Goal: Task Accomplishment & Management: Use online tool/utility

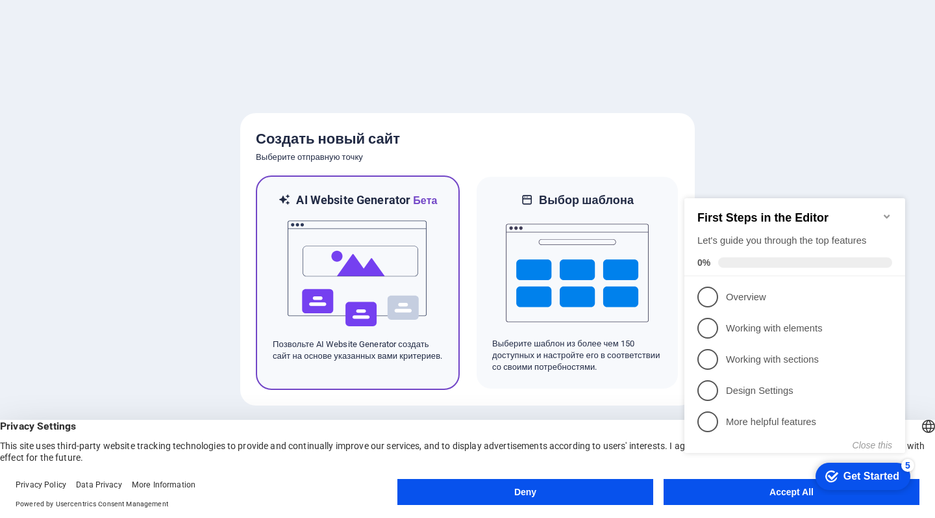
click at [315, 266] on img at bounding box center [357, 274] width 143 height 130
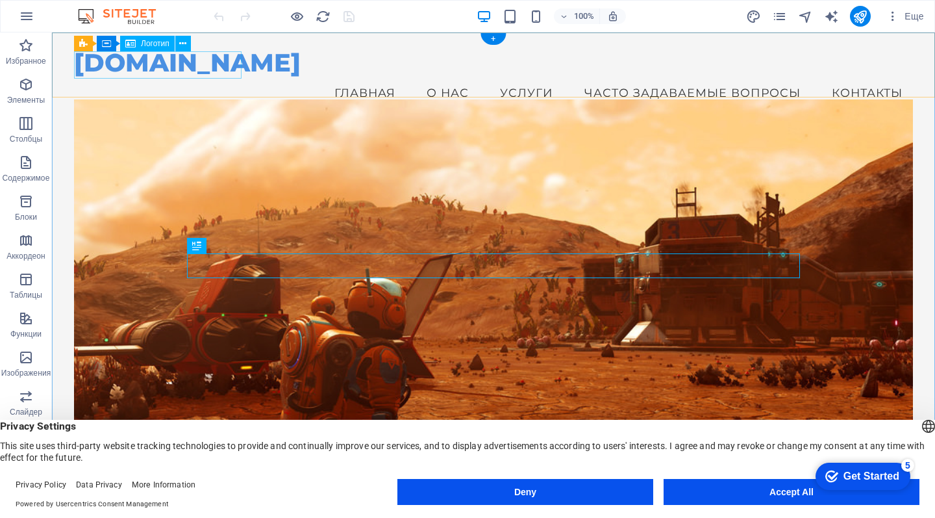
click at [215, 68] on div "bazar57.com" at bounding box center [493, 62] width 839 height 27
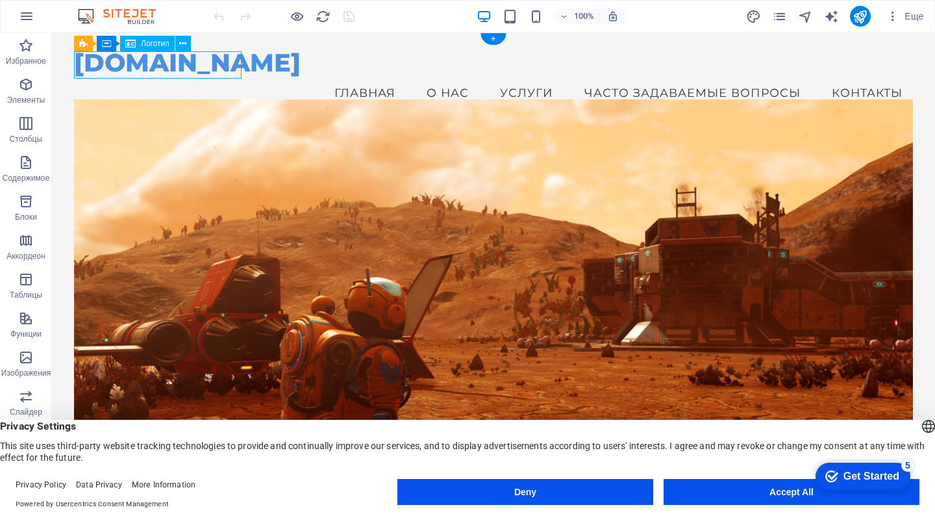
click at [214, 68] on div "bazar57.com" at bounding box center [493, 62] width 839 height 27
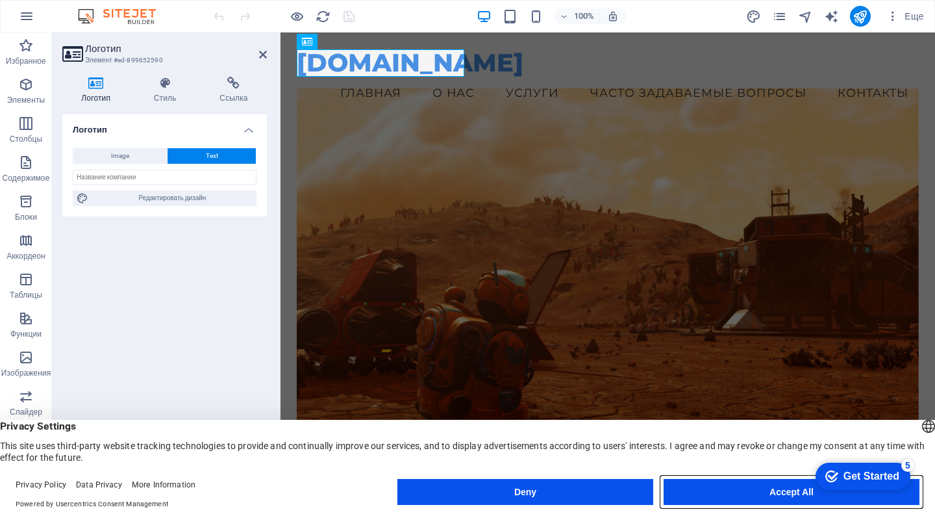
click at [761, 487] on button "Accept All" at bounding box center [792, 492] width 256 height 26
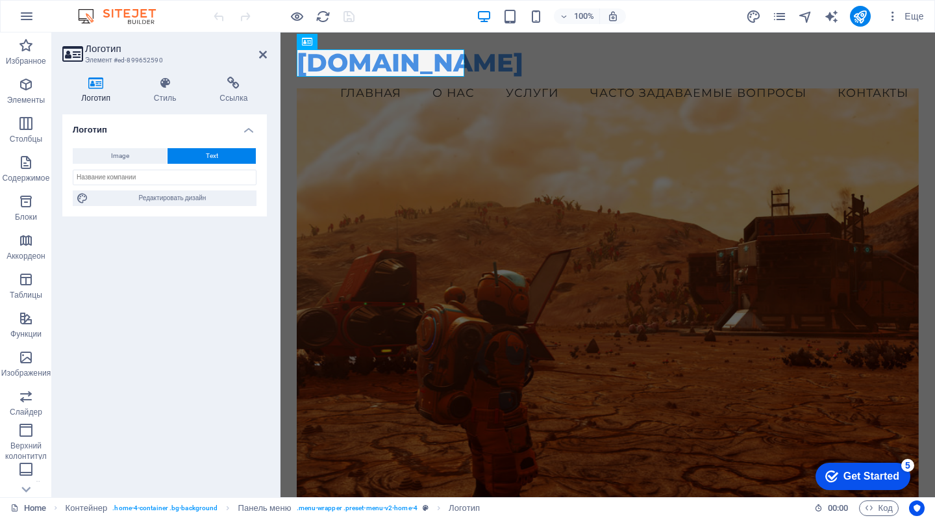
click at [852, 471] on div "Get Started" at bounding box center [872, 476] width 56 height 12
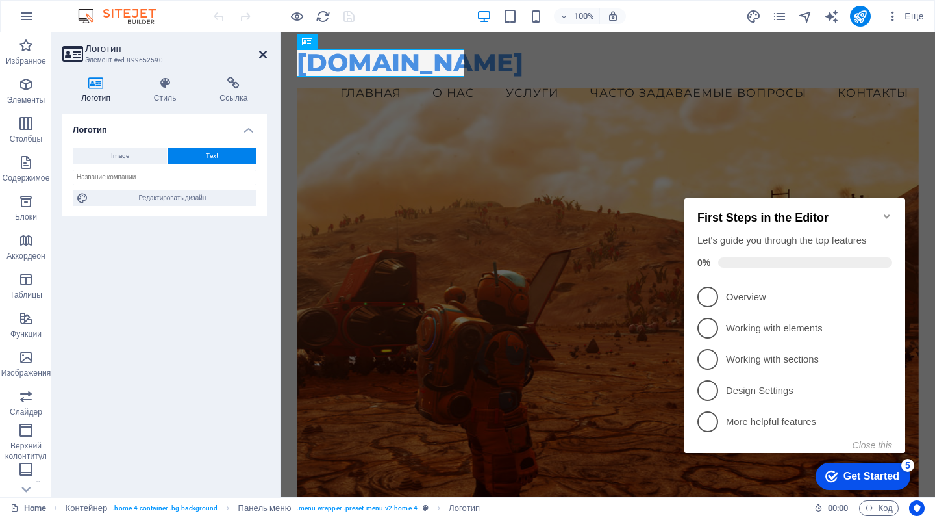
click at [261, 52] on icon at bounding box center [263, 54] width 8 height 10
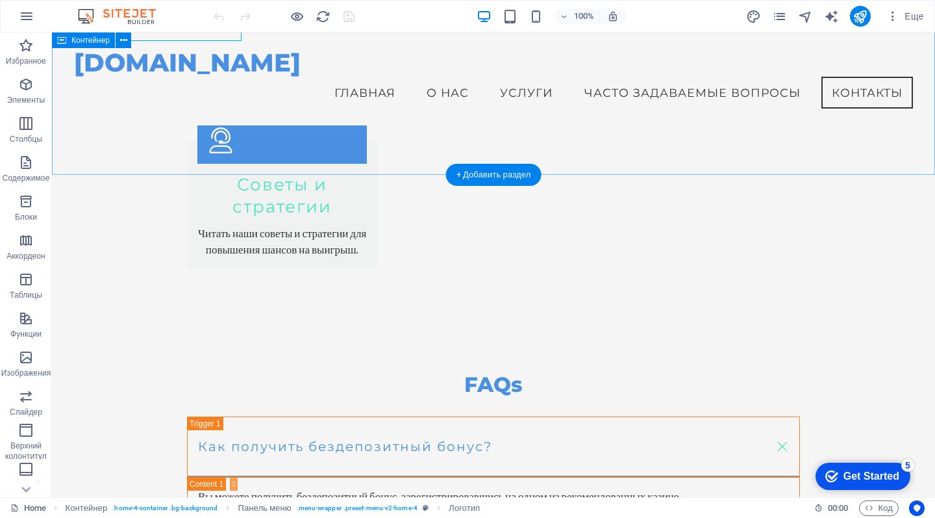
scroll to position [2253, 0]
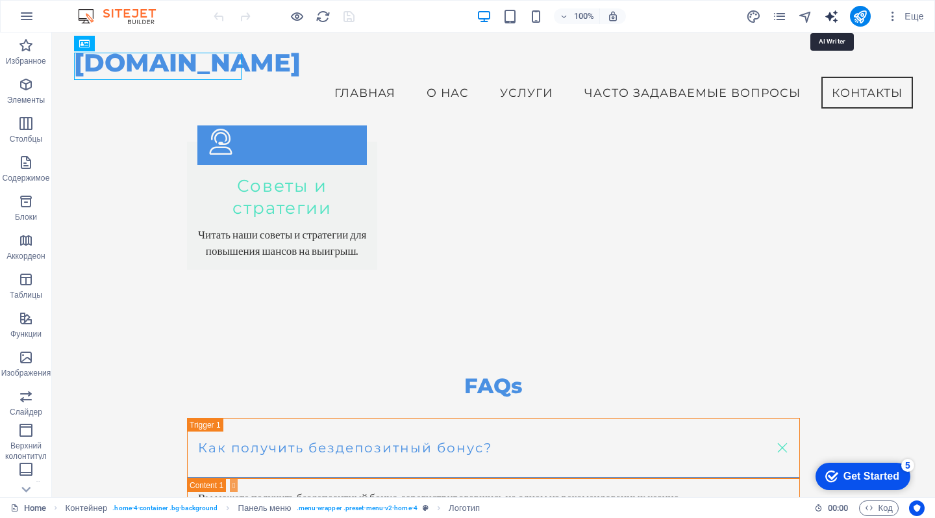
click at [833, 14] on icon "text_generator" at bounding box center [831, 16] width 15 height 15
select select "English"
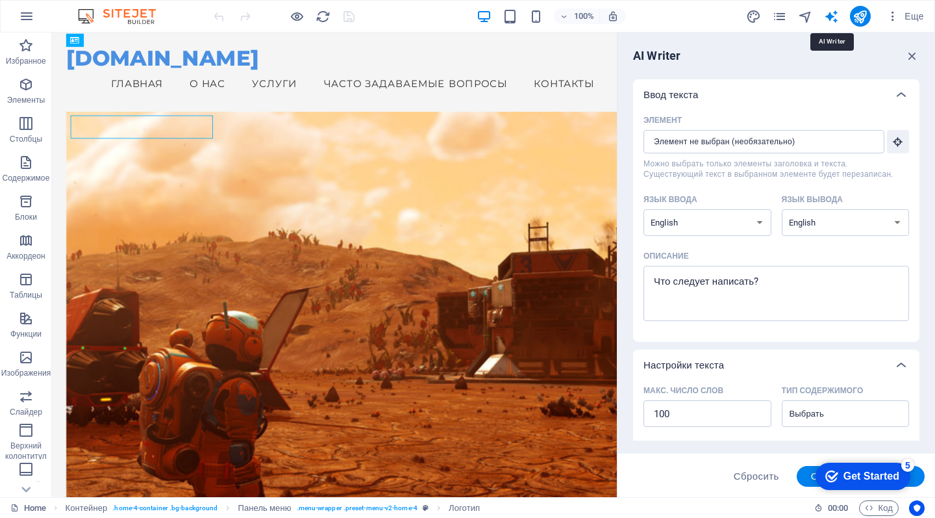
scroll to position [0, 0]
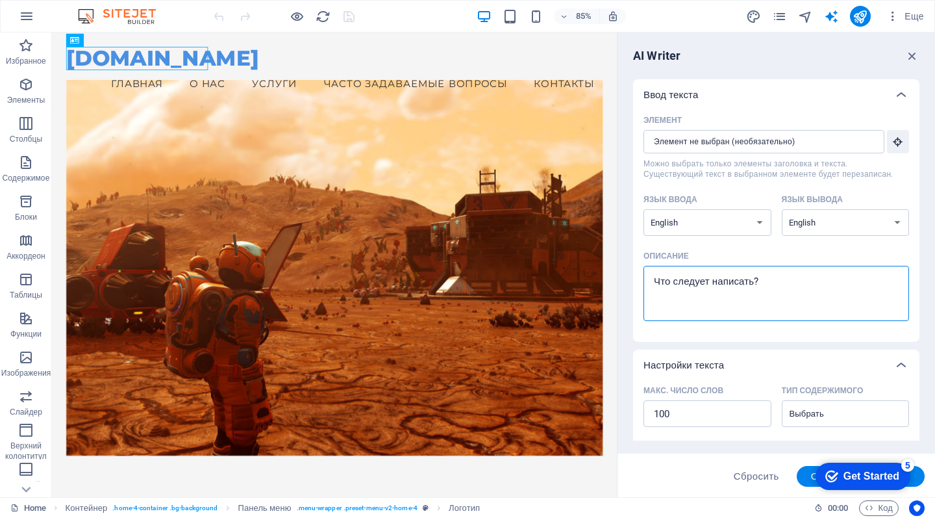
click at [694, 278] on textarea "Описание x ​" at bounding box center [776, 293] width 253 height 42
type textarea "x"
select select "Azerbaijani"
type textarea "x"
click at [789, 295] on textarea "Описание x ​" at bounding box center [776, 293] width 253 height 42
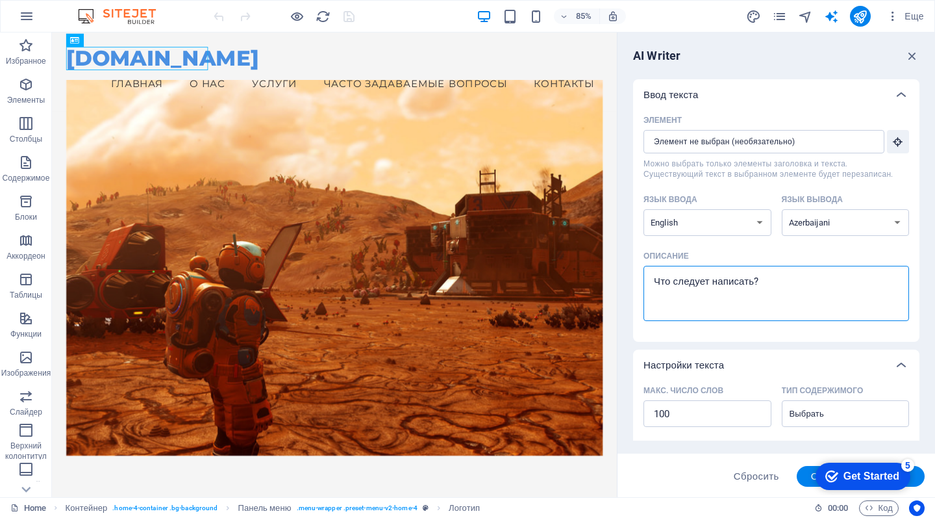
click at [789, 295] on textarea "Описание x ​" at bounding box center [776, 293] width 253 height 42
type textarea "п"
type textarea "x"
type textarea "пе"
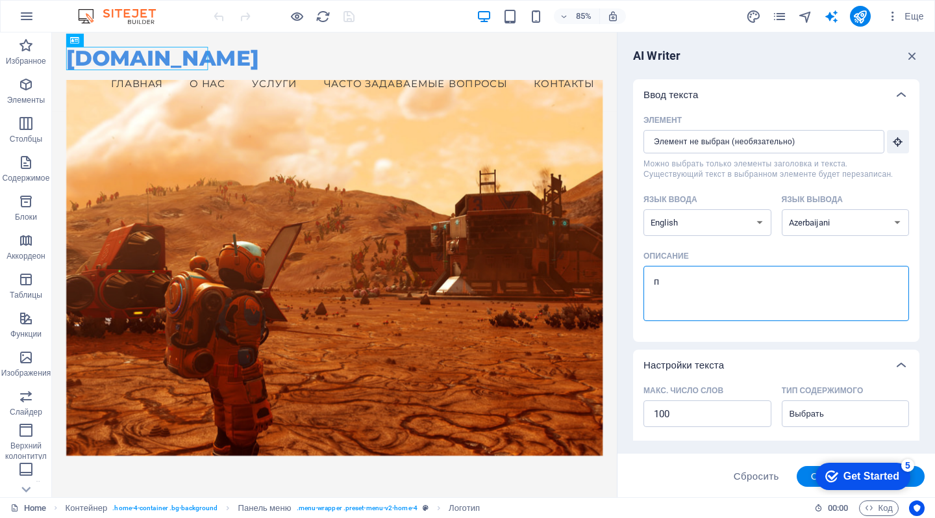
type textarea "x"
type textarea "пер"
type textarea "x"
type textarea "пере"
type textarea "x"
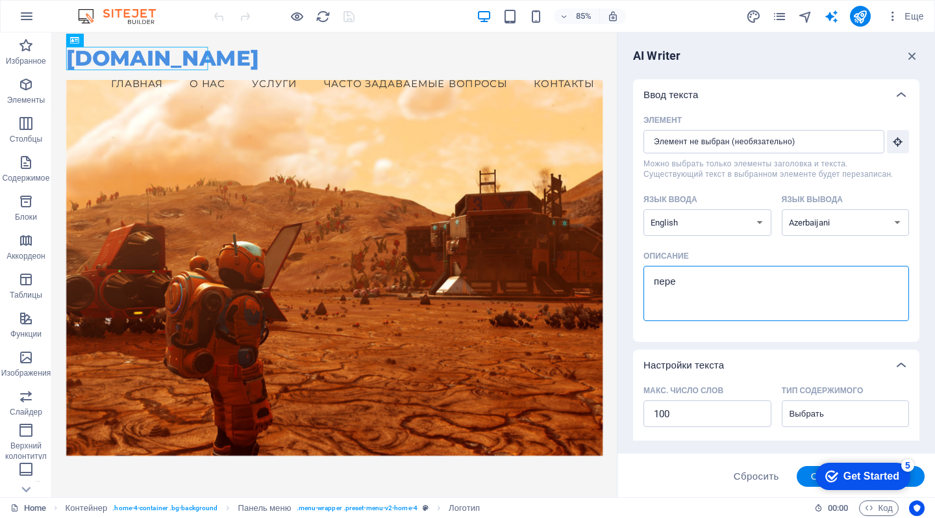
type textarea "перев"
type textarea "x"
type textarea "переви"
type textarea "x"
type textarea "перевие"
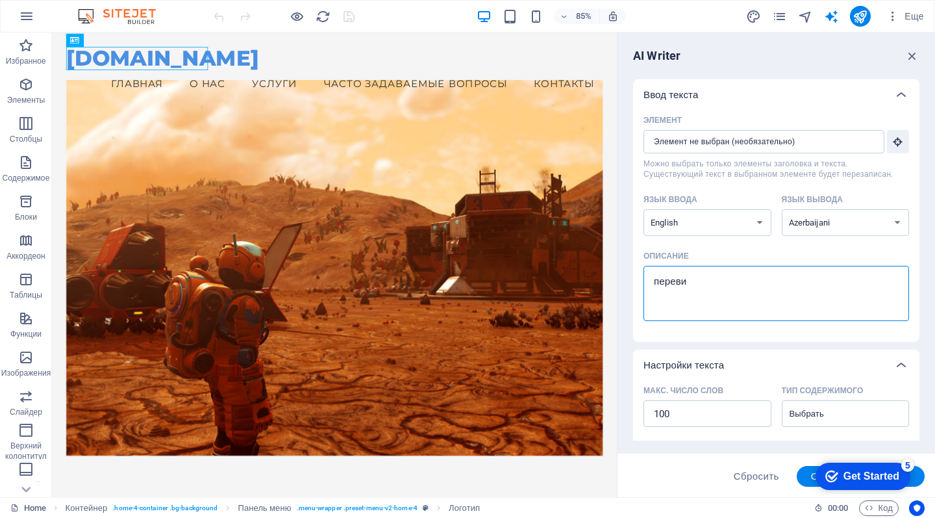
type textarea "x"
type textarea "перевиед"
type textarea "x"
type textarea "перевие"
type textarea "x"
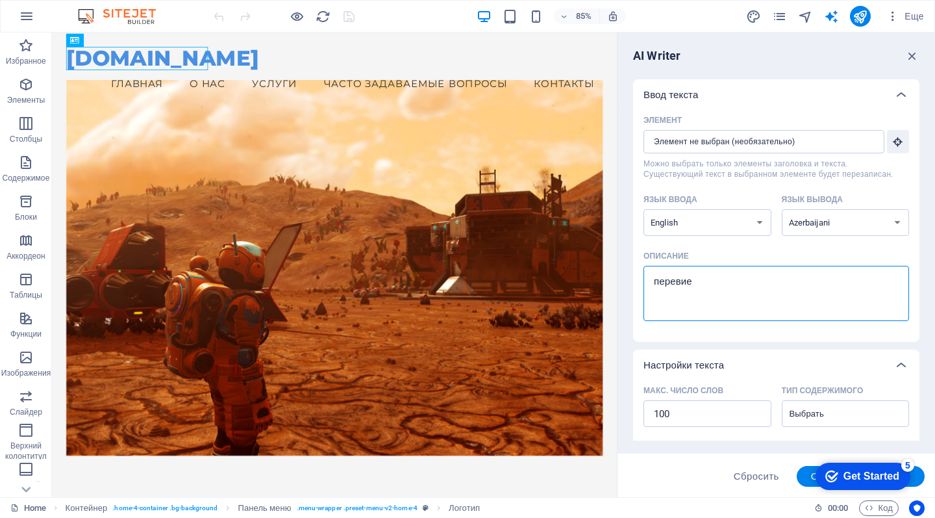
type textarea "переви"
type textarea "x"
type textarea "перев"
type textarea "x"
type textarea "пере"
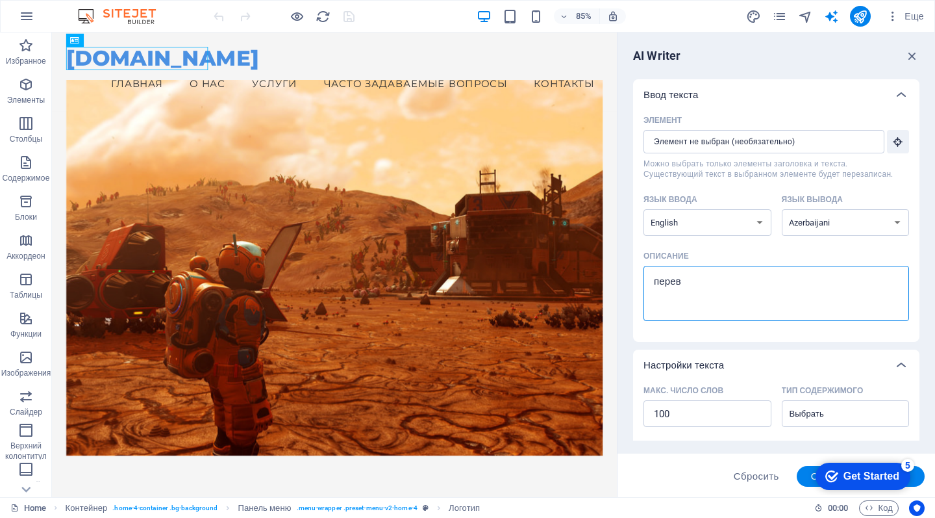
type textarea "x"
type textarea "пер"
type textarea "x"
type textarea "пе"
type textarea "x"
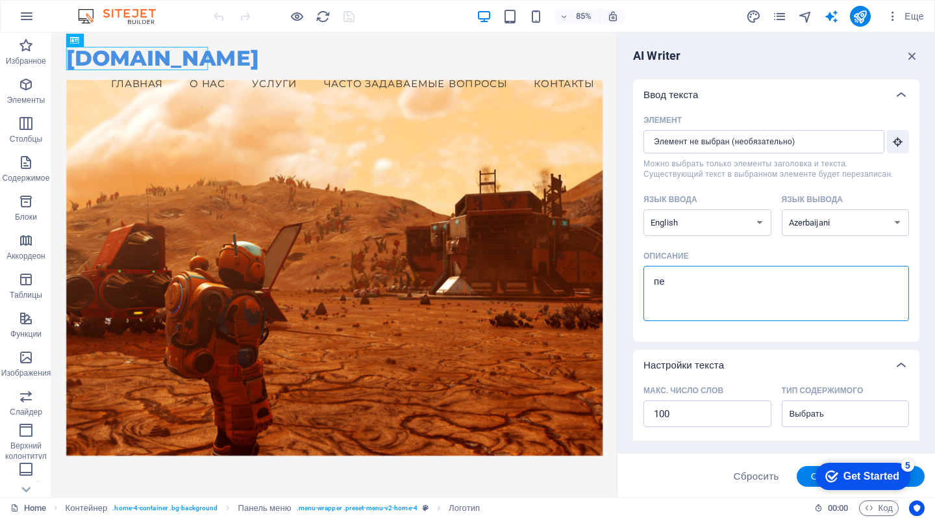
type textarea "п"
type textarea "x"
click at [776, 133] on input "Элемент ​ Можно выбрать только элементы заголовка и текста. Существующий текст …" at bounding box center [760, 141] width 232 height 23
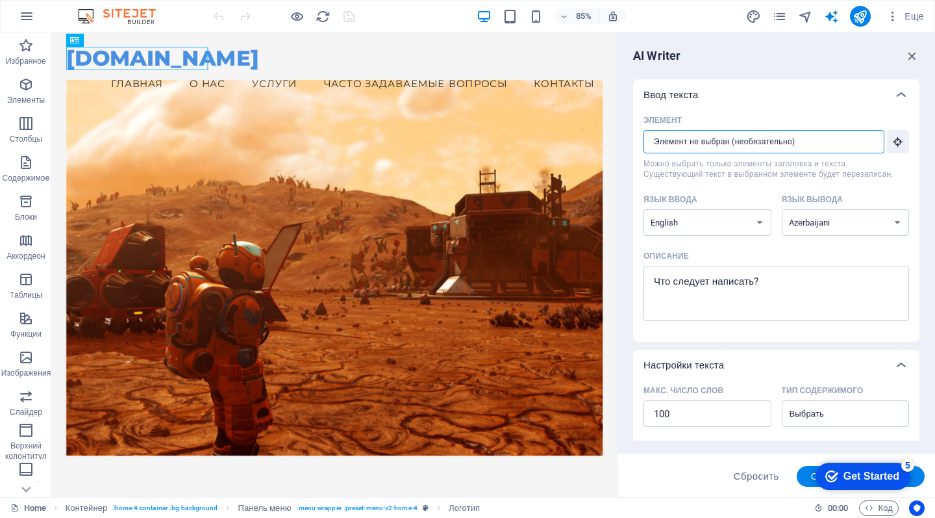
click at [818, 147] on input "Элемент ​ Можно выбрать только элементы заголовка и текста. Существующий текст …" at bounding box center [760, 141] width 232 height 23
type textarea "x"
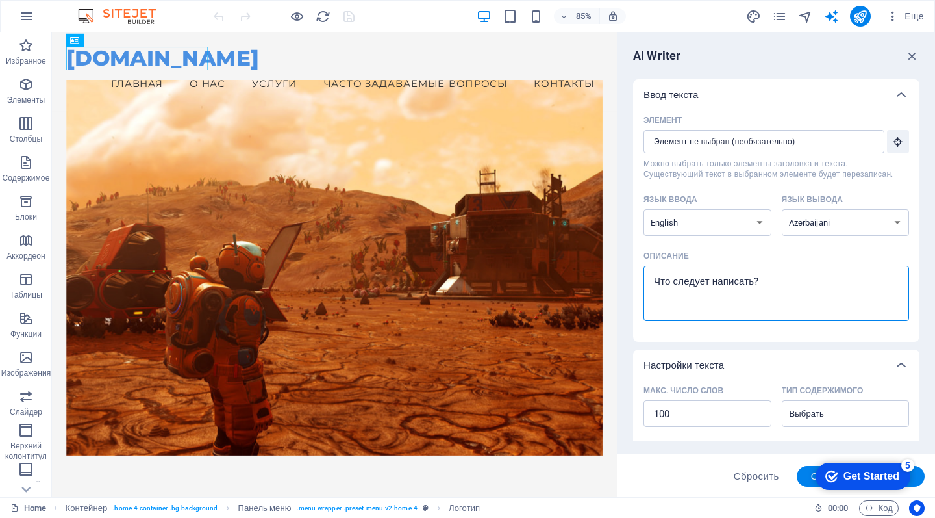
click at [759, 285] on textarea "Описание x ​" at bounding box center [776, 293] width 253 height 42
type textarea "п"
type textarea "x"
type textarea "пе"
type textarea "x"
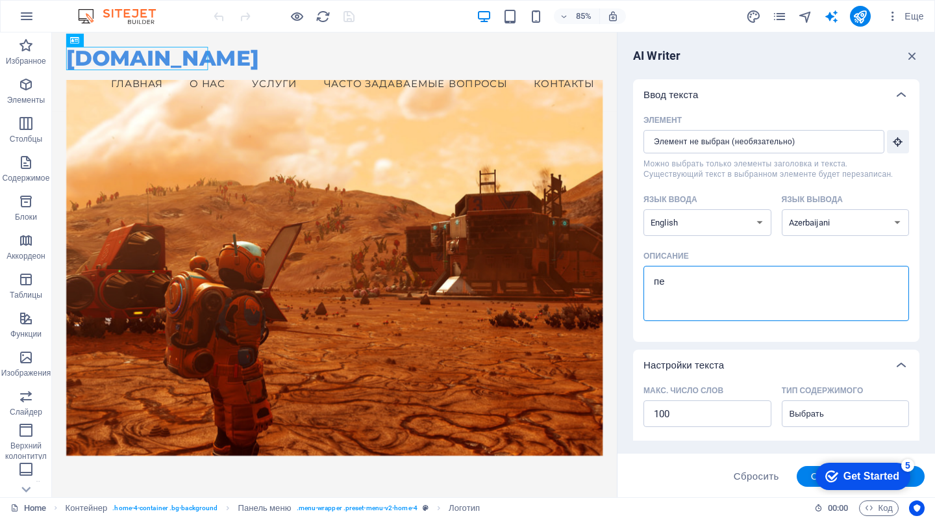
type textarea "пер"
type textarea "x"
type textarea "пере"
type textarea "x"
type textarea "перев"
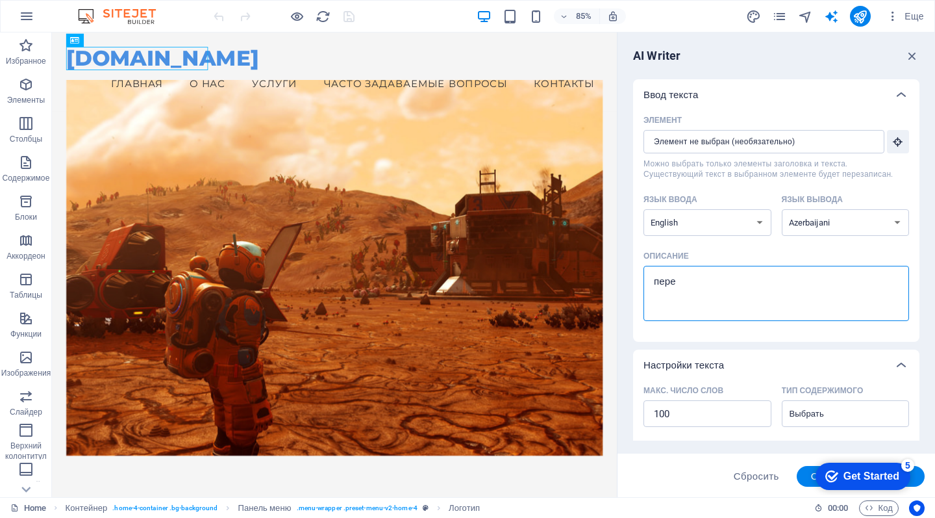
type textarea "x"
type textarea "перевд"
type textarea "x"
type textarea "перевде"
type textarea "x"
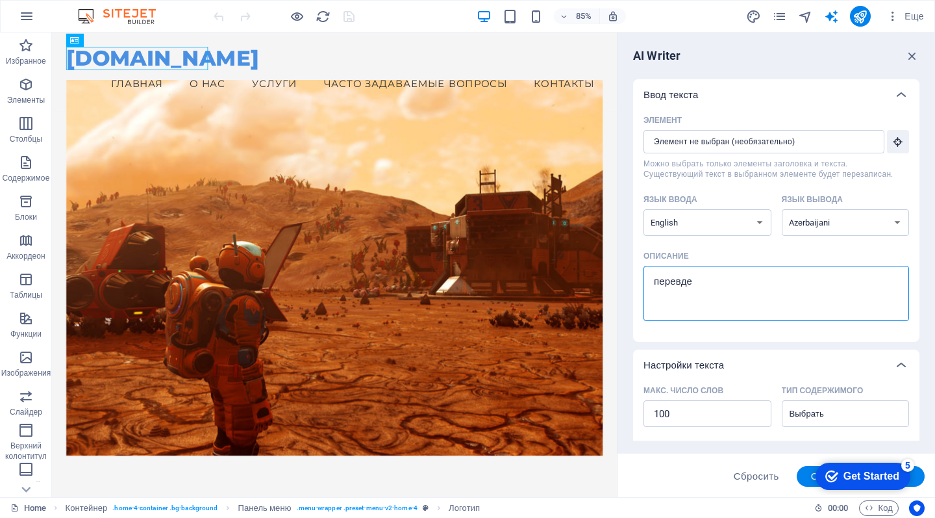
type textarea "перевдеи"
type textarea "x"
type textarea "переведи"
type textarea "x"
type textarea "переведи"
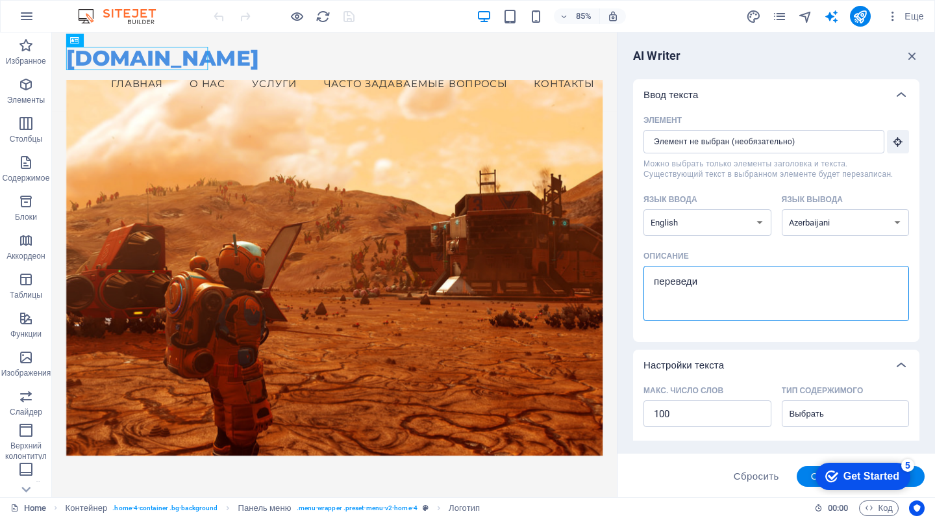
type textarea "x"
type textarea "перевед"
type textarea "x"
type textarea "переве"
type textarea "x"
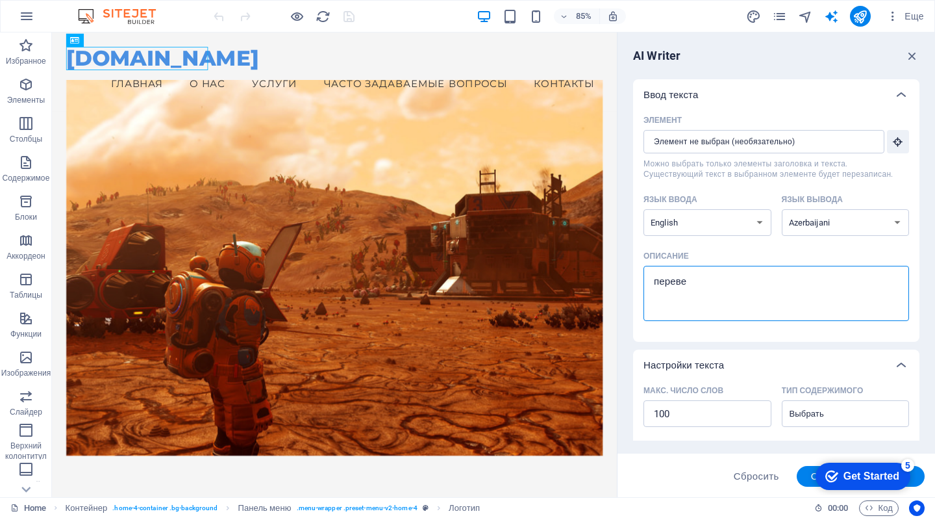
type textarea "перев"
type textarea "x"
type textarea "пере"
type textarea "x"
type textarea "пер"
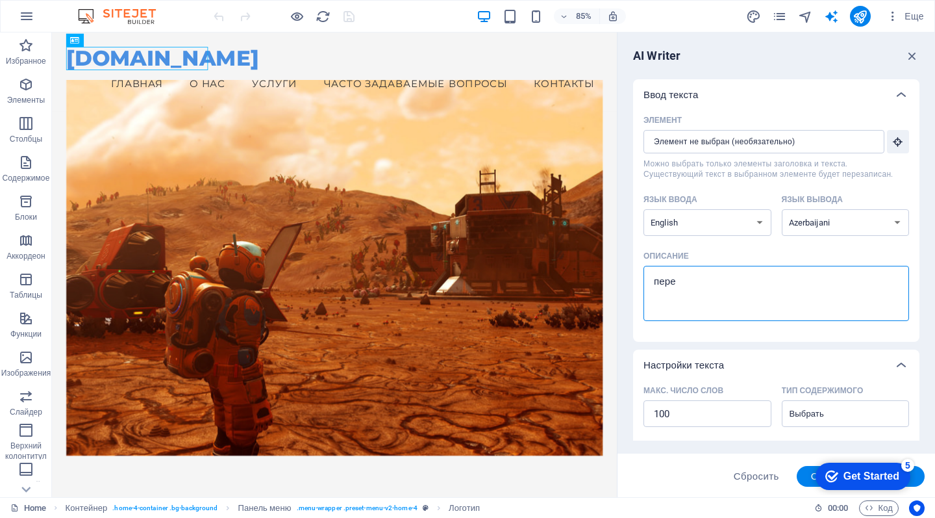
type textarea "x"
type textarea "пе"
type textarea "x"
type textarea "п"
type textarea "x"
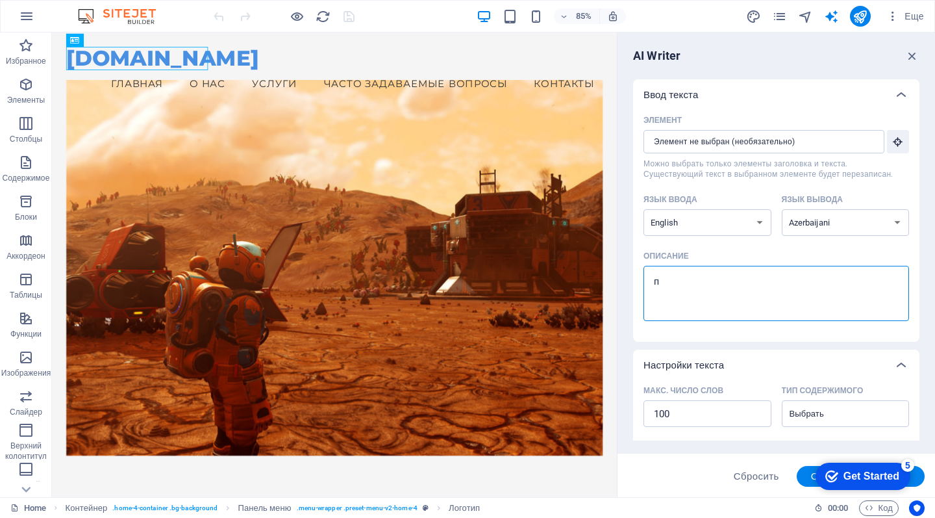
type textarea "x"
type textarea "п"
type textarea "x"
type textarea "пр"
type textarea "x"
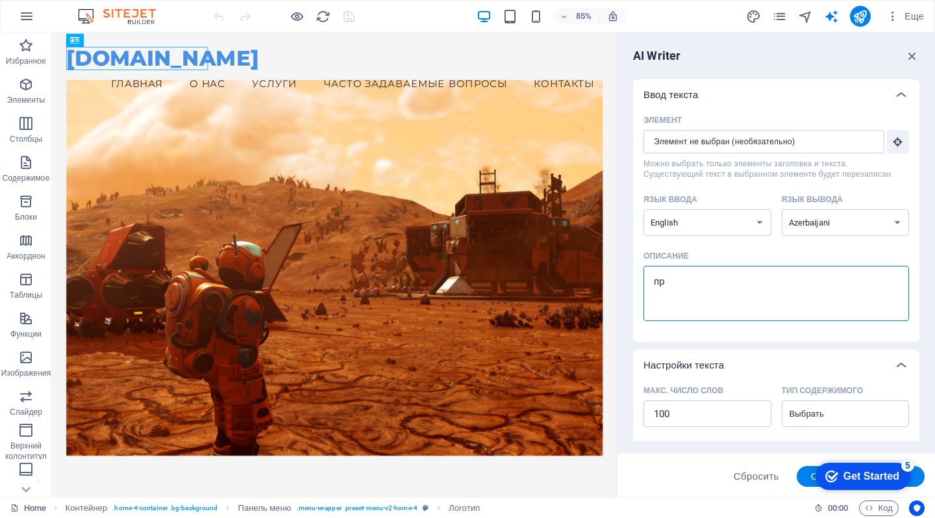
type textarea "про"
type textarea "x"
type textarea "прос"
type textarea "x"
type textarea "прост"
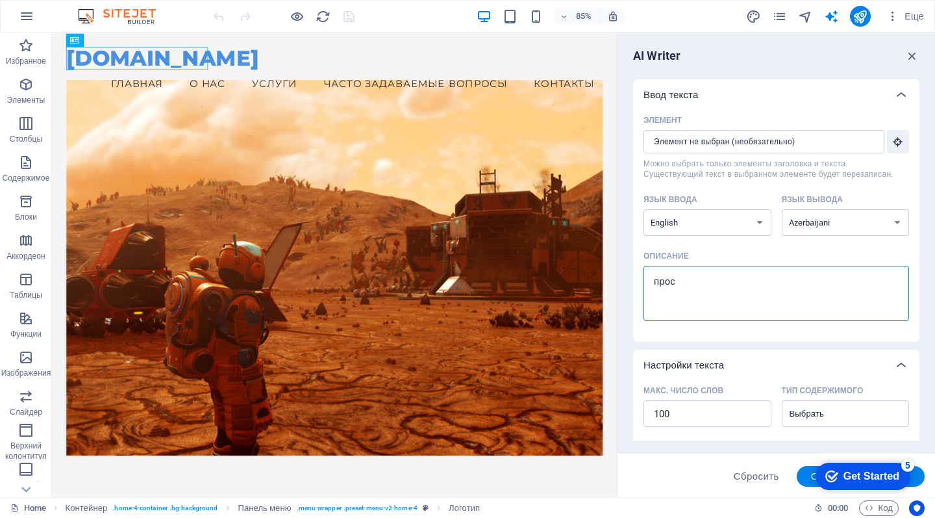
type textarea "x"
type textarea "просто"
type textarea "x"
type textarea "просто"
type textarea "x"
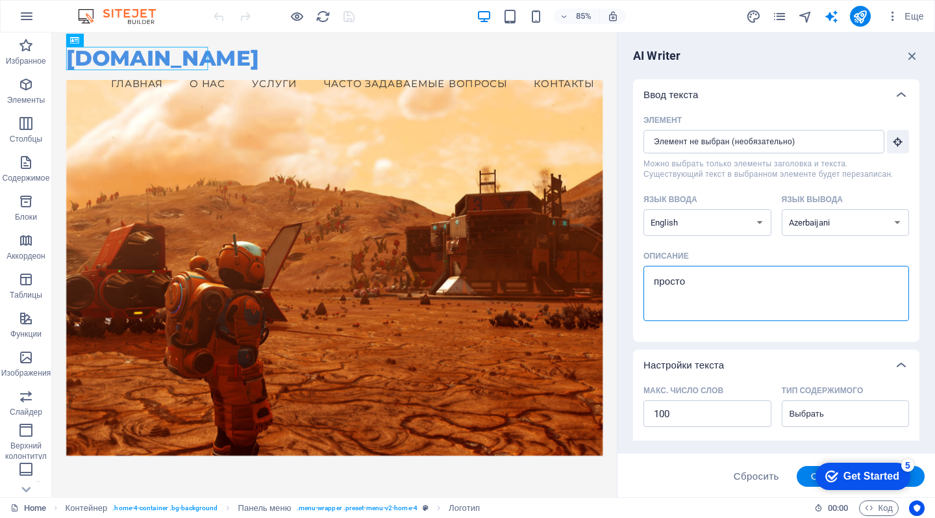
type textarea "просто п"
type textarea "x"
type textarea "просто пе"
type textarea "x"
type textarea "просто пер"
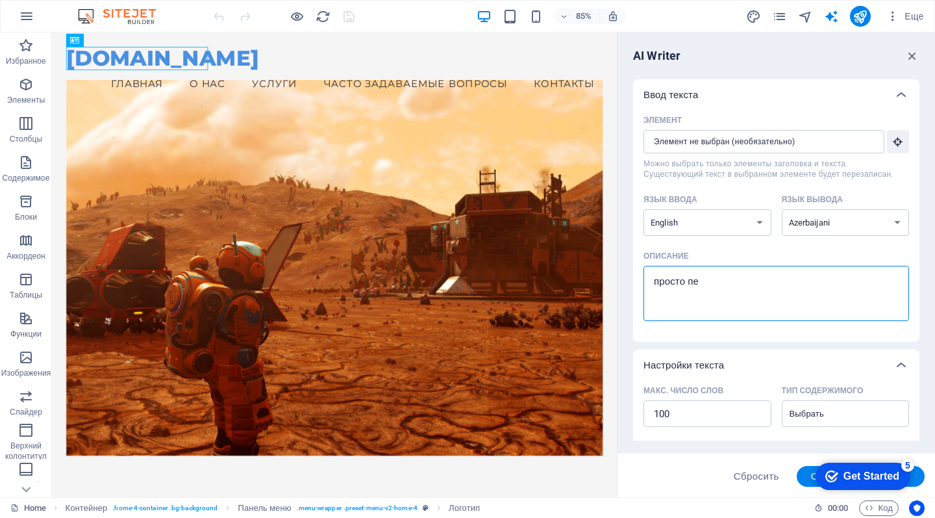
type textarea "x"
type textarea "просто пере"
type textarea "x"
type textarea "просто перев"
type textarea "x"
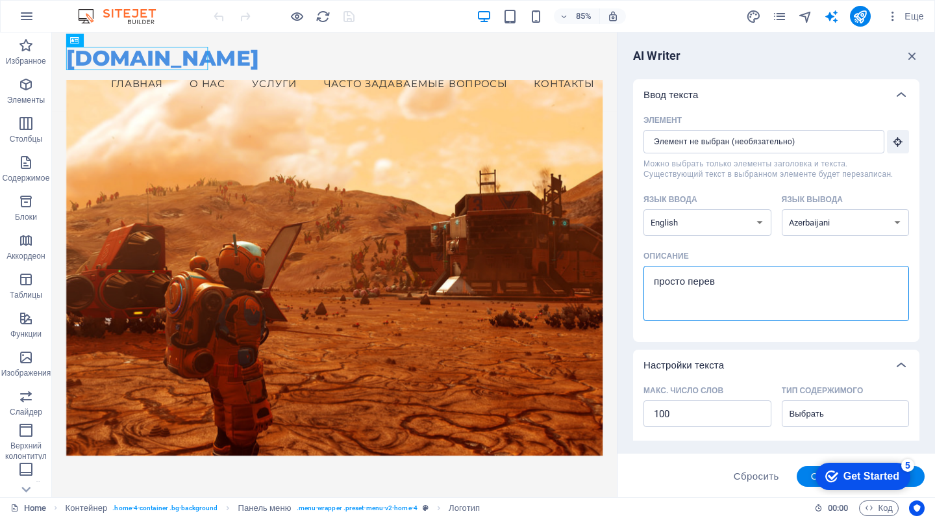
type textarea "просто переви"
type textarea "x"
type textarea "просто перевид"
type textarea "x"
type textarea "просто перевиде"
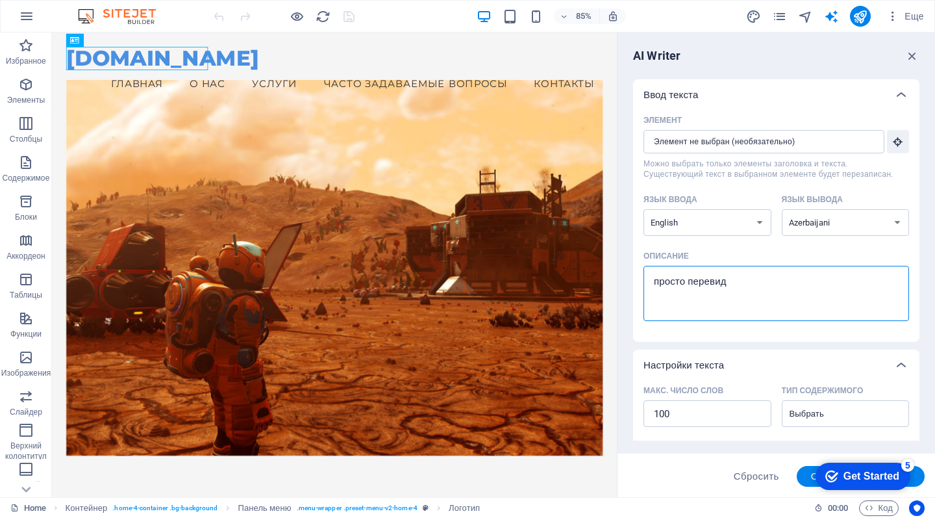
type textarea "x"
type textarea "просто перевид"
type textarea "x"
type textarea "просто переви"
type textarea "x"
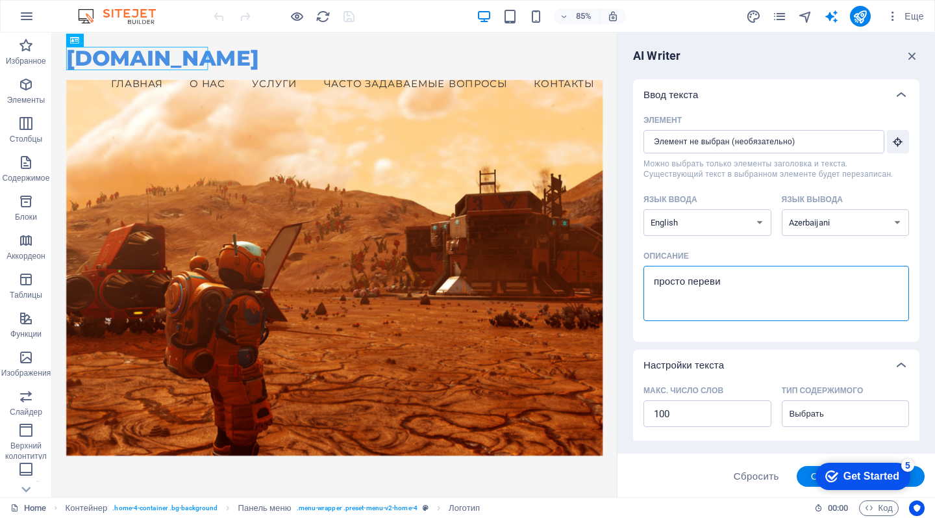
type textarea "просто перев"
type textarea "x"
type textarea "просто переве"
type textarea "x"
type textarea "просто перевед"
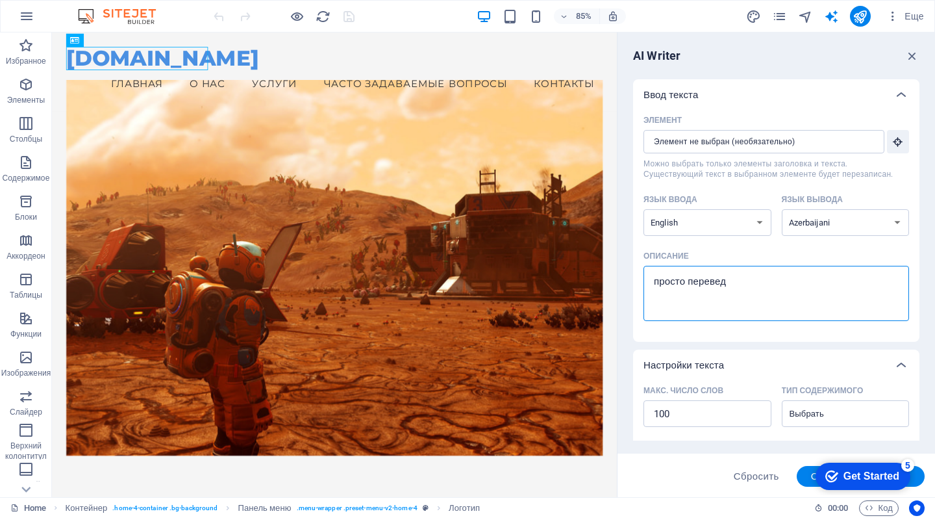
type textarea "x"
type textarea "просто переведи"
type textarea "x"
type textarea "просто переведи"
type textarea "x"
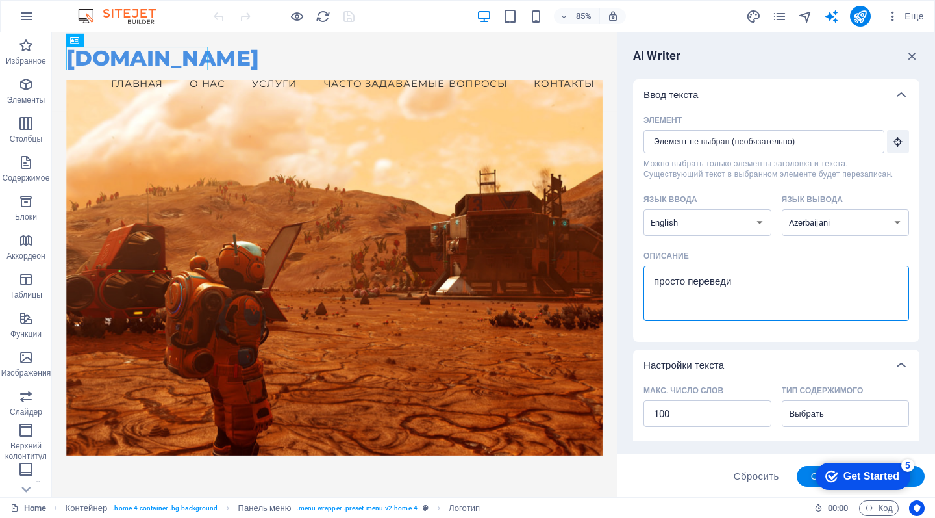
type textarea "просто переведи с"
type textarea "x"
type textarea "просто переведи са"
type textarea "x"
type textarea "просто переведи сай"
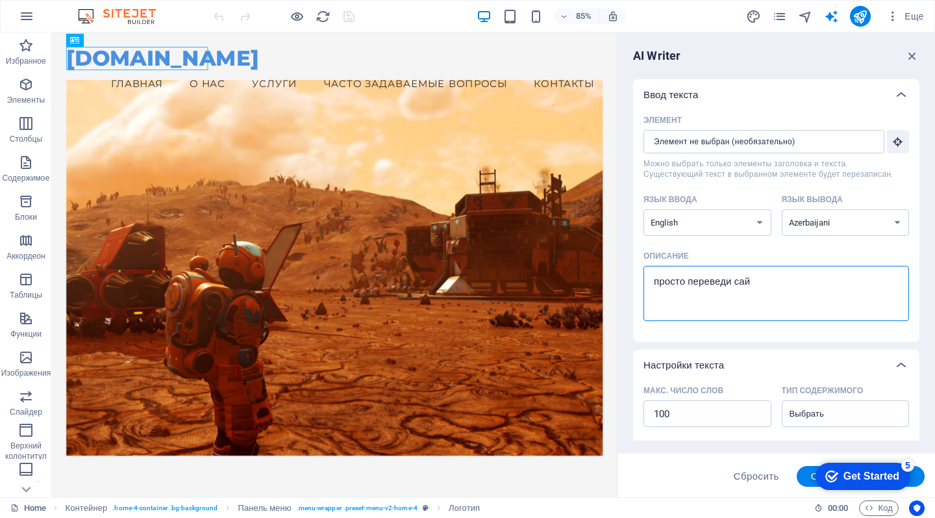
type textarea "x"
type textarea "просто переведи сайт"
type textarea "x"
type textarea "просто переведи сайт"
type textarea "x"
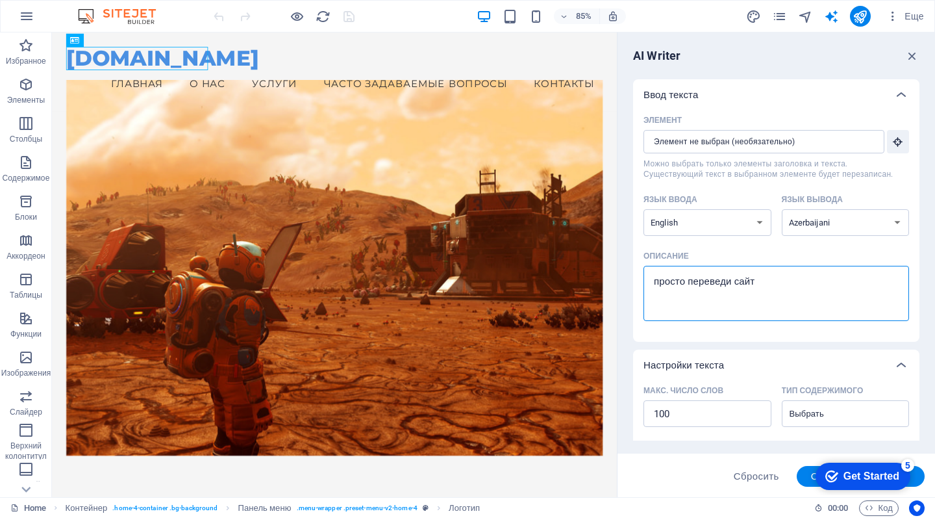
type textarea "просто переведи сайт н"
type textarea "x"
type textarea "просто переведи сайт на"
type textarea "x"
type textarea "просто переведи сайт на"
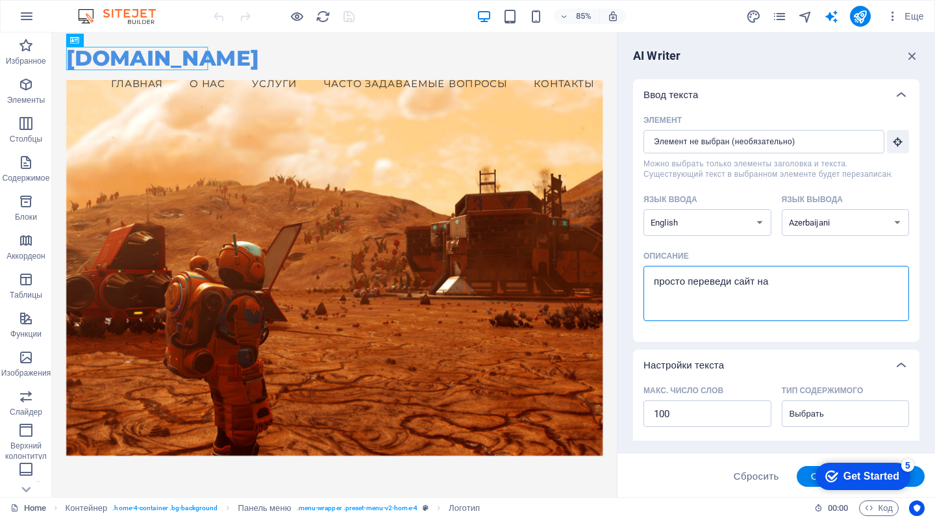
type textarea "x"
type textarea "просто переведи сайт на а"
type textarea "x"
type textarea "просто переведи сайт на аз"
type textarea "x"
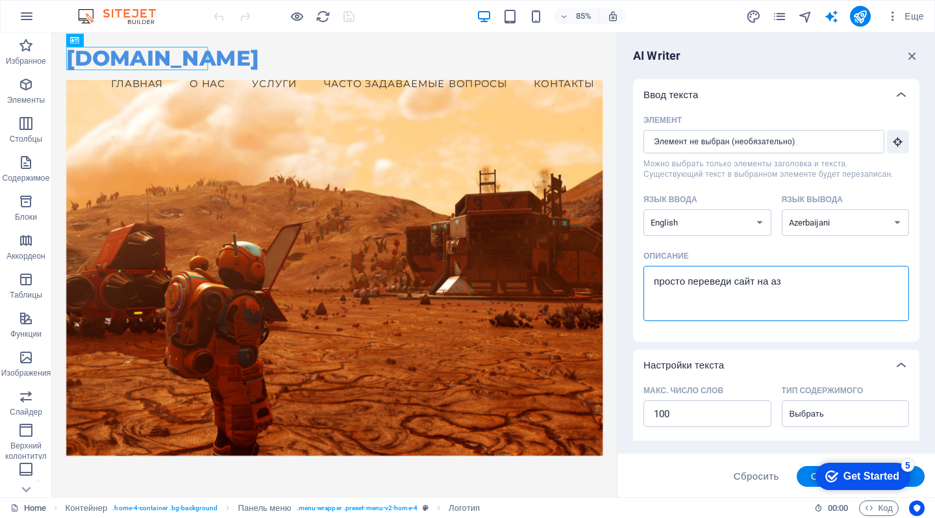
type textarea "просто переведи сайт на азе"
type textarea "x"
type textarea "просто переведи сайт на азеф"
type textarea "x"
type textarea "просто переведи сайт на азе"
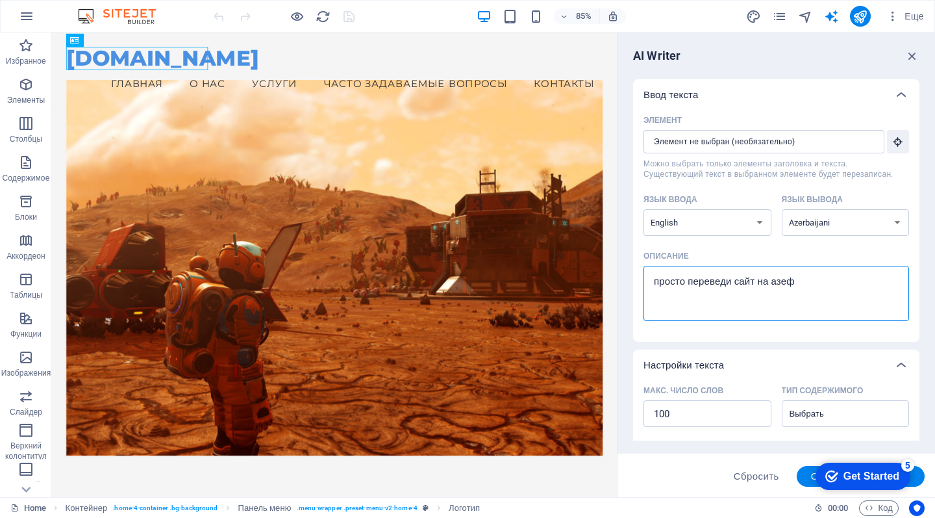
type textarea "x"
type textarea "просто переведи сайт на азеу"
type textarea "x"
type textarea "просто переведи сайт на азе"
type textarea "x"
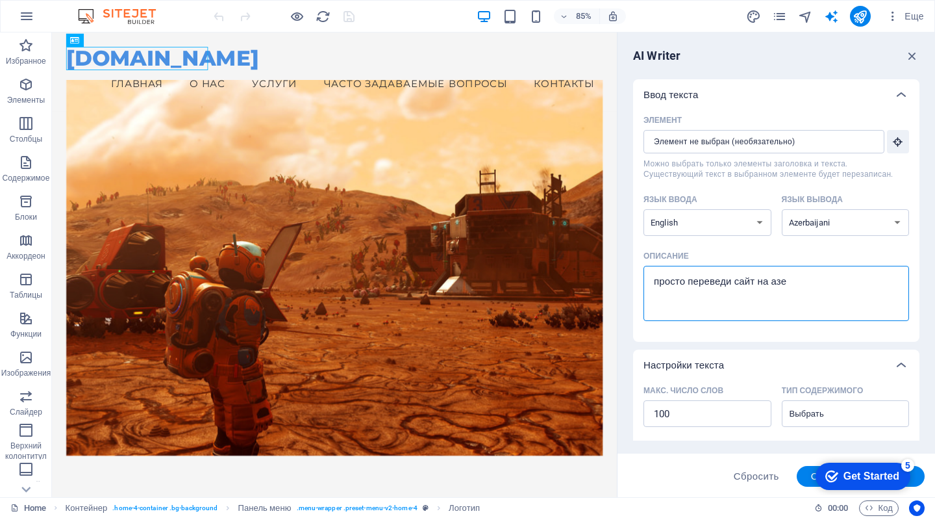
type textarea "просто переведи сайт на азеб"
type textarea "x"
type textarea "просто переведи сайт на азеба"
type textarea "x"
type textarea "просто переведи сайт на азебар"
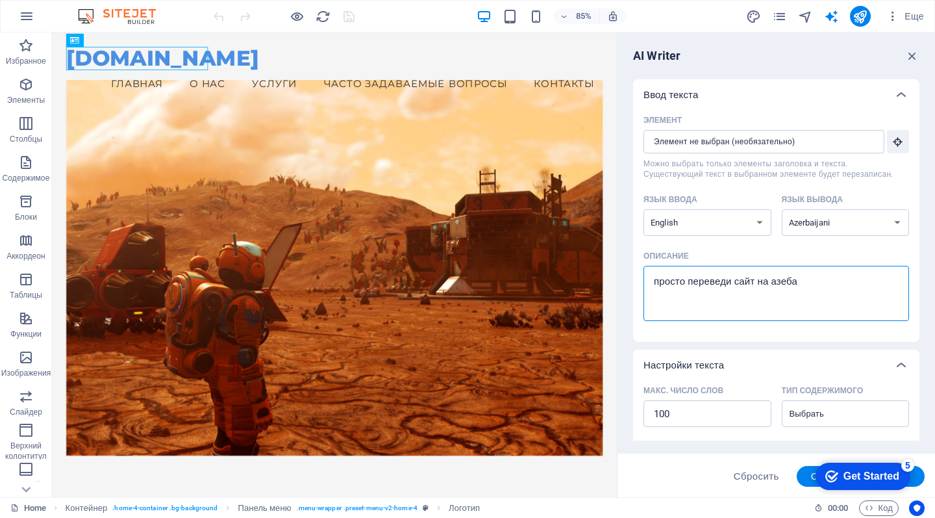
type textarea "x"
type textarea "просто переведи сайт на азеба"
type textarea "x"
type textarea "просто переведи сайт на азеб"
type textarea "x"
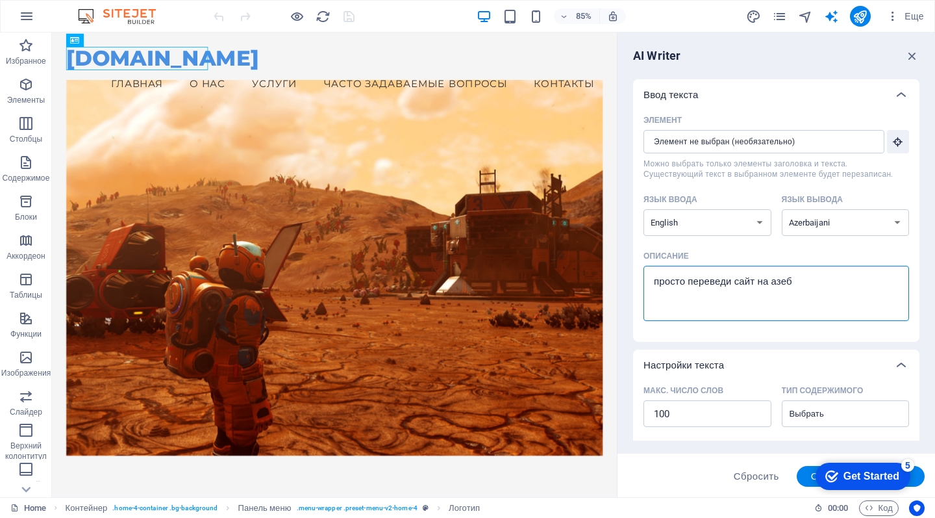
type textarea "просто переведи сайт на азе"
type textarea "x"
type textarea "просто переведи сайт на аз"
type textarea "x"
type textarea "просто переведи сайт на а"
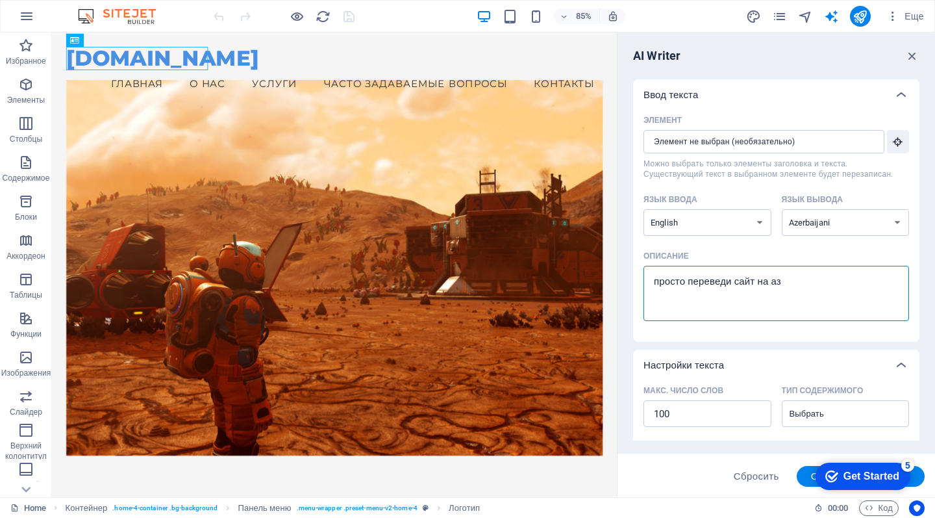
type textarea "x"
type textarea "просто переведи сайт на"
type textarea "x"
type textarea "просто переведи сайт на"
type textarea "x"
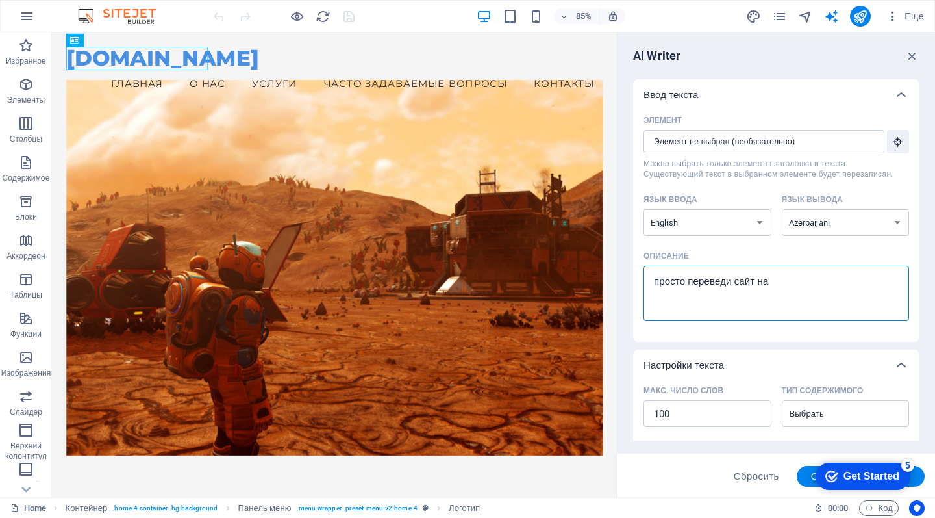
type textarea "просто переведи сайт н"
type textarea "x"
type textarea "просто переведи сайт"
type textarea "x"
type textarea "просто переведи сайт н"
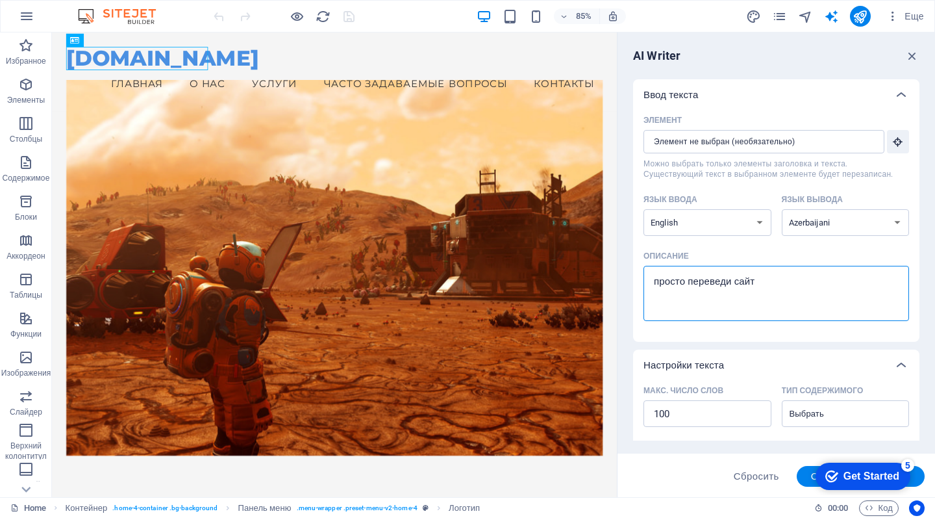
type textarea "x"
type textarea "просто переведи сайт ну"
type textarea "x"
type textarea "просто переведи сайт н"
type textarea "x"
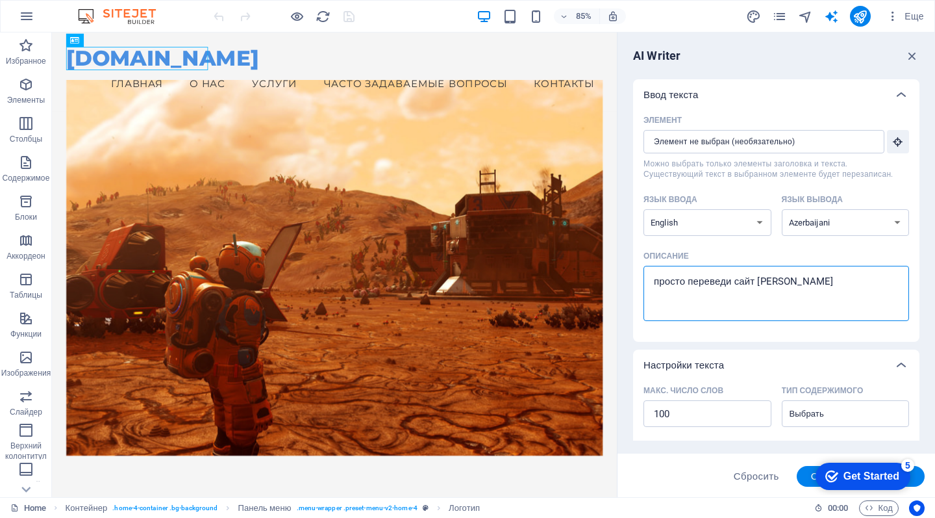
type textarea "просто переведи сайт"
type textarea "x"
type textarea "просто переведи сайт в"
type textarea "x"
type textarea "просто переведи сайт вы"
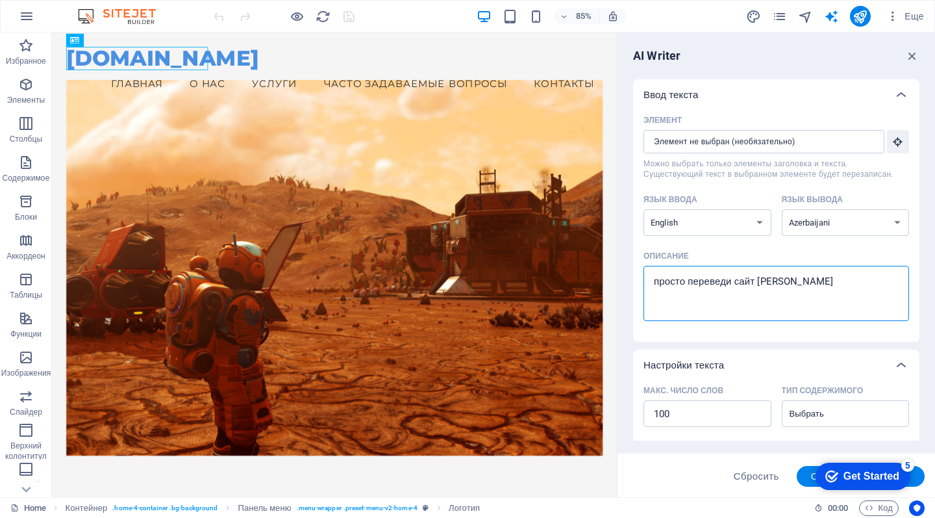
type textarea "x"
type textarea "просто переведи сайт выб"
type textarea "x"
type textarea "просто переведи сайт выбр"
type textarea "x"
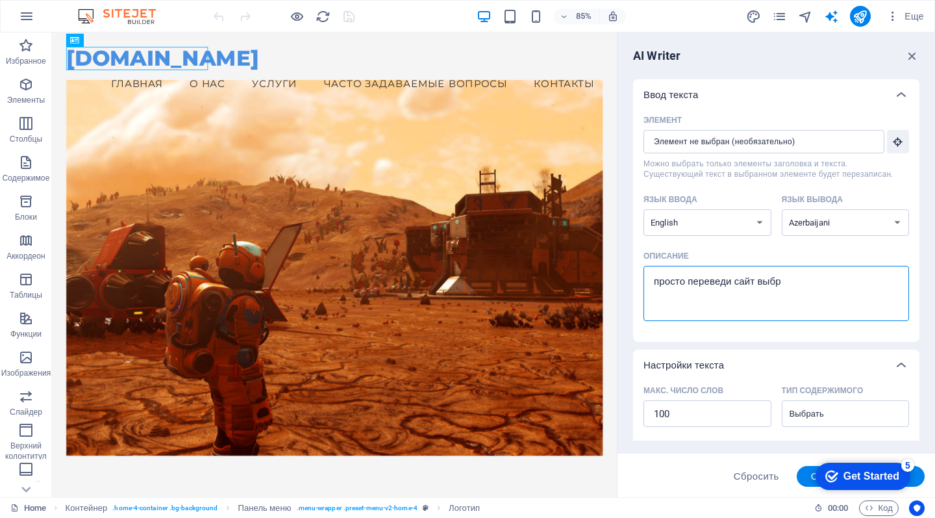
type textarea "просто переведи сайт выбра"
type textarea "x"
type textarea "просто переведи сайт выбран"
type textarea "x"
type textarea "просто переведи сайт выбраны"
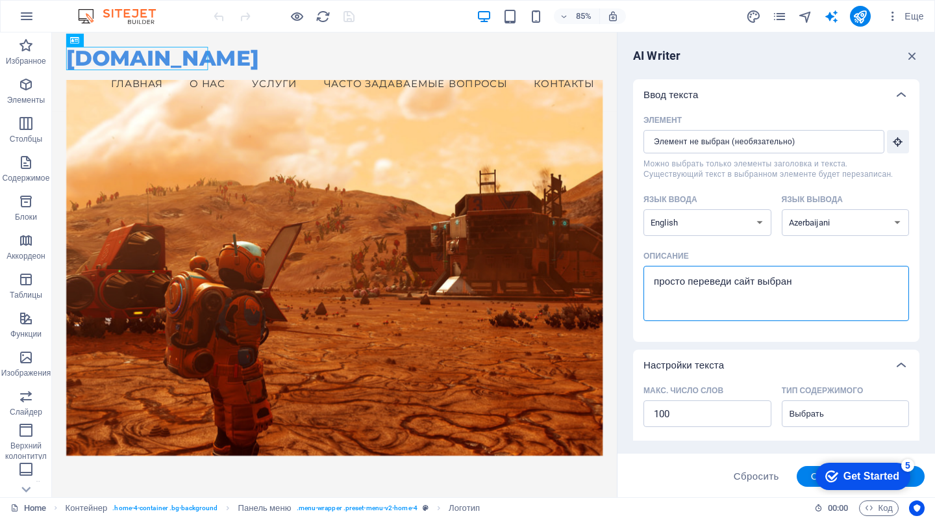
type textarea "x"
type textarea "просто переведи сайт выбраный"
type textarea "x"
type textarea "просто переведи сайт выбранный"
type textarea "x"
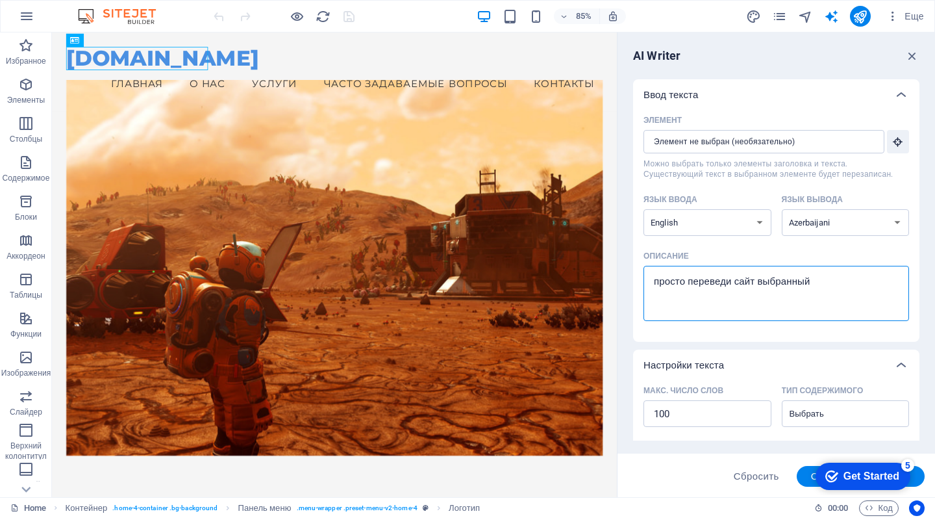
type textarea "просто переведи сайт выбранный я"
type textarea "x"
type textarea "просто переведи сайт выбранный яз"
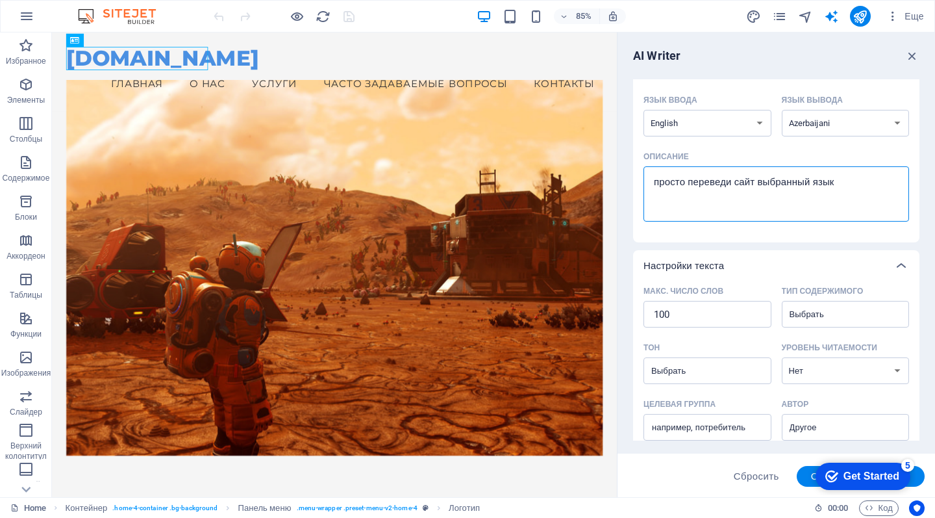
scroll to position [114, 0]
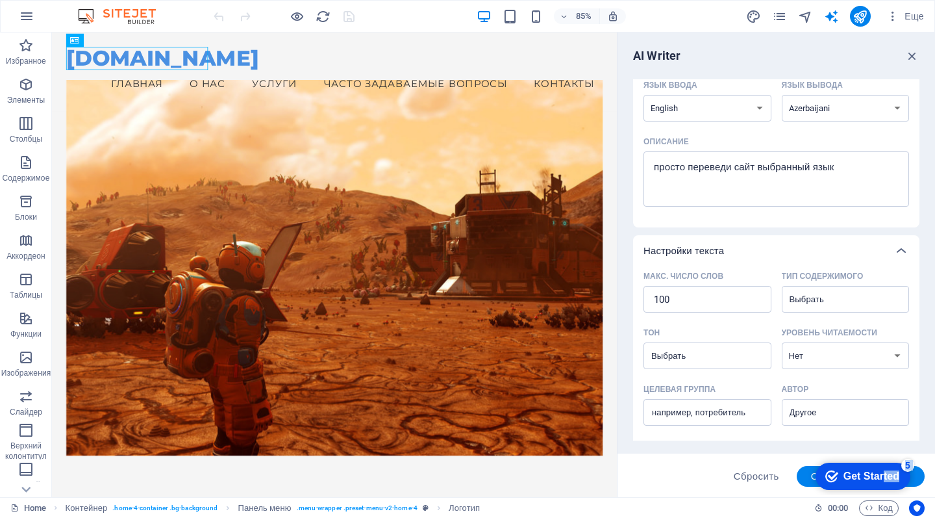
drag, startPoint x: 881, startPoint y: 474, endPoint x: 766, endPoint y: 392, distance: 140.8
click html "checkmark Get Started 5 First Steps in the Editor Let's guide you through the t…"
click at [801, 472] on button "Сгенерировать текст" at bounding box center [861, 476] width 128 height 21
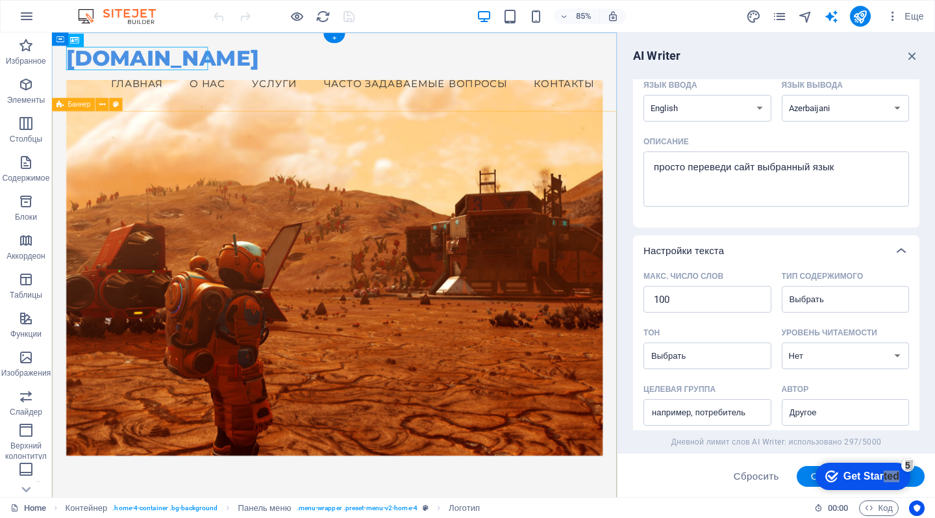
scroll to position [403, 0]
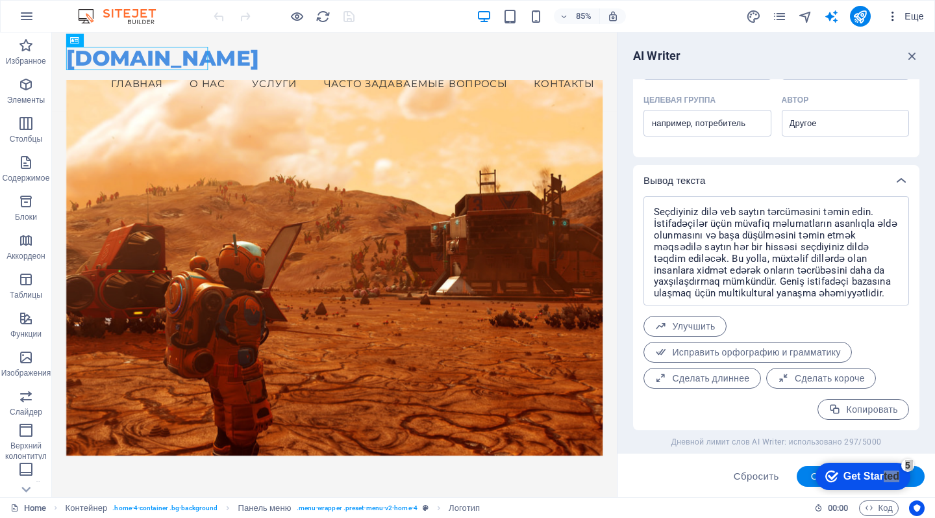
click at [898, 12] on icon "button" at bounding box center [893, 16] width 13 height 13
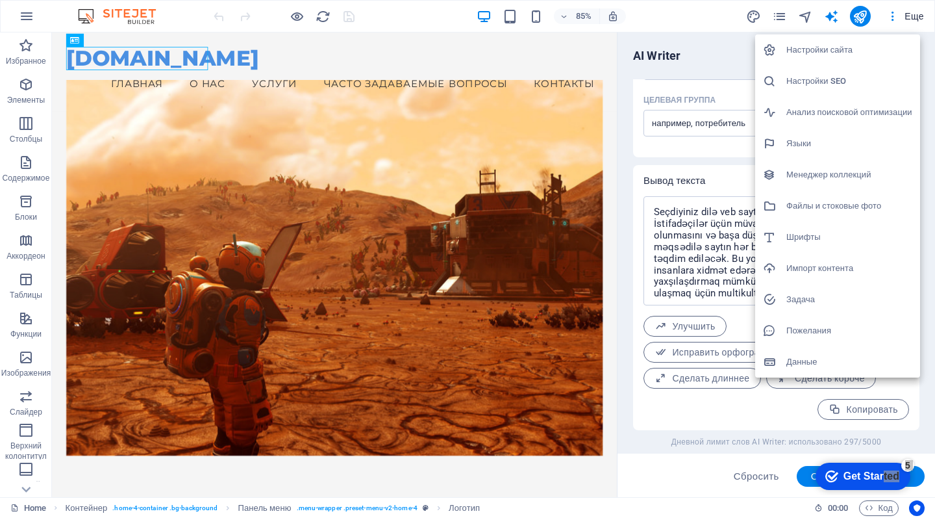
click at [818, 53] on h6 "Настройки сайта" at bounding box center [850, 50] width 126 height 16
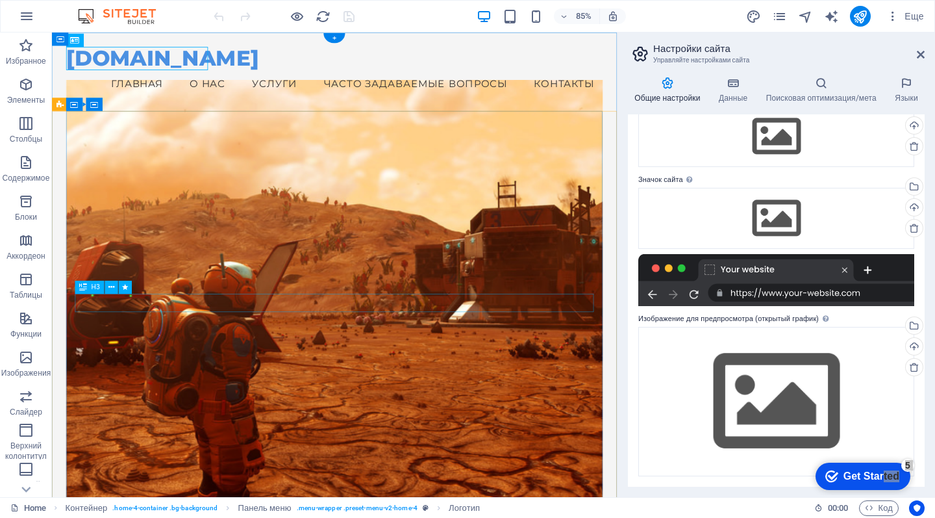
scroll to position [70, 0]
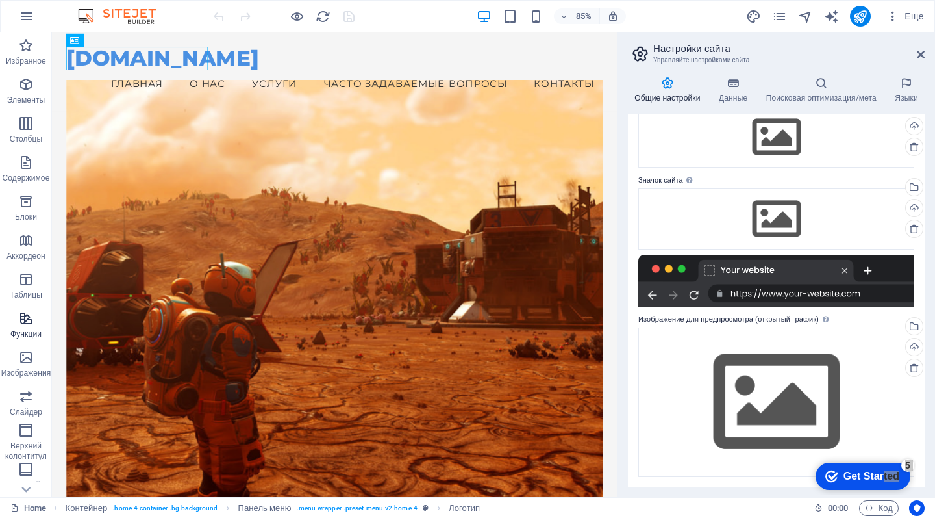
click at [25, 310] on button "Функции" at bounding box center [26, 324] width 52 height 39
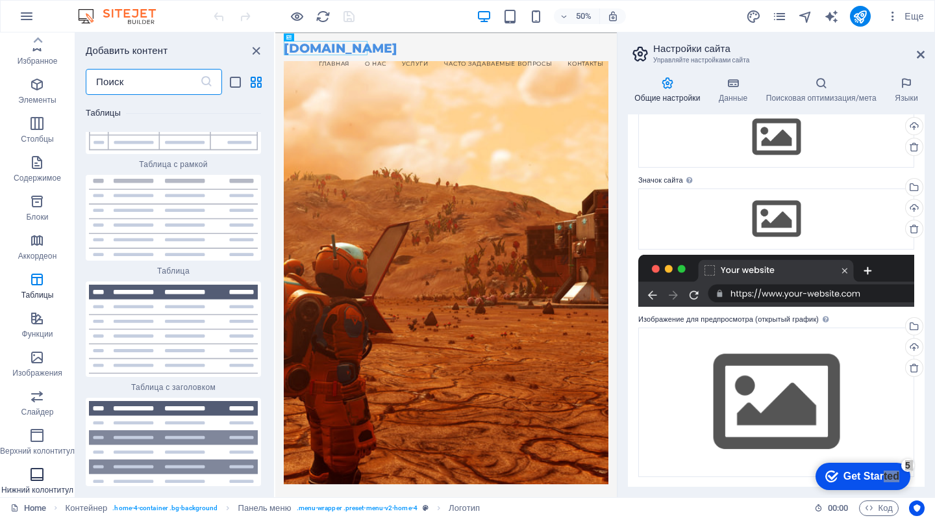
scroll to position [0, 0]
click at [815, 14] on div "Еще" at bounding box center [837, 16] width 183 height 21
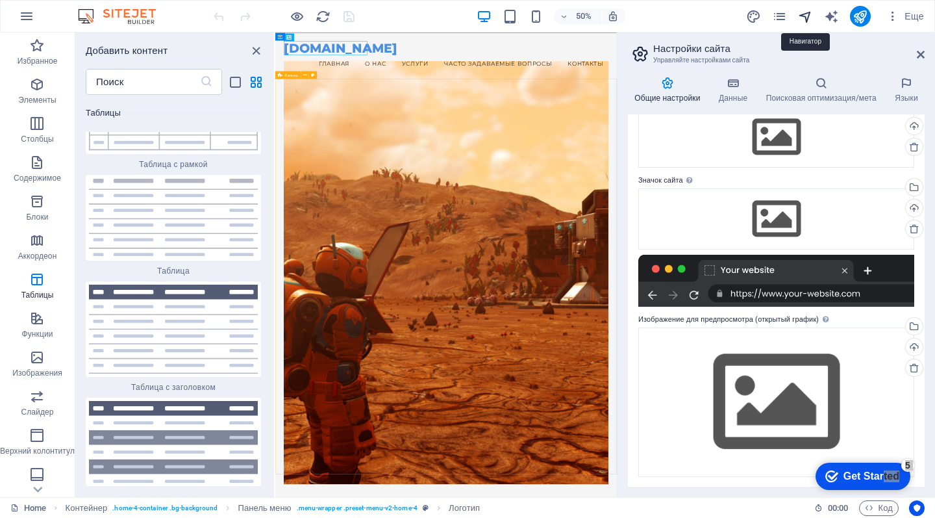
click at [813, 14] on icon "navigator" at bounding box center [805, 16] width 15 height 15
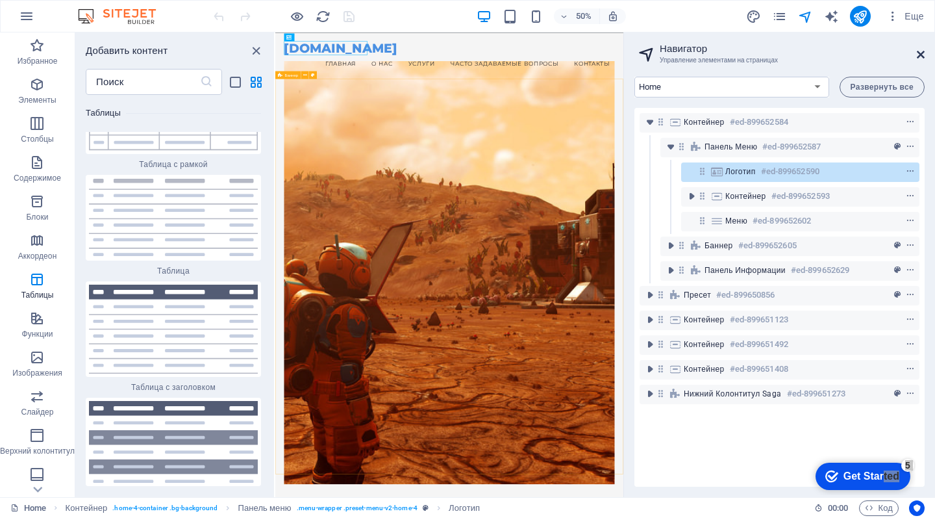
click at [921, 55] on icon at bounding box center [921, 54] width 8 height 10
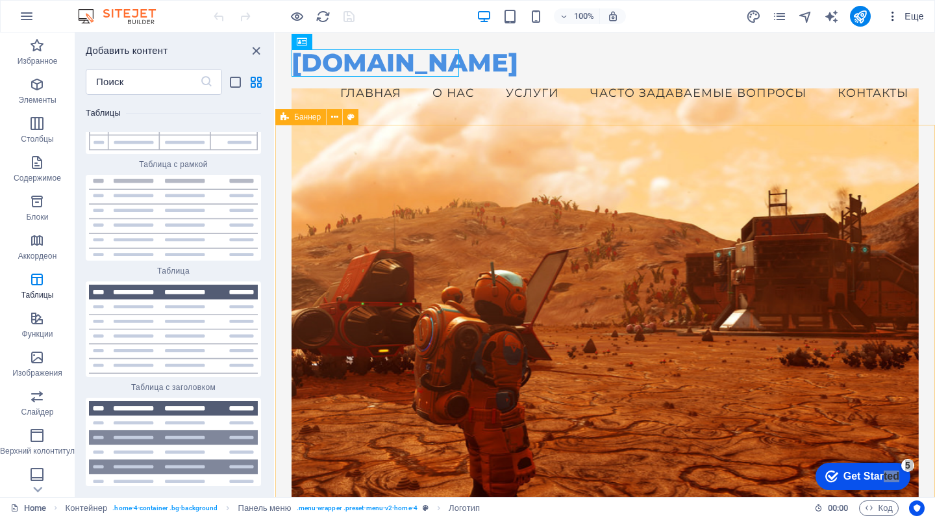
click at [906, 15] on span "Еще" at bounding box center [906, 16] width 38 height 13
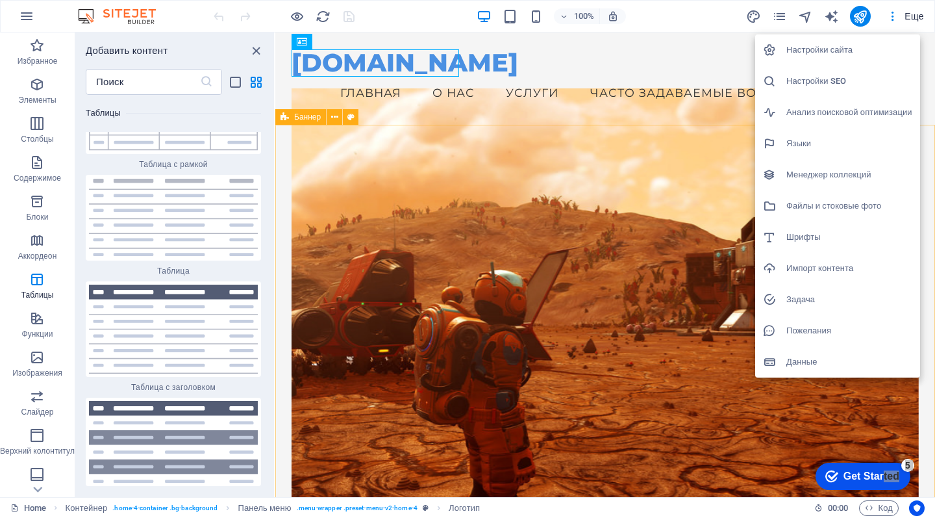
click at [809, 299] on h6 "Задача" at bounding box center [850, 300] width 126 height 16
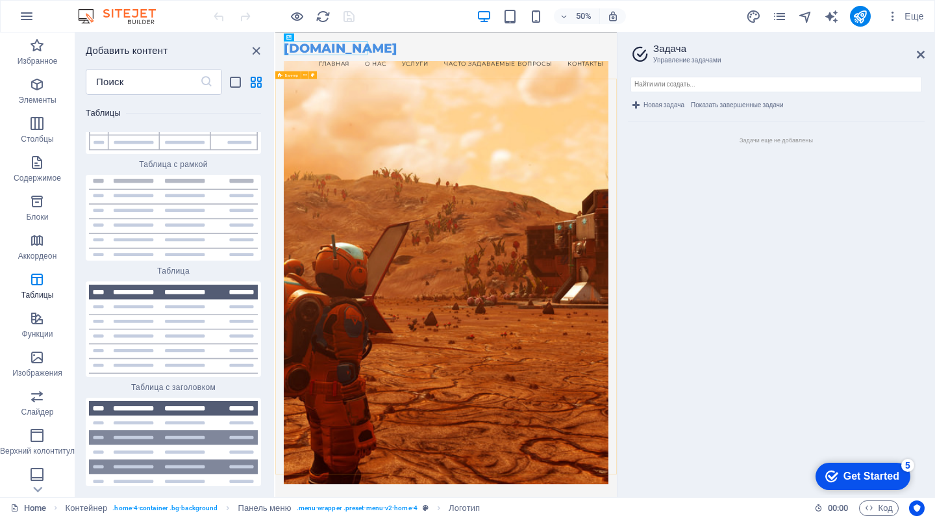
click at [827, 474] on icon "checkmark" at bounding box center [832, 476] width 13 height 13
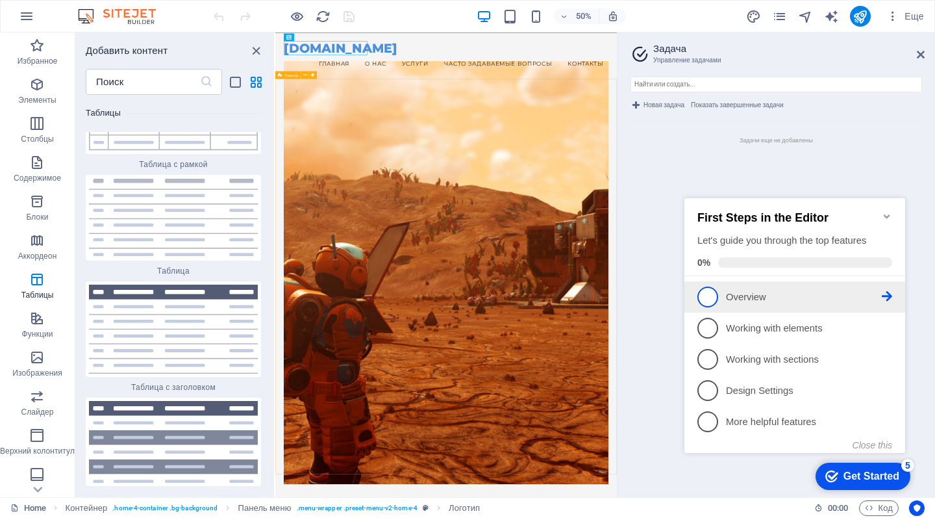
click at [726, 290] on link "1 Overview - incomplete" at bounding box center [795, 296] width 195 height 21
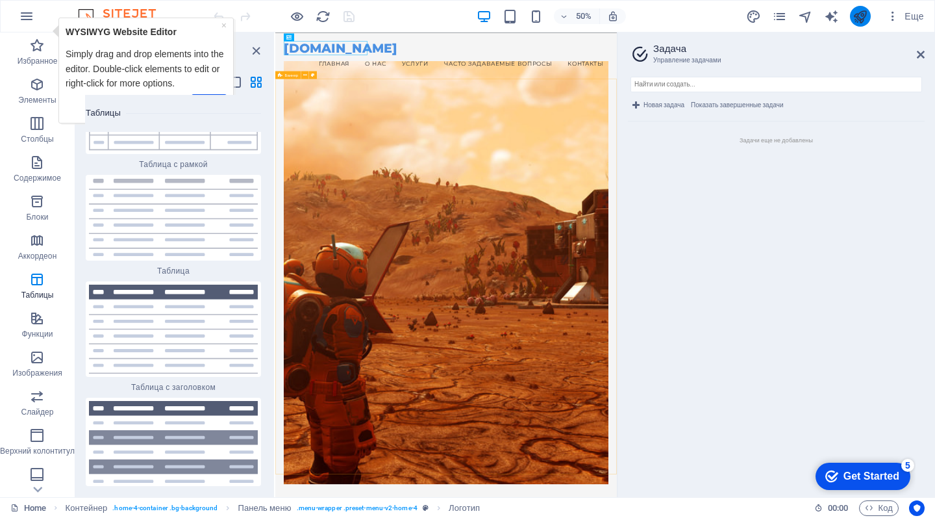
click at [861, 19] on icon "publish" at bounding box center [860, 16] width 15 height 15
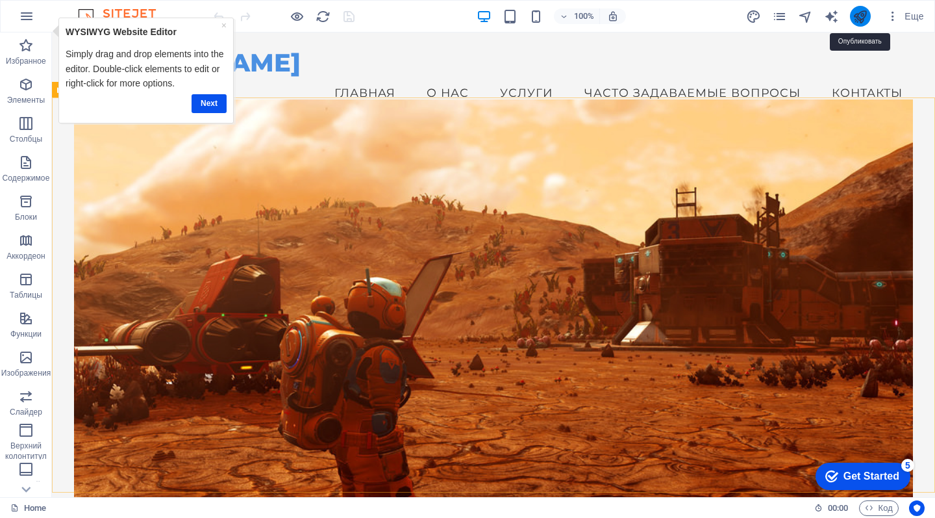
click at [861, 19] on icon "publish" at bounding box center [860, 16] width 15 height 15
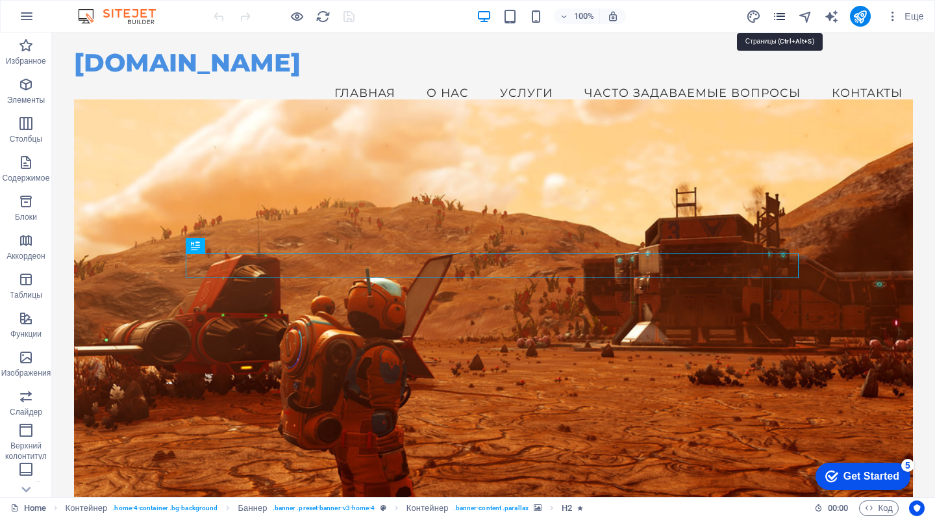
click at [780, 15] on icon "pages" at bounding box center [779, 16] width 15 height 15
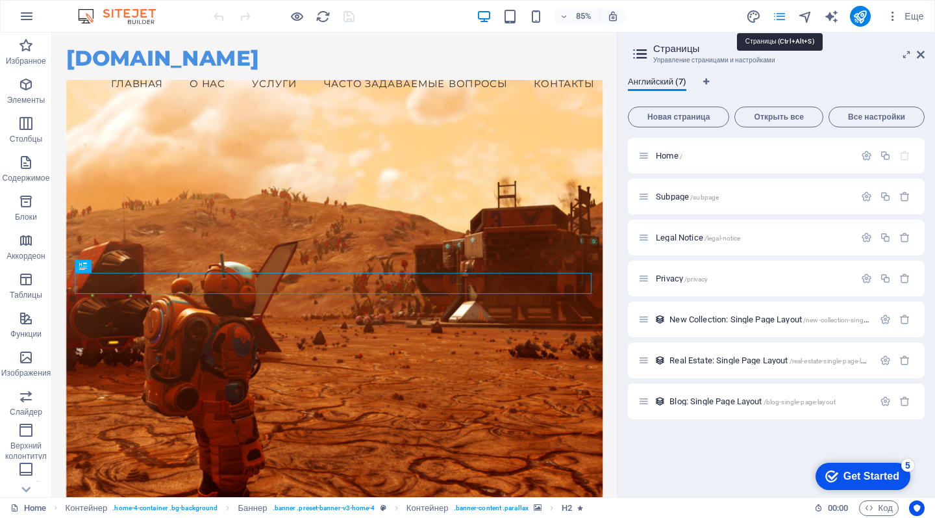
click at [780, 15] on icon "pages" at bounding box center [779, 16] width 15 height 15
click at [811, 14] on icon "navigator" at bounding box center [805, 16] width 15 height 15
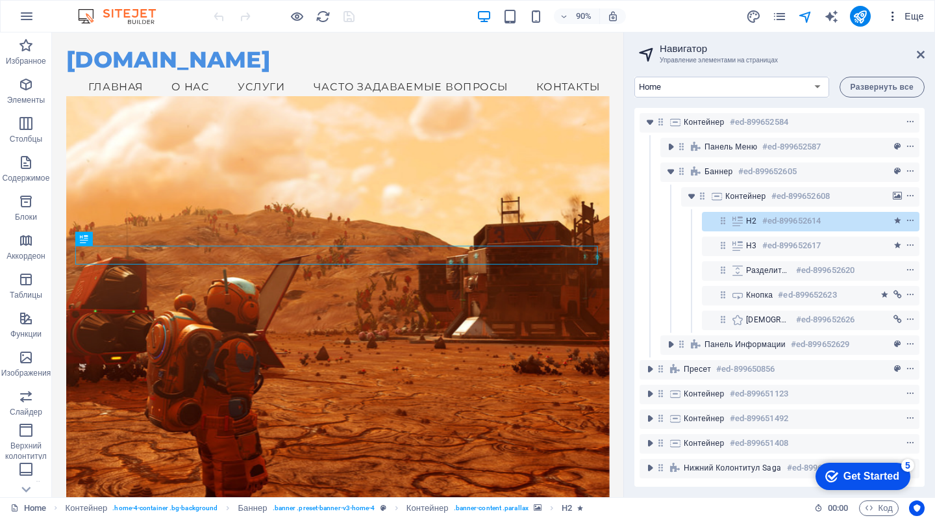
click at [906, 16] on span "Еще" at bounding box center [906, 16] width 38 height 13
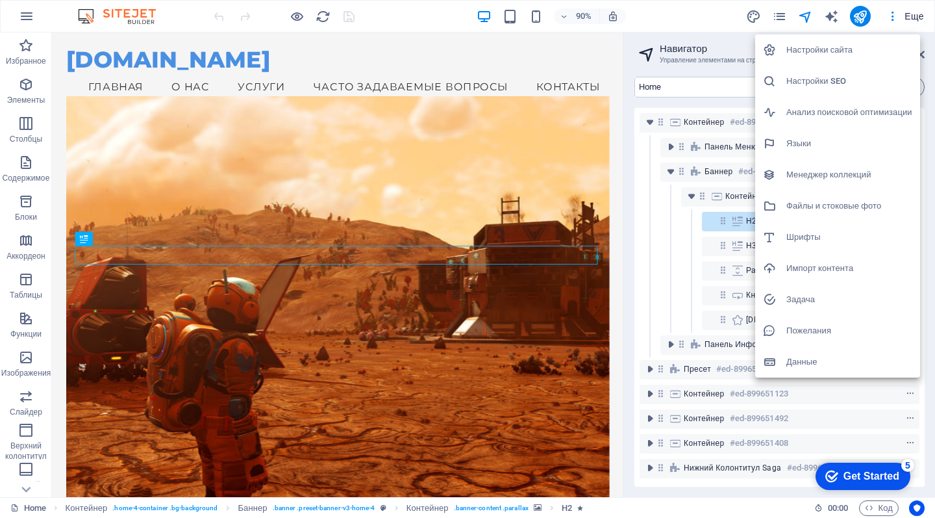
click at [830, 56] on h6 "Настройки сайта" at bounding box center [850, 50] width 126 height 16
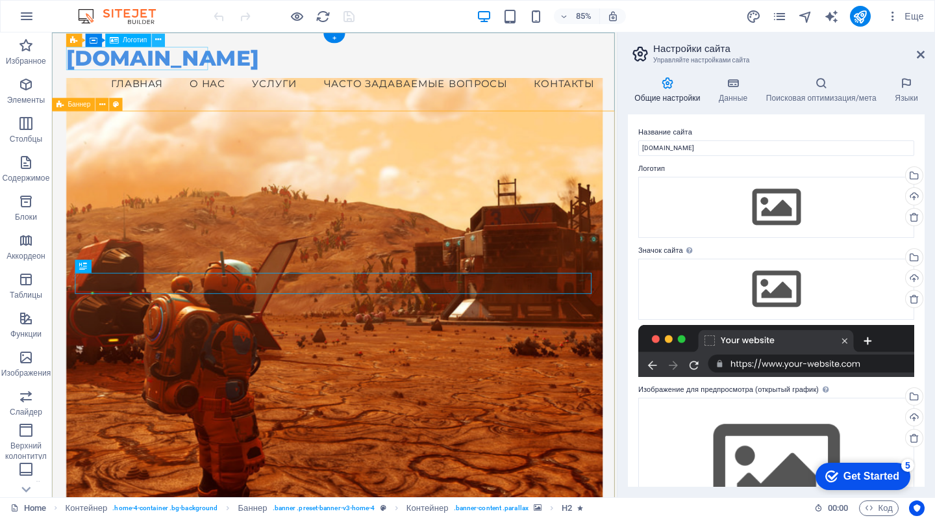
click at [160, 42] on icon at bounding box center [159, 40] width 6 height 12
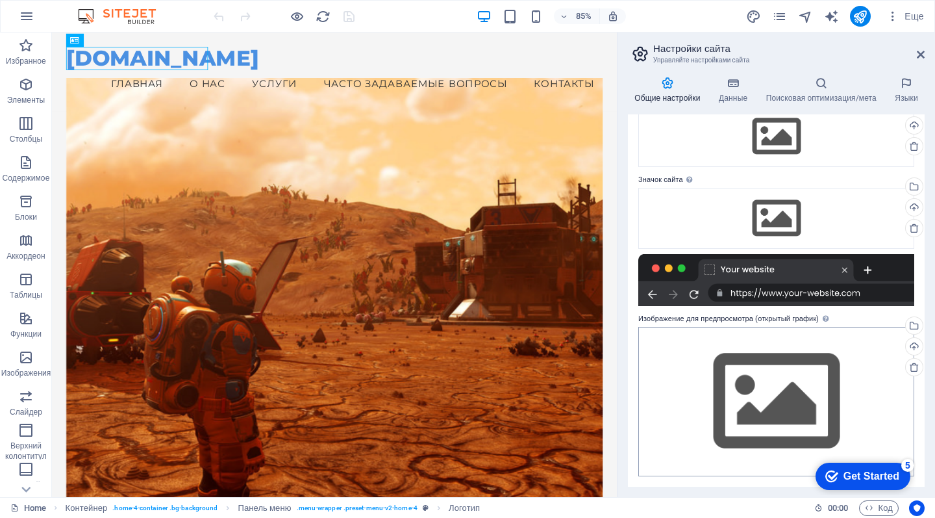
scroll to position [70, 0]
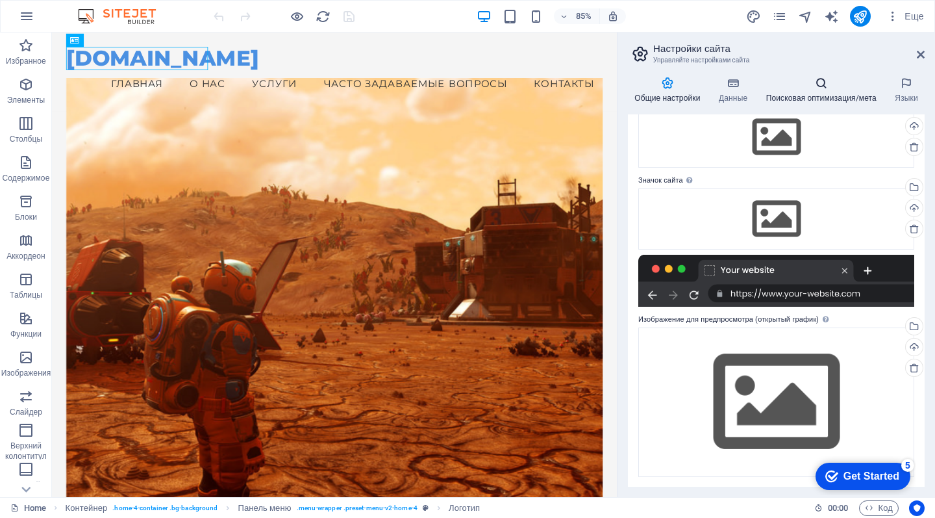
click at [828, 88] on icon at bounding box center [821, 83] width 124 height 13
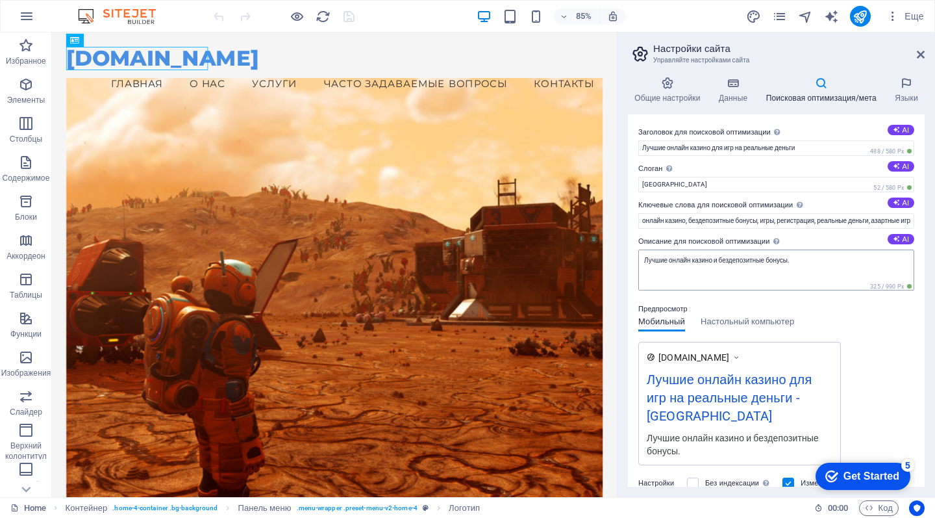
scroll to position [0, 0]
click at [822, 95] on h4 "Поисковая оптимизация/мета" at bounding box center [823, 90] width 129 height 27
click at [902, 93] on h4 "Языки" at bounding box center [907, 90] width 36 height 27
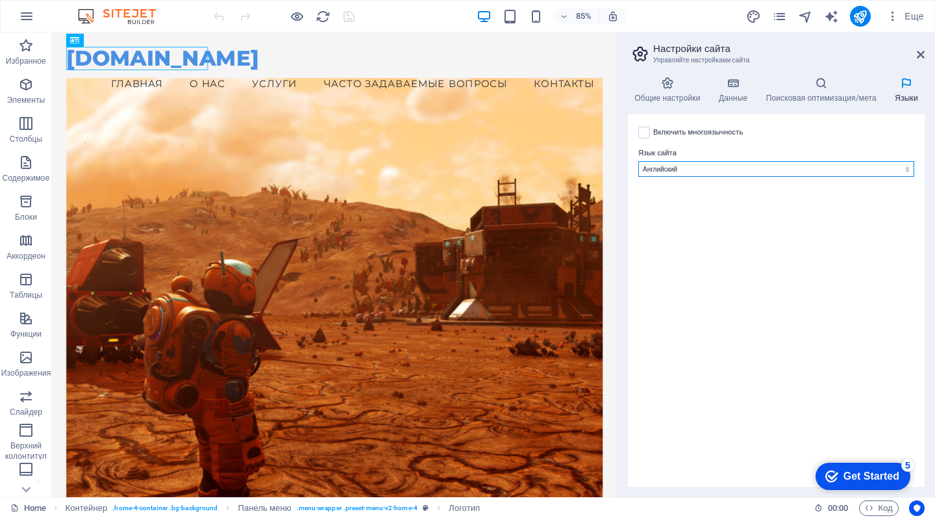
select select "55"
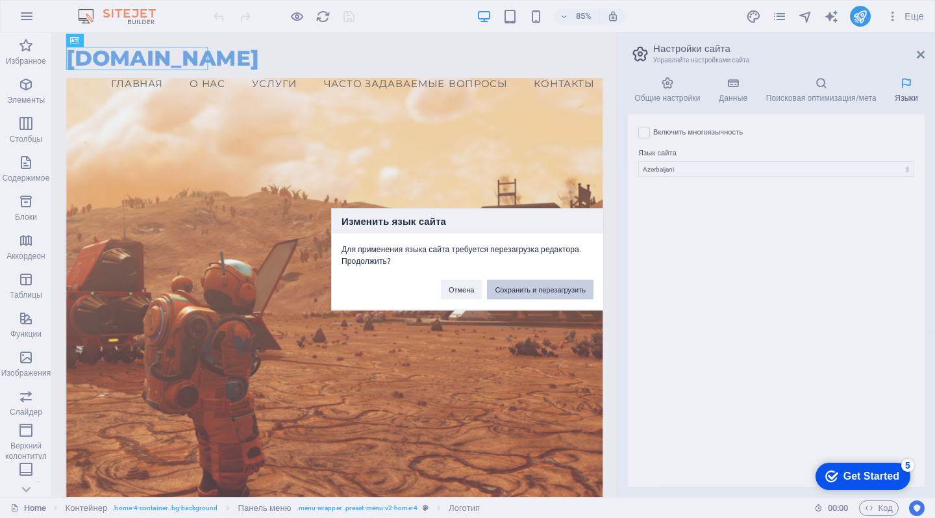
click at [509, 294] on button "Сохранить и перезагрузить" at bounding box center [540, 288] width 107 height 19
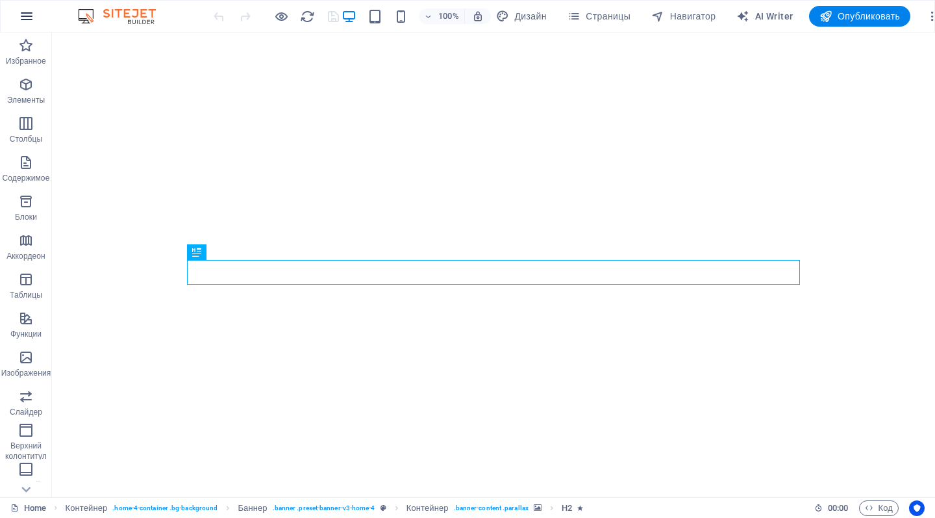
click at [28, 16] on icon "button" at bounding box center [27, 16] width 16 height 16
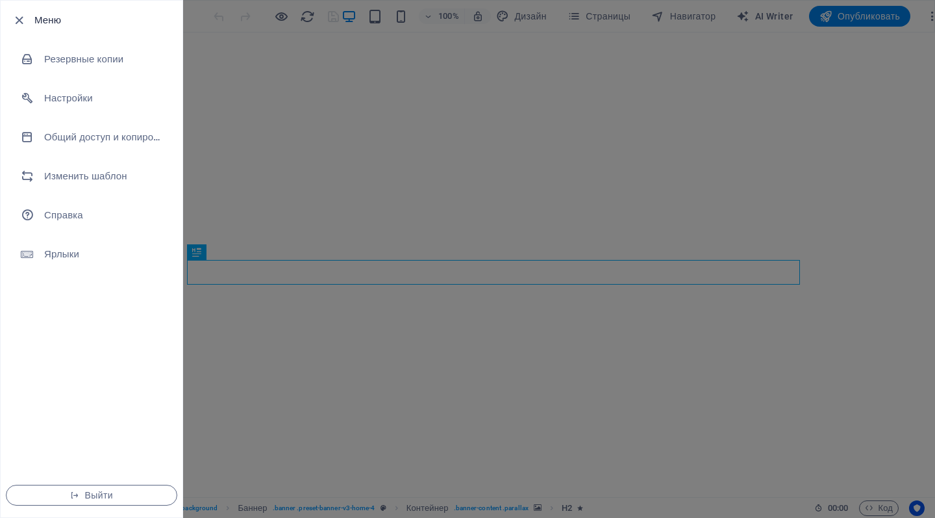
click at [28, 16] on div "Меню Резервные копии Настройки Общий доступ и копирование сайта Изменить шаблон…" at bounding box center [467, 259] width 935 height 518
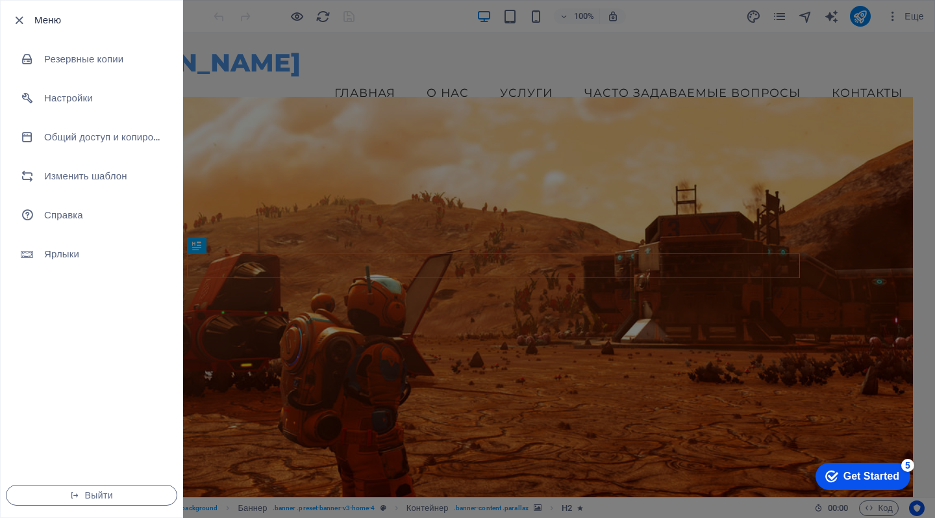
click at [287, 64] on div at bounding box center [467, 259] width 935 height 518
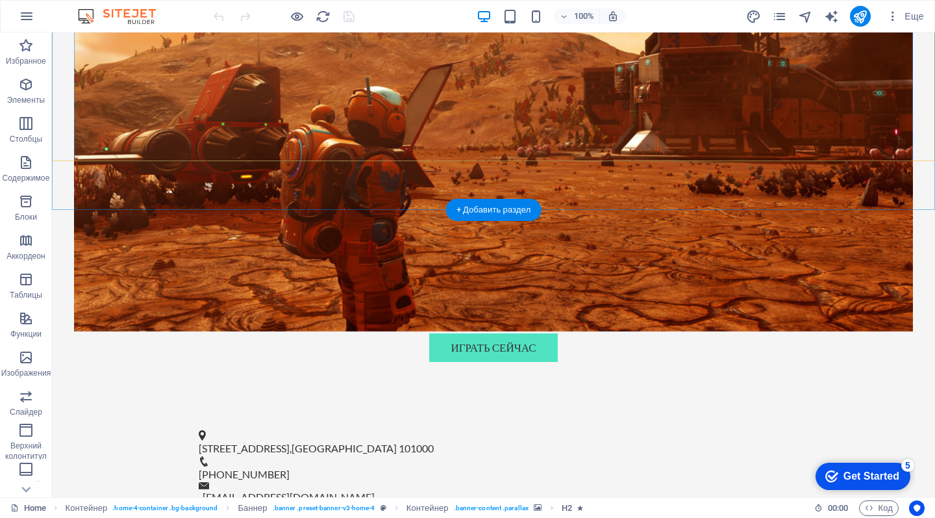
scroll to position [344, 0]
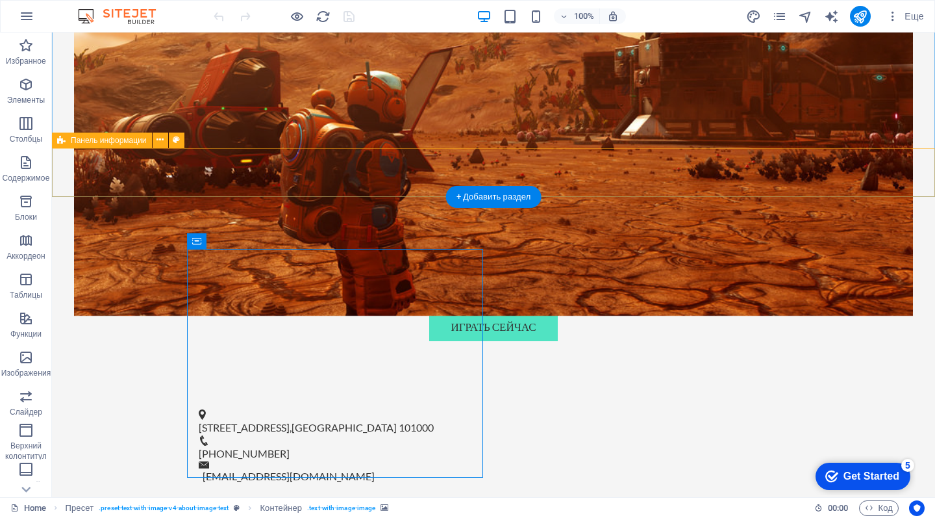
click at [433, 393] on div "Улица Казино, 1 , Москва 101000 +7 495 123-45-67 support@bazar57.com" at bounding box center [493, 447] width 883 height 108
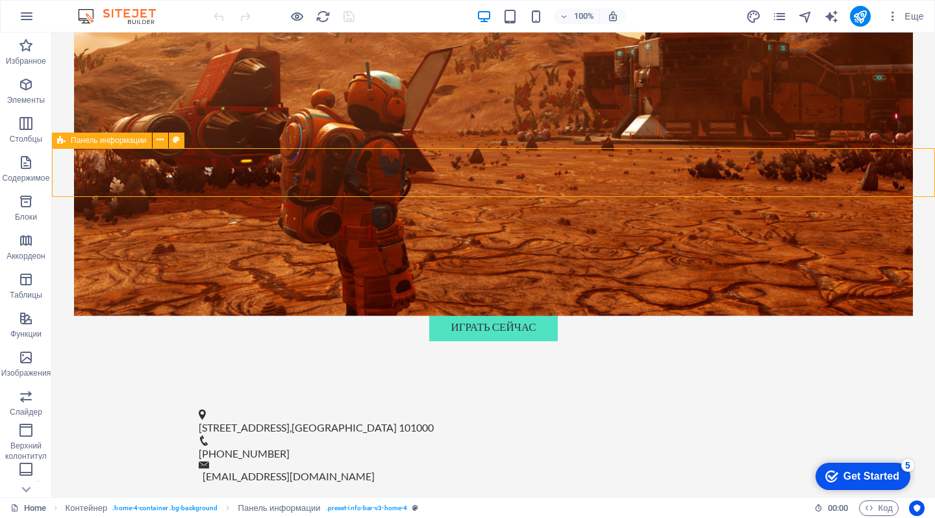
click at [584, 393] on div "Улица Казино, 1 , Москва 101000 +7 495 123-45-67 support@bazar57.com" at bounding box center [493, 447] width 883 height 108
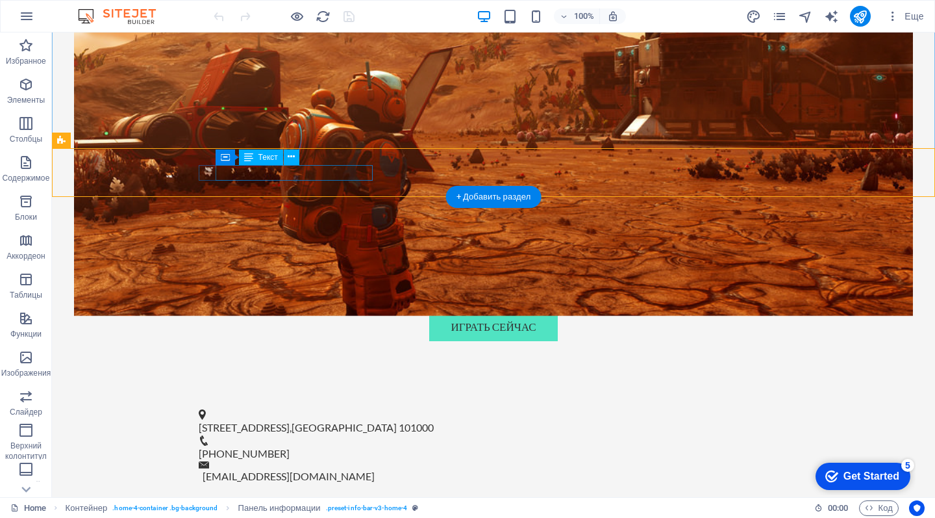
click at [399, 421] on span "101000" at bounding box center [416, 427] width 35 height 12
click at [296, 162] on button at bounding box center [292, 157] width 16 height 16
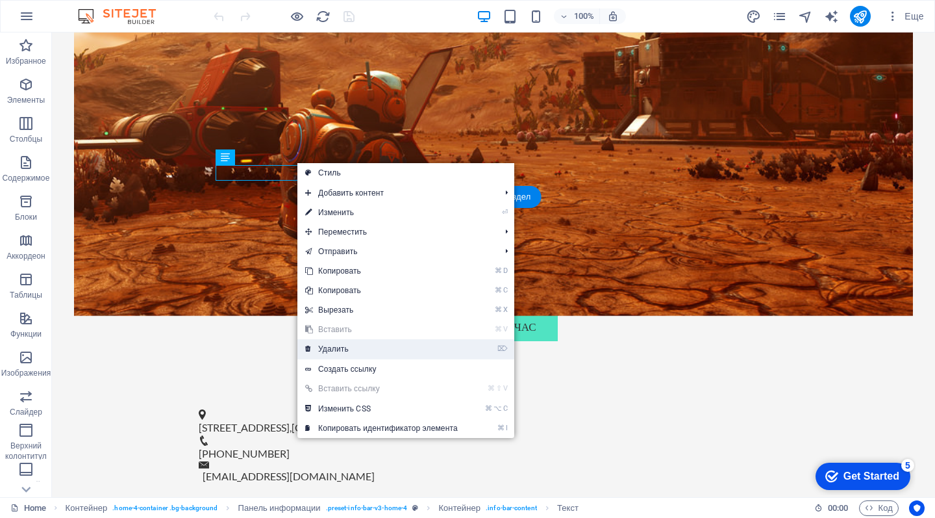
click at [362, 345] on link "⌦ Удалить" at bounding box center [382, 348] width 168 height 19
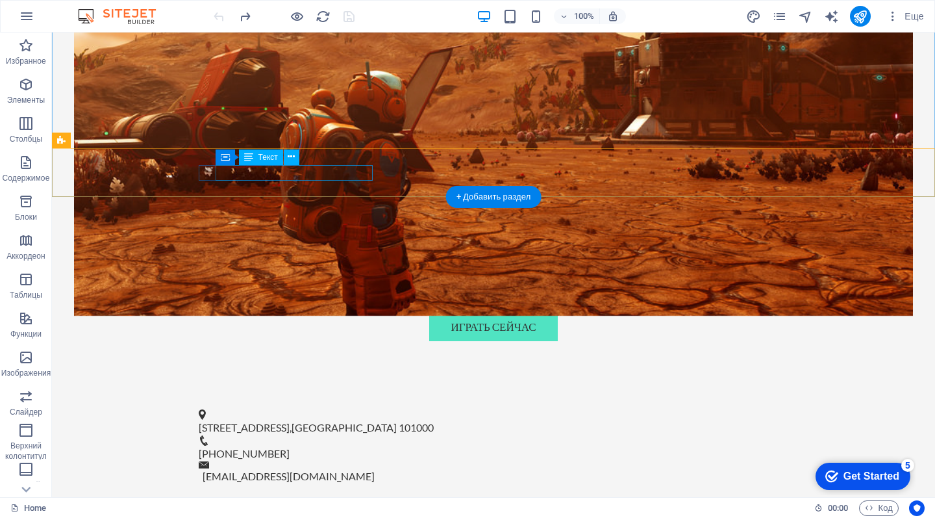
click at [273, 421] on span "[STREET_ADDRESS]" at bounding box center [244, 427] width 91 height 12
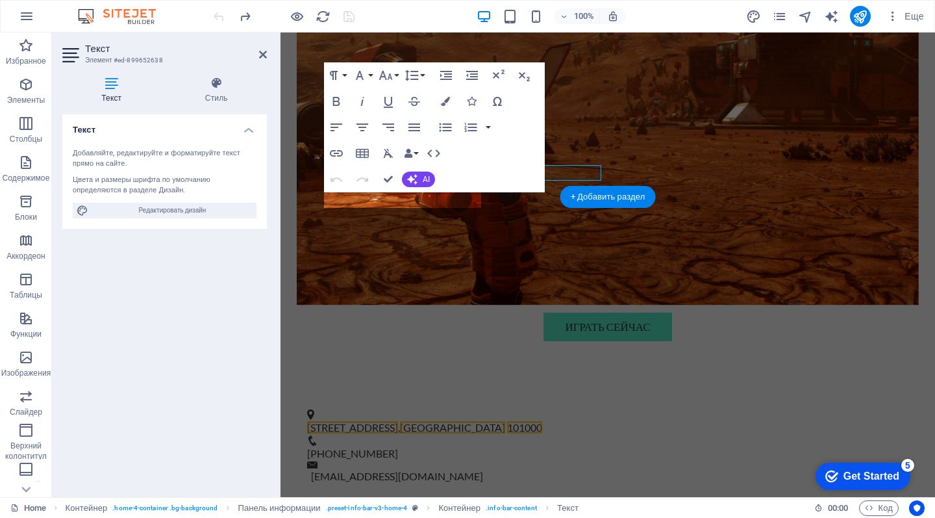
click at [273, 175] on div "Текст Стиль Текст Добавляйте, редактируйте и форматируйте текст прямо на сайте.…" at bounding box center [164, 281] width 225 height 431
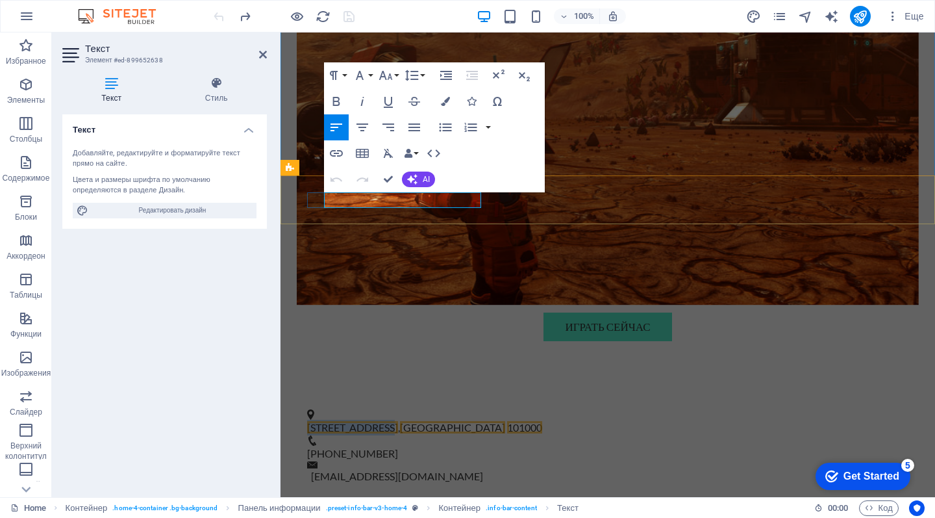
click at [379, 421] on span "[STREET_ADDRESS]" at bounding box center [352, 427] width 91 height 12
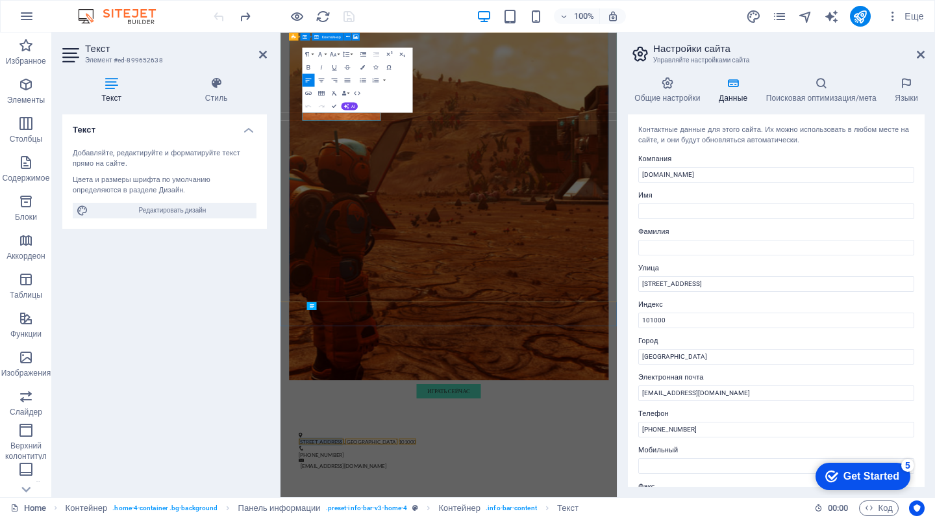
click at [478, 370] on div "Добро пожаловать на Bazar57 Лучшие онлайн казино и бонусы для вас Играть сейчас" at bounding box center [617, 298] width 639 height 1035
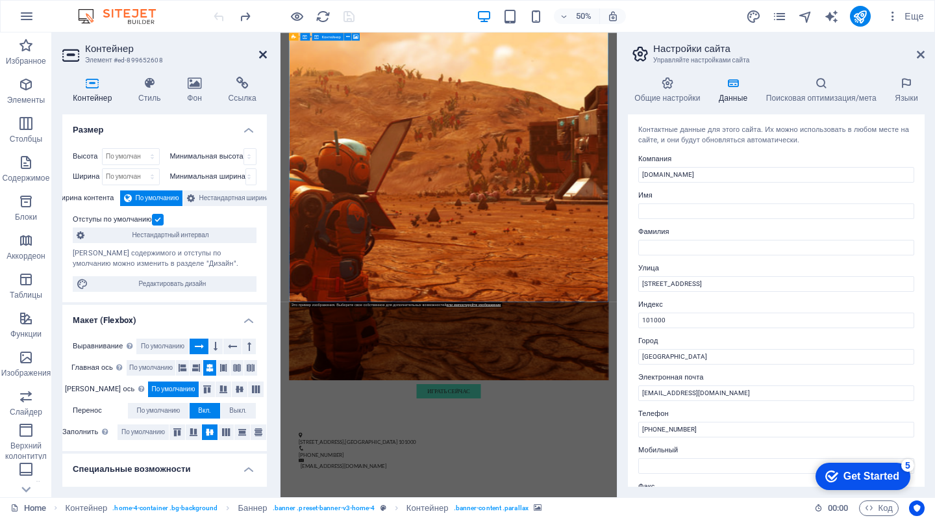
click at [261, 54] on icon at bounding box center [263, 54] width 8 height 10
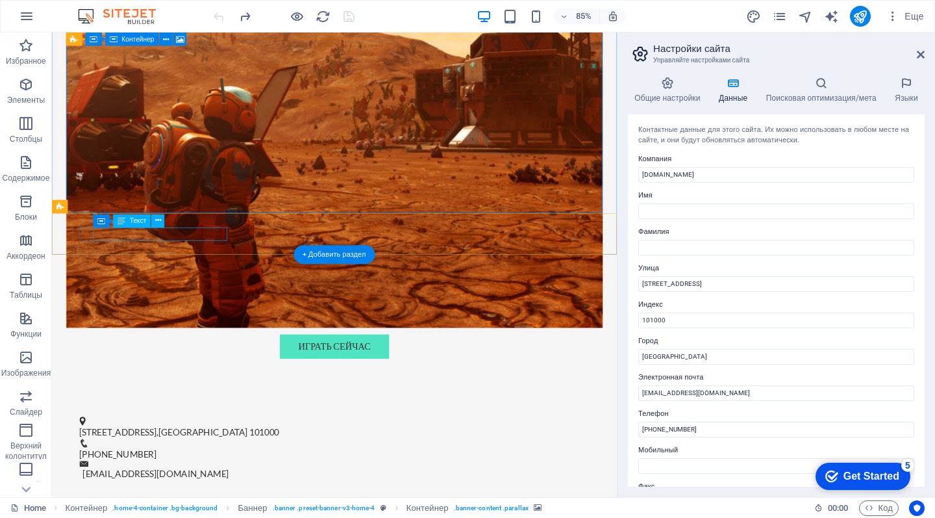
click at [195, 496] on span "Москва" at bounding box center [229, 502] width 105 height 12
click at [195, 496] on span "[GEOGRAPHIC_DATA]" at bounding box center [229, 502] width 105 height 12
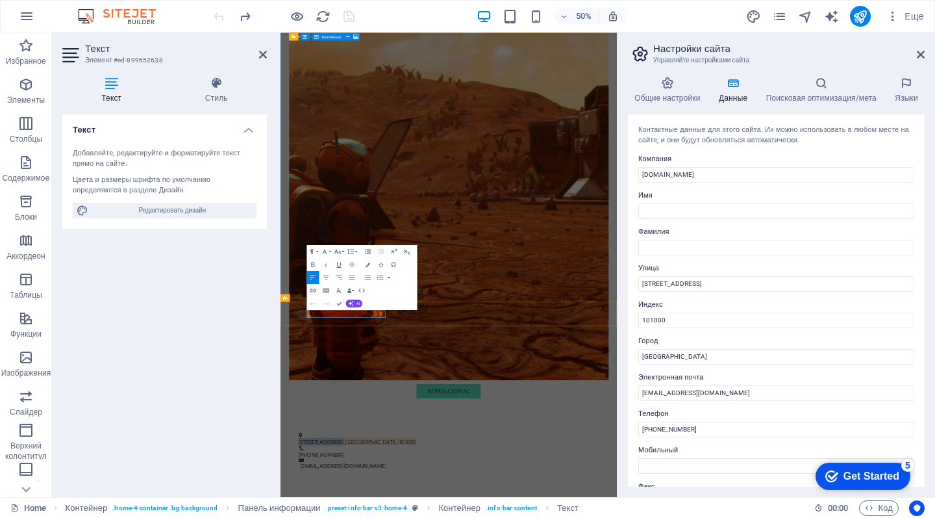
click at [703, 276] on input "[STREET_ADDRESS]" at bounding box center [777, 284] width 276 height 16
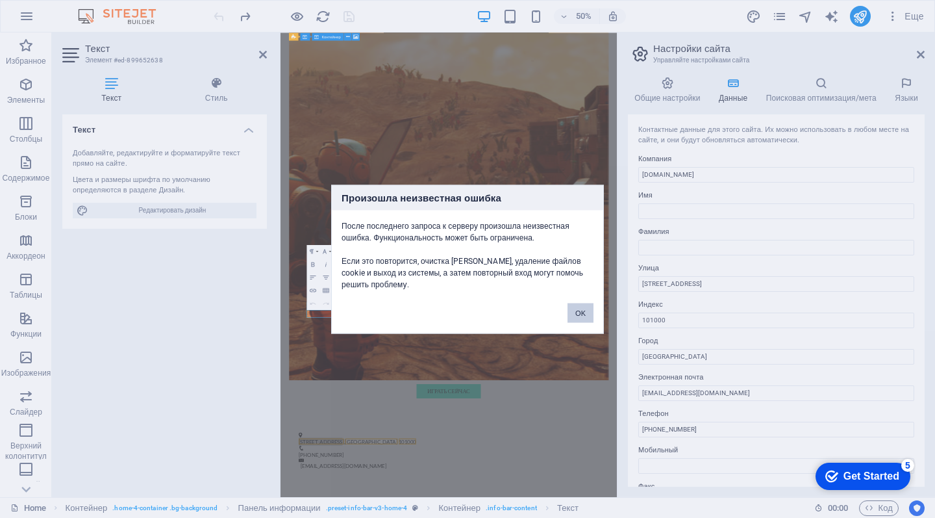
click at [581, 313] on button "OK" at bounding box center [581, 312] width 26 height 19
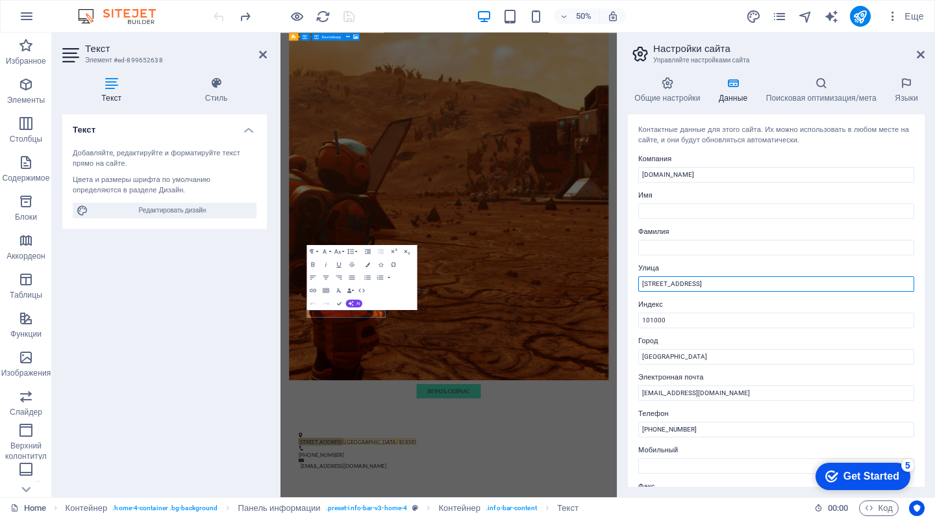
click at [672, 282] on input "[STREET_ADDRESS]" at bounding box center [777, 284] width 276 height 16
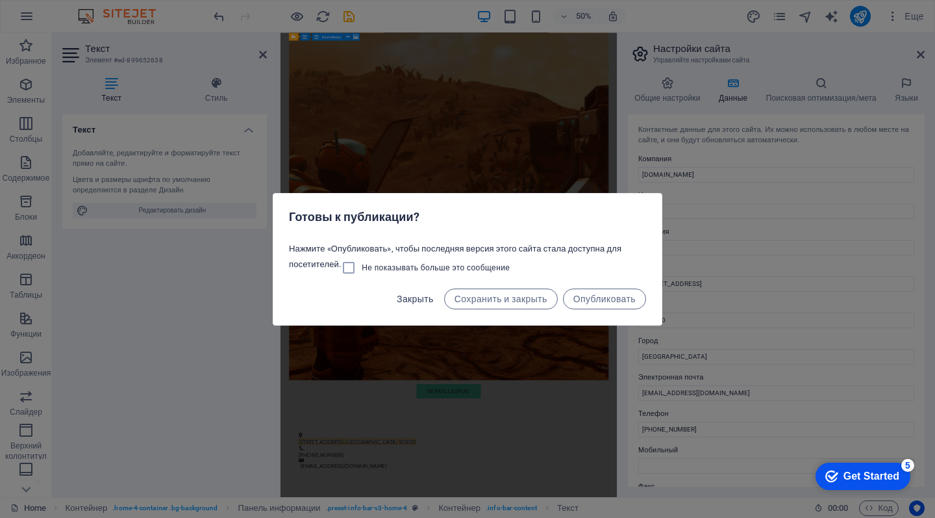
click at [408, 299] on span "Закрыть" at bounding box center [415, 299] width 37 height 10
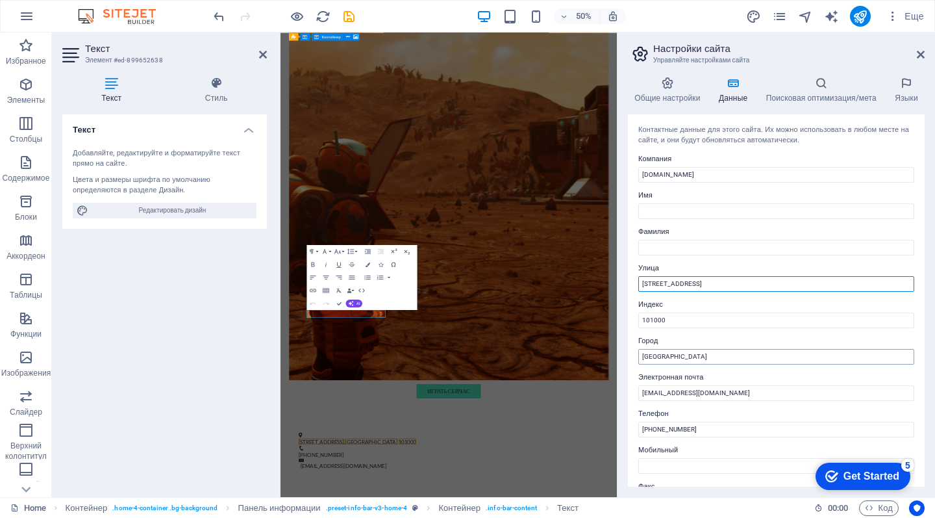
type input "Улица Строителей, 1"
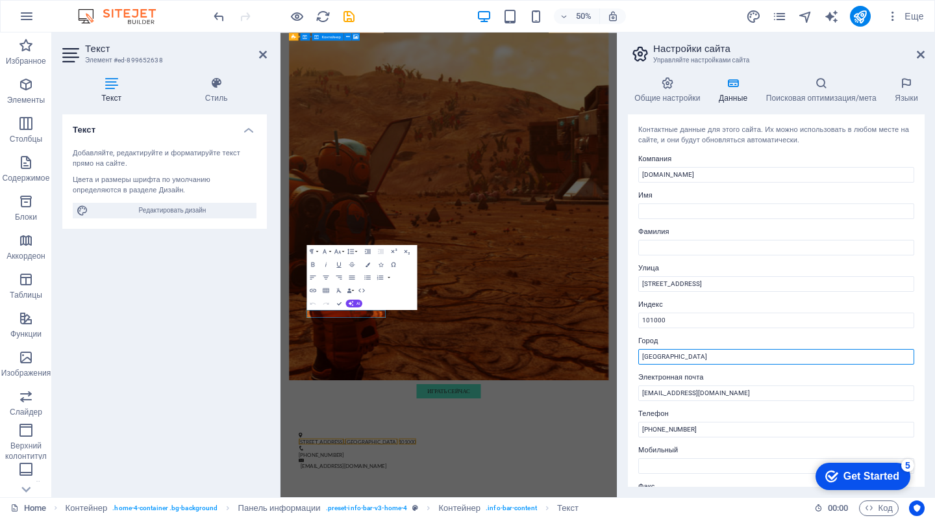
click at [700, 351] on input "[GEOGRAPHIC_DATA]" at bounding box center [777, 357] width 276 height 16
type input "А"
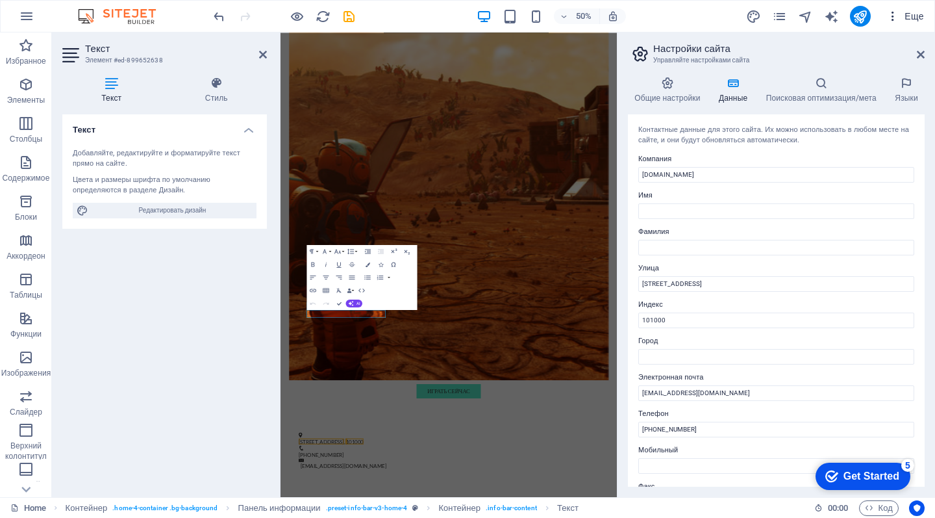
click at [900, 13] on icon "button" at bounding box center [893, 16] width 13 height 13
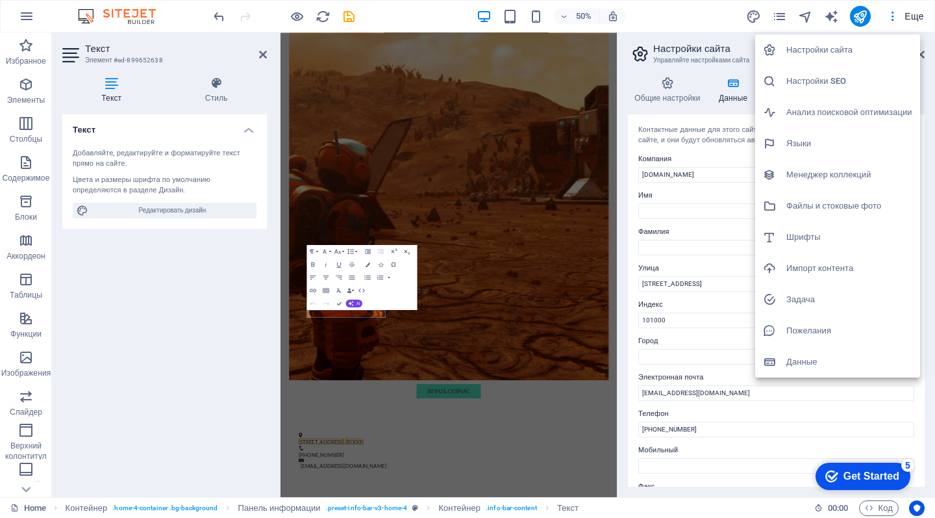
click at [264, 58] on div at bounding box center [467, 259] width 935 height 518
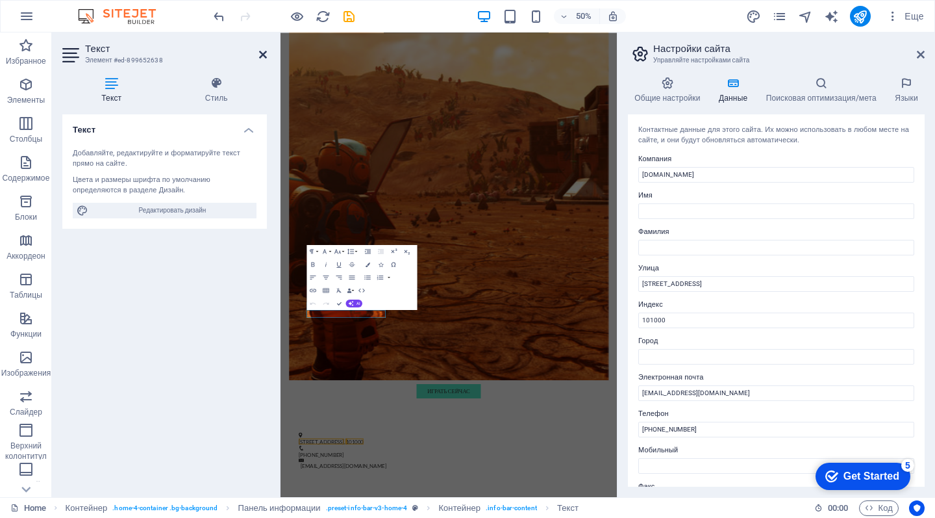
click at [261, 52] on icon at bounding box center [263, 54] width 8 height 10
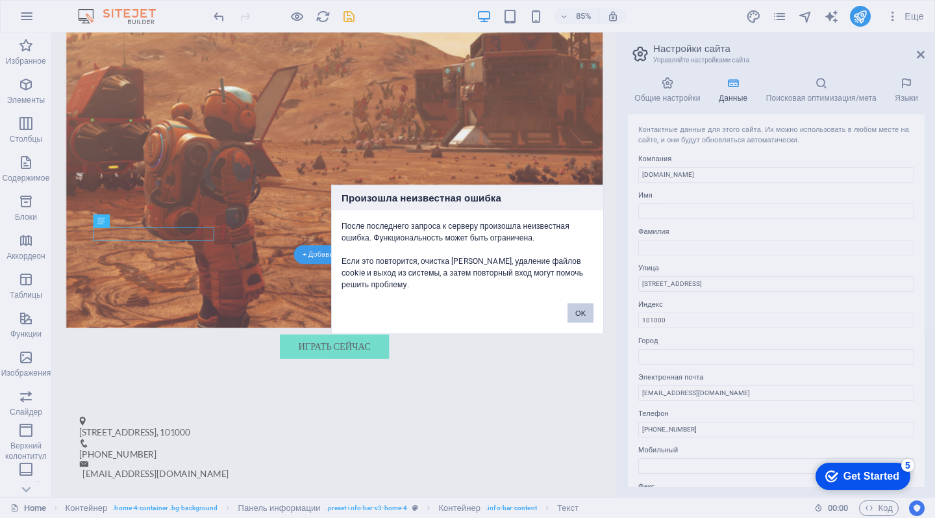
click at [581, 311] on button "OK" at bounding box center [581, 312] width 26 height 19
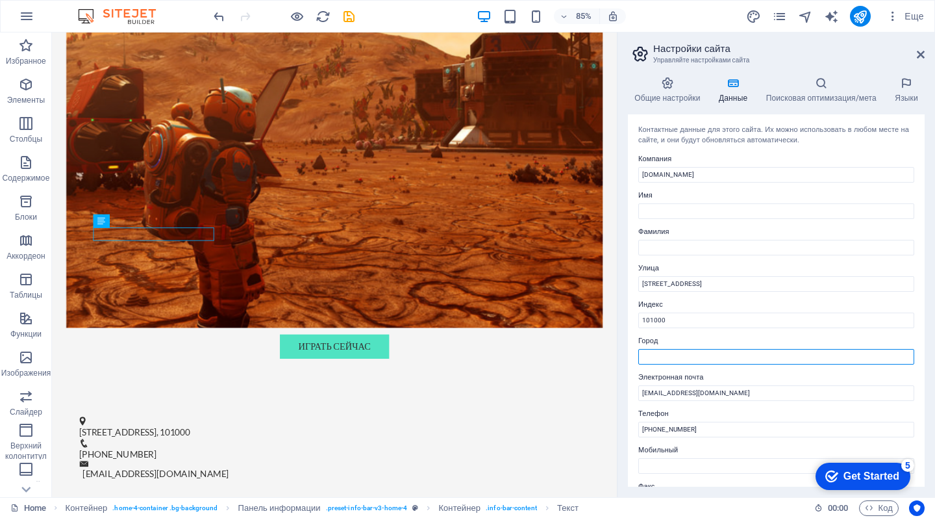
click at [671, 355] on input "Город" at bounding box center [777, 357] width 276 height 16
type input "Баку"
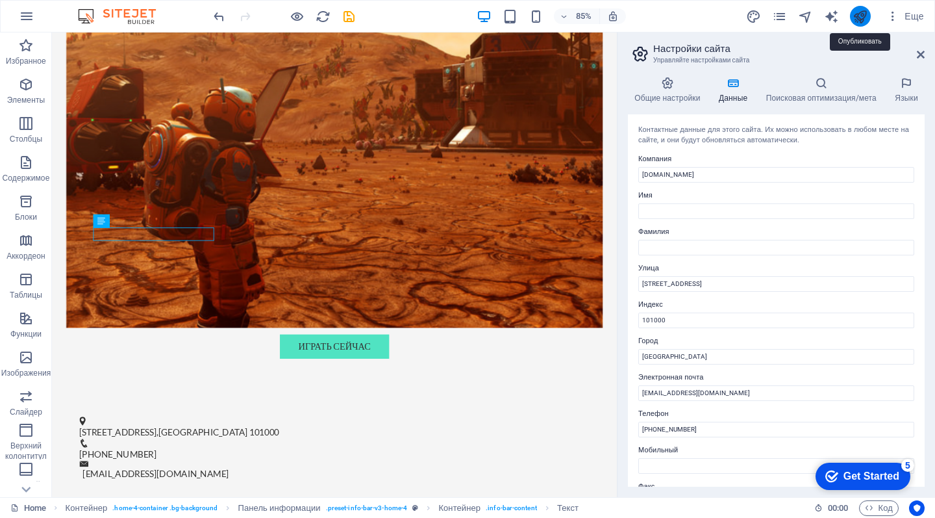
click at [865, 16] on icon "publish" at bounding box center [860, 16] width 15 height 15
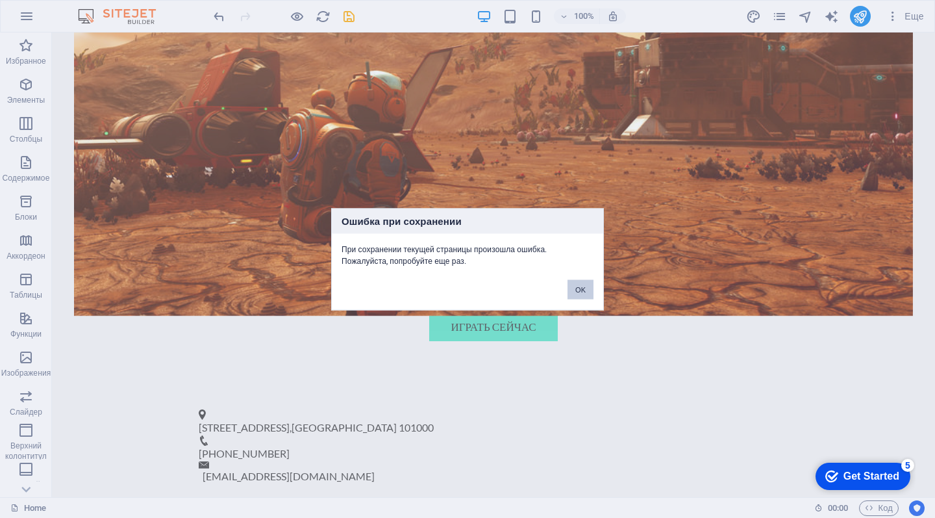
click at [589, 285] on button "OK" at bounding box center [581, 288] width 26 height 19
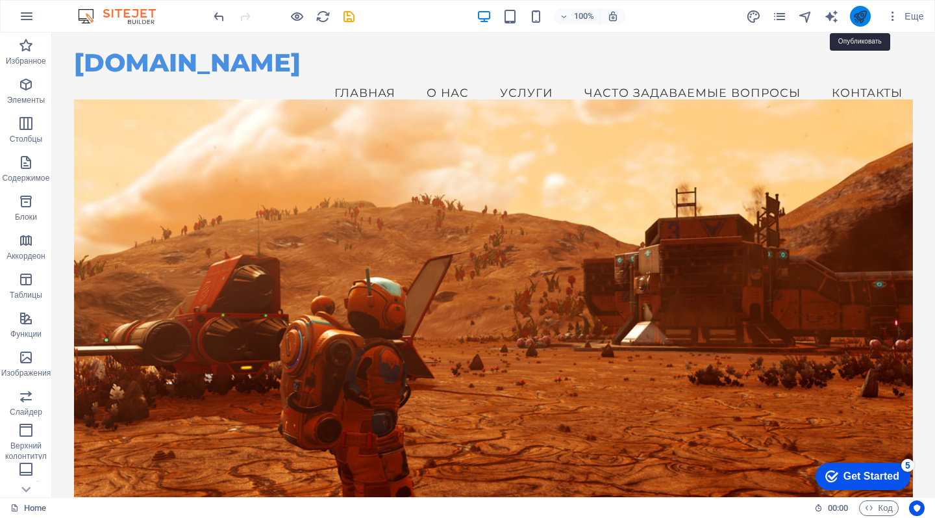
click at [861, 18] on icon "publish" at bounding box center [860, 16] width 15 height 15
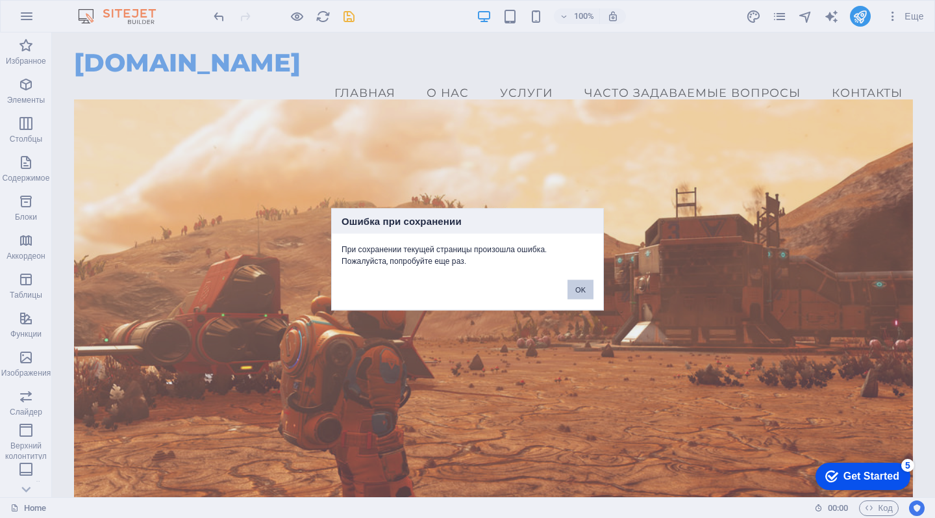
click at [586, 283] on button "OK" at bounding box center [581, 288] width 26 height 19
click at [561, 284] on div "OK" at bounding box center [580, 282] width 45 height 33
click at [575, 290] on button "OK" at bounding box center [581, 288] width 26 height 19
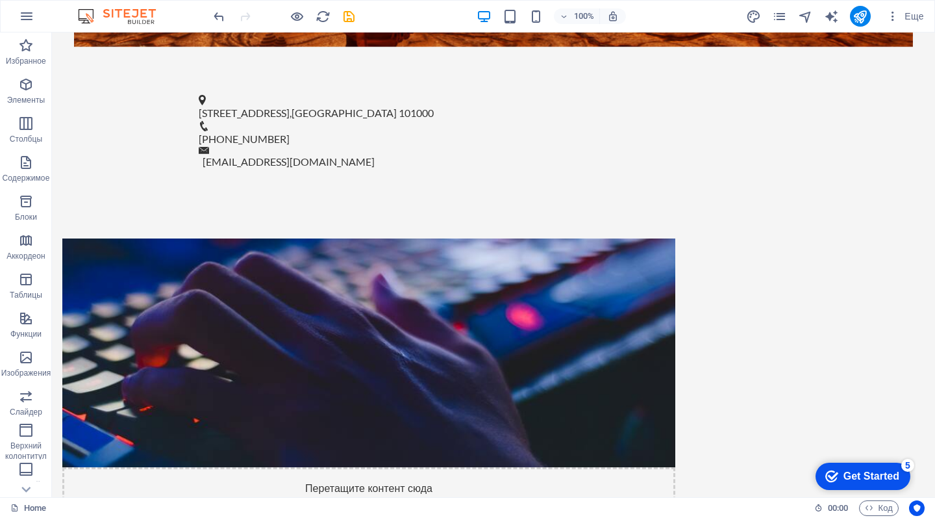
scroll to position [665, 0]
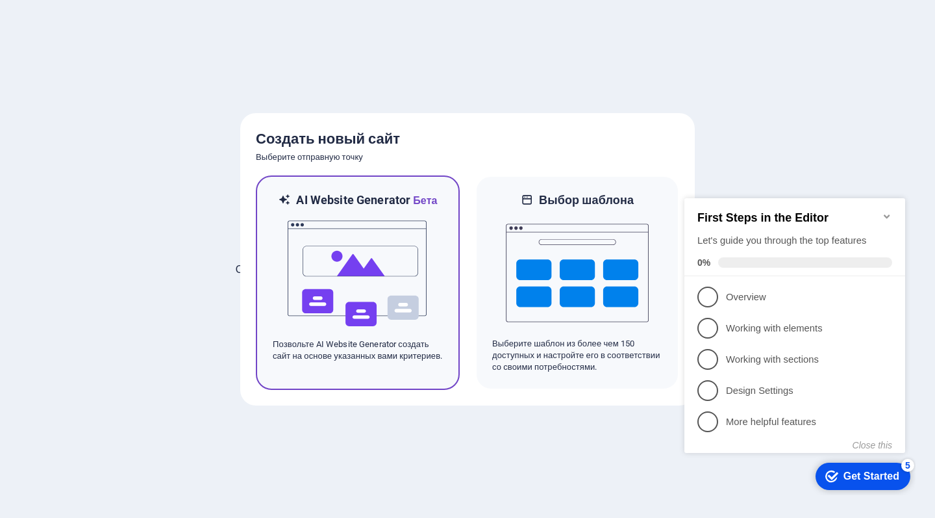
click at [312, 249] on img at bounding box center [357, 274] width 143 height 130
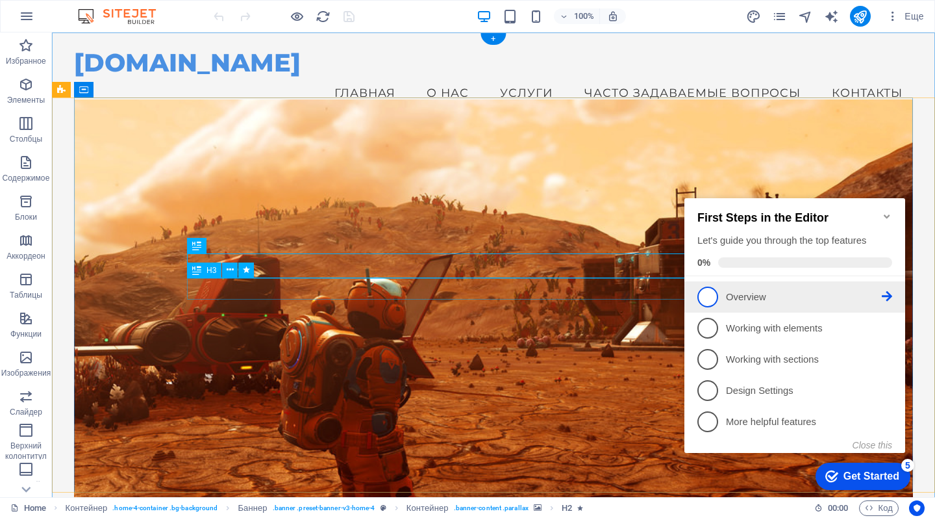
click at [760, 290] on p "Overview - incomplete" at bounding box center [804, 297] width 156 height 14
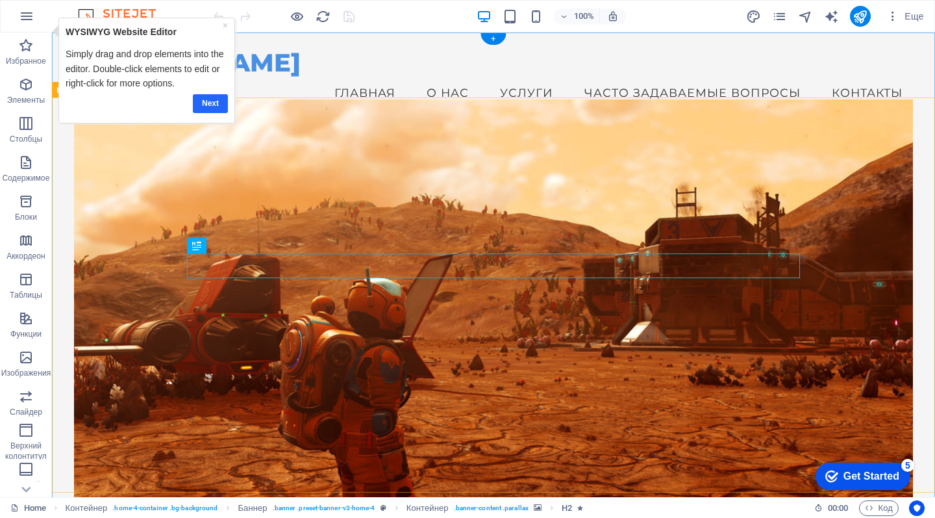
click at [213, 101] on link "Next" at bounding box center [210, 103] width 35 height 19
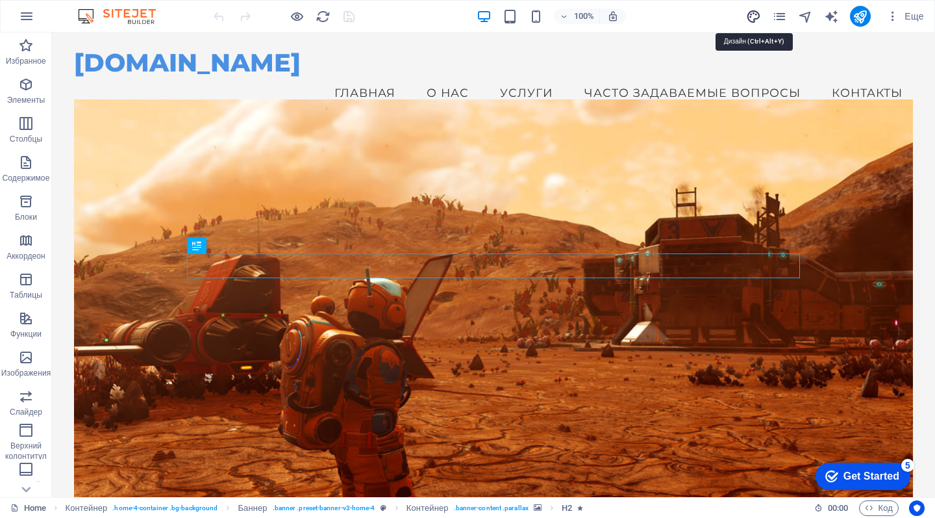
click at [750, 13] on icon "design" at bounding box center [753, 16] width 15 height 15
select select "px"
select select "200"
select select "px"
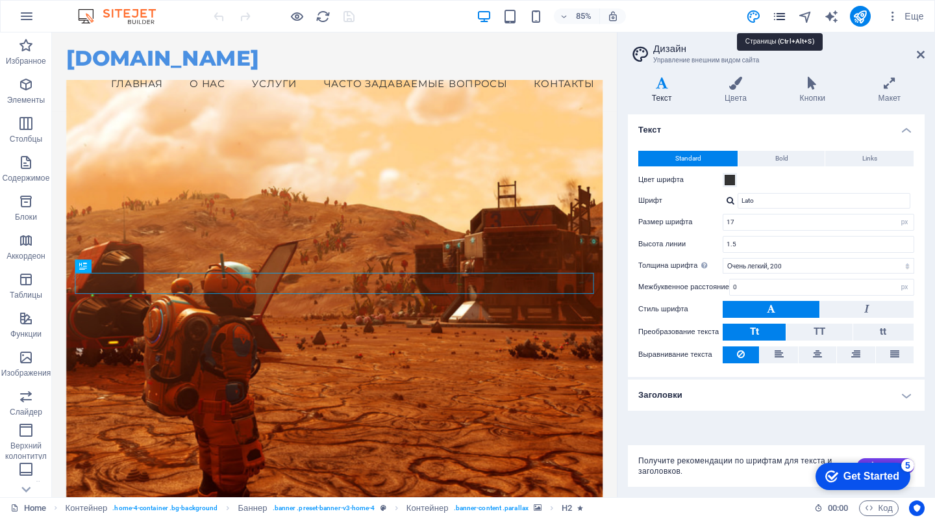
click at [783, 13] on icon "pages" at bounding box center [779, 16] width 15 height 15
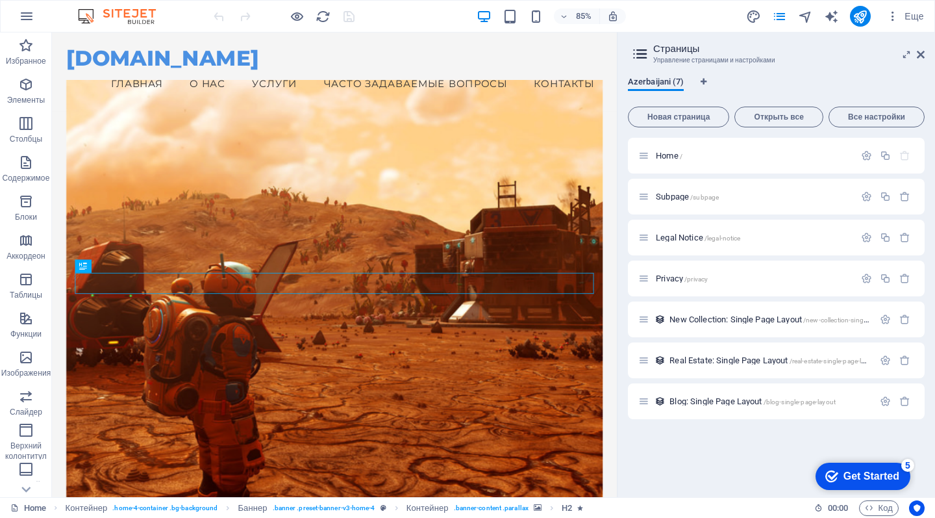
click at [669, 78] on span "Azerbaijani (7)" at bounding box center [656, 83] width 56 height 18
click at [706, 83] on icon "Языковые вкладки" at bounding box center [704, 82] width 6 height 8
select select "55"
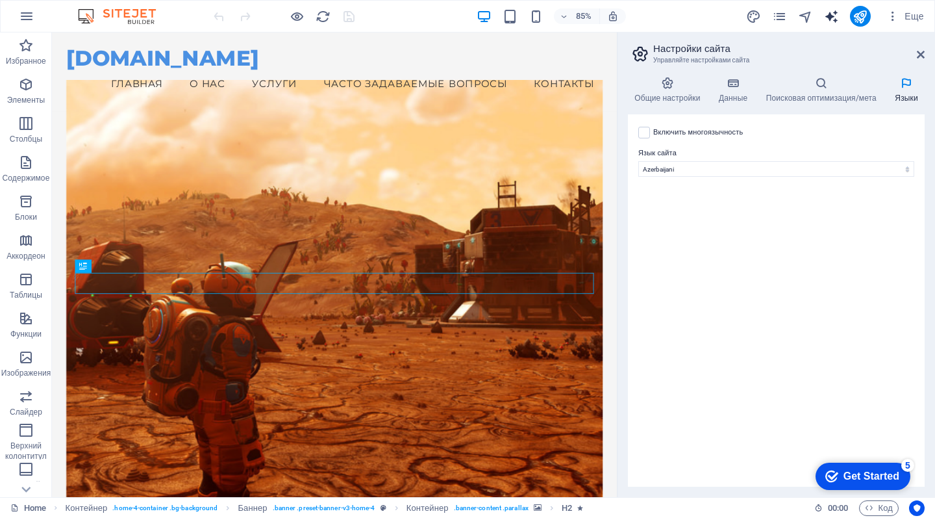
click at [839, 17] on icon "text_generator" at bounding box center [831, 16] width 15 height 15
select select "English"
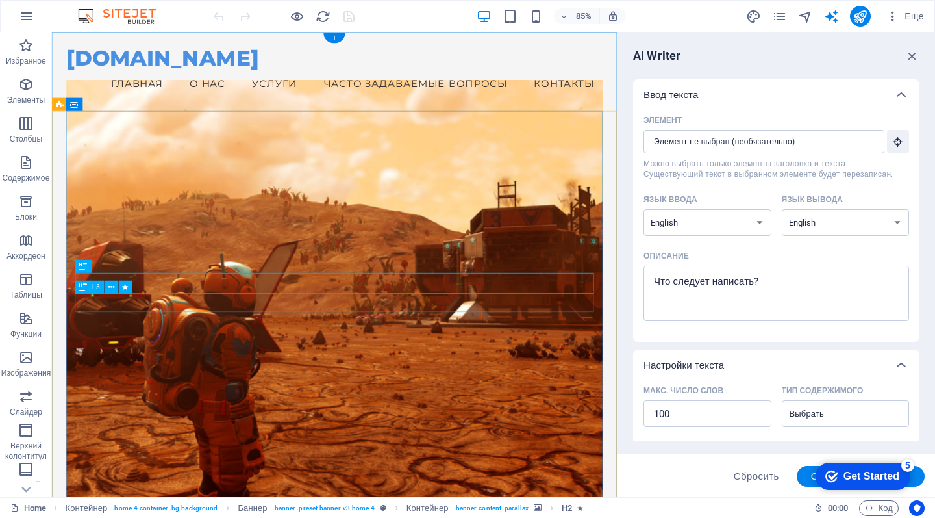
click at [907, 57] on icon "button" at bounding box center [913, 56] width 14 height 14
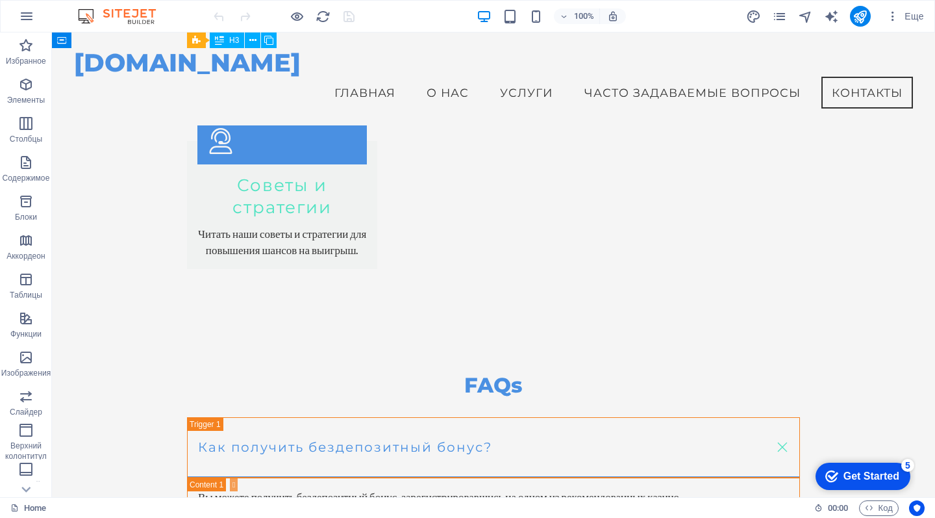
scroll to position [2253, 0]
click at [31, 178] on p "Содержимое" at bounding box center [26, 178] width 47 height 10
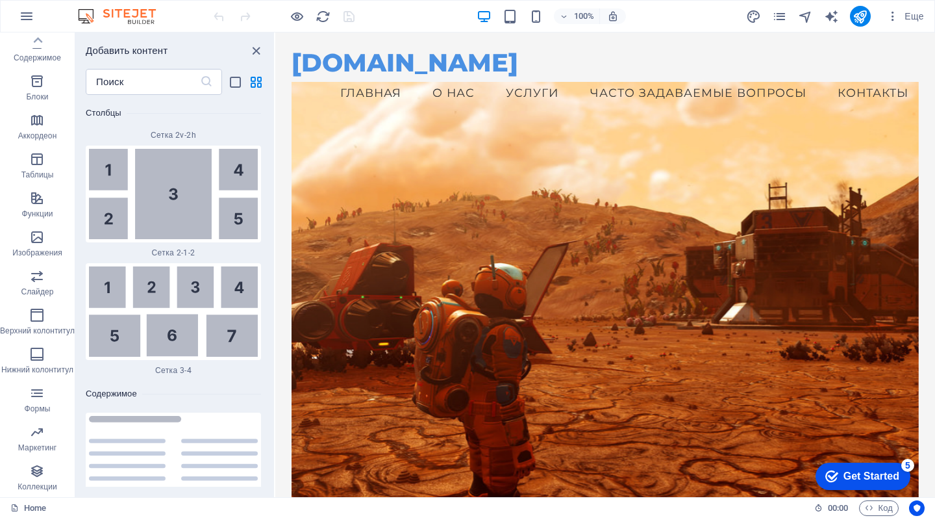
scroll to position [0, 0]
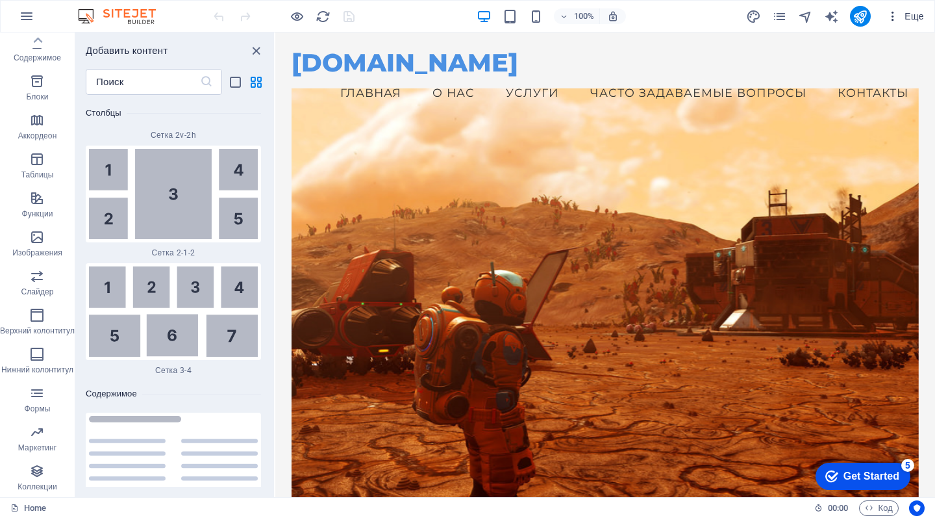
click at [906, 14] on span "Еще" at bounding box center [906, 16] width 38 height 13
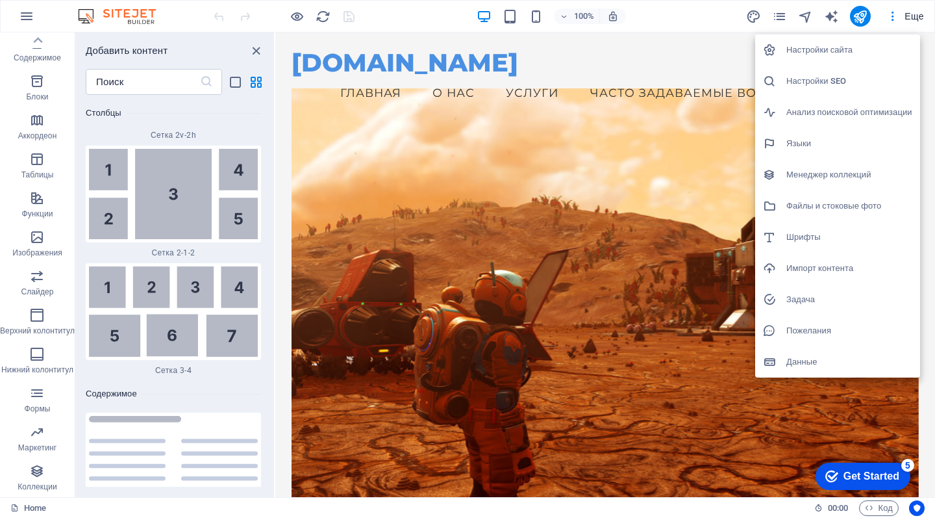
click at [853, 136] on h6 "Языки" at bounding box center [850, 144] width 126 height 16
select select "55"
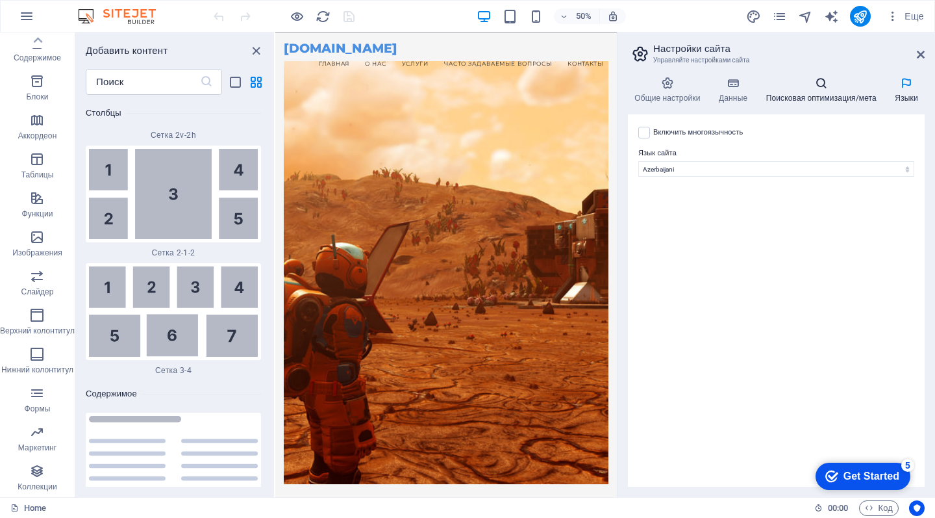
click at [821, 84] on icon at bounding box center [821, 83] width 124 height 13
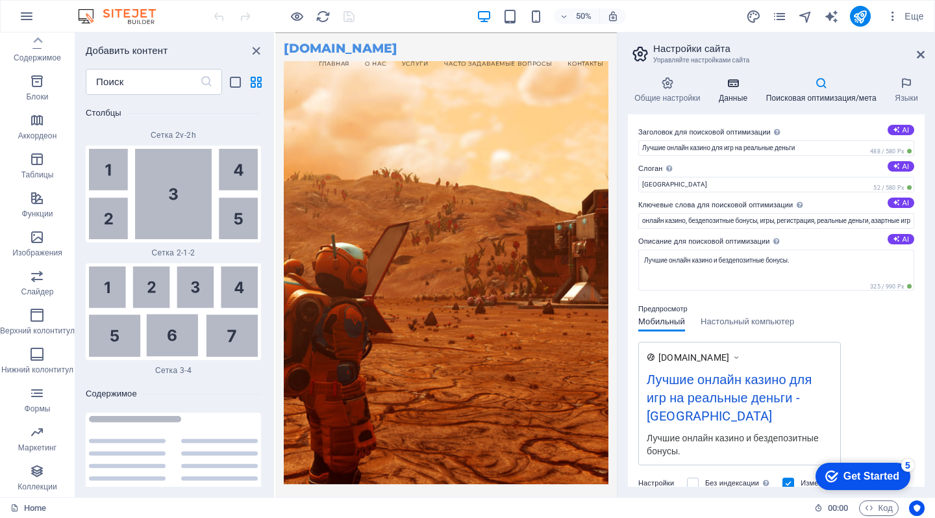
click at [736, 90] on h4 "Данные" at bounding box center [736, 90] width 47 height 27
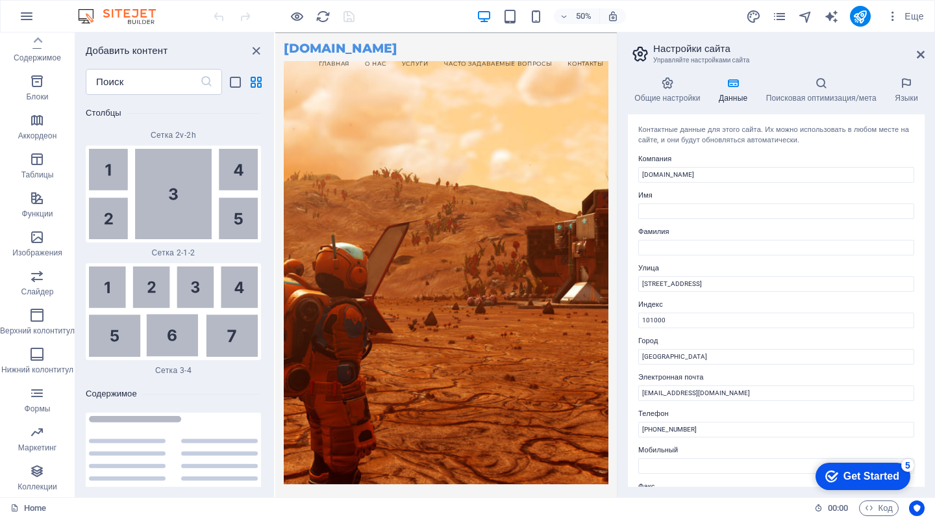
click at [716, 60] on h3 "Управляйте настройками сайта" at bounding box center [777, 61] width 246 height 12
click at [837, 16] on icon "text_generator" at bounding box center [831, 16] width 15 height 15
select select "English"
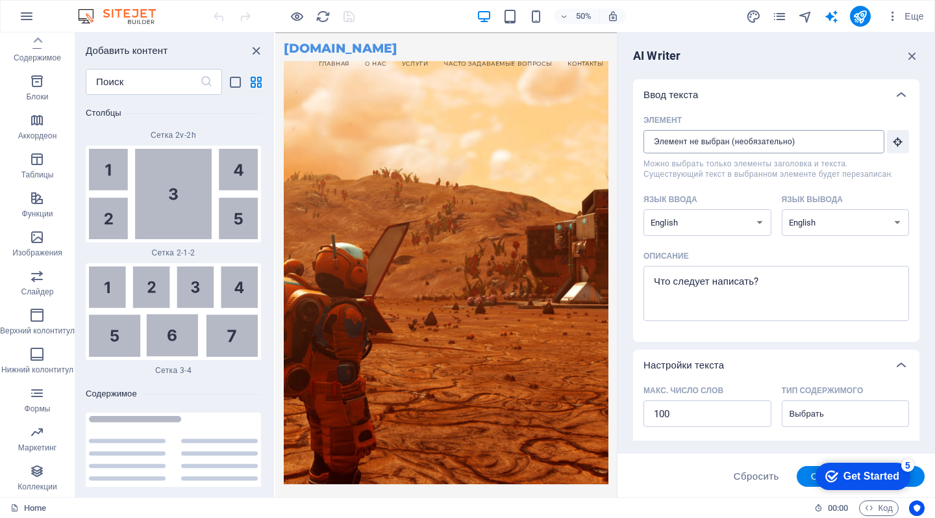
click at [877, 144] on div "​" at bounding box center [764, 141] width 241 height 23
click at [876, 144] on input "Элемент ​ Можно выбрать только элементы заголовка и текста. Существующий текст …" at bounding box center [760, 141] width 232 height 23
click at [872, 142] on input "Элемент ​ Можно выбрать только элементы заголовка и текста. Существующий текст …" at bounding box center [760, 141] width 232 height 23
click at [864, 140] on input "Элемент ​ Можно выбрать только элементы заголовка и текста. Существующий текст …" at bounding box center [760, 141] width 232 height 23
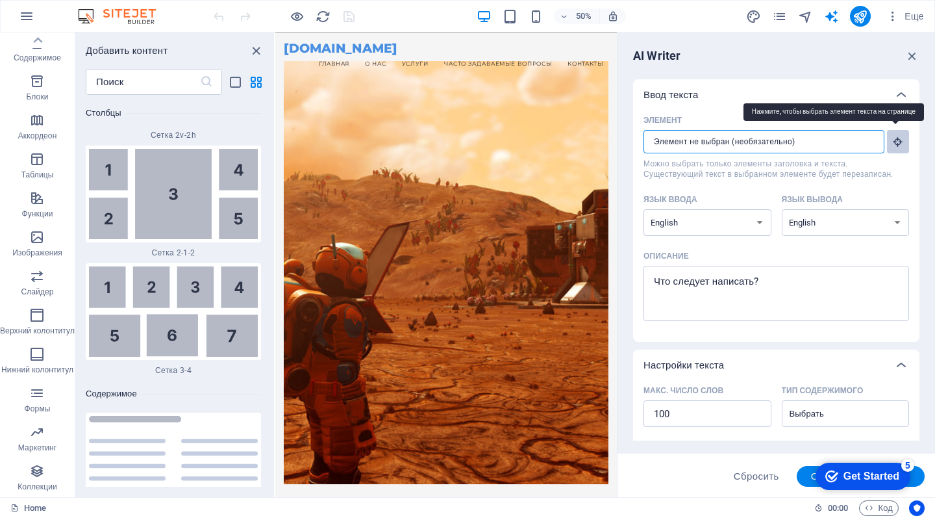
click at [889, 140] on button "Элемент ​ Можно выбрать только элементы заголовка и текста. Существующий текст …" at bounding box center [898, 141] width 22 height 23
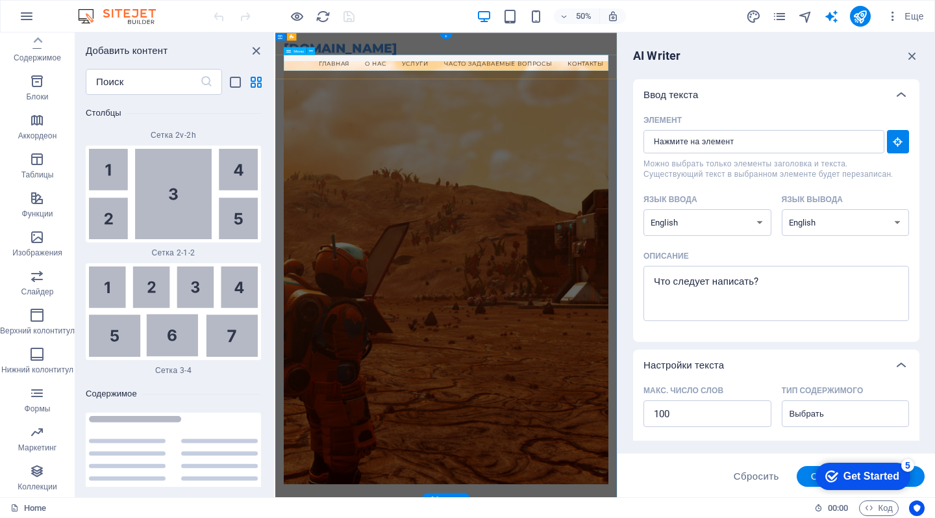
click at [479, 91] on nav "Главная О нас Услуги Часто задаваемые вопросы Контакты" at bounding box center [616, 93] width 649 height 32
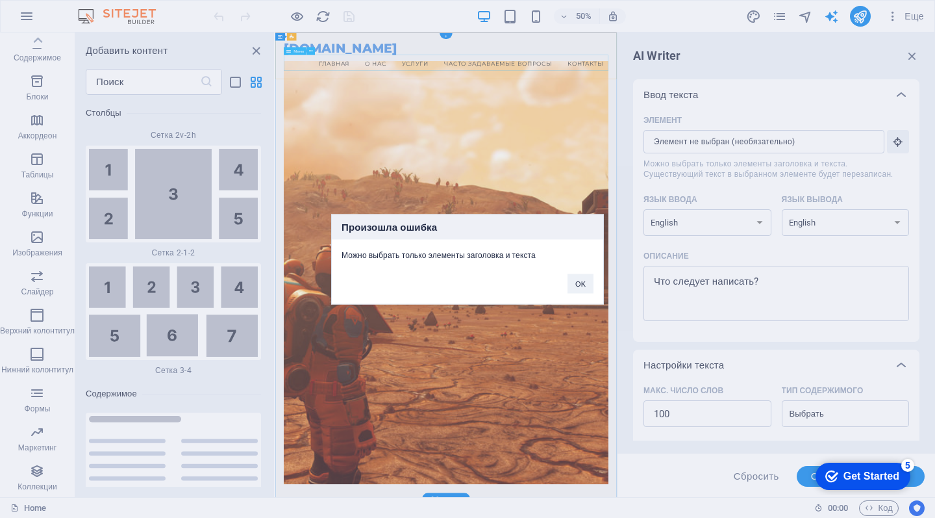
click at [561, 282] on div "OK" at bounding box center [580, 277] width 45 height 33
click at [583, 284] on button "OK" at bounding box center [581, 282] width 26 height 19
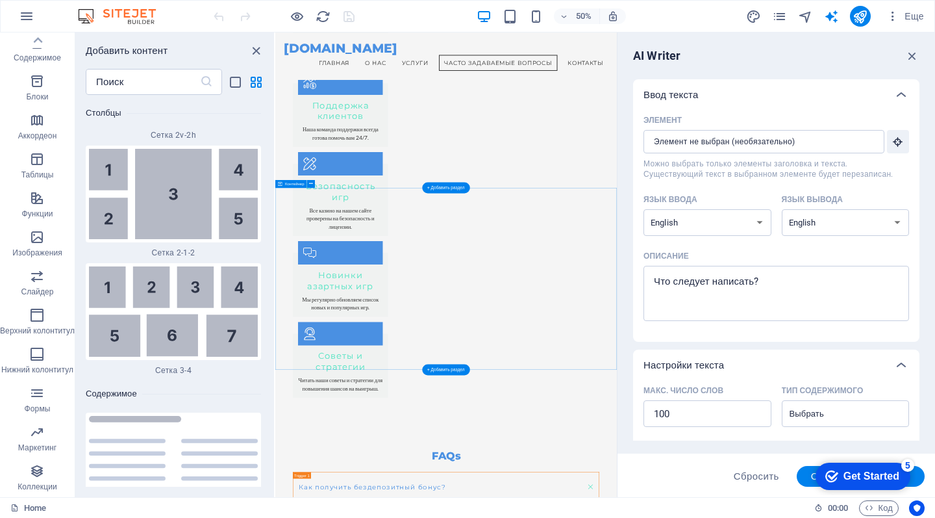
scroll to position [2118, 0]
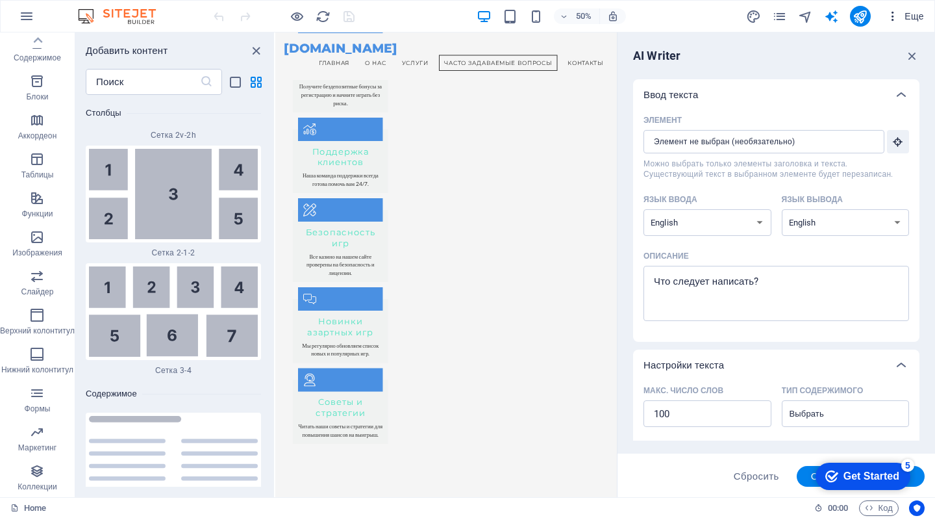
click at [895, 15] on icon "button" at bounding box center [893, 16] width 13 height 13
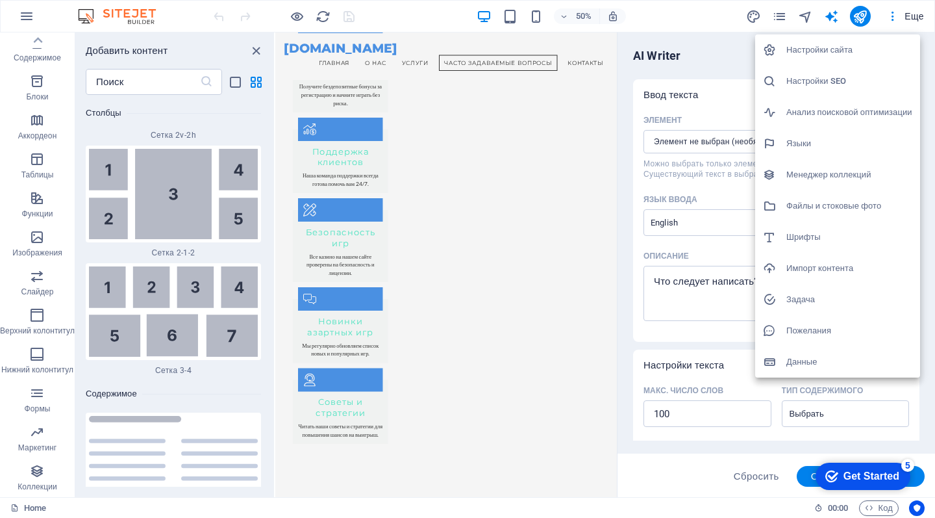
click at [826, 268] on h6 "Импорт контента" at bounding box center [850, 269] width 126 height 16
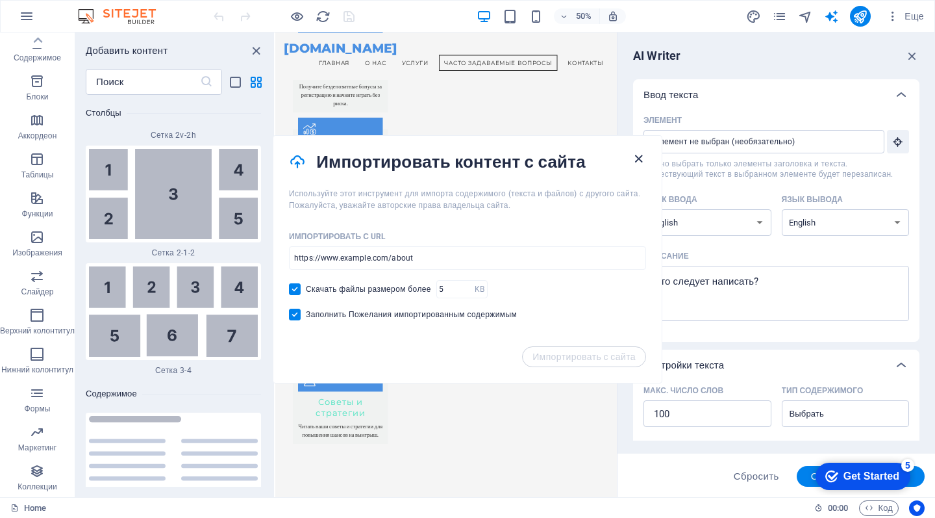
click at [635, 152] on icon "button" at bounding box center [638, 158] width 15 height 15
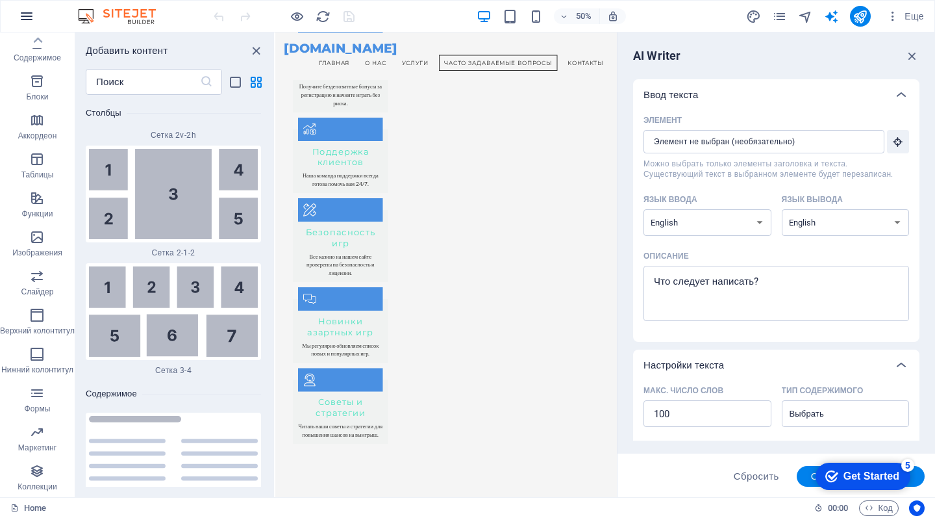
click at [19, 23] on button "button" at bounding box center [26, 16] width 31 height 31
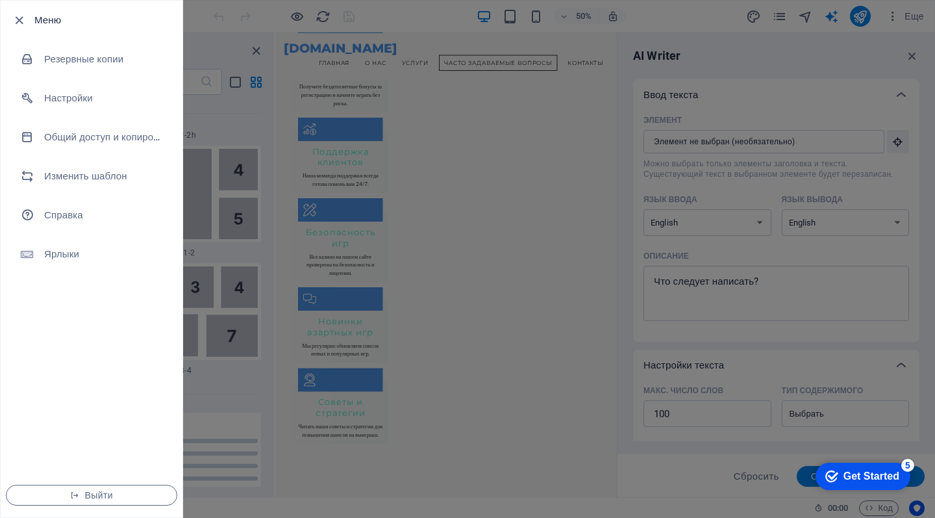
click at [286, 231] on div at bounding box center [467, 259] width 935 height 518
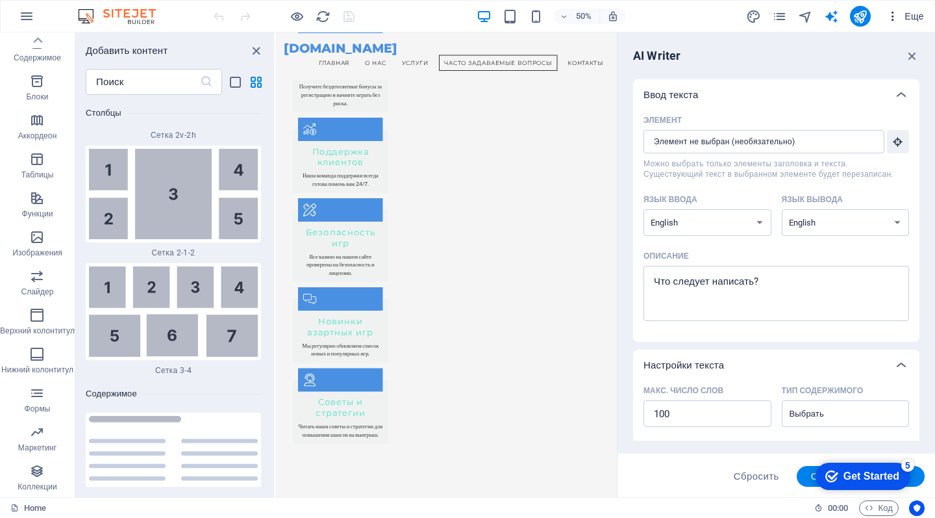
click at [898, 18] on icon "button" at bounding box center [893, 16] width 13 height 13
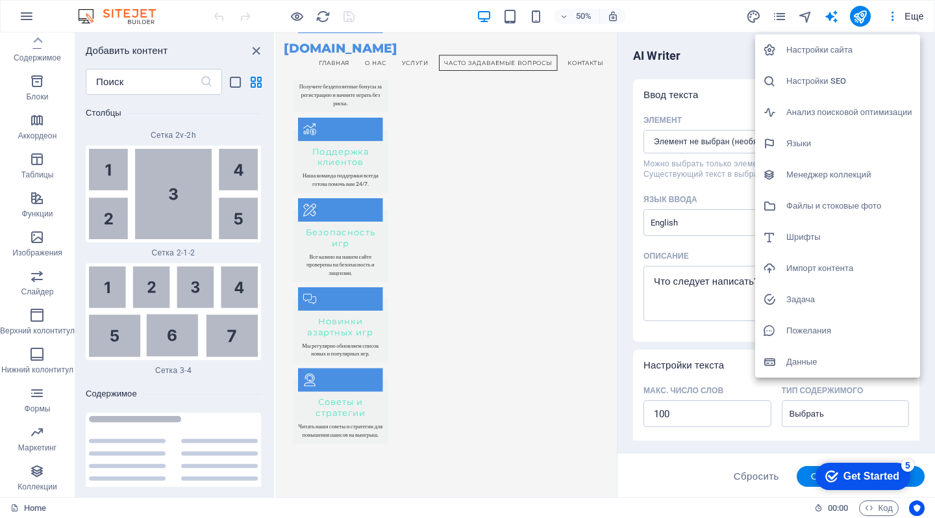
click at [842, 272] on h6 "Импорт контента" at bounding box center [850, 269] width 126 height 16
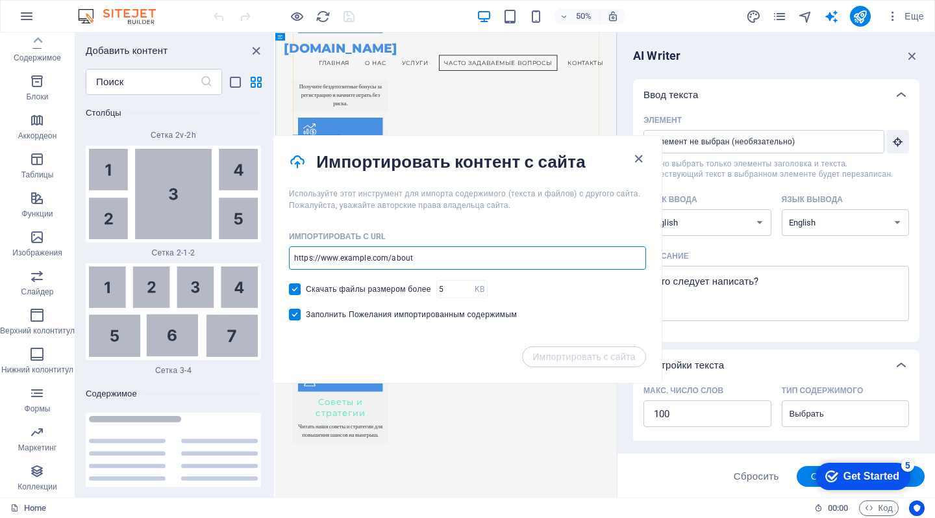
click at [432, 255] on input "url" at bounding box center [467, 257] width 357 height 23
drag, startPoint x: 432, startPoint y: 255, endPoint x: 233, endPoint y: 249, distance: 199.5
click at [233, 249] on body "[DOMAIN_NAME] Home Избранное Элементы Столбцы Содержимое Блоки Аккордеон Таблиц…" at bounding box center [467, 259] width 935 height 518
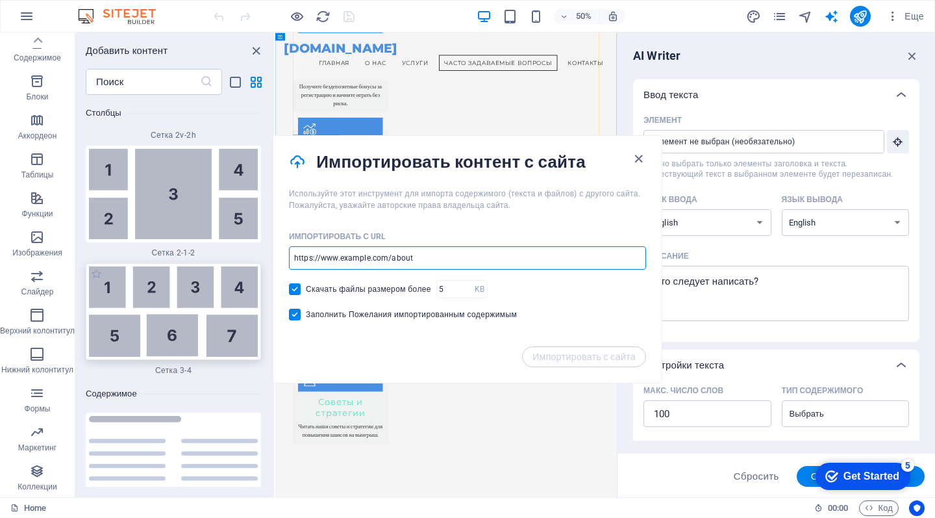
paste input "https://www.onlinecasinoazerbaijan.com/"
type input "https://www.onlinecasinoazerbaijan.com/"
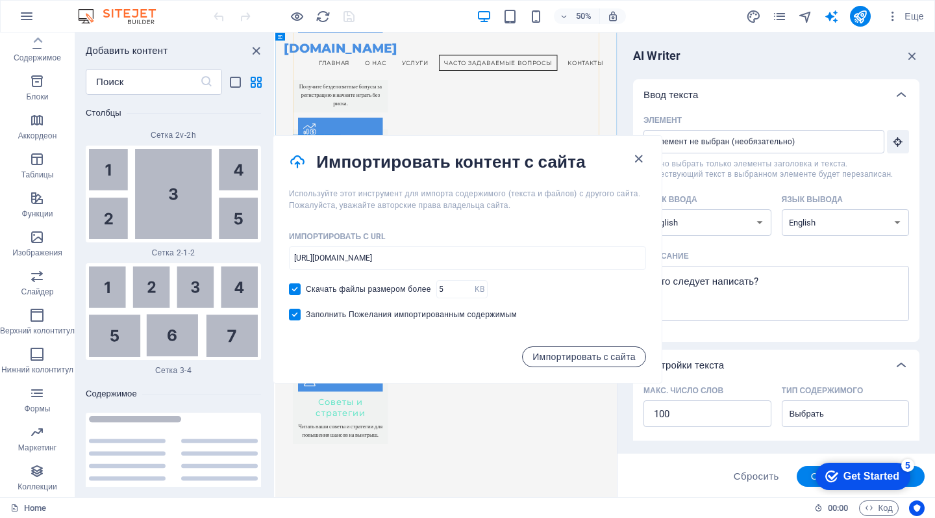
click at [562, 351] on span "Импортировать с сайта" at bounding box center [584, 356] width 103 height 10
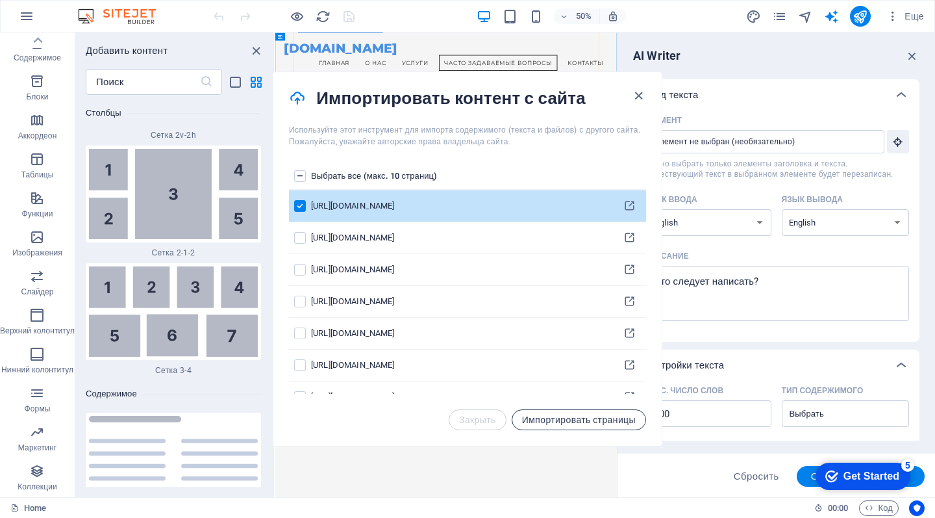
click at [585, 424] on span "Импортировать страницы" at bounding box center [579, 419] width 114 height 10
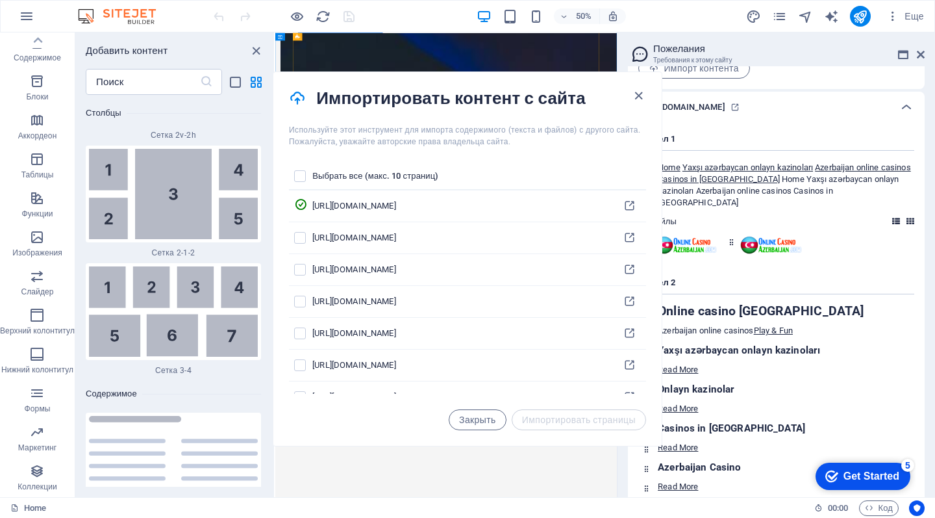
scroll to position [141, 0]
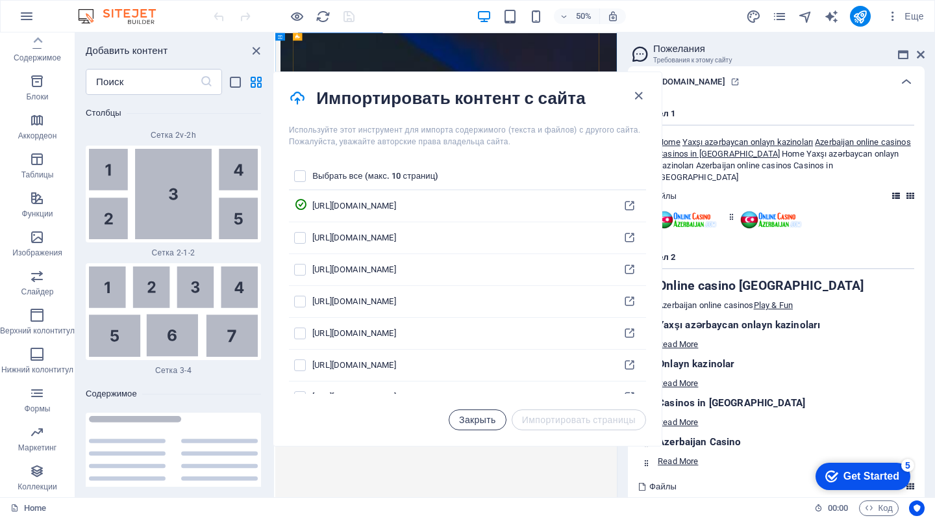
click at [474, 414] on span "Закрыть" at bounding box center [477, 419] width 37 height 10
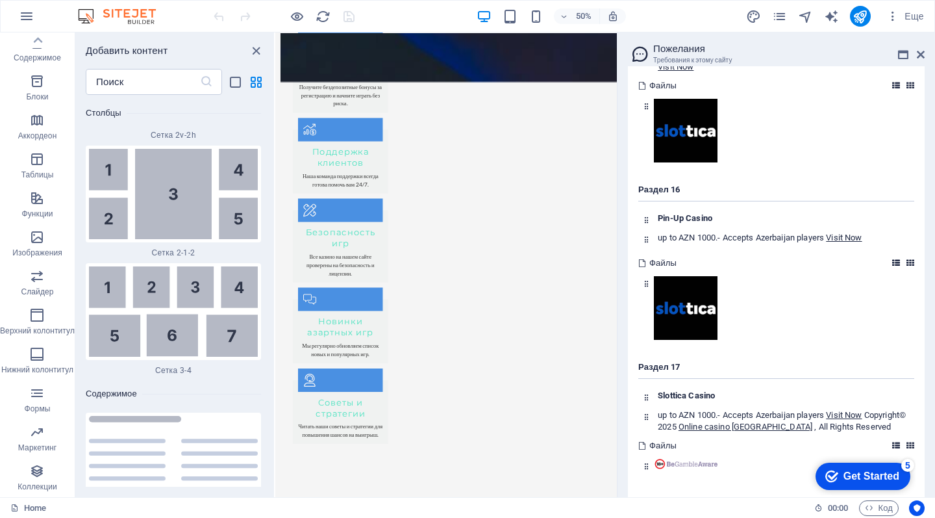
scroll to position [5144, 0]
click at [696, 57] on h3 "Требования к этому сайту" at bounding box center [777, 61] width 246 height 12
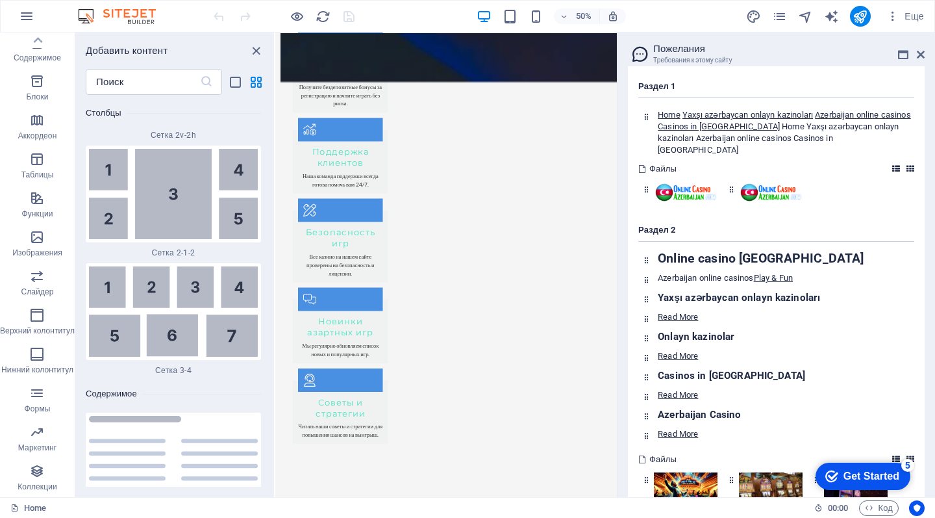
scroll to position [143, 0]
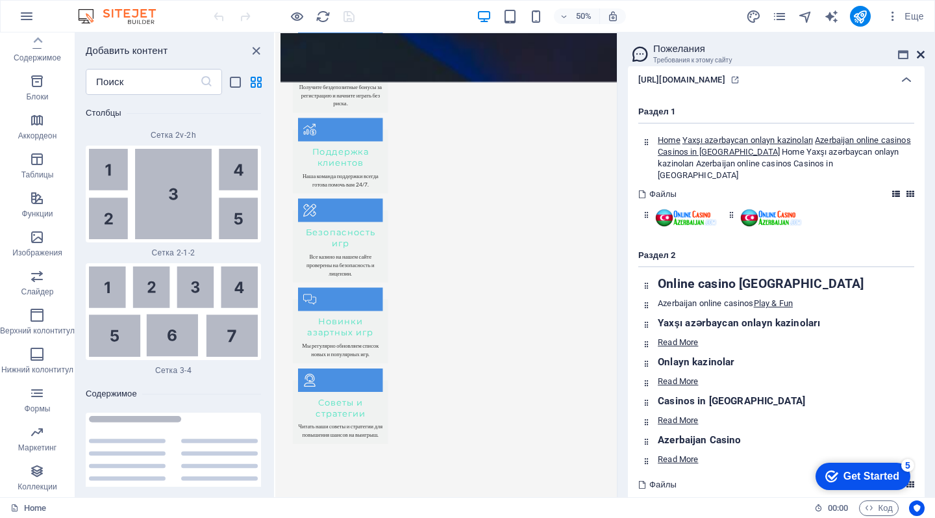
click at [918, 55] on icon at bounding box center [921, 54] width 8 height 10
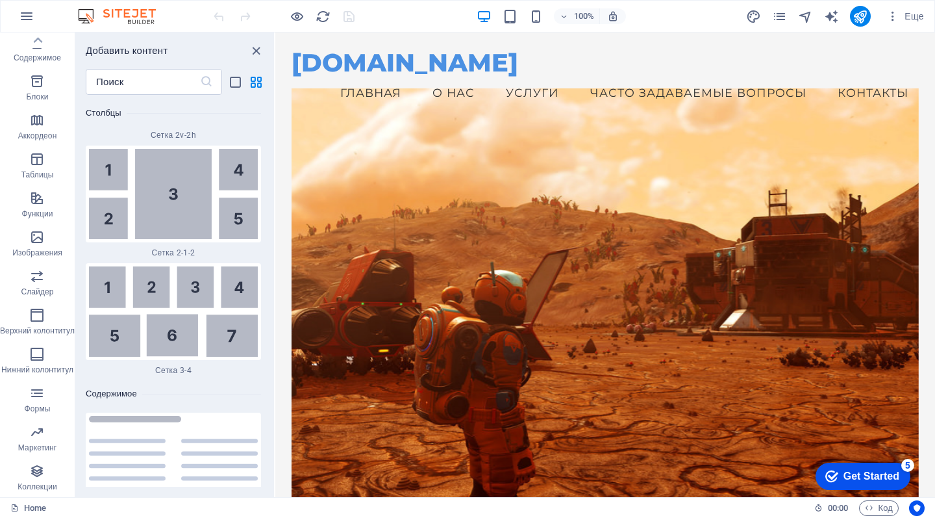
scroll to position [0, 0]
click at [894, 24] on button "Еще" at bounding box center [906, 16] width 48 height 21
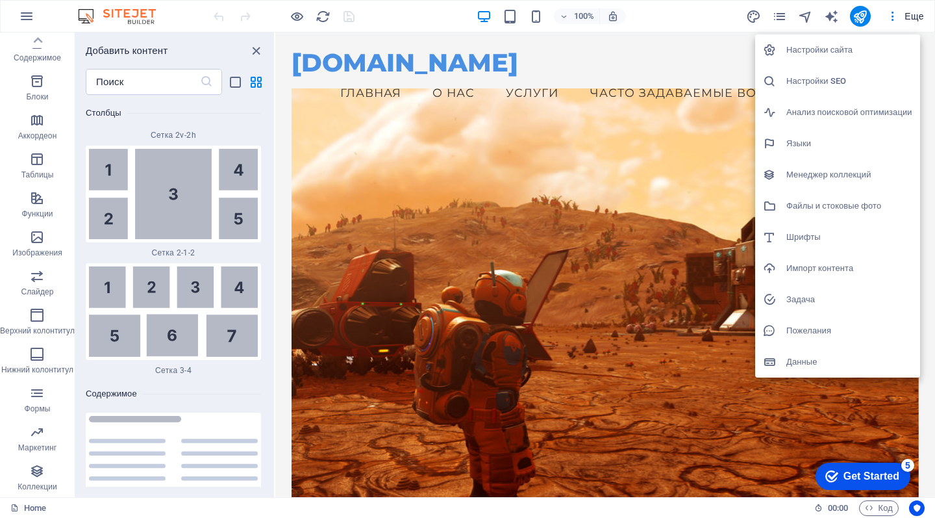
click at [804, 361] on h6 "Данные" at bounding box center [850, 362] width 126 height 16
select select "55"
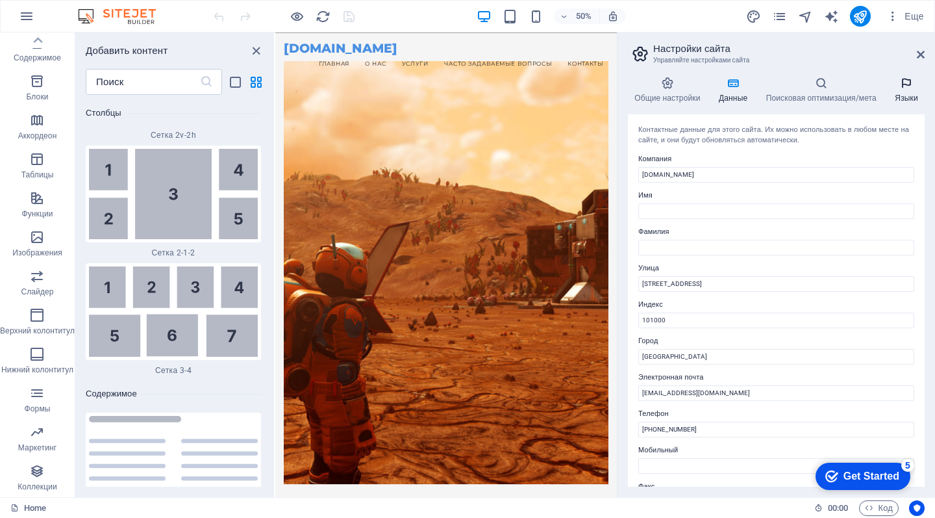
click at [905, 95] on h4 "Языки" at bounding box center [907, 90] width 36 height 27
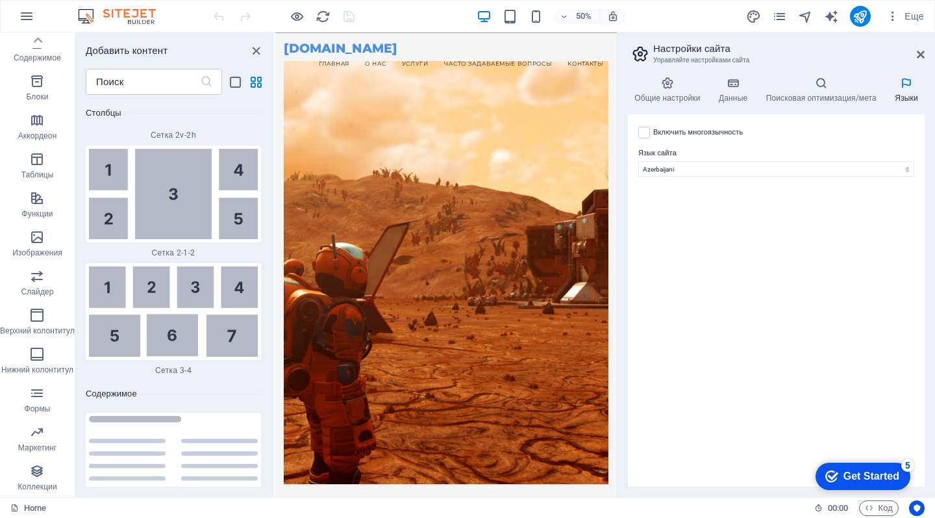
click at [740, 160] on label "Язык сайта" at bounding box center [777, 154] width 276 height 16
click at [740, 161] on select "Албанский Английский Арабский Бенгальский Болгарский Венгерский Вьетнамский Гол…" at bounding box center [777, 169] width 276 height 16
click at [876, 482] on div "Get Started" at bounding box center [872, 476] width 56 height 12
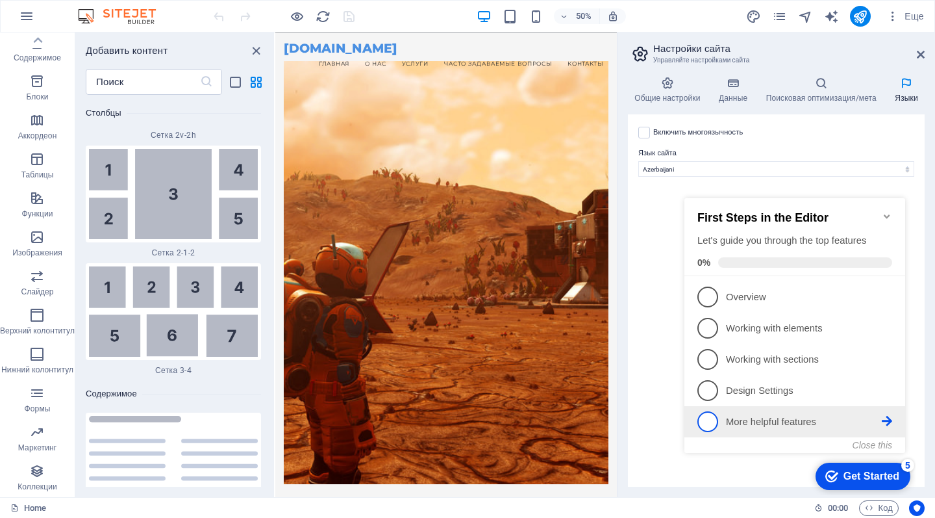
click at [743, 426] on link "5 More helpful features - incomplete" at bounding box center [795, 421] width 195 height 21
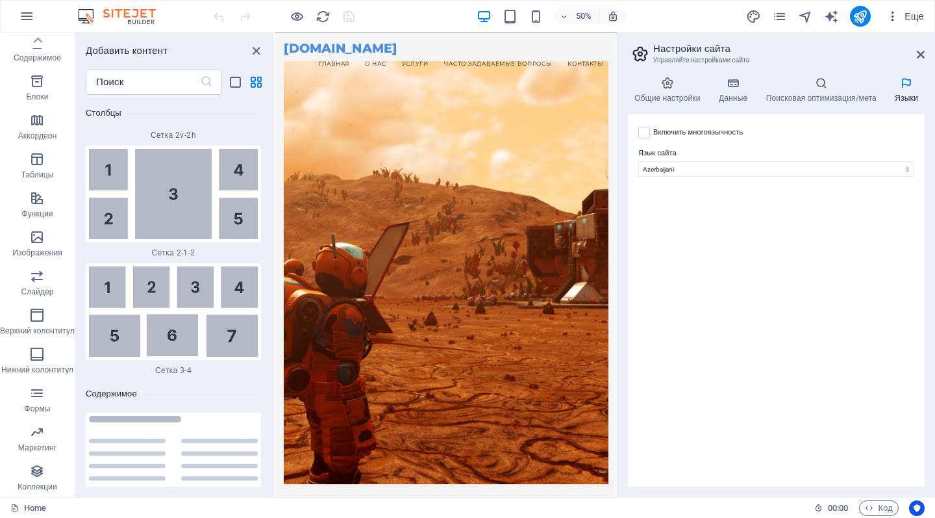
click at [913, 15] on span "Еще" at bounding box center [906, 16] width 38 height 13
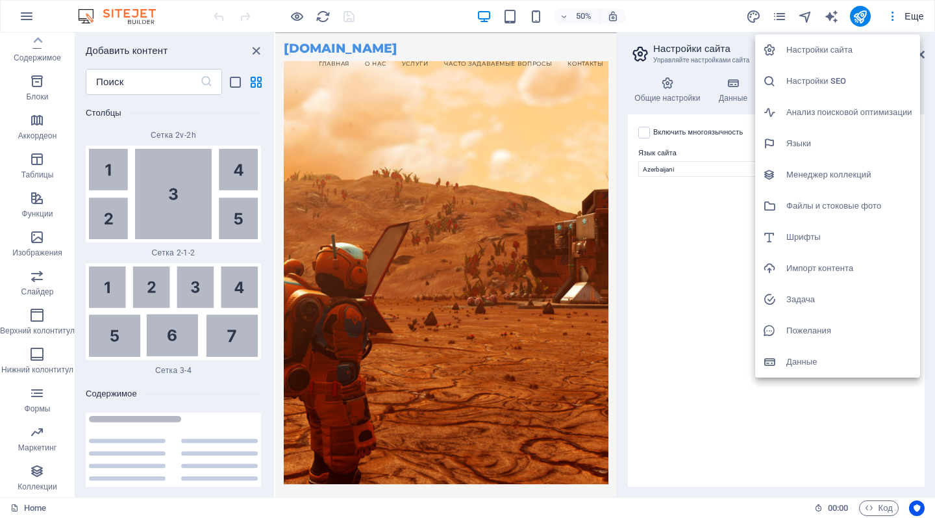
click at [882, 29] on div at bounding box center [467, 259] width 935 height 518
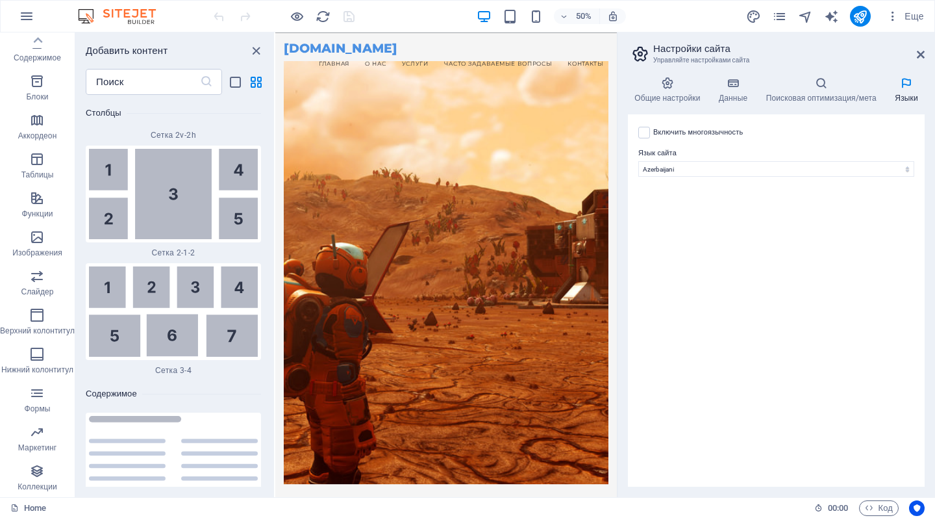
click at [908, 84] on icon at bounding box center [907, 83] width 36 height 13
click at [908, 85] on icon at bounding box center [907, 83] width 36 height 13
click at [669, 130] on label "Включить многоязычность Чтобы отключить многоязычность, удалите все языки, кром…" at bounding box center [699, 133] width 90 height 16
click at [0, 0] on input "Включить многоязычность Чтобы отключить многоязычность, удалите все языки, кром…" at bounding box center [0, 0] width 0 height 0
select select
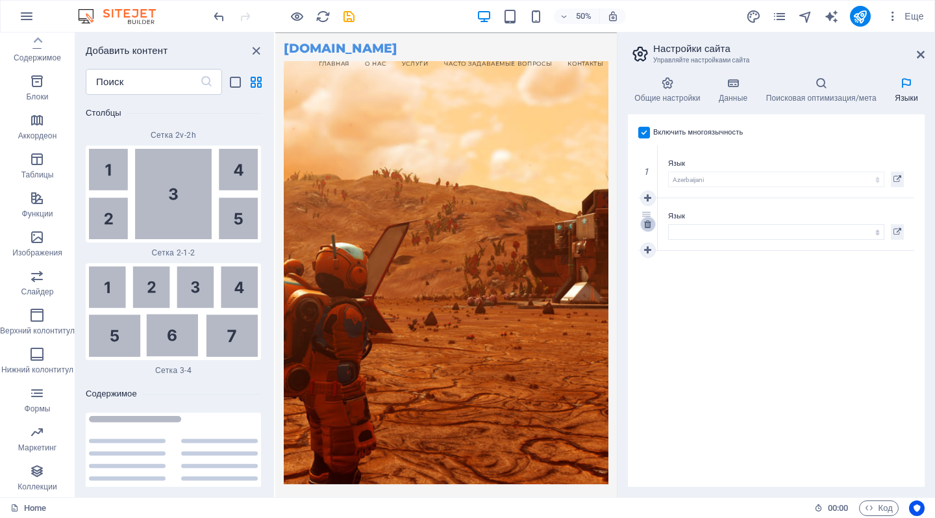
click at [648, 227] on icon at bounding box center [647, 224] width 7 height 9
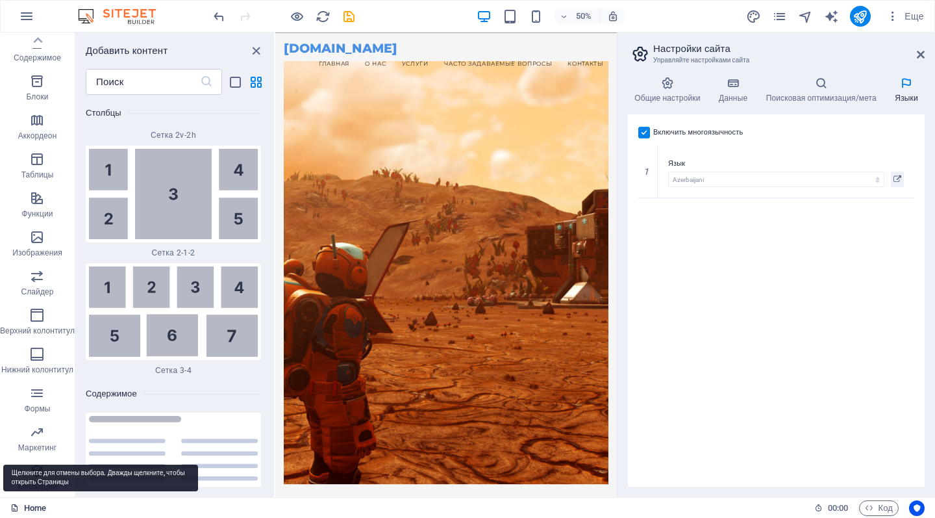
click at [27, 506] on link "Home" at bounding box center [28, 508] width 36 height 16
click at [30, 508] on link "Home" at bounding box center [28, 508] width 36 height 16
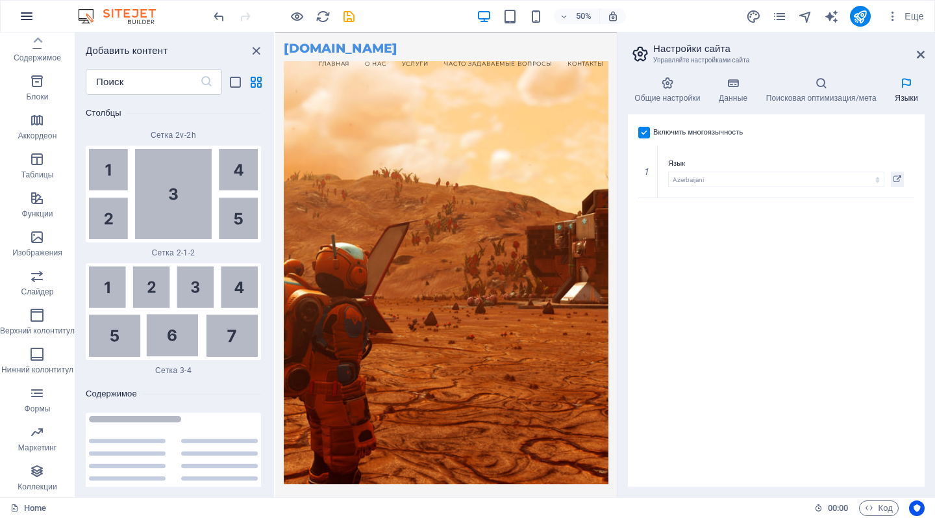
click at [27, 14] on icon "button" at bounding box center [27, 16] width 16 height 16
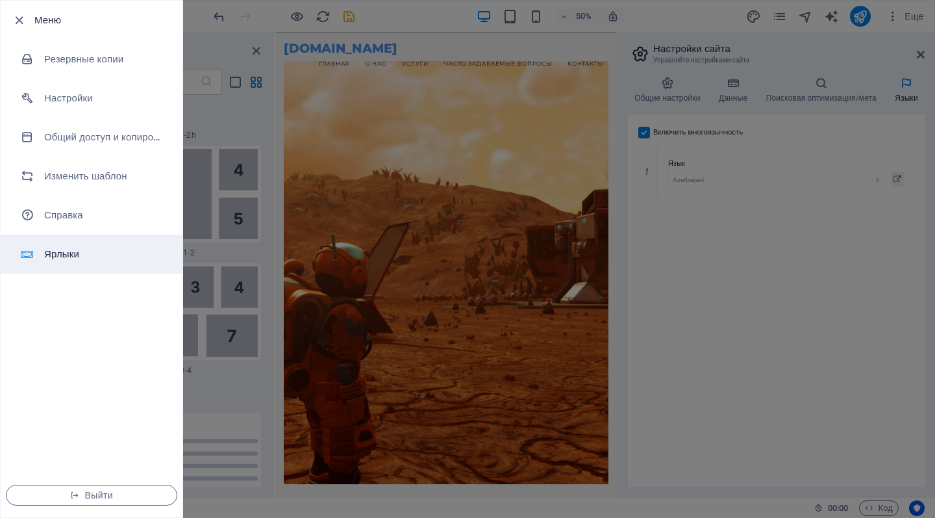
click at [72, 262] on li "Ярлыки" at bounding box center [92, 254] width 182 height 39
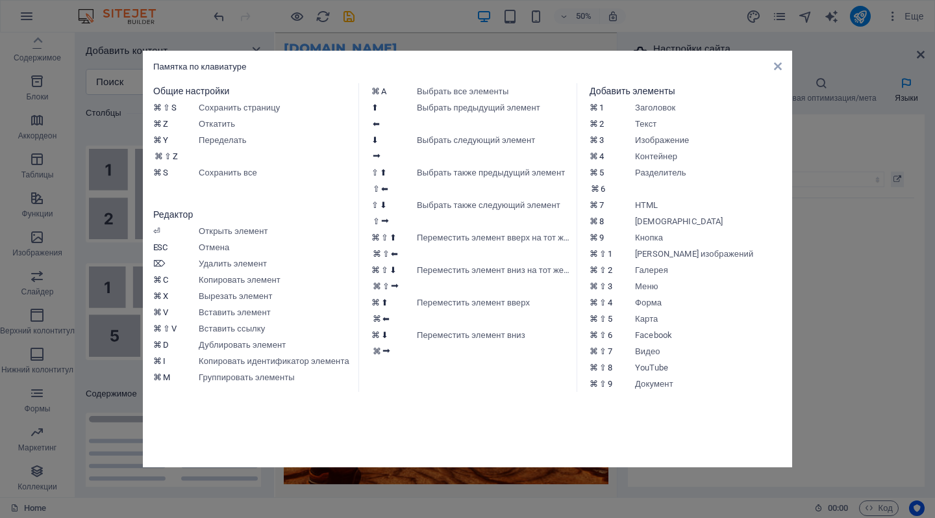
click at [219, 232] on dd "Открыть элемент" at bounding box center [275, 231] width 153 height 16
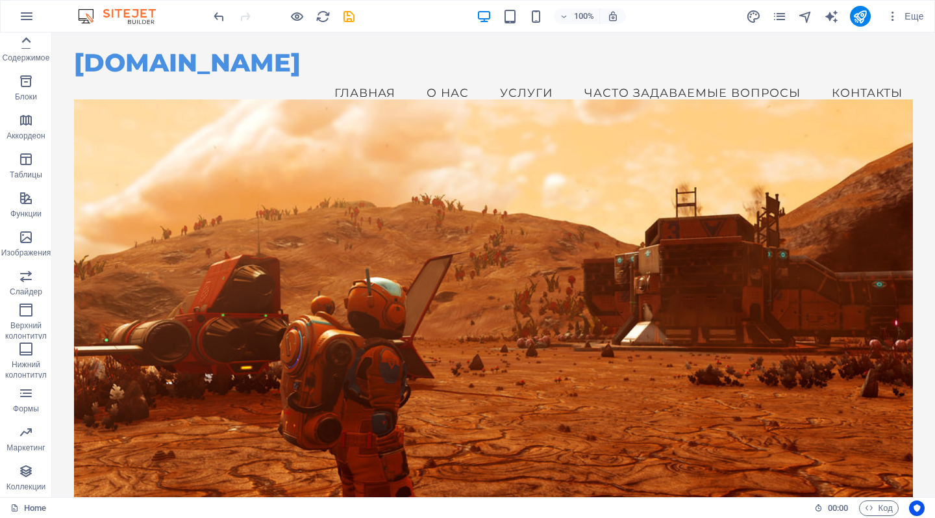
click at [34, 44] on icon at bounding box center [26, 40] width 18 height 18
click at [29, 18] on icon "button" at bounding box center [27, 16] width 16 height 16
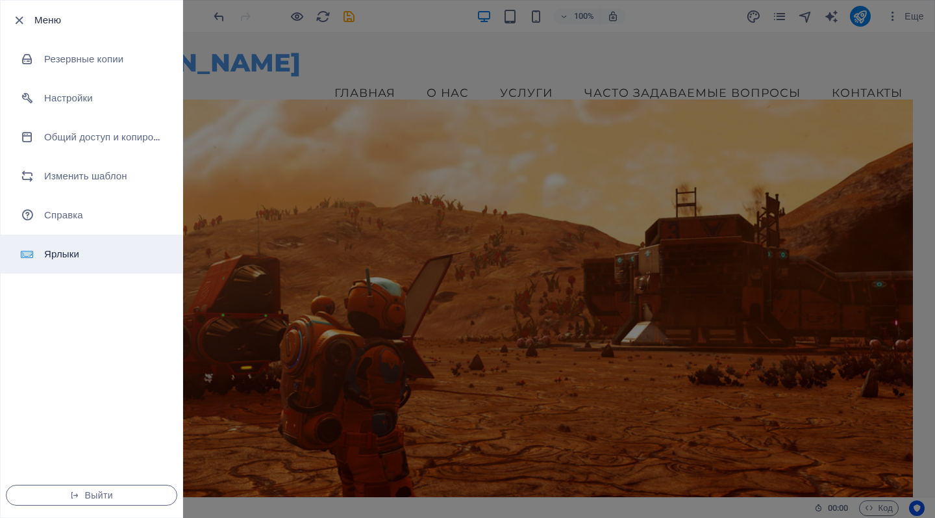
click at [62, 253] on h6 "Ярлыки" at bounding box center [104, 254] width 120 height 16
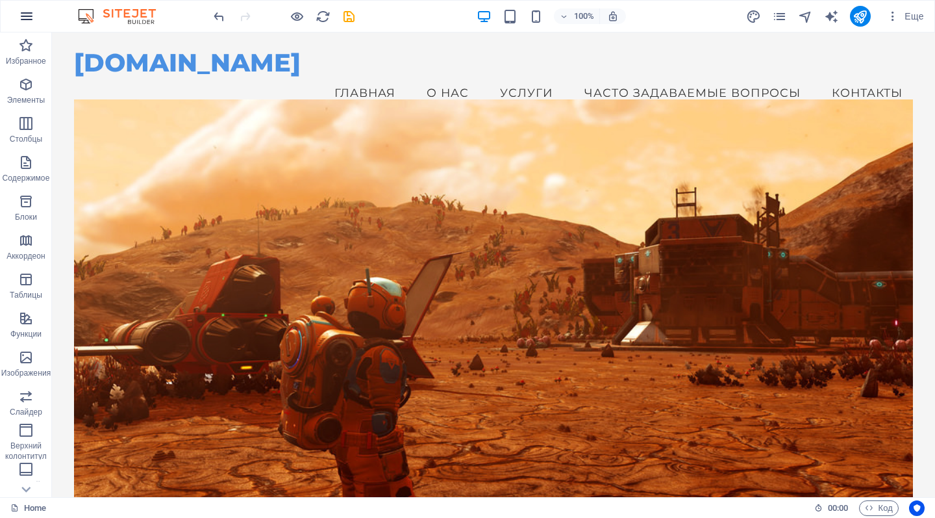
click at [34, 19] on button "button" at bounding box center [26, 16] width 31 height 31
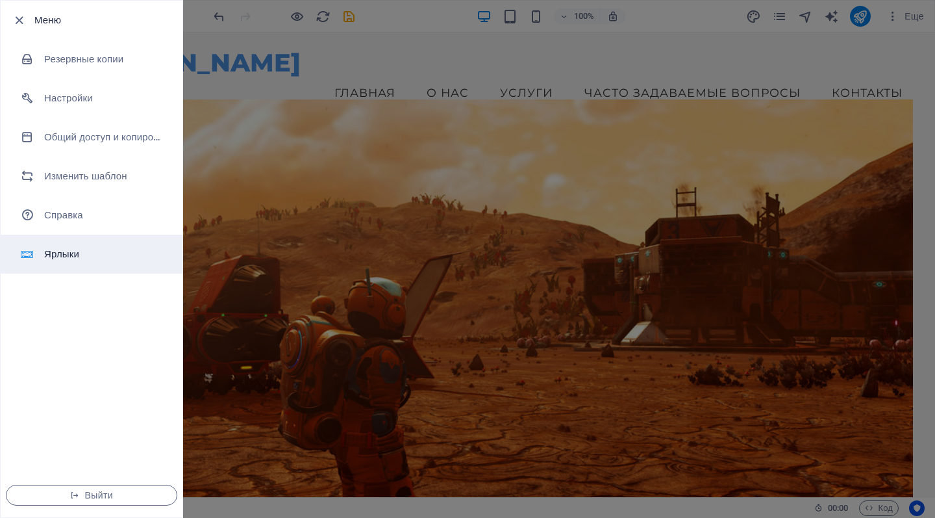
click at [77, 255] on h6 "Ярлыки" at bounding box center [104, 254] width 120 height 16
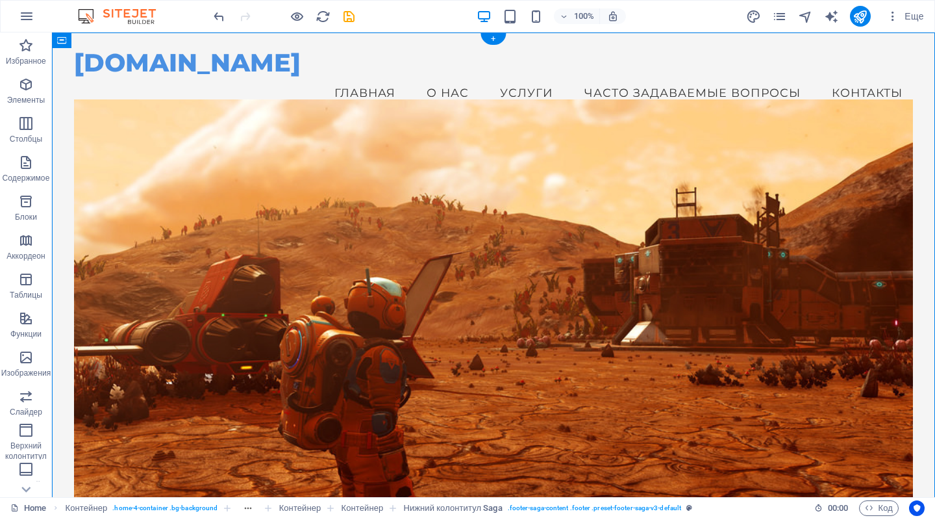
click at [450, 119] on figure at bounding box center [493, 310] width 839 height 423
click at [21, 19] on icon "button" at bounding box center [27, 16] width 16 height 16
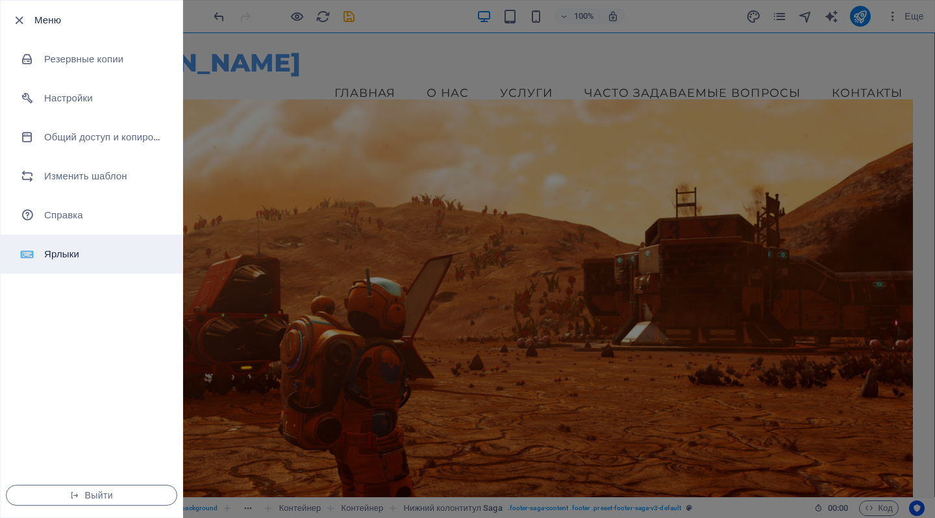
click at [70, 252] on h6 "Ярлыки" at bounding box center [104, 254] width 120 height 16
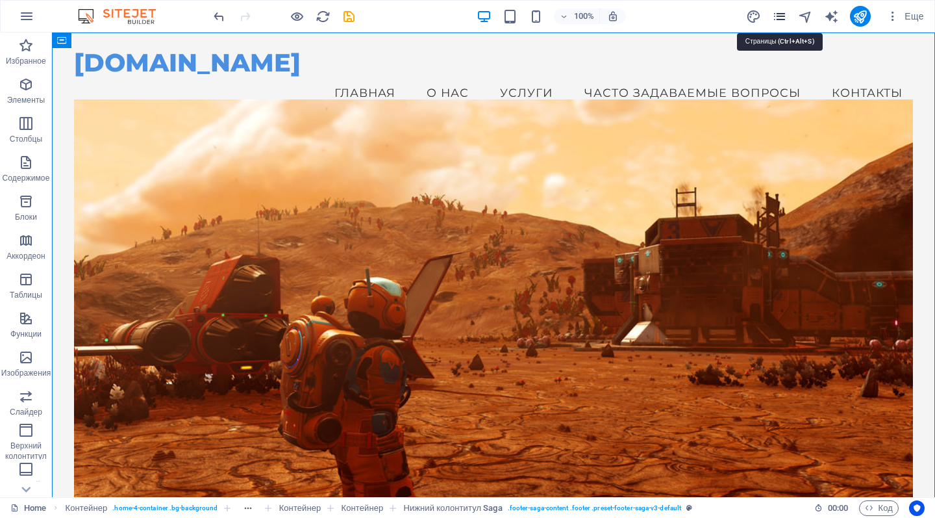
click at [780, 20] on icon "pages" at bounding box center [779, 16] width 15 height 15
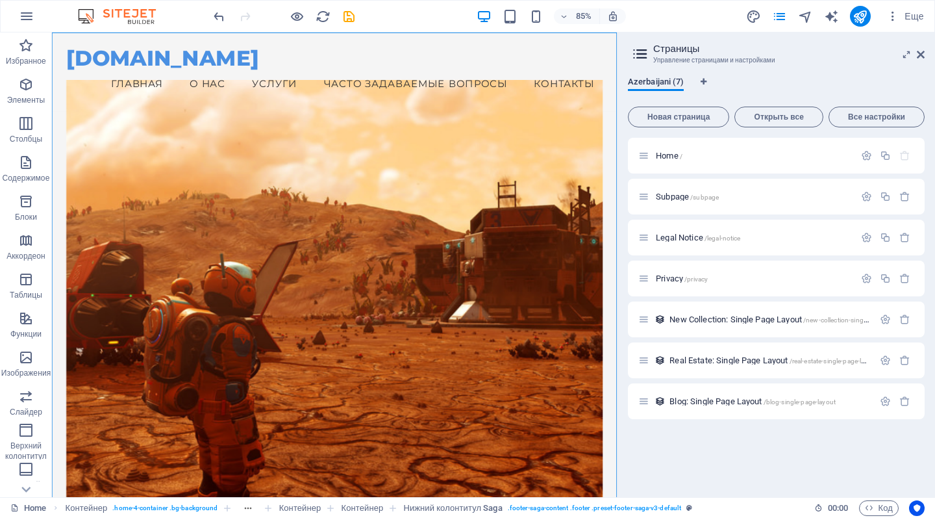
click at [678, 81] on span "Azerbaijani (7)" at bounding box center [656, 83] width 56 height 18
click at [642, 83] on span "Azerbaijani (7)" at bounding box center [656, 83] width 56 height 18
click at [909, 157] on icon "button" at bounding box center [905, 155] width 11 height 11
click at [911, 202] on div at bounding box center [886, 197] width 57 height 14
click at [909, 200] on icon "button" at bounding box center [905, 196] width 11 height 11
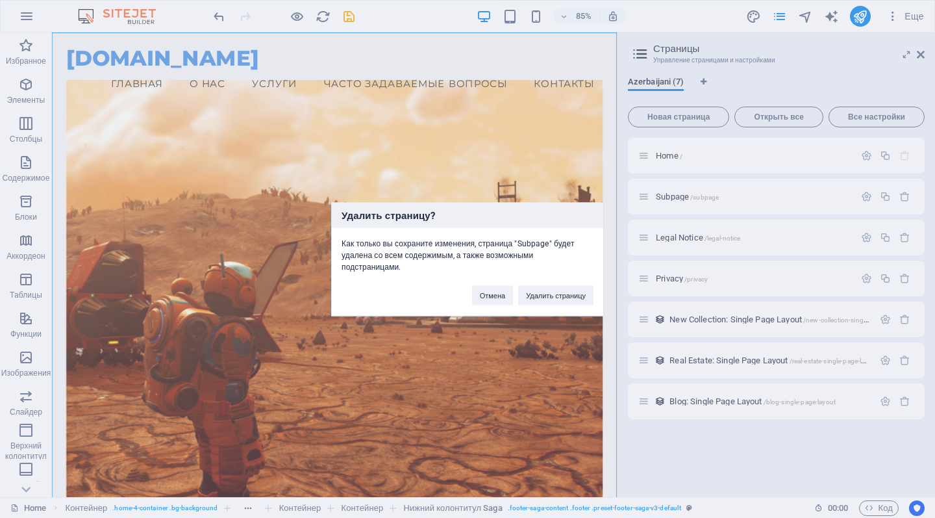
click at [580, 282] on div "Отмена Удалить страницу" at bounding box center [533, 288] width 141 height 33
click at [578, 294] on button "Удалить страницу" at bounding box center [555, 294] width 75 height 19
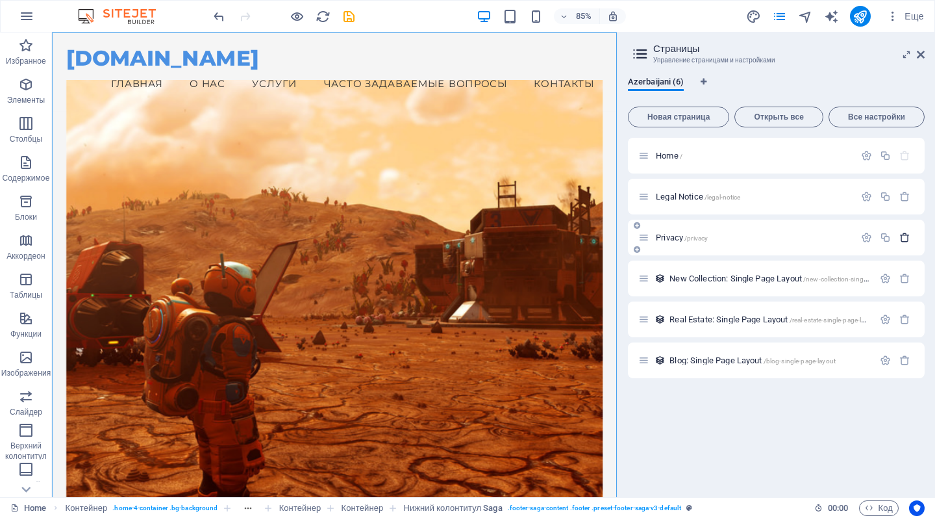
click at [908, 239] on icon "button" at bounding box center [905, 237] width 11 height 11
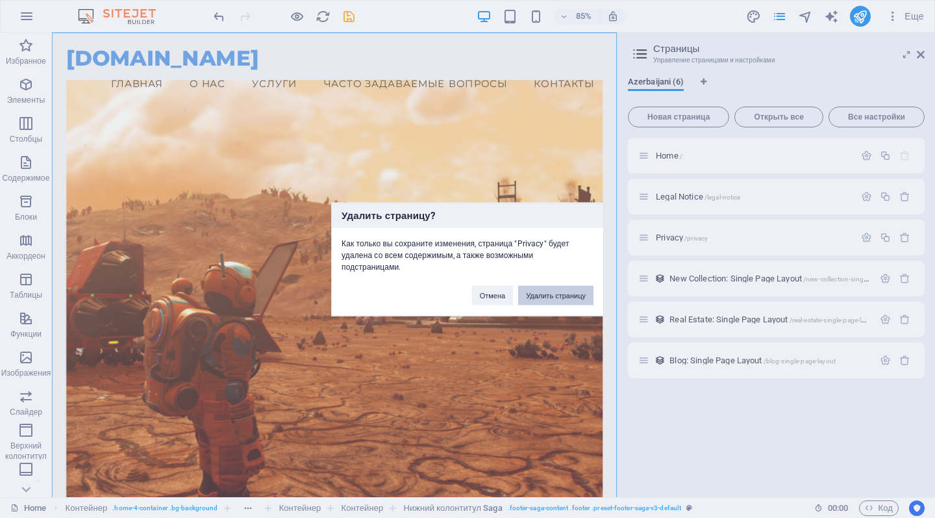
click at [576, 288] on button "Удалить страницу" at bounding box center [555, 294] width 75 height 19
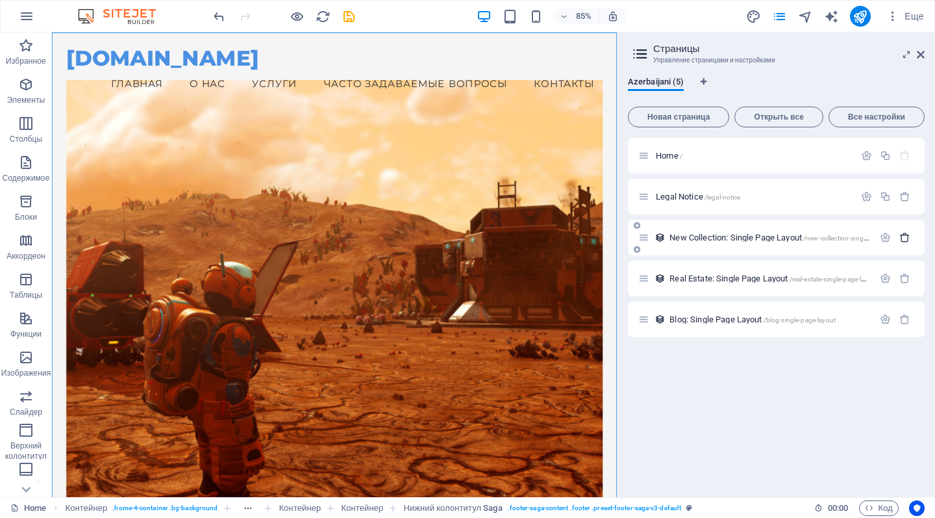
click at [905, 240] on icon "button" at bounding box center [905, 237] width 11 height 11
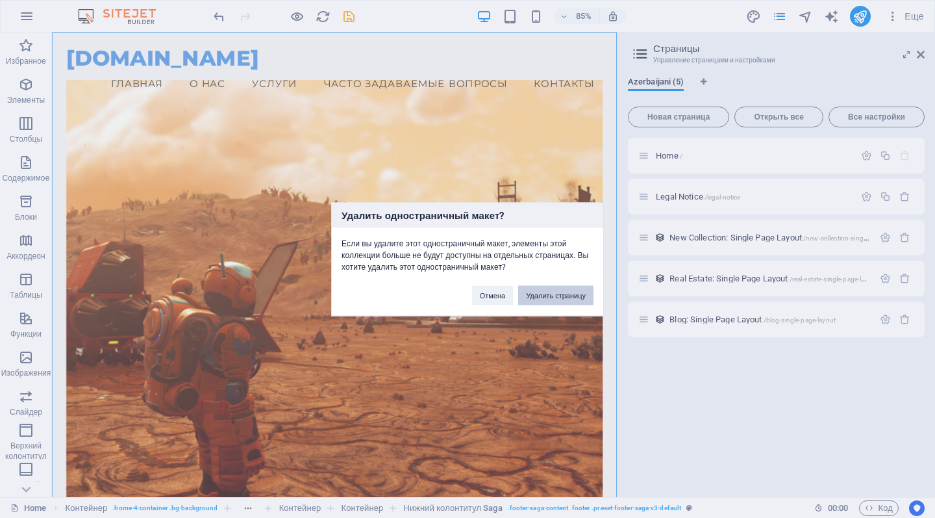
click at [550, 292] on button "Удалить страницу" at bounding box center [555, 294] width 75 height 19
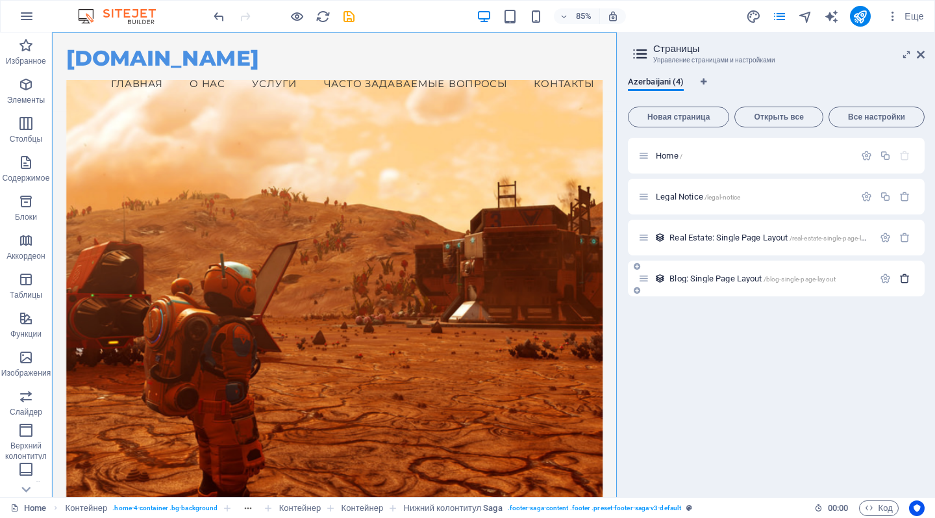
click at [905, 276] on icon "button" at bounding box center [905, 278] width 11 height 11
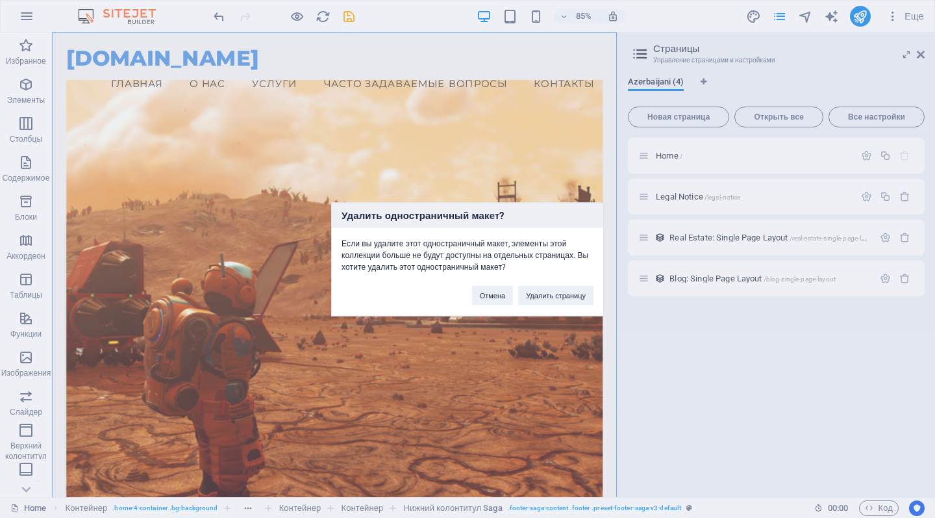
click at [572, 307] on div "Удалить одностраничный макет? Если вы удалите этот одностраничный макет, элемен…" at bounding box center [467, 259] width 273 height 114
click at [570, 301] on button "Удалить страницу" at bounding box center [555, 294] width 75 height 19
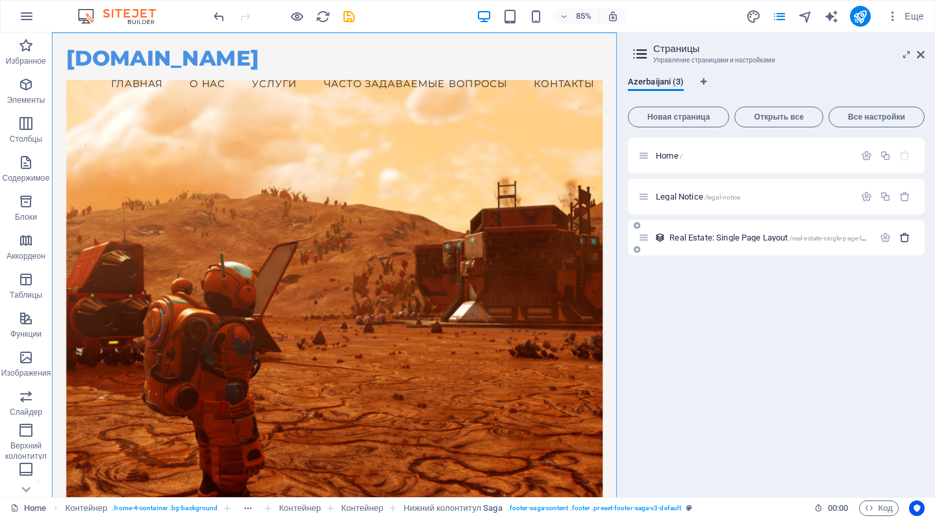
click at [901, 237] on icon "button" at bounding box center [905, 237] width 11 height 11
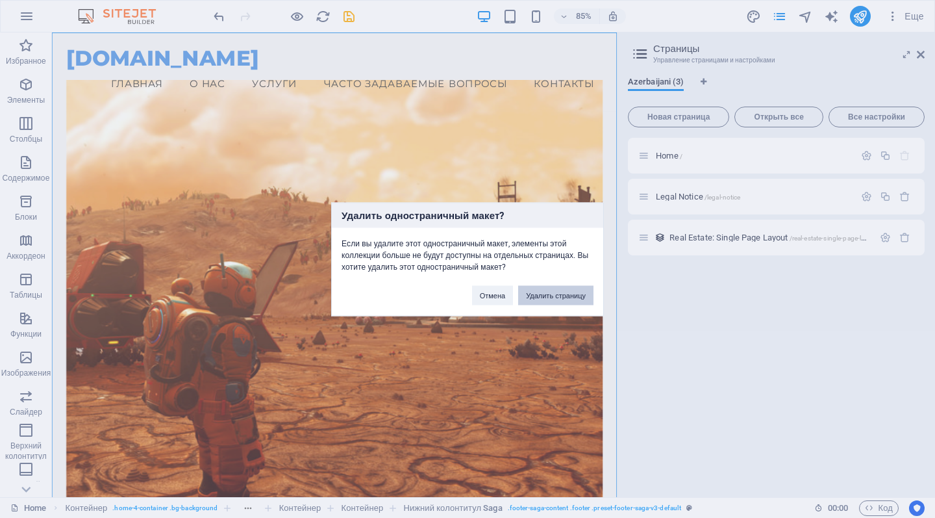
click at [563, 286] on button "Удалить страницу" at bounding box center [555, 294] width 75 height 19
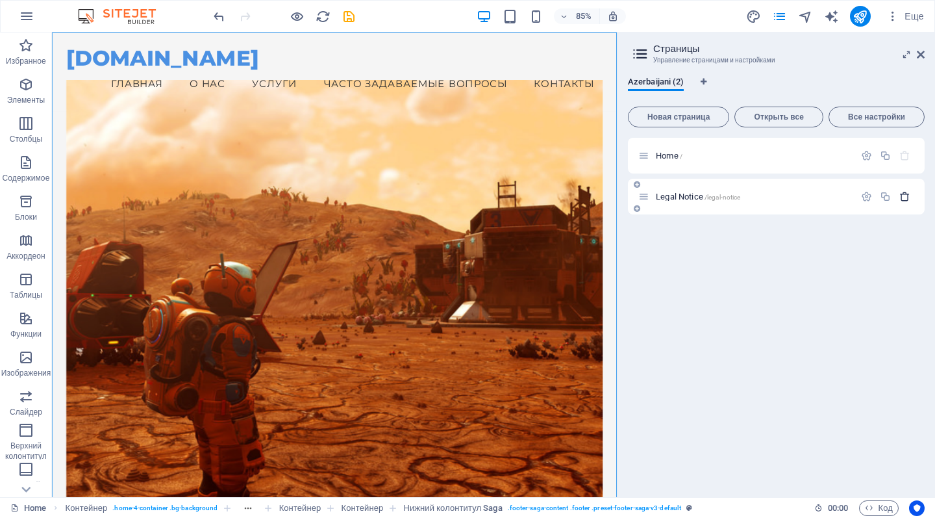
click at [897, 199] on button "button" at bounding box center [905, 196] width 19 height 11
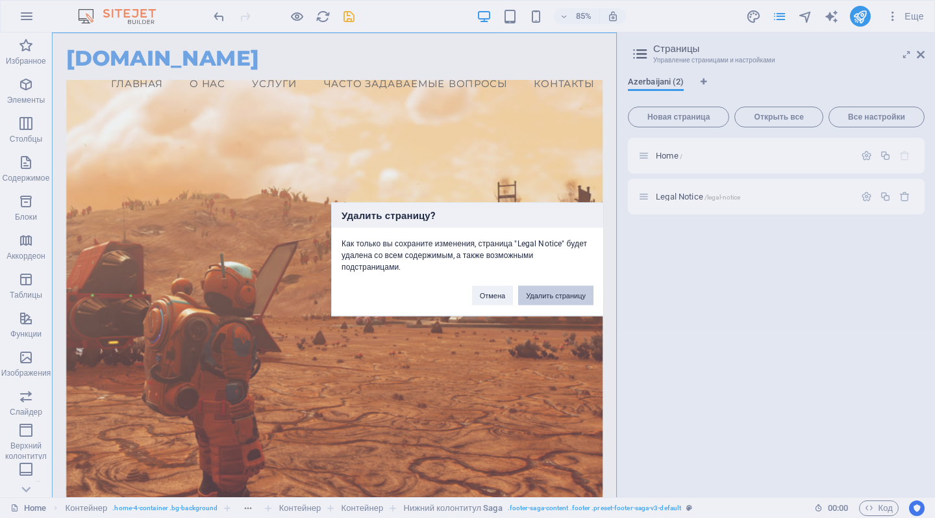
click at [552, 292] on button "Удалить страницу" at bounding box center [555, 294] width 75 height 19
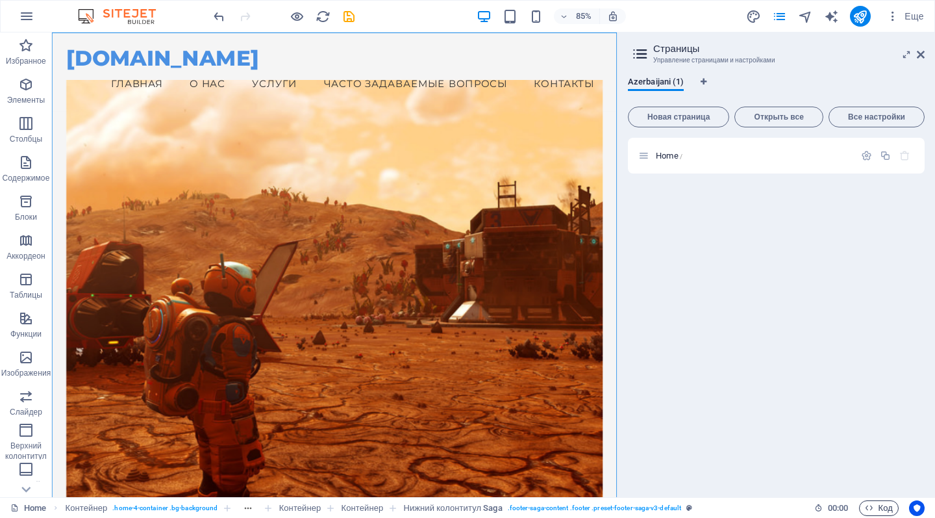
click at [879, 507] on span "Код" at bounding box center [879, 508] width 28 height 16
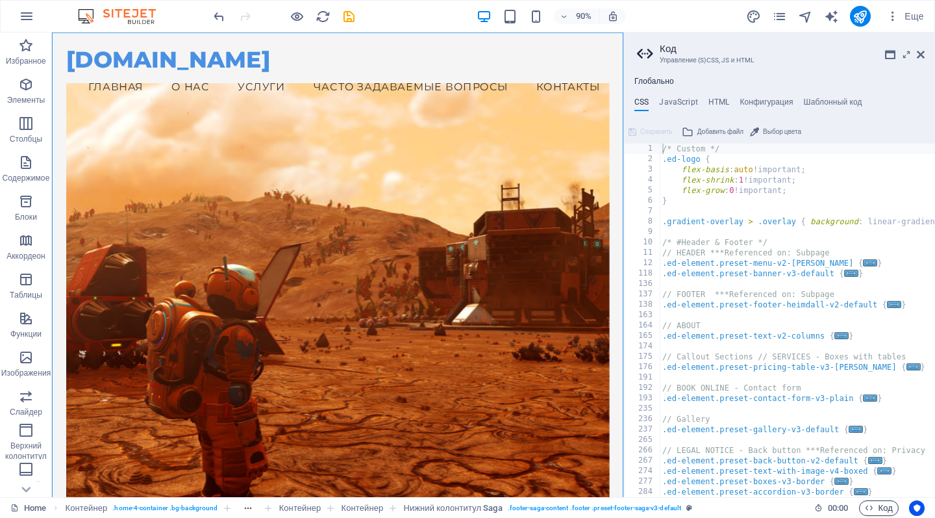
click at [879, 509] on span "Код" at bounding box center [879, 508] width 28 height 16
click at [249, 505] on ol "Контейнер . home-4-container .bg-background Контейнер Контейнер Нижний колонтит…" at bounding box center [380, 508] width 628 height 16
click at [918, 56] on icon at bounding box center [921, 54] width 8 height 10
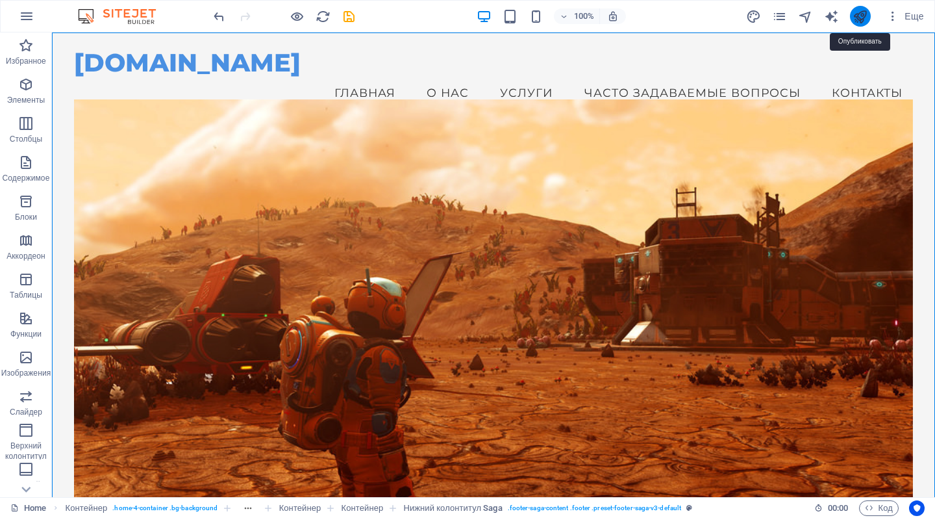
click at [861, 18] on icon "publish" at bounding box center [860, 16] width 15 height 15
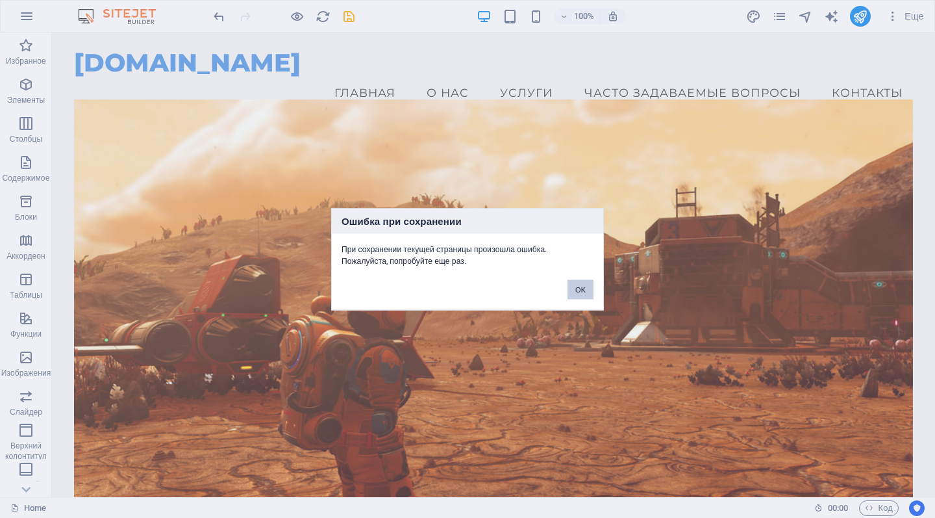
click at [583, 285] on button "OK" at bounding box center [581, 288] width 26 height 19
click at [570, 275] on div "OK" at bounding box center [580, 282] width 45 height 33
click at [576, 285] on button "OK" at bounding box center [581, 288] width 26 height 19
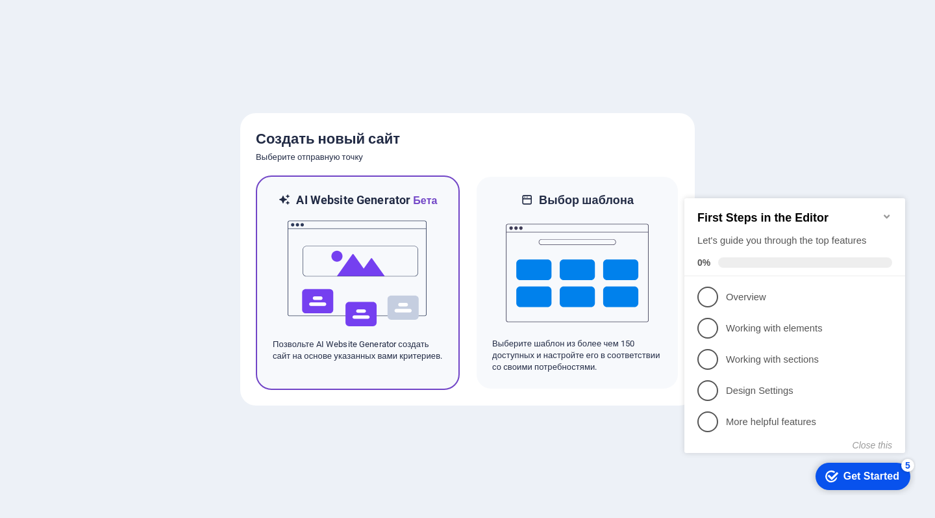
click at [307, 251] on img at bounding box center [357, 274] width 143 height 130
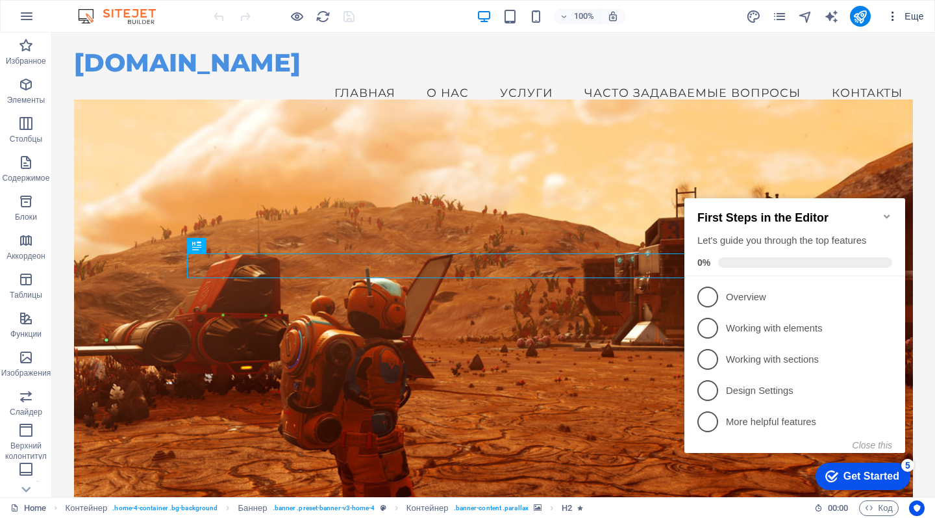
click at [914, 14] on span "Еще" at bounding box center [906, 16] width 38 height 13
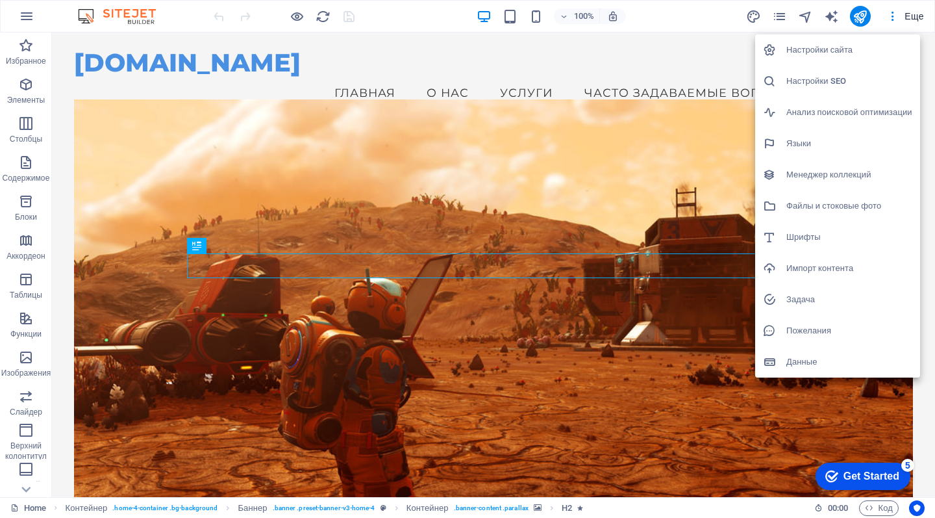
click at [817, 326] on h6 "Пожелания" at bounding box center [850, 331] width 126 height 16
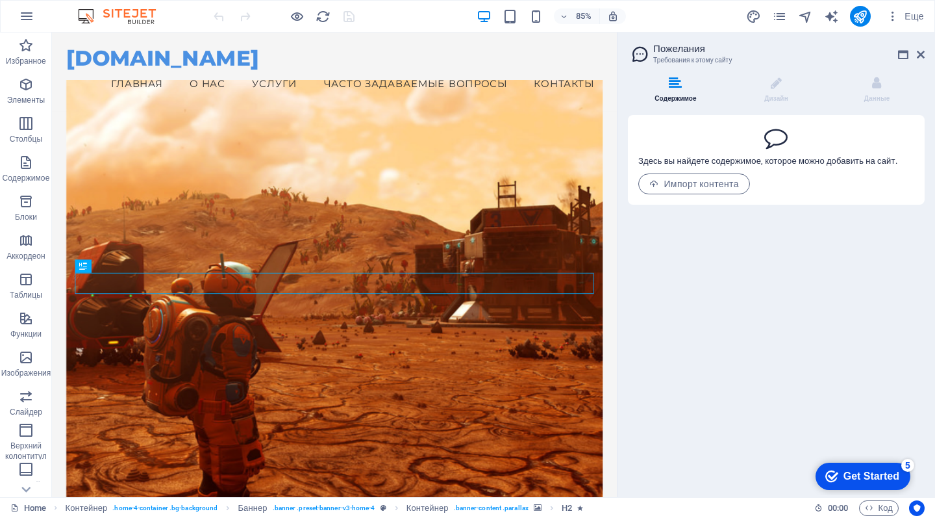
click at [776, 159] on p "Здесь вы найдете содержимое, которое можно добавить на сайт." at bounding box center [768, 161] width 259 height 12
click at [707, 151] on span at bounding box center [768, 152] width 259 height 6
click at [750, 164] on p "Здесь вы найдете содержимое, которое можно добавить на сайт." at bounding box center [768, 161] width 259 height 12
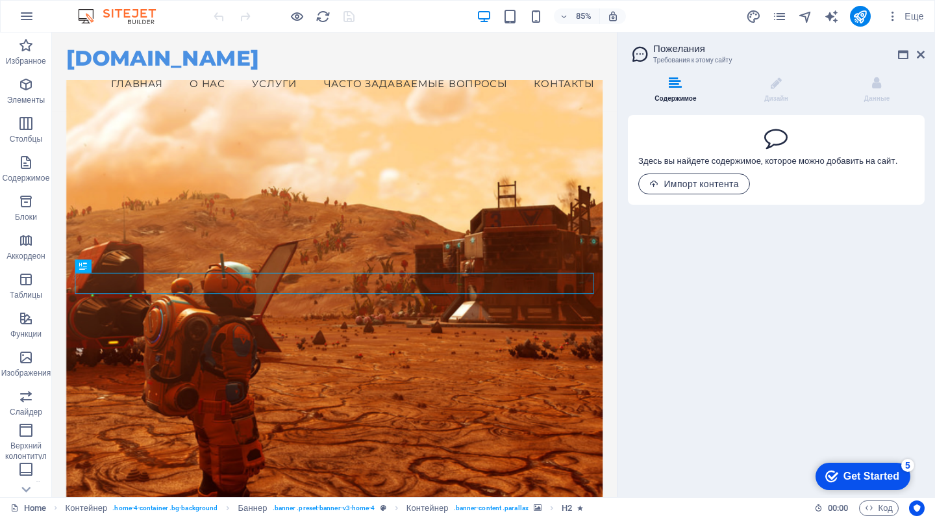
click at [700, 192] on button "Импорт контента" at bounding box center [695, 183] width 112 height 21
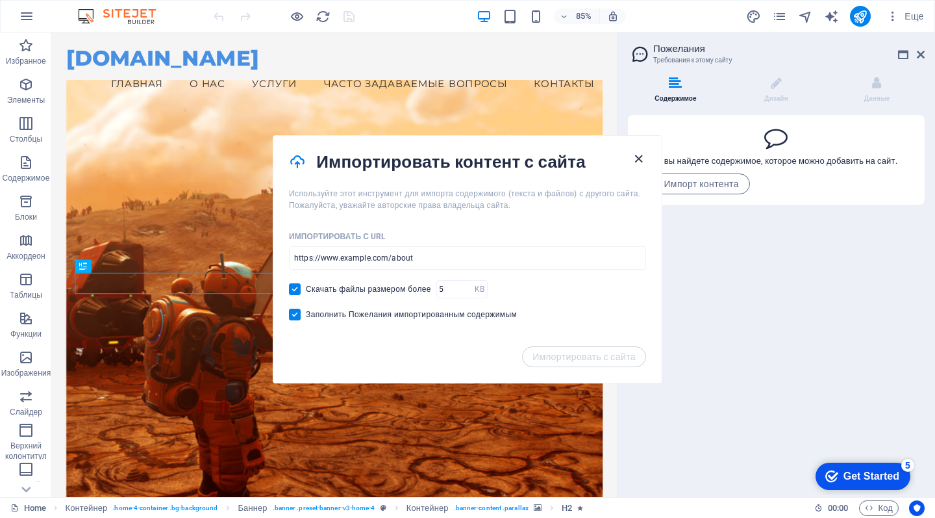
click at [635, 153] on icon "button" at bounding box center [638, 158] width 15 height 15
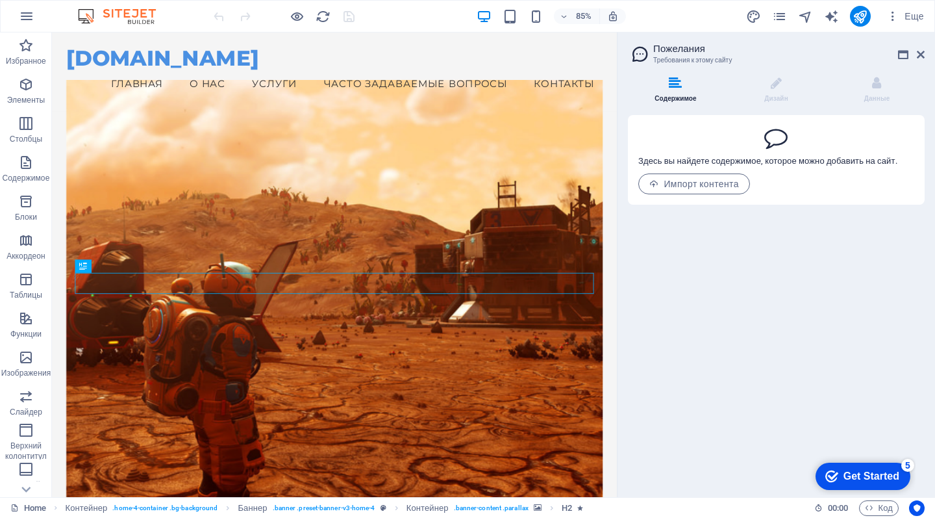
click at [770, 133] on icon at bounding box center [776, 136] width 23 height 23
click at [771, 86] on icon at bounding box center [776, 83] width 11 height 13
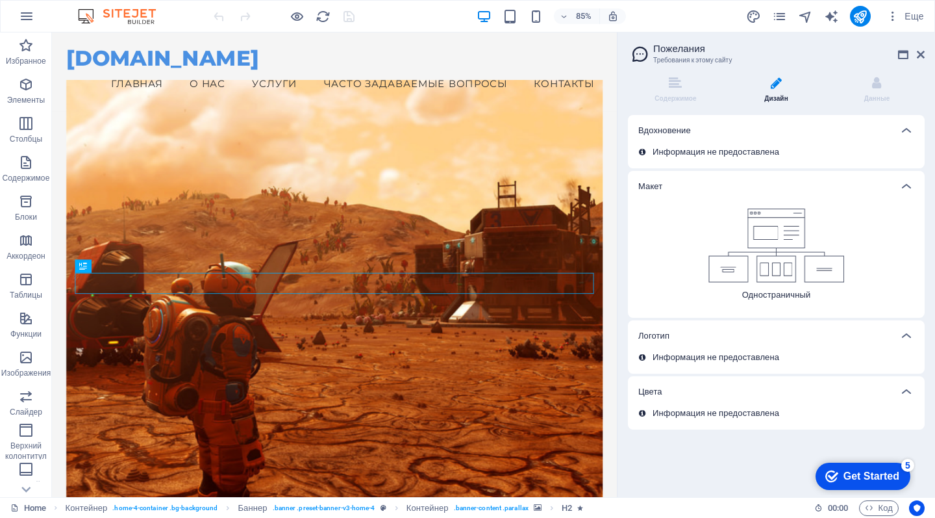
click at [749, 149] on p "Информация не предоставлена" at bounding box center [716, 152] width 127 height 12
click at [689, 94] on li "Содержимое" at bounding box center [678, 91] width 101 height 28
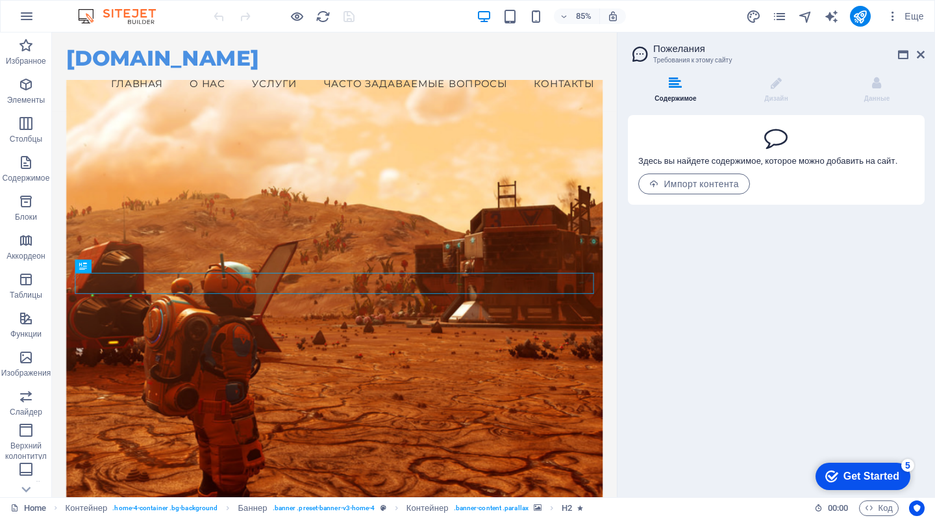
click at [769, 140] on icon at bounding box center [776, 136] width 23 height 23
click at [782, 141] on icon at bounding box center [776, 136] width 23 height 23
click at [892, 86] on li "Данные" at bounding box center [877, 91] width 95 height 28
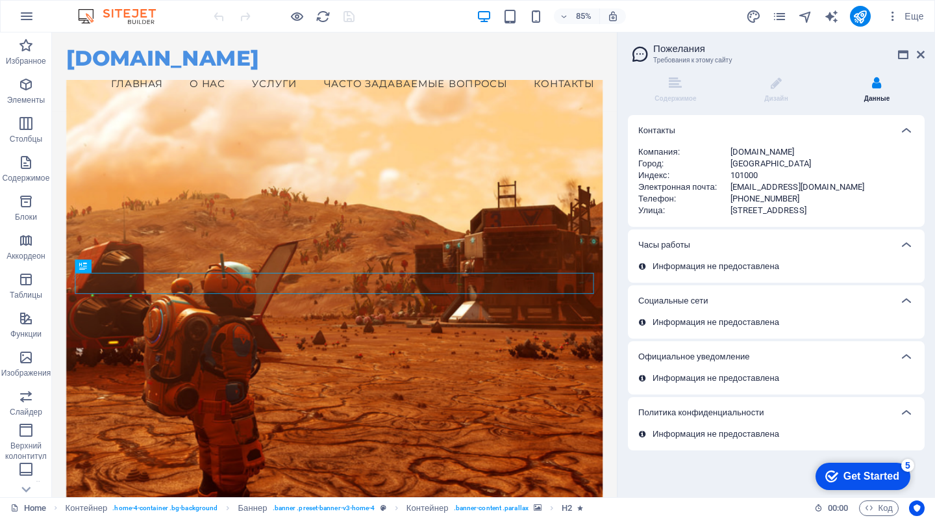
click at [694, 45] on h2 "Пожелания" at bounding box center [790, 49] width 272 height 12
click at [628, 53] on aside "Пожелания Требования к этому сайту Содержимое Дизайн Данные Здесь вы найдете со…" at bounding box center [776, 264] width 318 height 464
click at [657, 53] on h2 "Пожелания" at bounding box center [790, 49] width 272 height 12
click at [683, 74] on div "Содержимое Дизайн Данные Здесь вы найдете содержимое, которое можно добавить на…" at bounding box center [777, 281] width 318 height 431
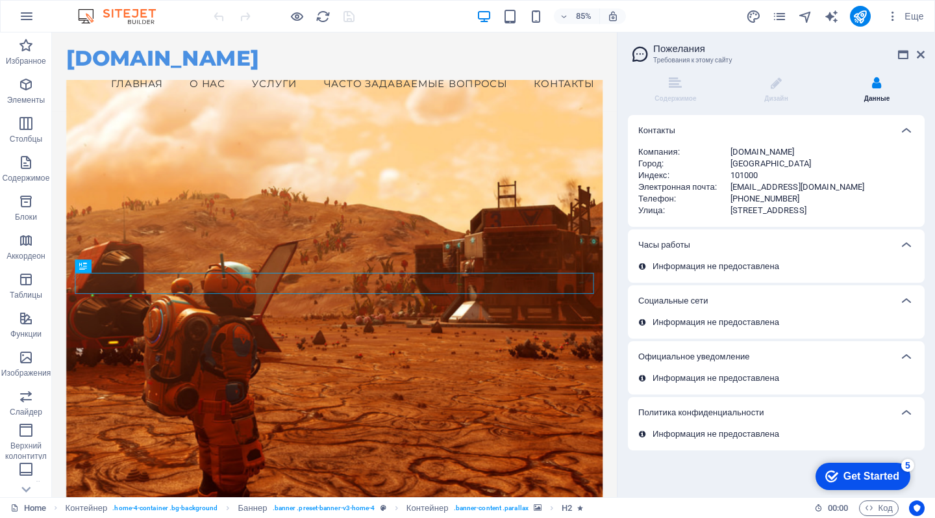
click at [674, 105] on div "Содержимое Дизайн Данные Здесь вы найдете содержимое, которое можно добавить на…" at bounding box center [776, 264] width 297 height 374
click at [895, 17] on icon "button" at bounding box center [893, 16] width 13 height 13
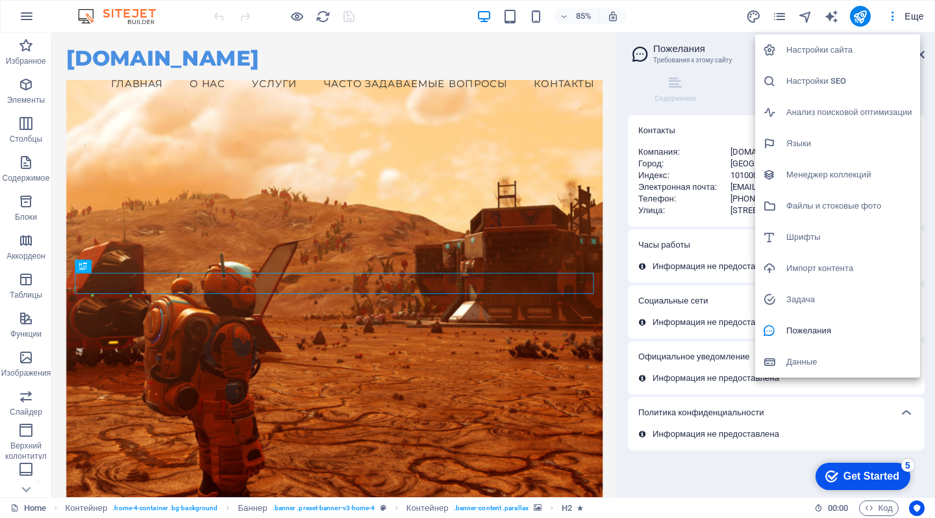
click at [807, 298] on h6 "Задача" at bounding box center [850, 300] width 126 height 16
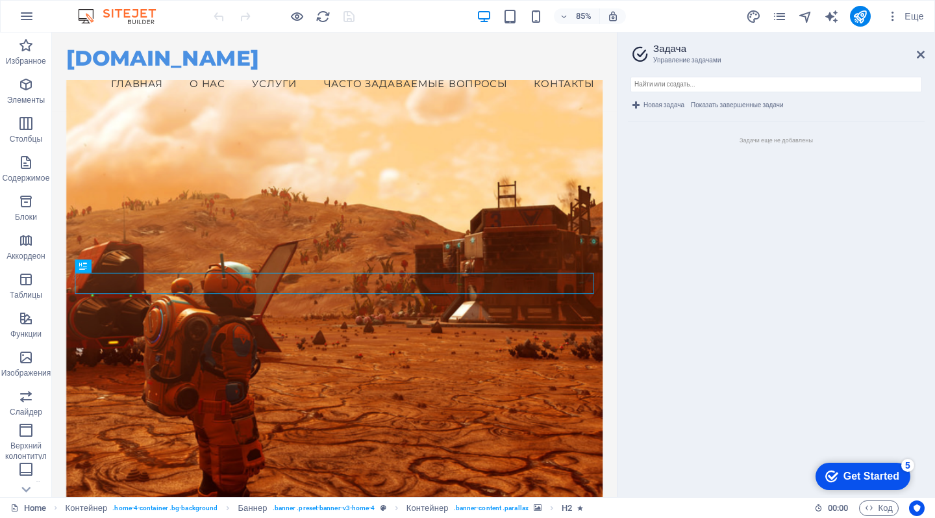
click at [662, 108] on span "Новая задача" at bounding box center [664, 105] width 41 height 16
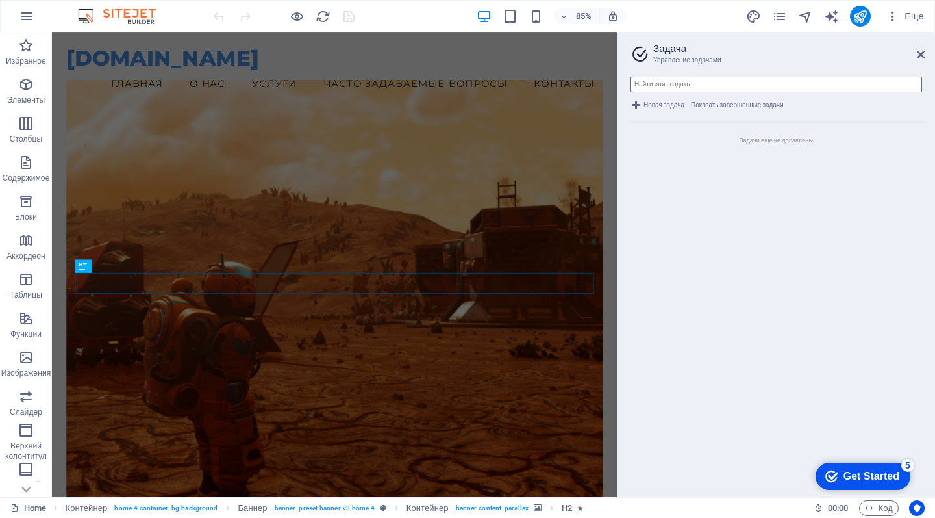
click at [666, 85] on input "text" at bounding box center [777, 85] width 292 height 16
type input "[PERSON_NAME]"
type input "переведи пожалуйста весь контент и стиль на Азейрбайджан"
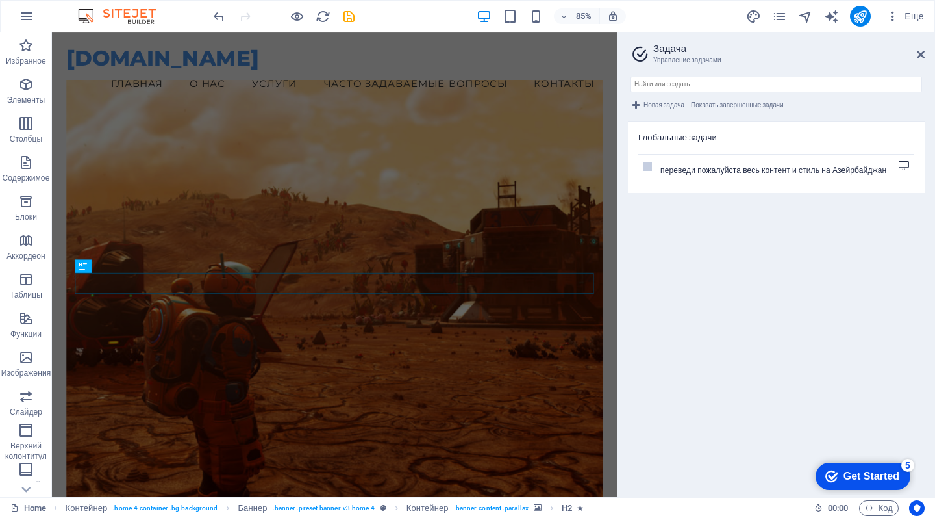
click at [705, 178] on li "переведи пожалуйста весь контент и стиль на Азейрбайджан" at bounding box center [777, 168] width 276 height 29
click at [700, 167] on span "переведи пожалуйста весь контент и стиль на Азейрбайджан" at bounding box center [774, 170] width 226 height 12
click at [901, 158] on li "переведи пожалуйста весь контент и стиль на Азейрбайджан" at bounding box center [777, 168] width 276 height 29
click at [845, 475] on div "Get Started" at bounding box center [872, 476] width 56 height 12
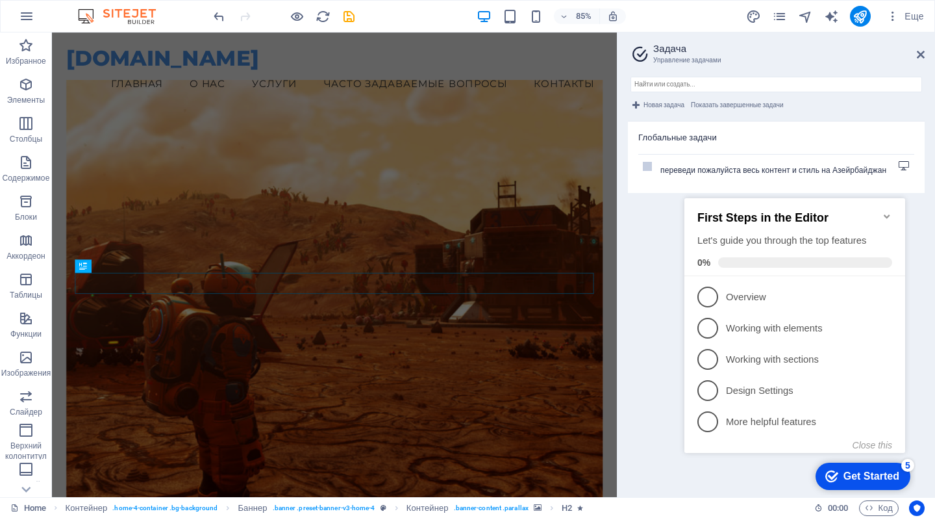
click at [685, 56] on h3 "Управление задачами" at bounding box center [777, 61] width 246 height 12
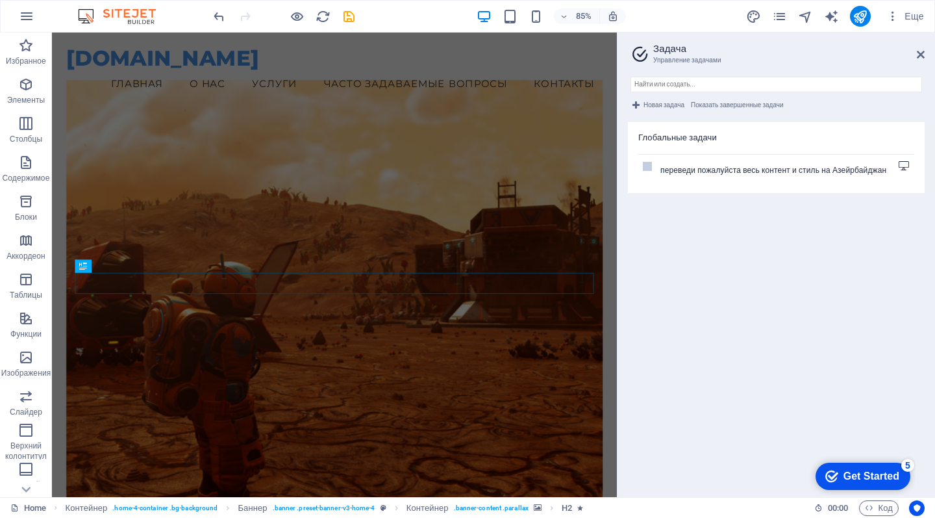
click at [907, 168] on icon at bounding box center [904, 165] width 10 height 9
click at [830, 14] on icon "text_generator" at bounding box center [831, 16] width 15 height 15
select select "English"
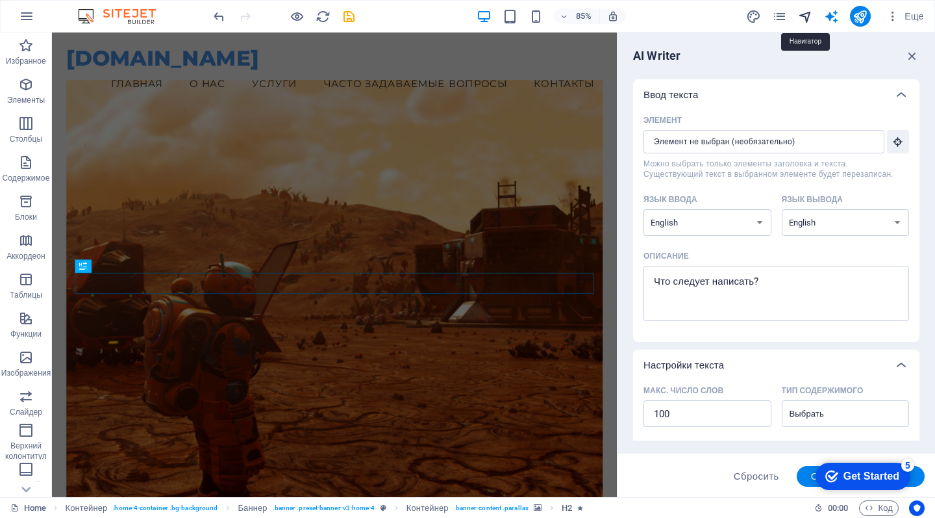
click at [808, 13] on icon "navigator" at bounding box center [805, 16] width 15 height 15
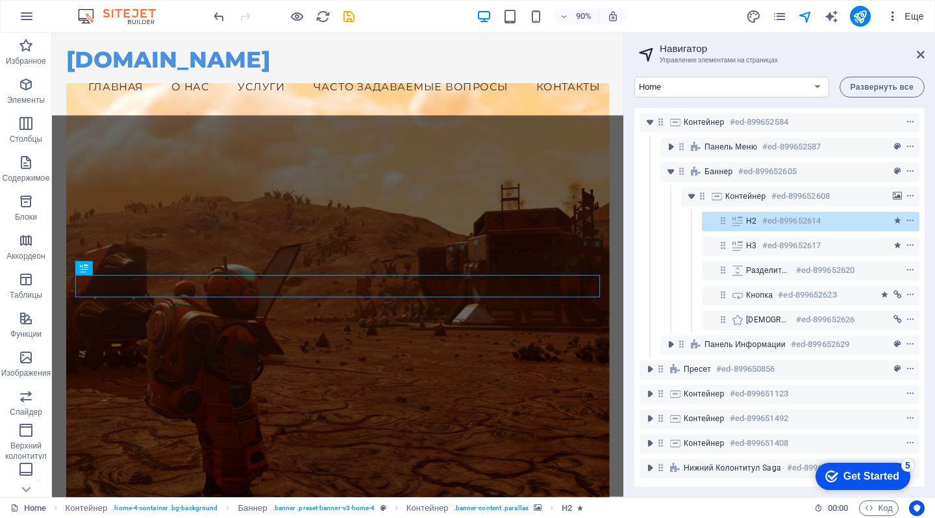
click at [899, 18] on icon "button" at bounding box center [893, 16] width 13 height 13
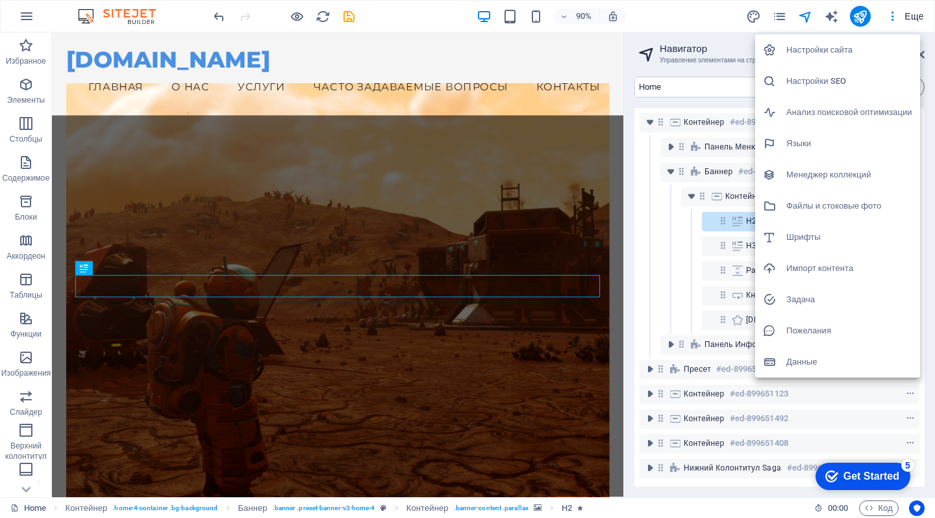
click at [800, 298] on h6 "Задача" at bounding box center [850, 300] width 126 height 16
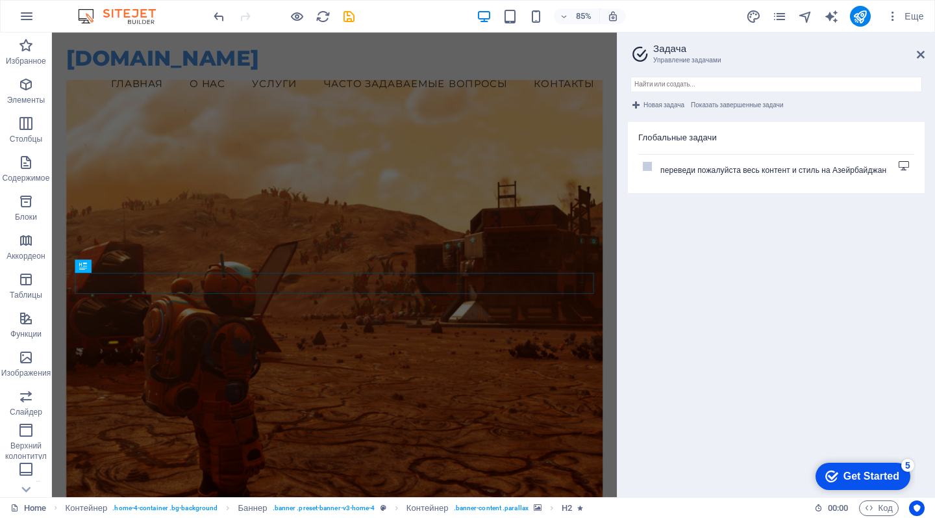
click at [885, 168] on span "переведи пожалуйста весь контент и стиль на Азейрбайджан" at bounding box center [774, 170] width 226 height 12
click at [850, 179] on li "переведи пожалуйста весь контент и стиль на Азейрбайджан" at bounding box center [777, 168] width 276 height 29
click at [657, 168] on li "переведи пожалуйста весь контент и стиль на Азейрбайджан" at bounding box center [777, 168] width 276 height 29
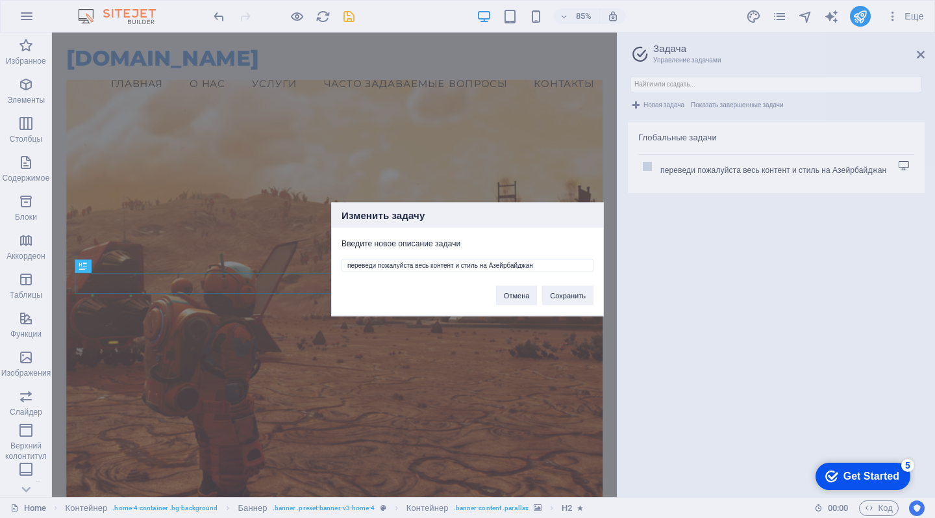
click at [657, 168] on div "Изменить задачу Введите новое описание задачи переведи пожалуйста весь контент …" at bounding box center [467, 259] width 935 height 518
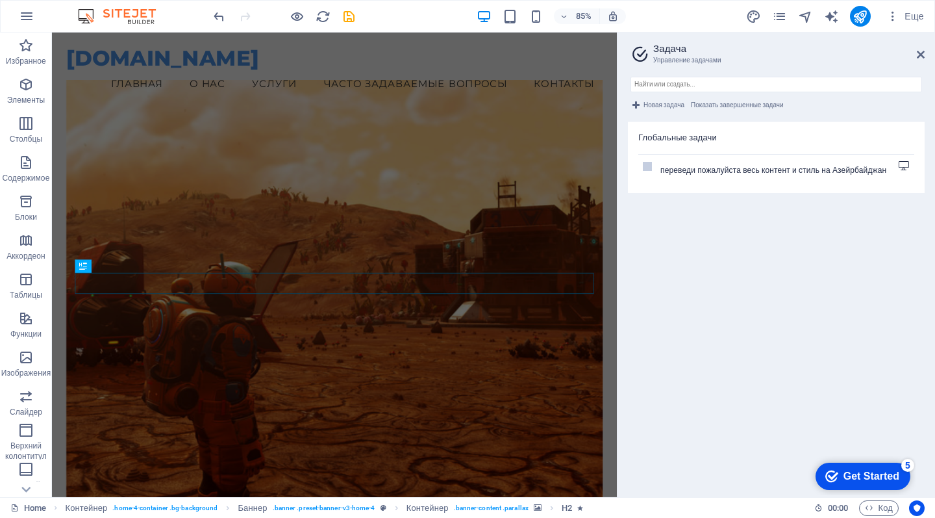
click at [687, 172] on span "переведи пожалуйста весь контент и стиль на Азейрбайджан" at bounding box center [774, 170] width 226 height 12
click at [692, 173] on span "переведи пожалуйста весь контент и стиль на Азейрбайджан" at bounding box center [774, 170] width 226 height 12
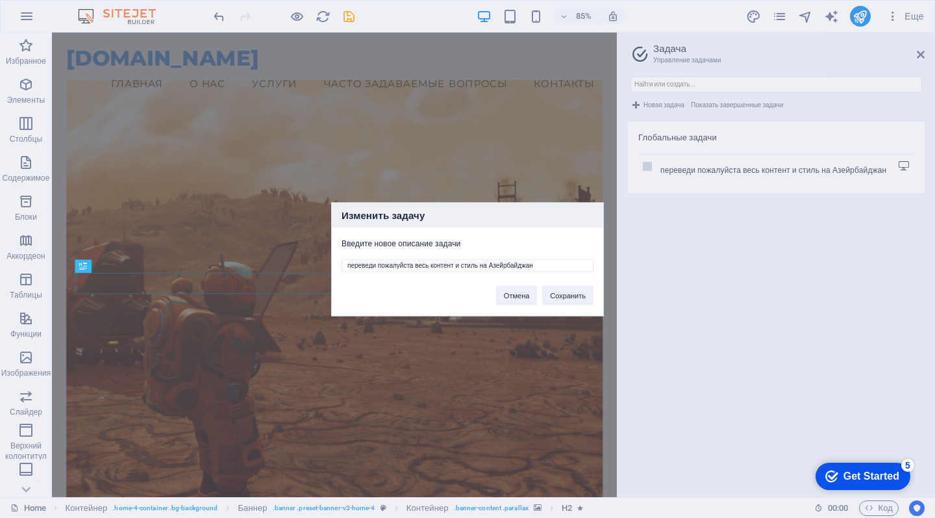
click at [692, 173] on div "Изменить задачу Введите новое описание задачи переведи пожалуйста весь контент …" at bounding box center [467, 259] width 935 height 518
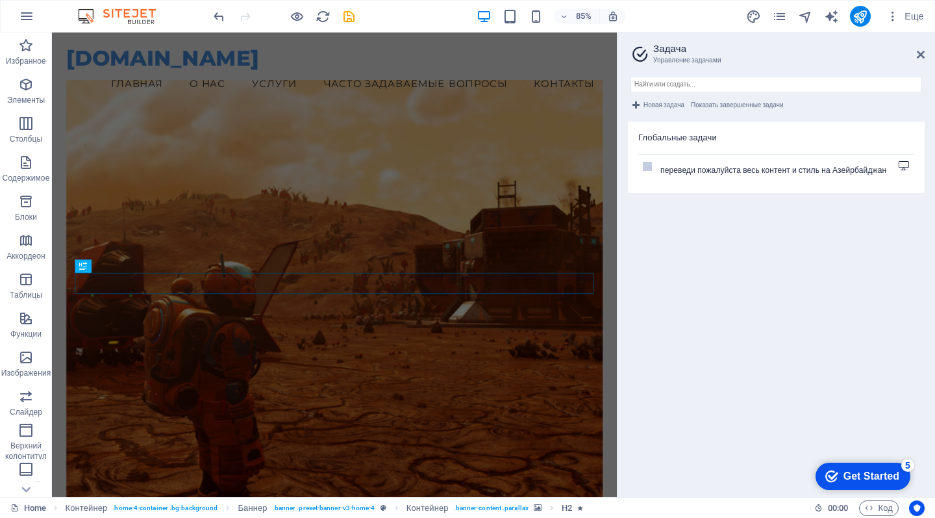
click at [698, 177] on li "переведи пожалуйста весь контент и стиль на Азейрбайджан" at bounding box center [777, 168] width 276 height 29
click at [680, 167] on span "переведи пожалуйста весь контент и стиль на Азейрбайджан" at bounding box center [774, 170] width 226 height 12
click at [657, 167] on li "переведи пожалуйста весь контент и стиль на Азейрбайджан" at bounding box center [777, 168] width 276 height 29
click at [654, 167] on li "переведи пожалуйста весь контент и стиль на Азейрбайджан" at bounding box center [777, 168] width 276 height 29
click at [686, 149] on h3 "Глобальные задачи" at bounding box center [777, 143] width 276 height 22
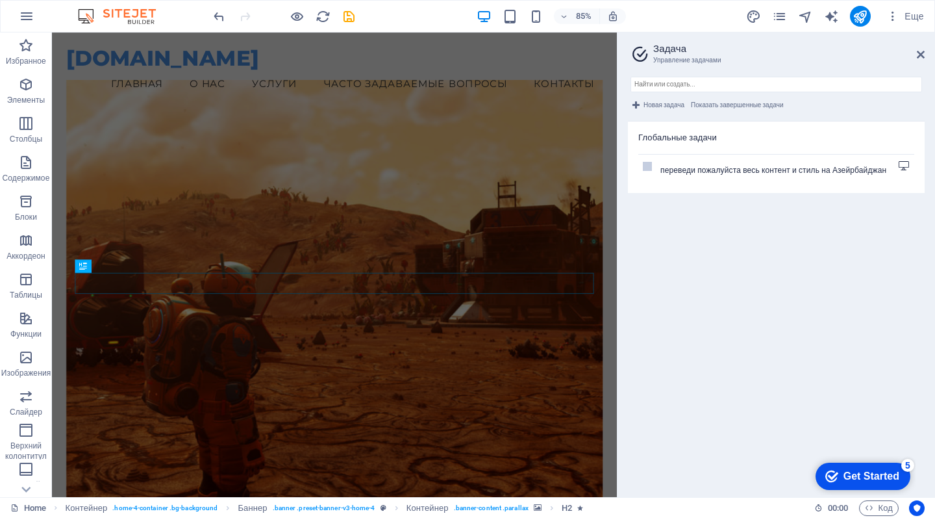
click at [715, 172] on span "переведи пожалуйста весь контент и стиль на Азейрбайджан" at bounding box center [774, 170] width 226 height 12
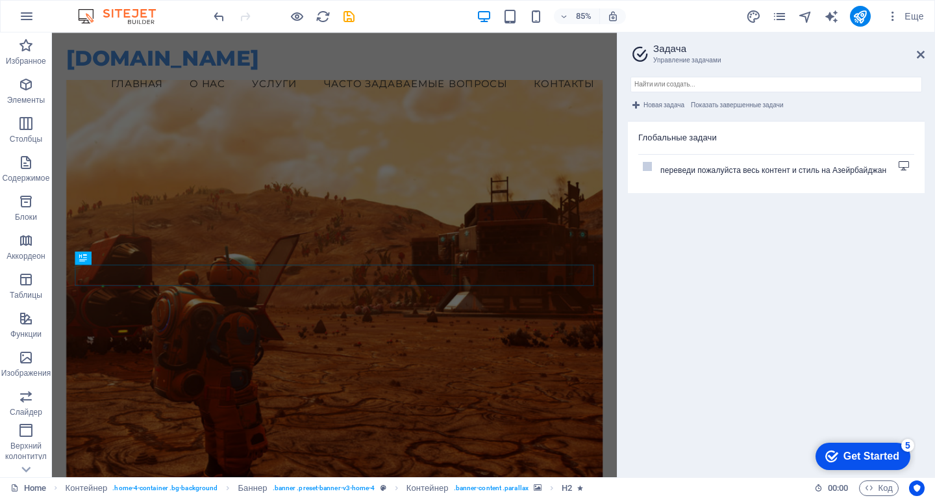
click at [909, 160] on li "переведи пожалуйста весь контент и стиль на Азейрбайджан" at bounding box center [777, 168] width 276 height 29
click at [860, 457] on div "Get Started" at bounding box center [872, 456] width 56 height 12
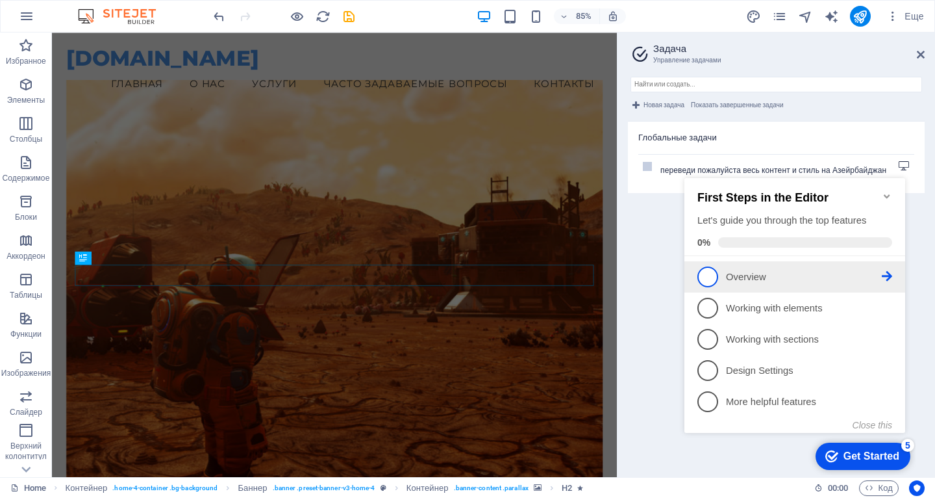
click at [717, 266] on link "1 Overview - incomplete" at bounding box center [795, 276] width 195 height 21
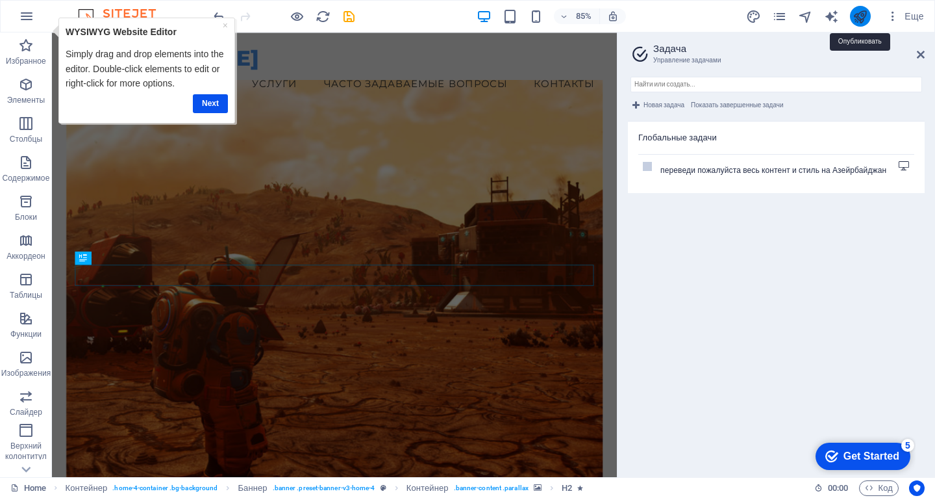
click at [865, 12] on icon "publish" at bounding box center [860, 16] width 15 height 15
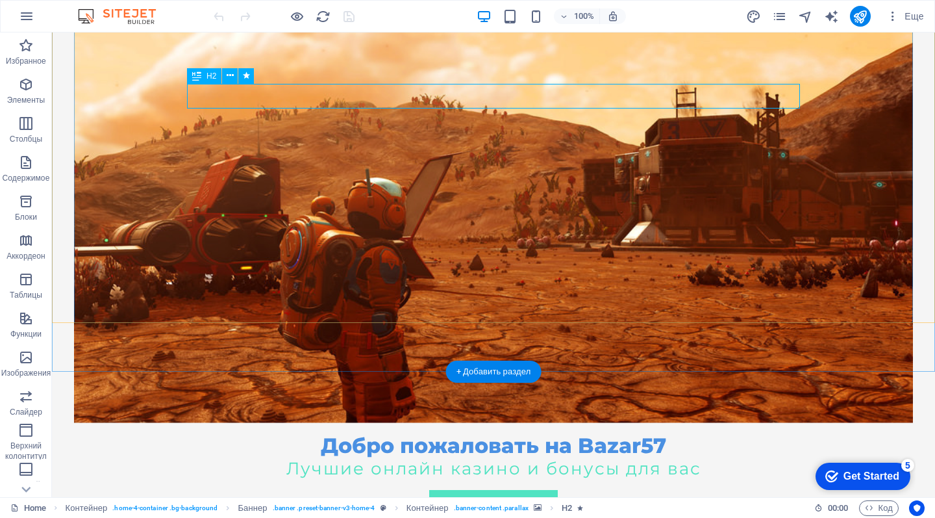
scroll to position [170, 0]
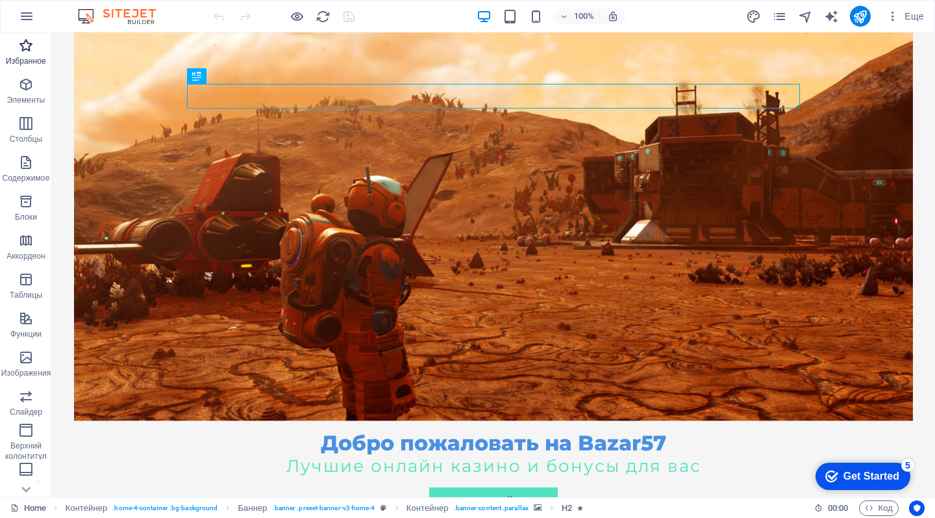
click at [21, 59] on p "Избранное" at bounding box center [26, 61] width 40 height 10
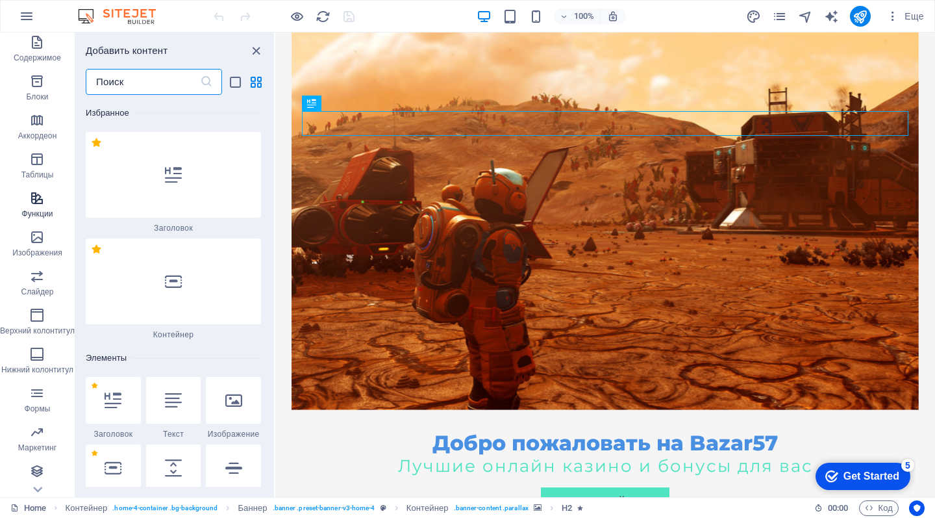
scroll to position [120, 0]
click at [810, 14] on icon "navigator" at bounding box center [805, 16] width 15 height 15
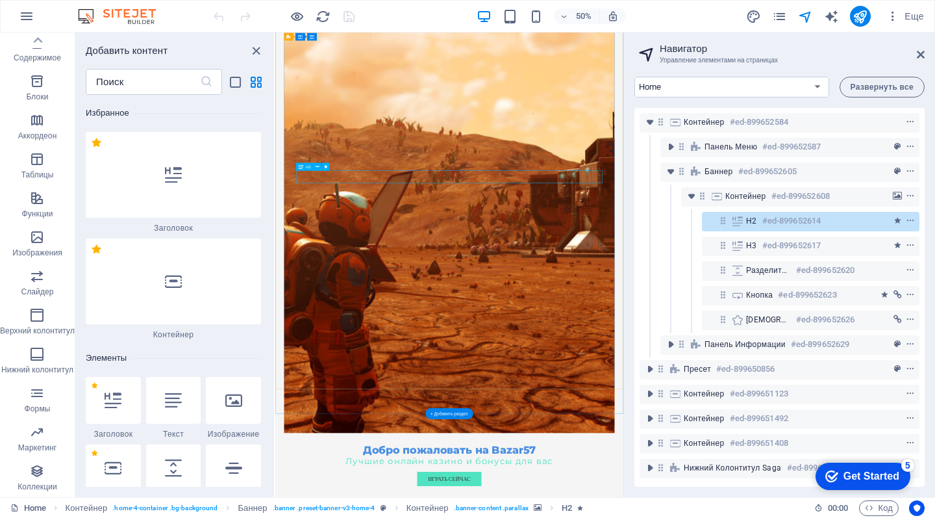
scroll to position [7, 0]
click at [837, 15] on icon "text_generator" at bounding box center [831, 16] width 15 height 15
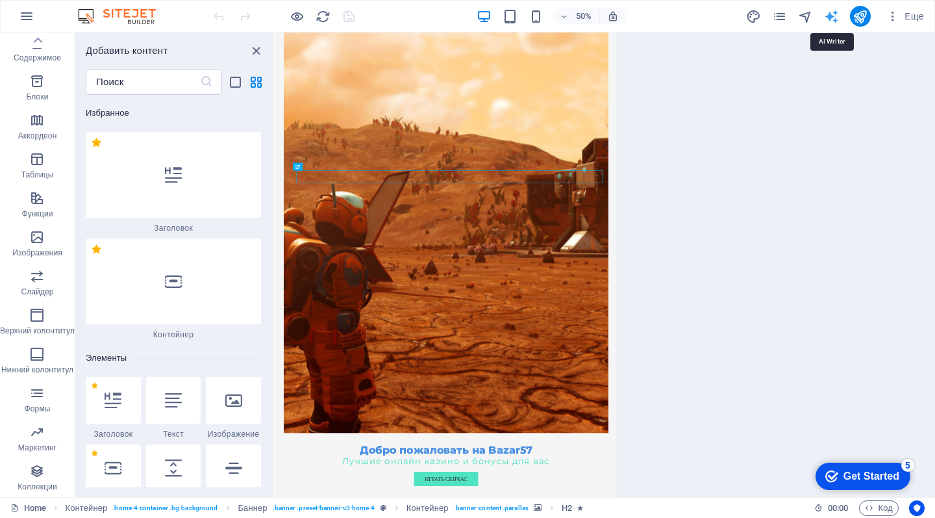
select select "English"
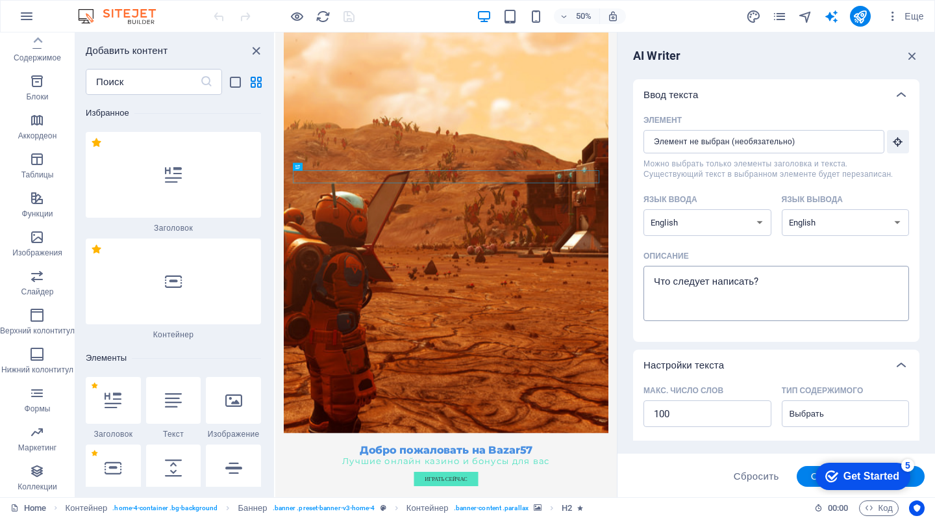
type textarea "x"
click at [794, 272] on textarea "Описание x ​" at bounding box center [776, 293] width 253 height 42
type textarea "в"
type textarea "x"
type textarea "ва"
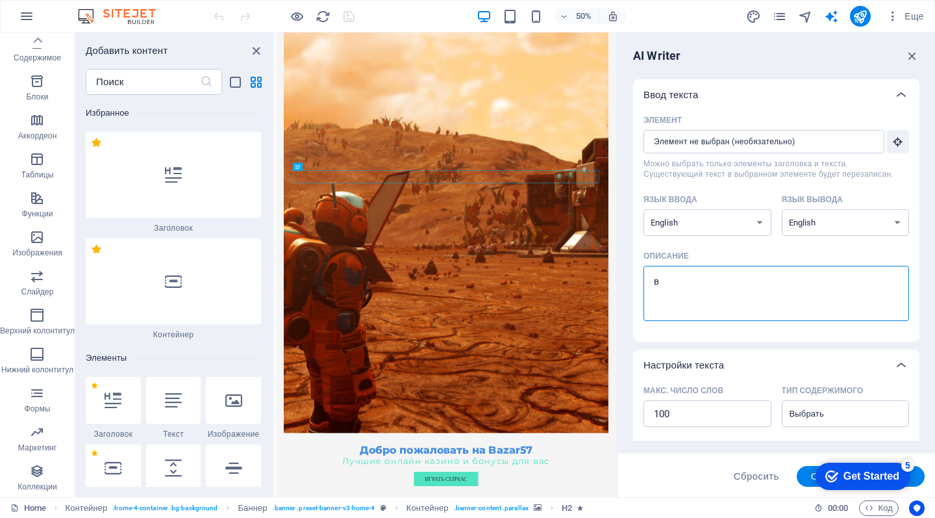
type textarea "x"
type textarea "вав"
type textarea "x"
type textarea "вава"
type textarea "x"
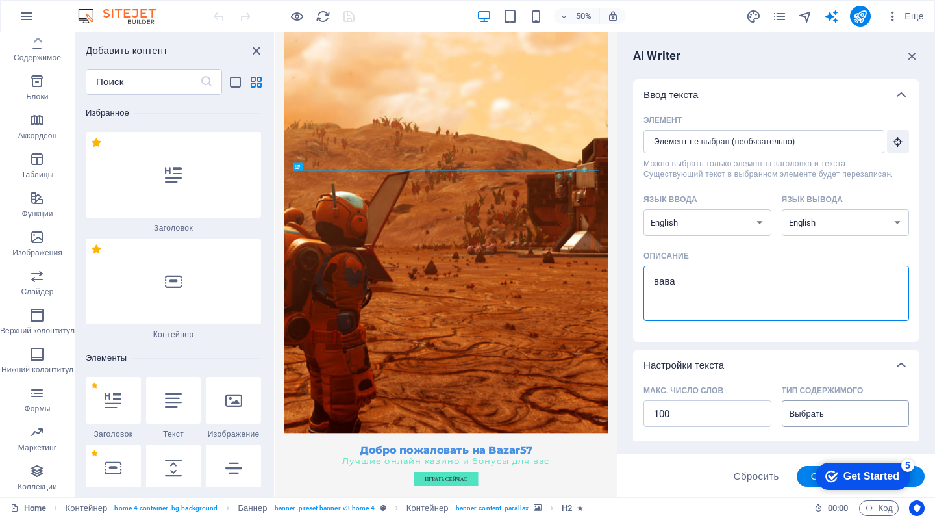
type textarea "Вава"
type textarea "x"
type textarea "Вава"
drag, startPoint x: 807, startPoint y: 408, endPoint x: 802, endPoint y: 476, distance: 67.8
click at [802, 476] on button "Сгенерировать текст" at bounding box center [861, 476] width 128 height 21
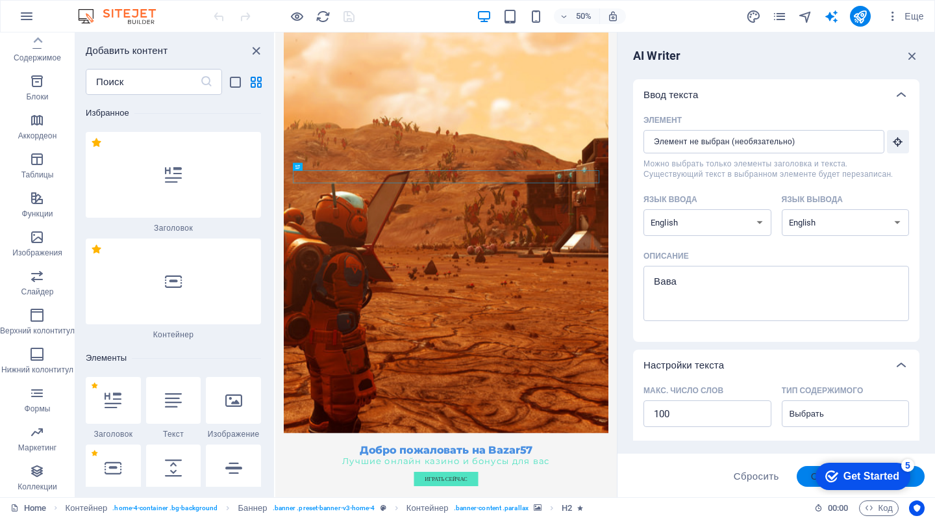
type textarea "x"
type textarea "Vava is a dynamic platform that offers innovative solutions tailored for modern…"
type textarea "x"
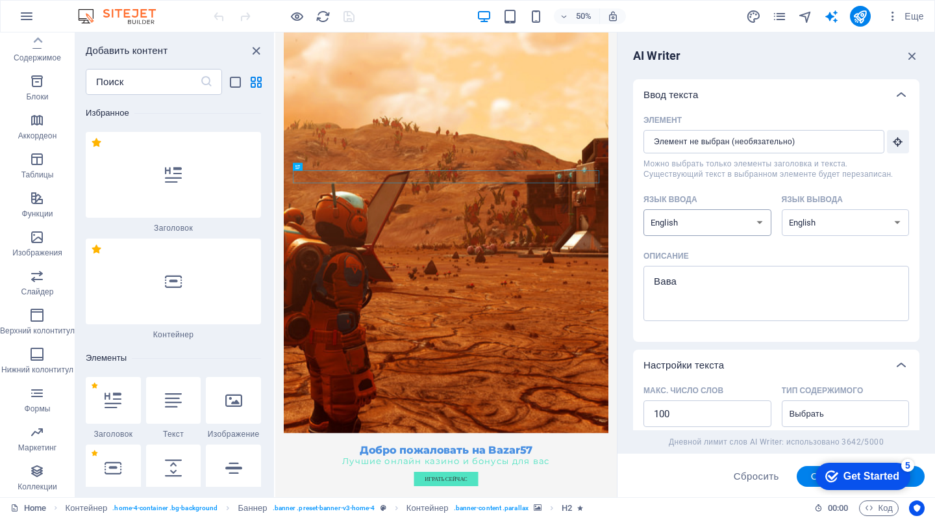
scroll to position [0, 0]
click at [889, 18] on icon "button" at bounding box center [893, 16] width 13 height 13
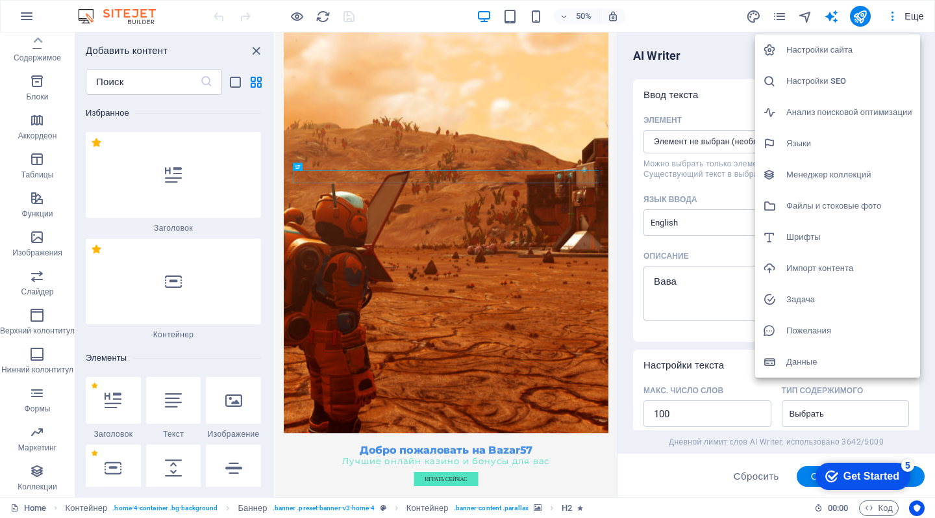
click at [840, 76] on h6 "Настройки SEO" at bounding box center [850, 81] width 126 height 16
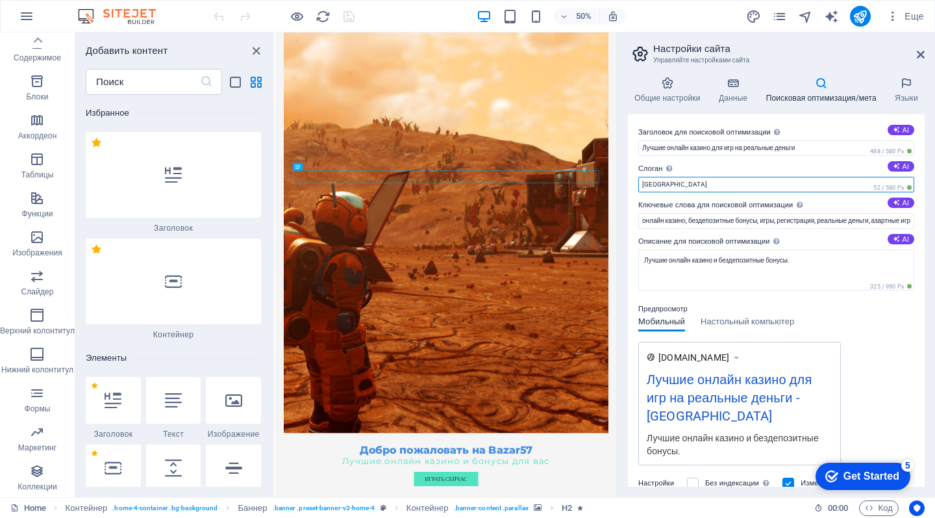
click at [781, 188] on input "[GEOGRAPHIC_DATA]" at bounding box center [777, 185] width 276 height 16
type input "[PERSON_NAME]"
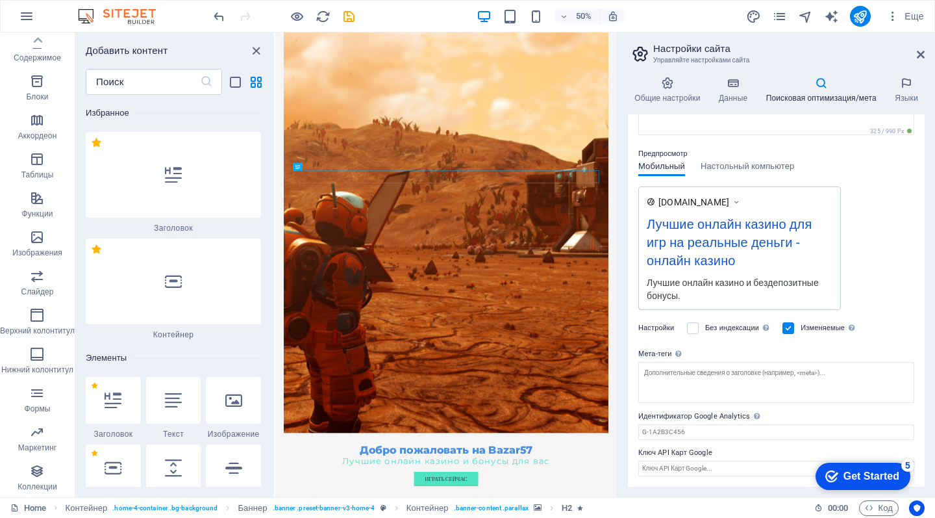
scroll to position [155, 0]
type input "онлайн казино"
drag, startPoint x: 847, startPoint y: 475, endPoint x: 1646, endPoint y: 876, distance: 893.9
click html "checkmark Get Started 5 First Steps in the Editor Let's guide you through the t…"
click at [883, 478] on div "Get Started" at bounding box center [872, 476] width 56 height 12
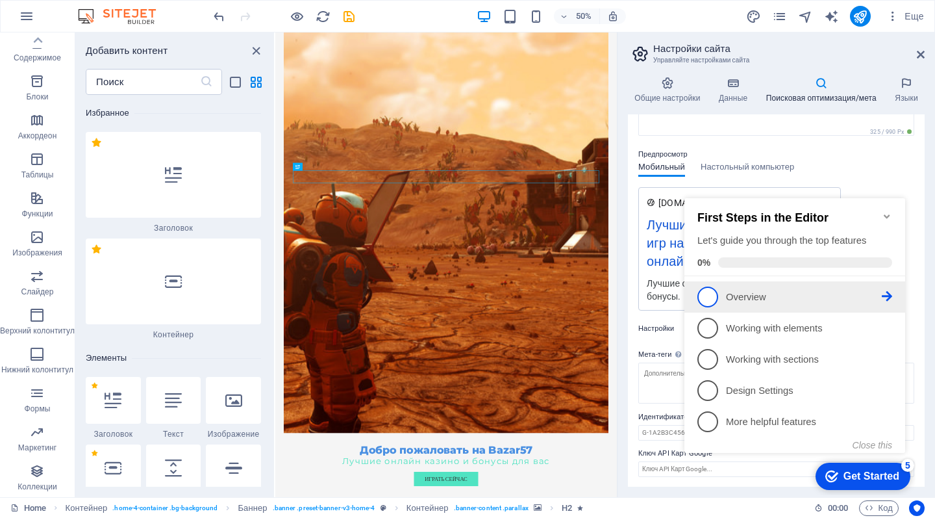
click at [710, 292] on span "1" at bounding box center [708, 296] width 21 height 21
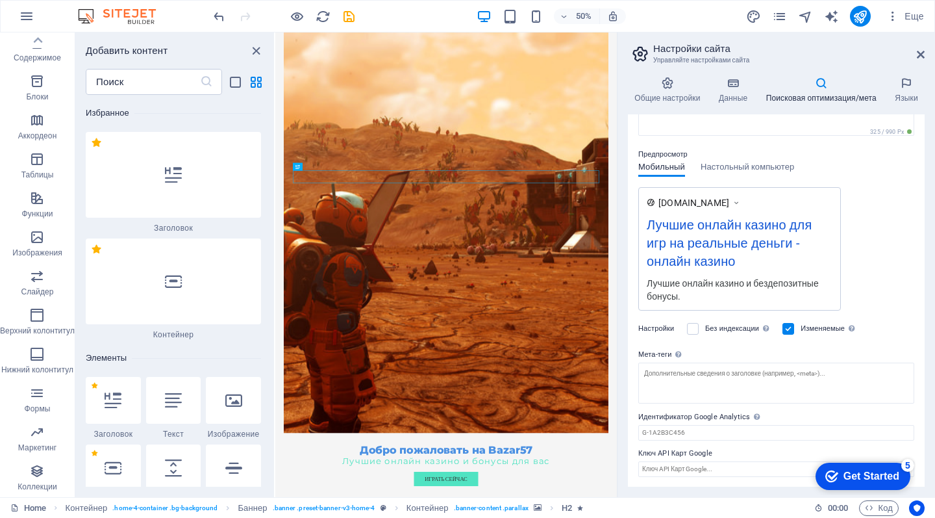
scroll to position [0, 0]
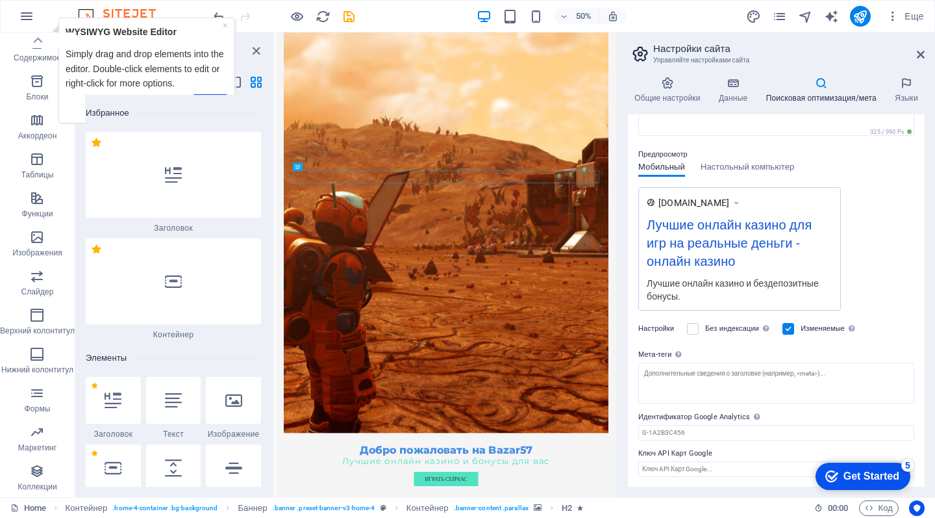
click at [858, 479] on div "Get Started" at bounding box center [872, 476] width 56 height 12
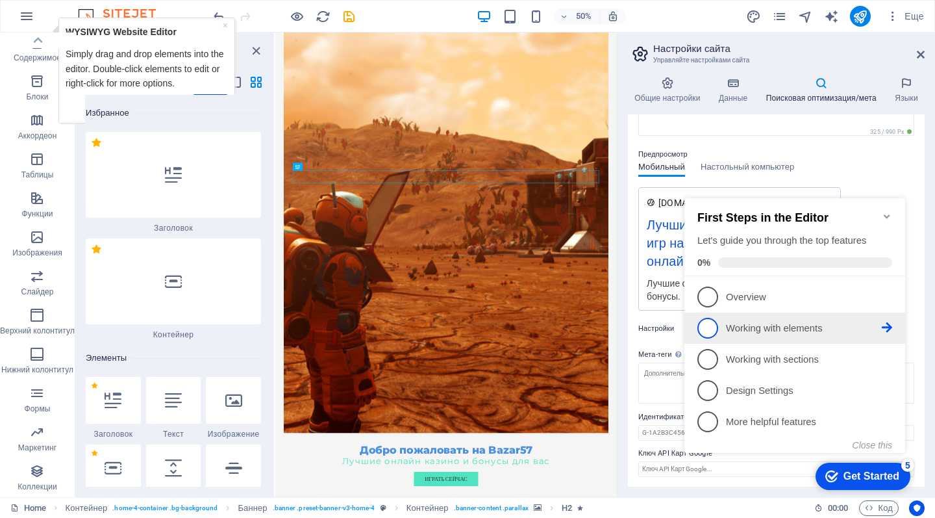
click at [707, 324] on span "2" at bounding box center [708, 328] width 21 height 21
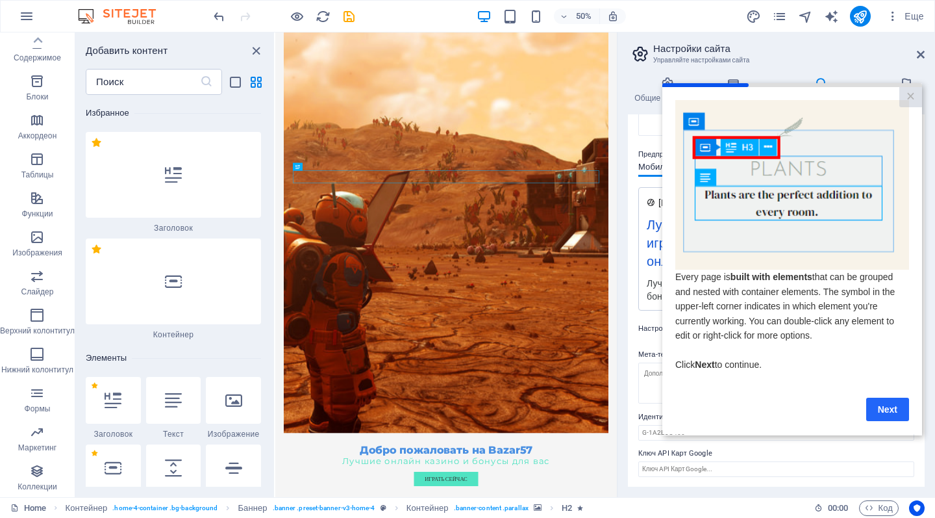
click at [886, 401] on link "Next" at bounding box center [888, 408] width 43 height 23
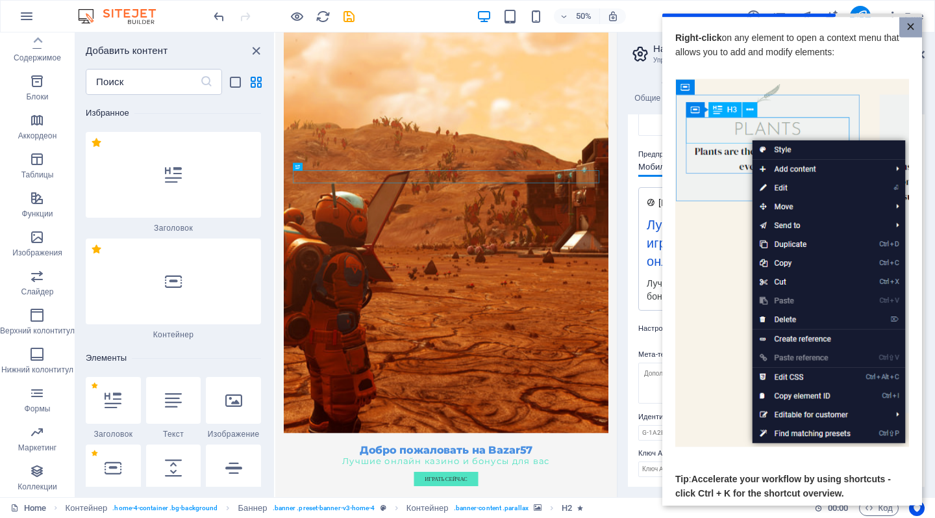
click at [909, 32] on link "×" at bounding box center [911, 27] width 23 height 20
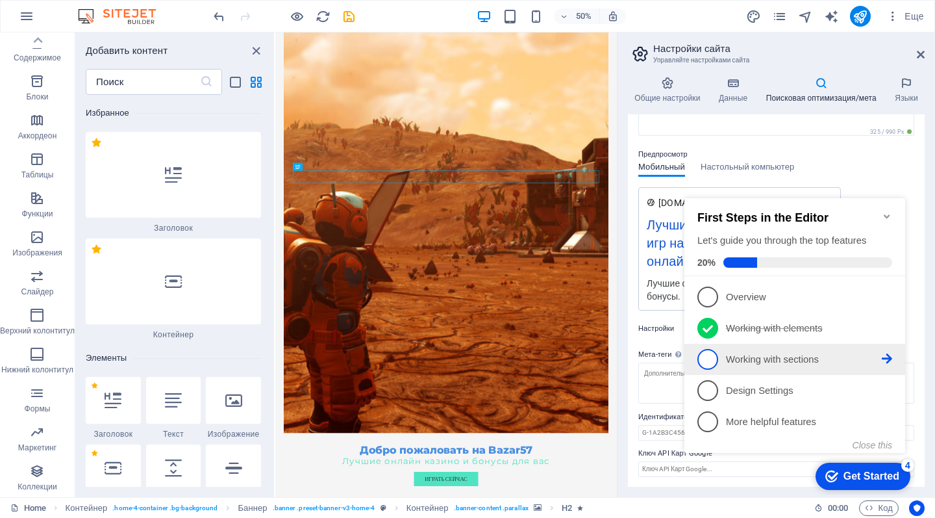
click at [750, 366] on link "3 Working with sections - incomplete" at bounding box center [795, 359] width 195 height 21
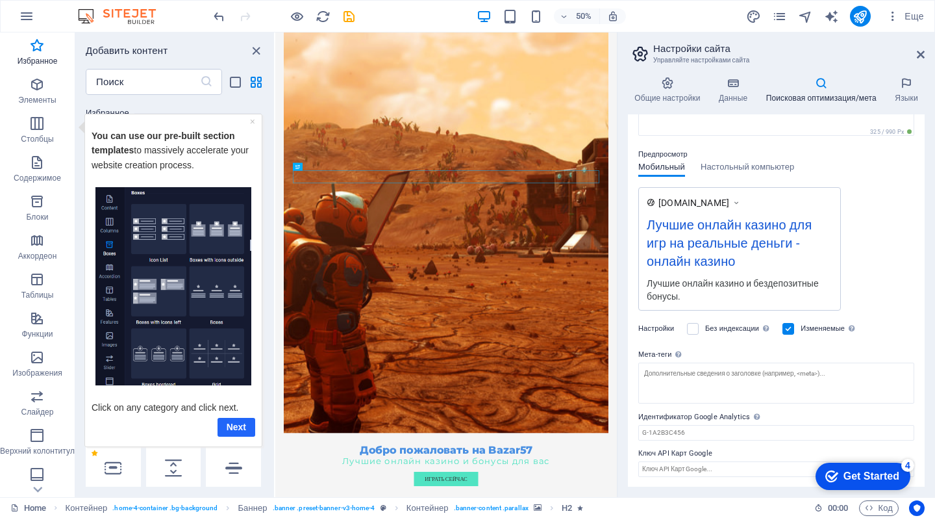
click at [240, 428] on link "Next" at bounding box center [236, 426] width 38 height 19
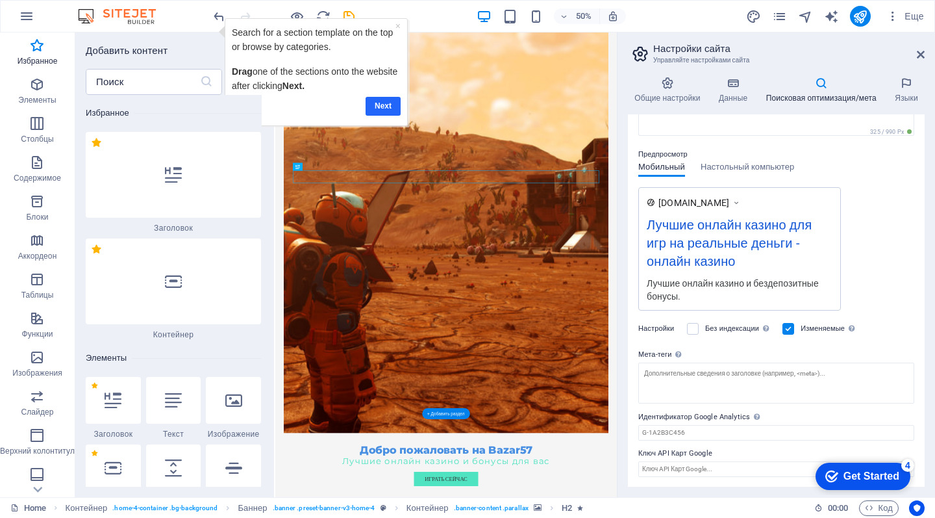
click at [381, 97] on link "Next" at bounding box center [382, 106] width 35 height 19
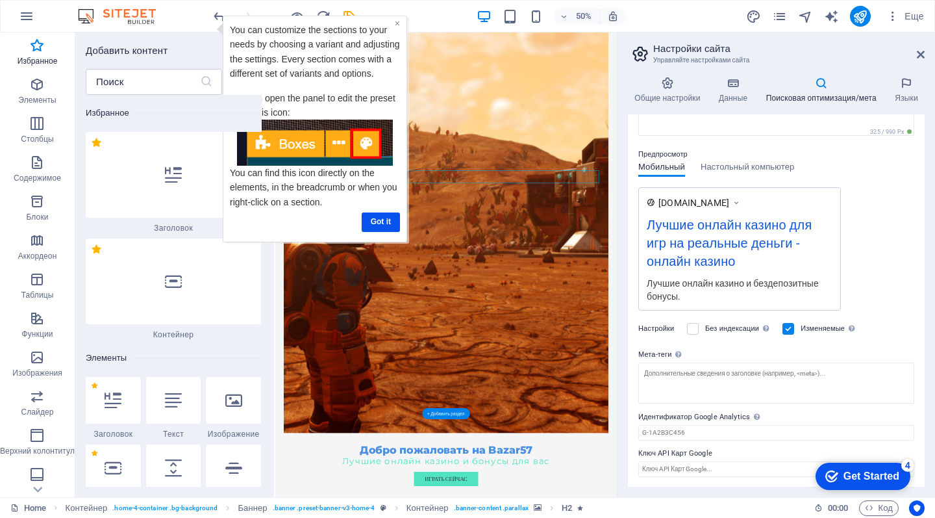
click at [396, 26] on link "×" at bounding box center [396, 23] width 5 height 10
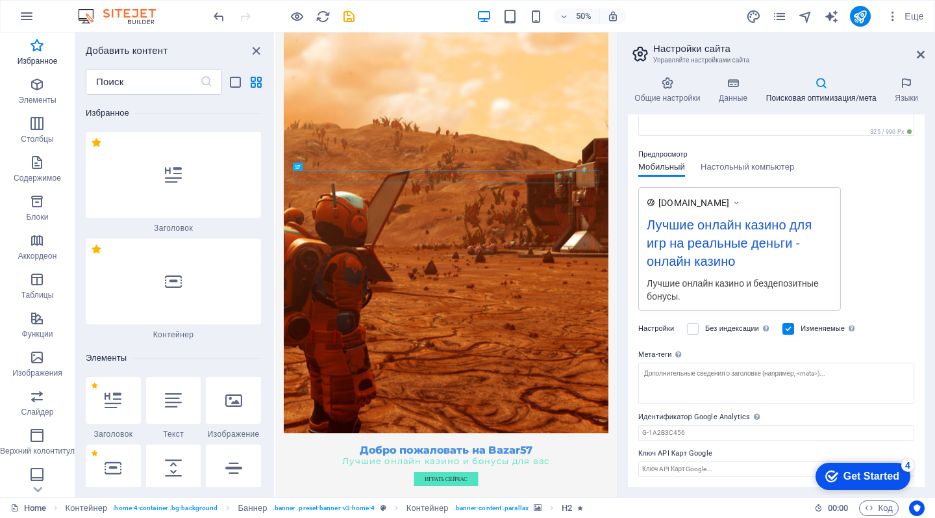
click at [863, 484] on div "checkmark Get Started 4" at bounding box center [863, 476] width 95 height 27
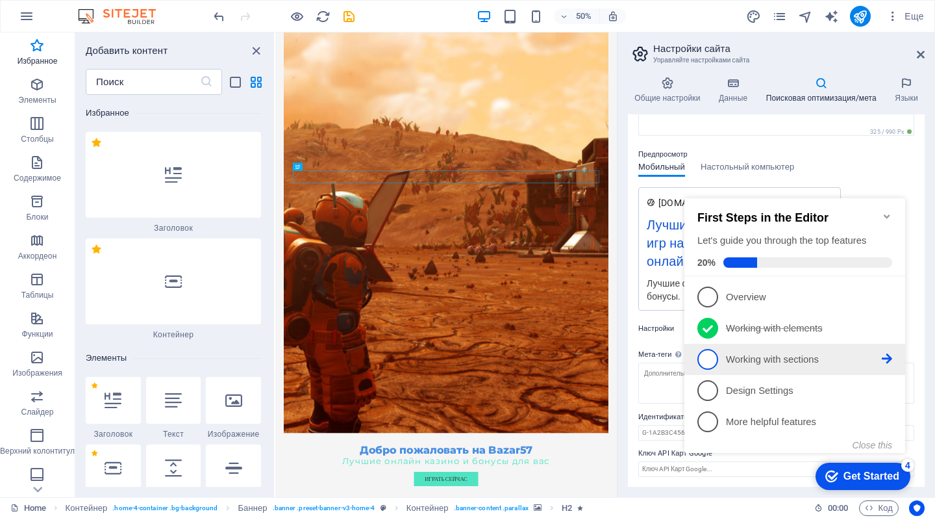
click at [716, 361] on span "3" at bounding box center [708, 359] width 21 height 21
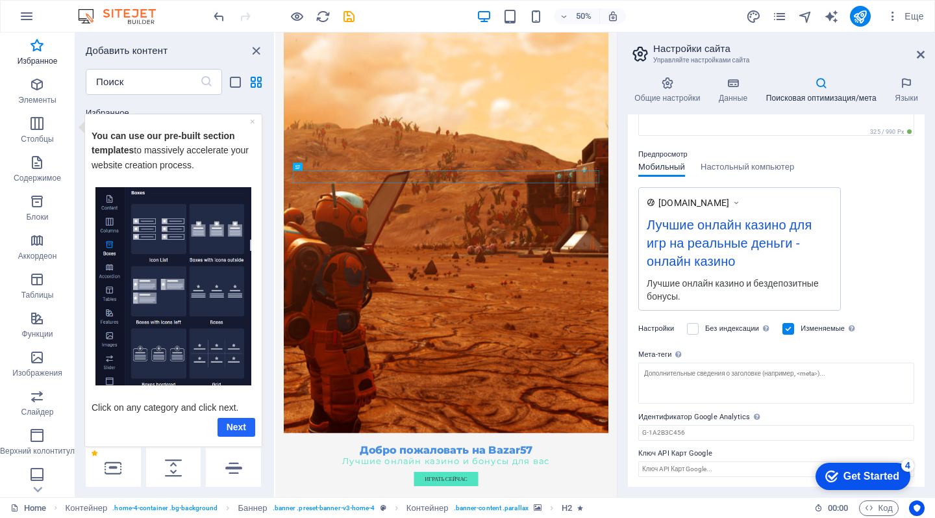
click at [246, 424] on link "Next" at bounding box center [236, 426] width 38 height 19
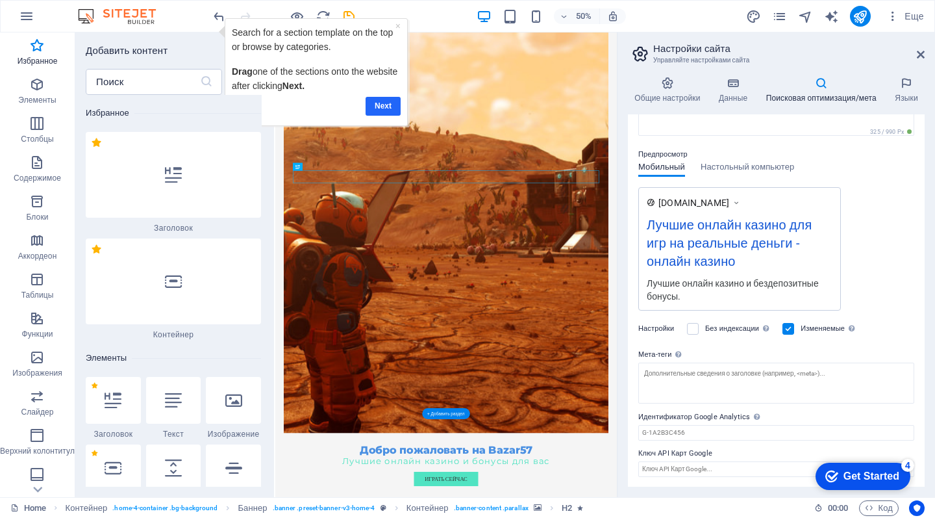
click at [384, 105] on link "Next" at bounding box center [382, 106] width 35 height 19
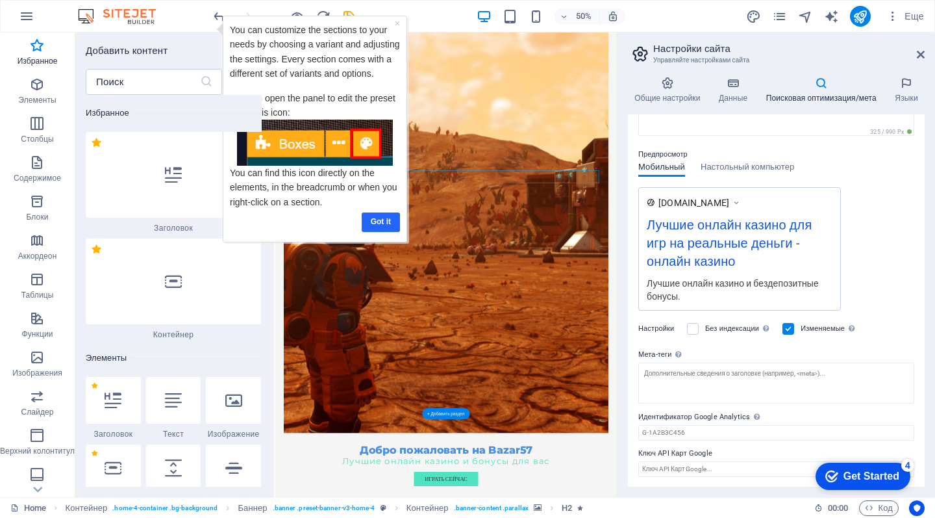
click at [384, 220] on link "Got it" at bounding box center [380, 221] width 38 height 19
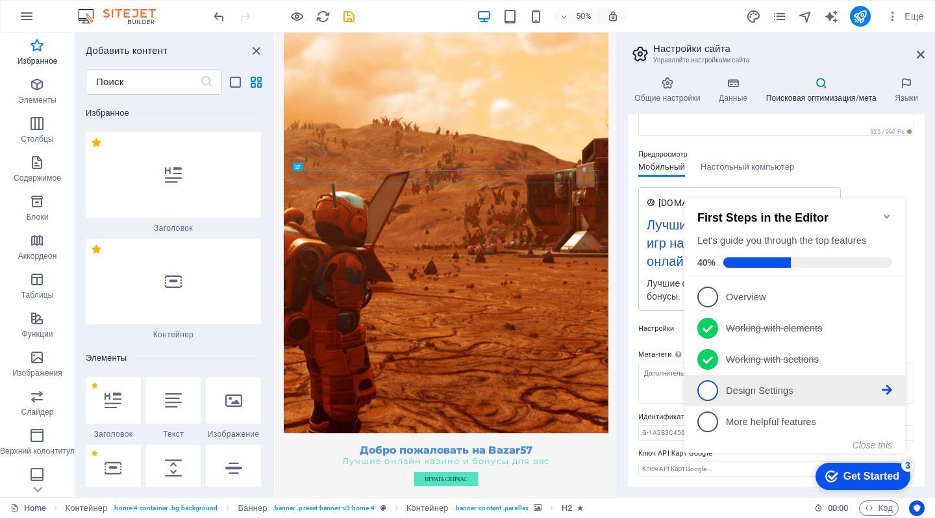
click at [711, 387] on span "4" at bounding box center [708, 390] width 21 height 21
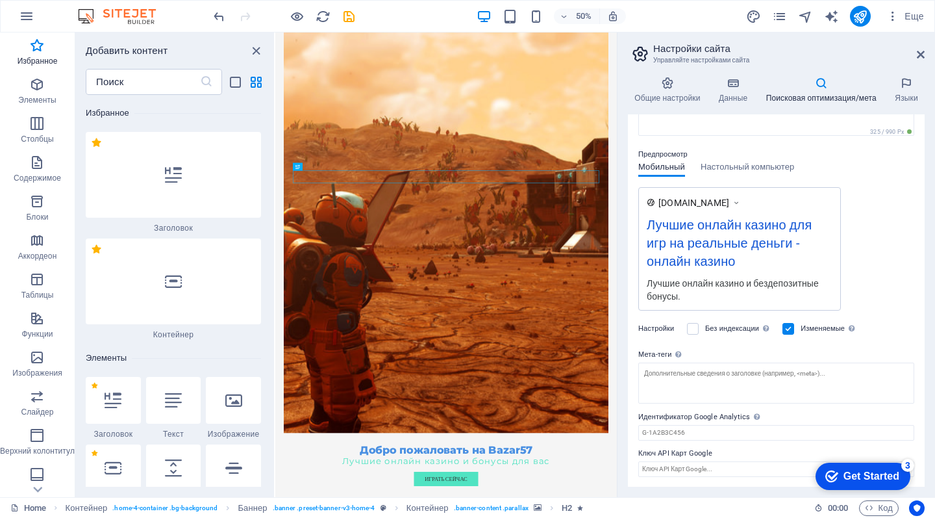
click at [874, 472] on div "Get Started" at bounding box center [872, 476] width 56 height 12
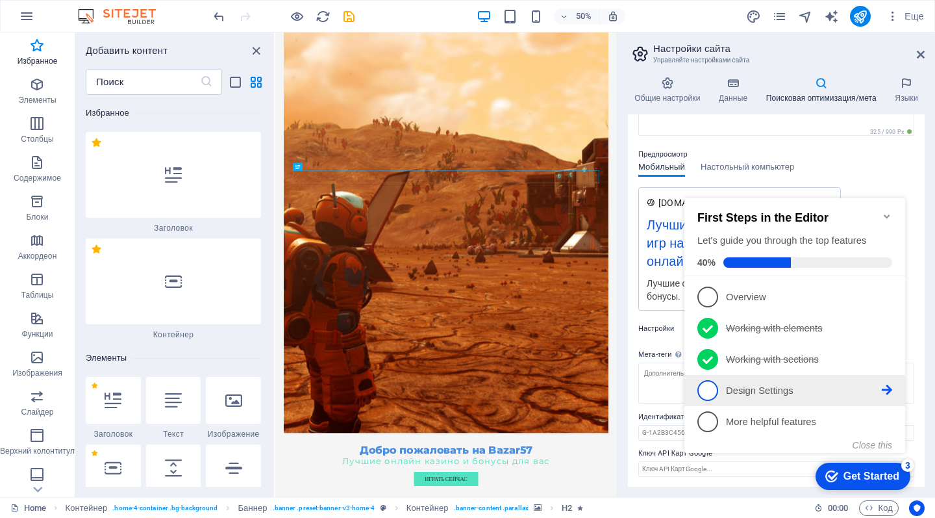
click at [718, 396] on link "4 Design Settings - incomplete" at bounding box center [795, 390] width 195 height 21
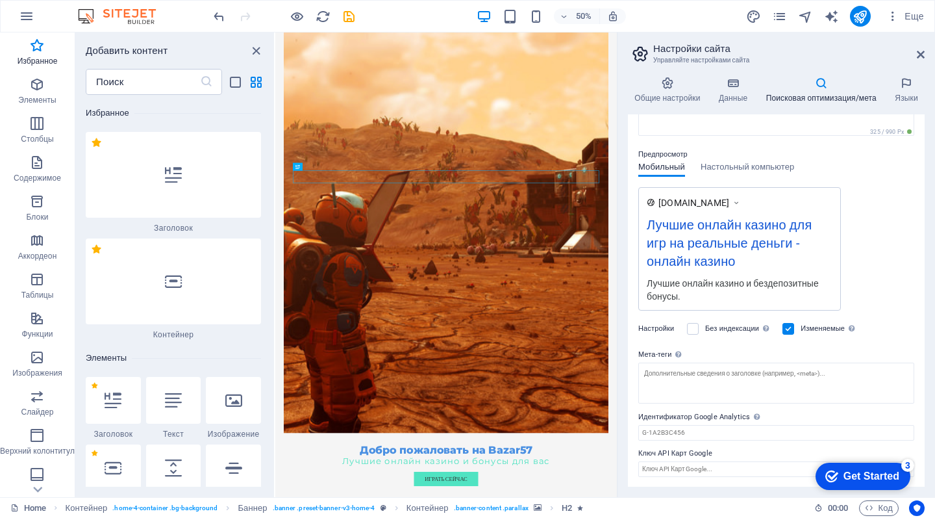
click at [878, 473] on div "Get Started" at bounding box center [872, 476] width 56 height 12
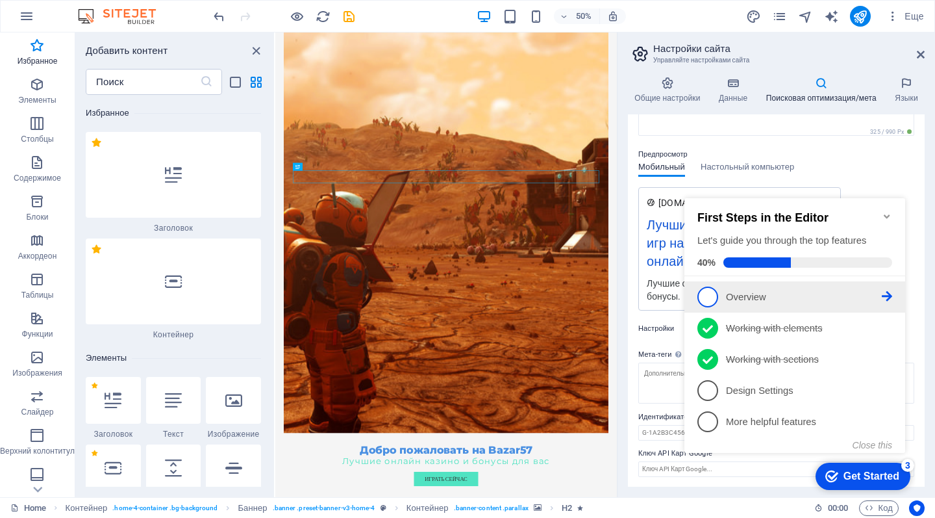
click at [717, 294] on span "1" at bounding box center [708, 296] width 21 height 21
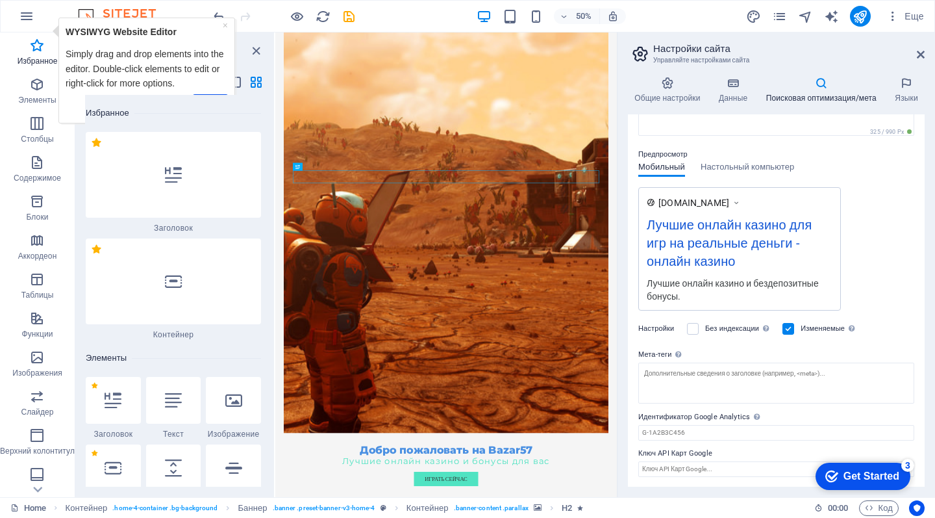
click at [211, 92] on div "Next" at bounding box center [147, 103] width 162 height 25
click at [253, 49] on icon "close panel" at bounding box center [256, 51] width 15 height 15
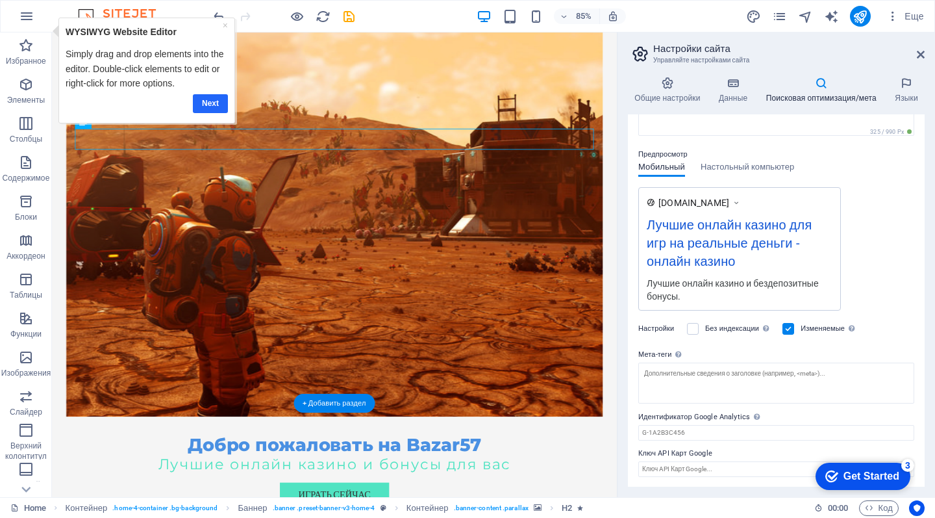
click at [209, 103] on link "Next" at bounding box center [210, 103] width 35 height 19
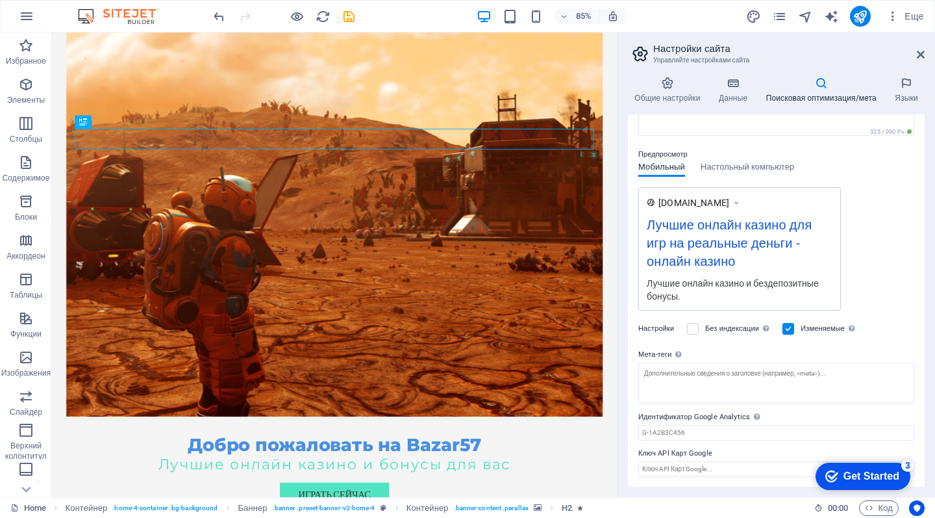
click at [854, 474] on div "Get Started" at bounding box center [872, 476] width 56 height 12
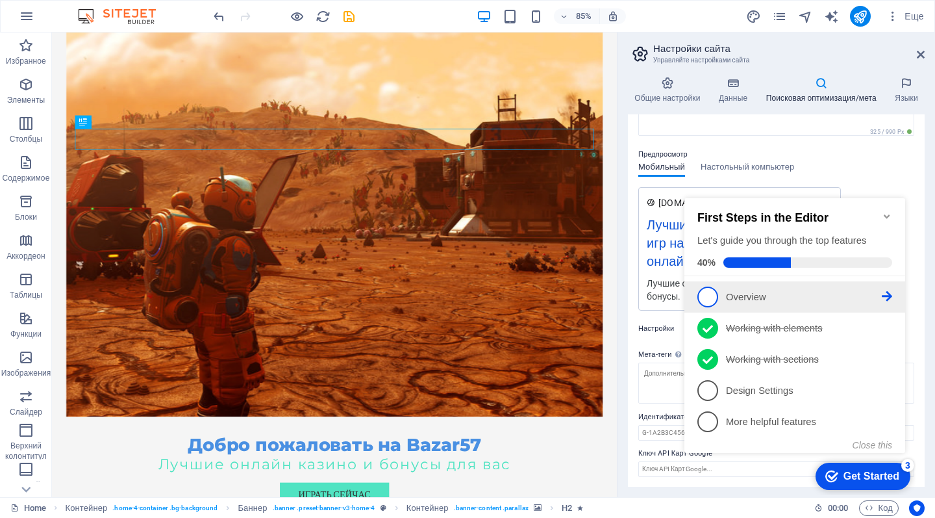
click at [766, 290] on p "Overview - incomplete" at bounding box center [804, 297] width 156 height 14
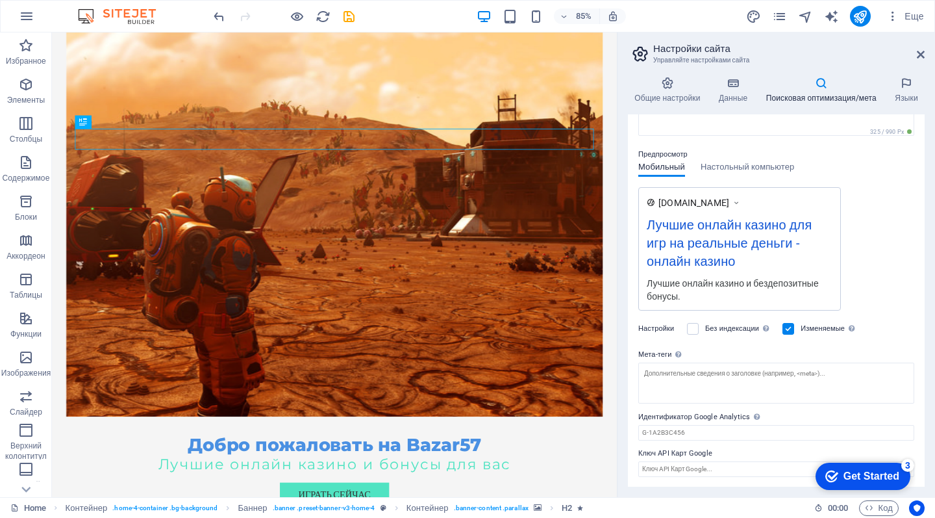
click at [147, 22] on img at bounding box center [123, 16] width 97 height 16
click at [32, 14] on icon "button" at bounding box center [27, 16] width 16 height 16
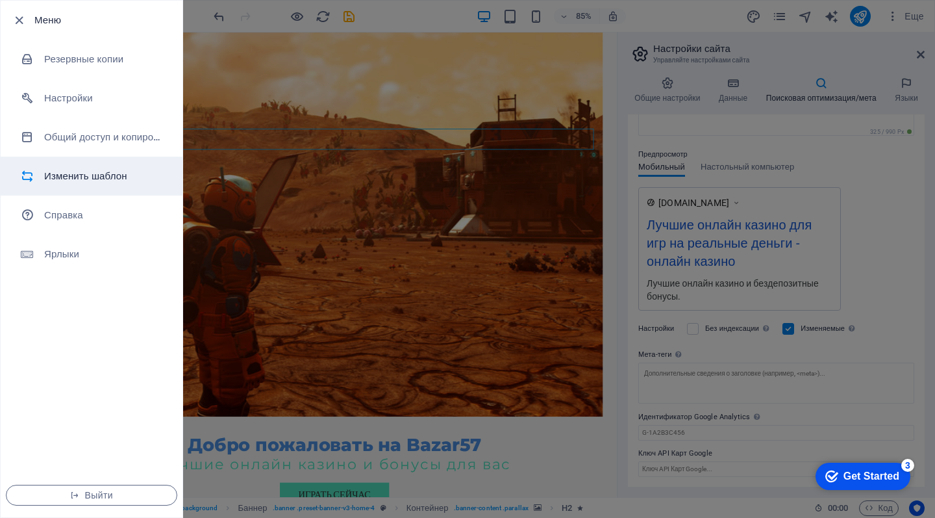
click at [88, 173] on h6 "Изменить шаблон" at bounding box center [104, 176] width 120 height 16
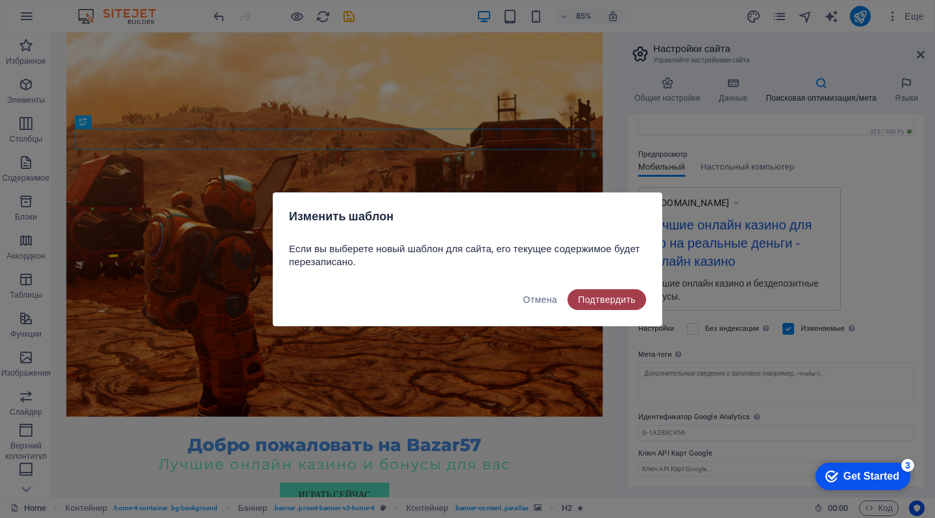
click at [609, 302] on span "Подтвердить" at bounding box center [607, 299] width 58 height 10
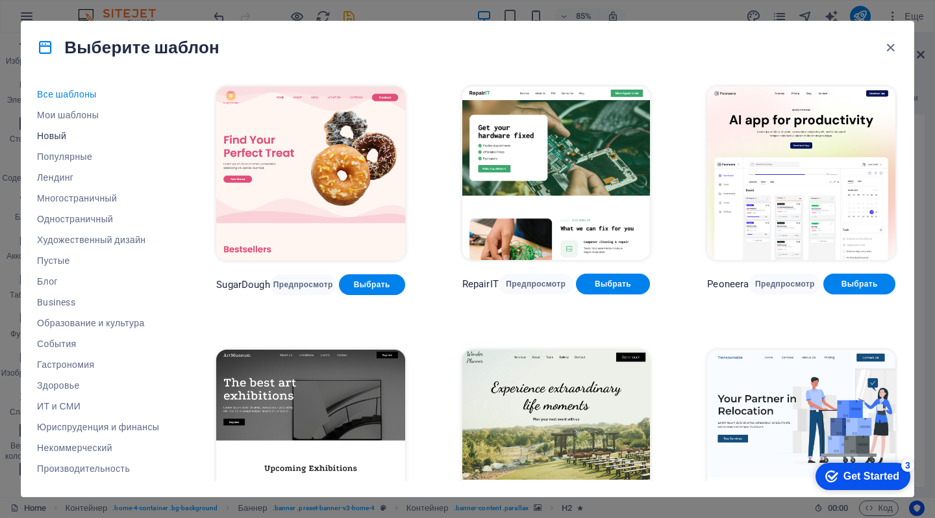
click at [58, 133] on span "Новый" at bounding box center [98, 136] width 122 height 10
click at [62, 135] on span "Новый" at bounding box center [98, 136] width 122 height 10
click at [827, 179] on img at bounding box center [801, 172] width 188 height 173
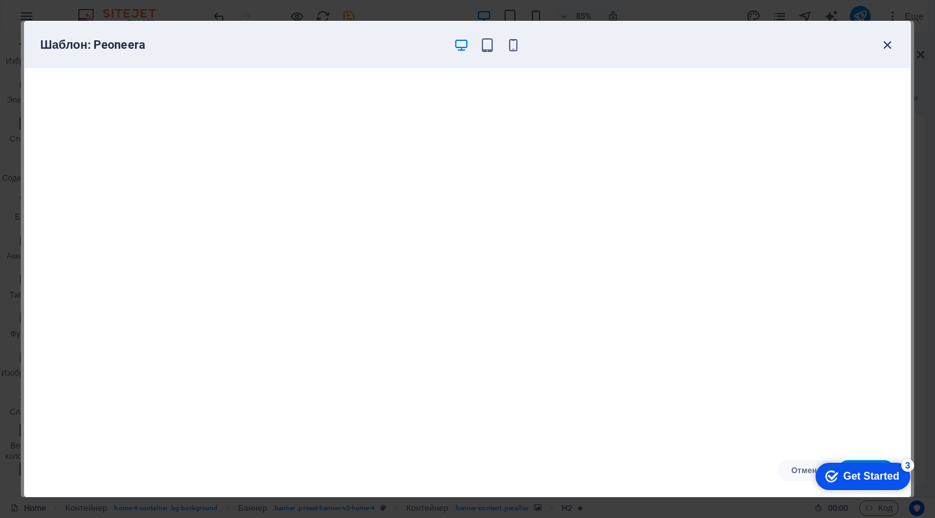
click at [892, 39] on icon "button" at bounding box center [887, 45] width 15 height 15
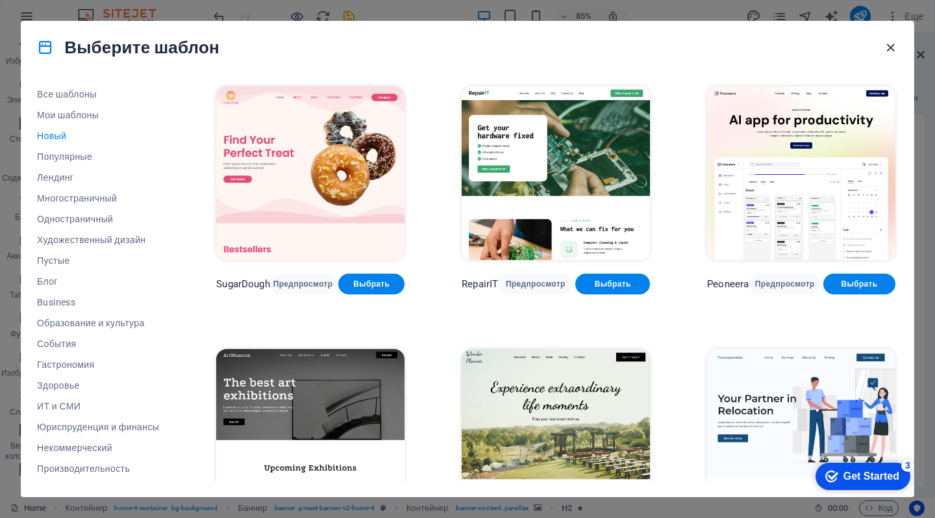
click at [892, 51] on icon "button" at bounding box center [890, 47] width 15 height 15
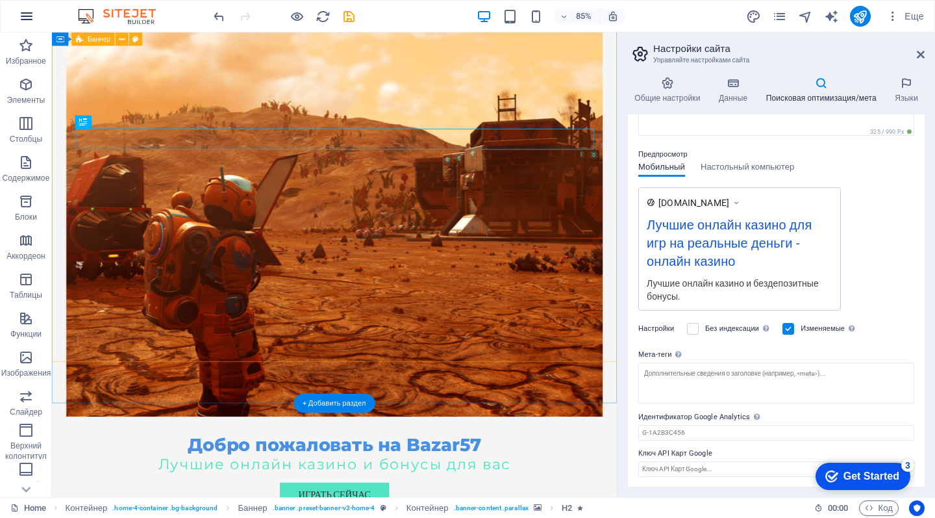
click at [23, 16] on icon "button" at bounding box center [27, 16] width 16 height 16
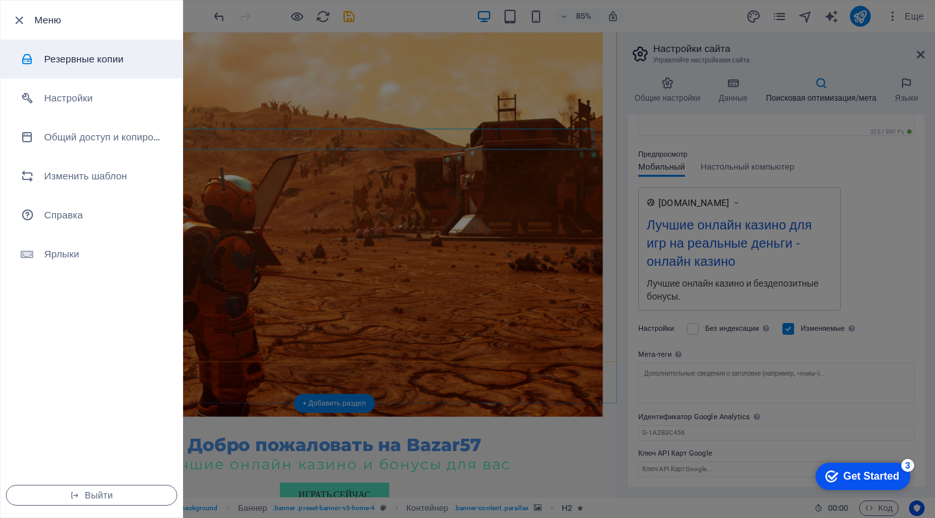
click at [82, 68] on li "Резервные копии" at bounding box center [92, 59] width 182 height 39
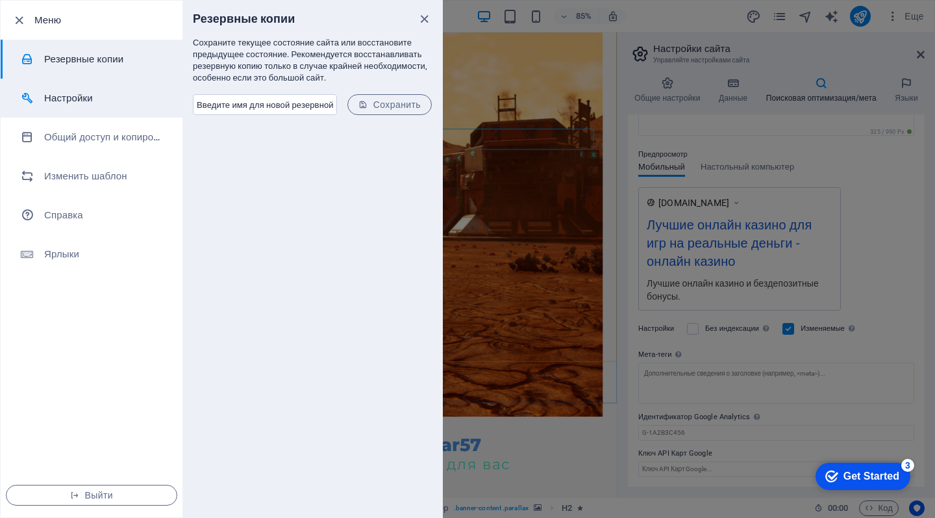
click at [84, 101] on h6 "Настройки" at bounding box center [104, 98] width 120 height 16
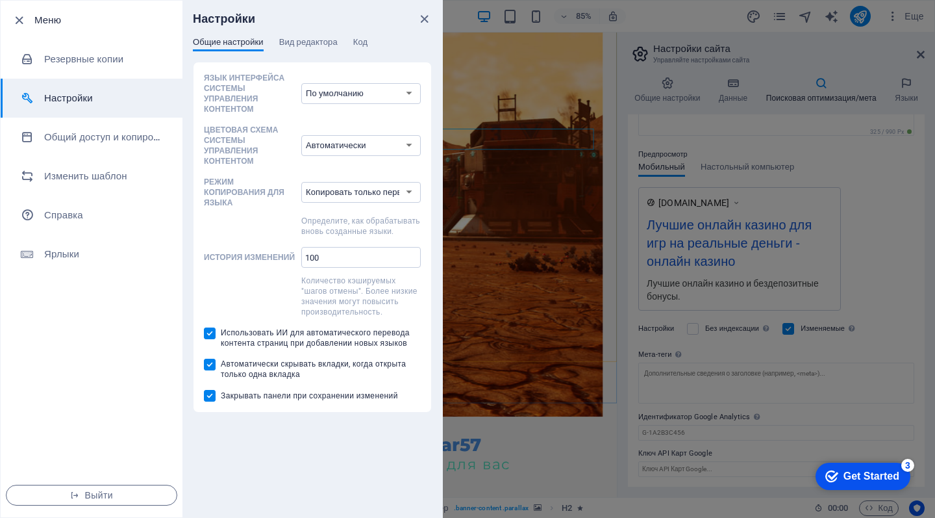
click at [87, 99] on h6 "Настройки" at bounding box center [104, 98] width 120 height 16
click at [308, 42] on span "Вид редактора" at bounding box center [308, 43] width 58 height 18
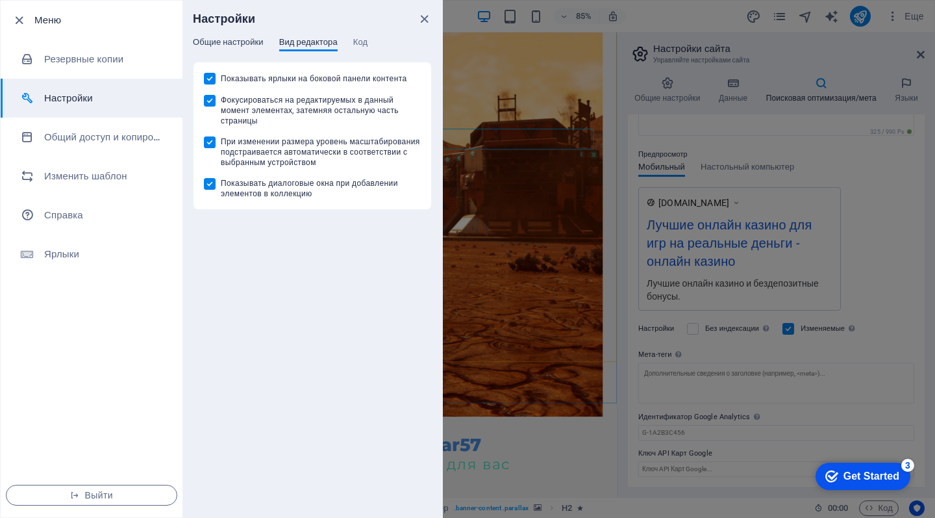
click at [249, 38] on span "Общие настройки" at bounding box center [228, 43] width 71 height 18
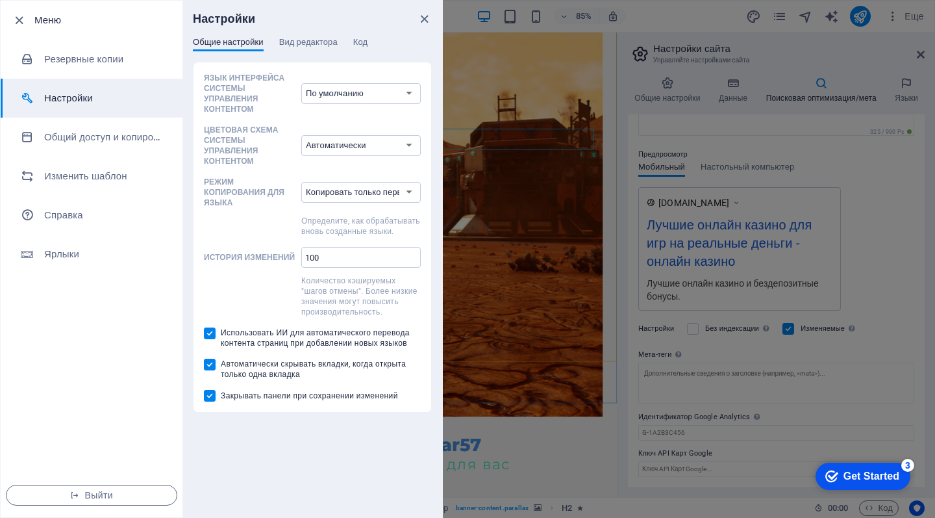
click at [369, 29] on div "Настройки" at bounding box center [313, 19] width 260 height 36
click at [362, 38] on span "Код" at bounding box center [360, 43] width 14 height 18
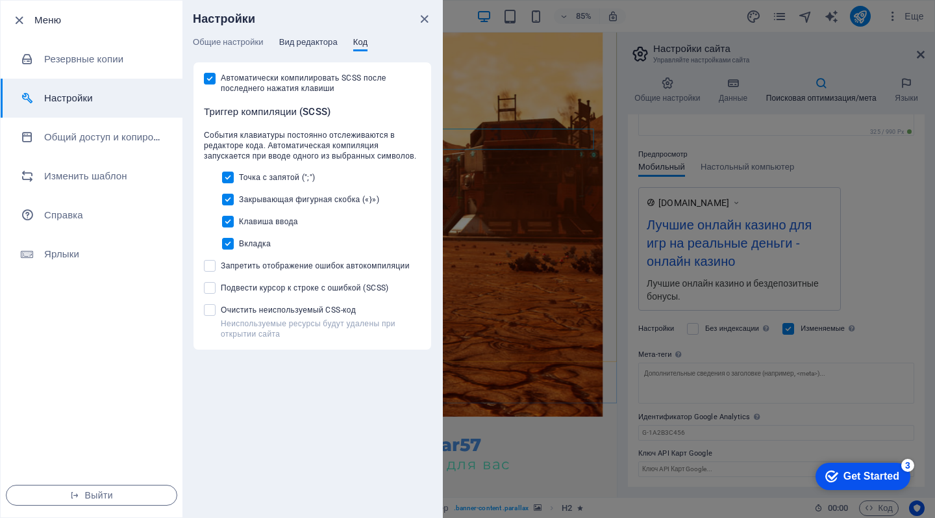
click at [319, 42] on span "Вид редактора" at bounding box center [308, 43] width 58 height 18
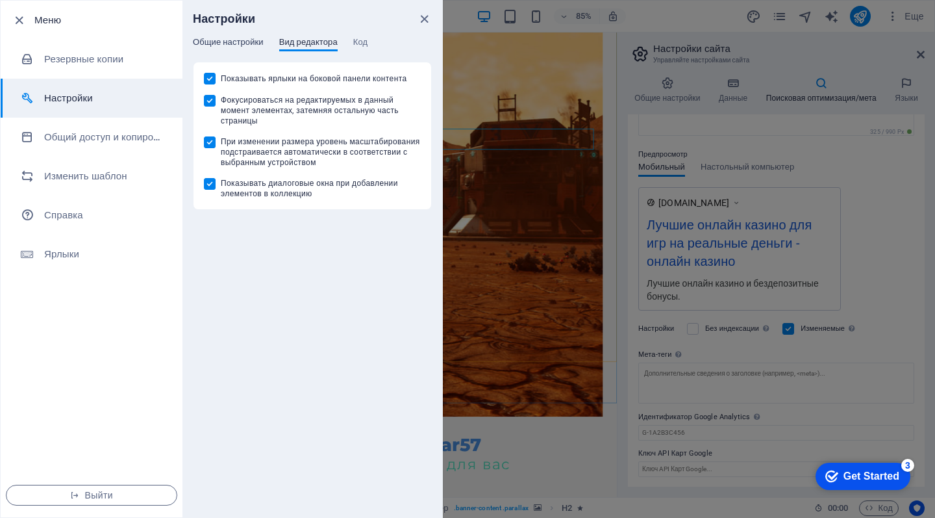
click at [237, 42] on span "Общие настройки" at bounding box center [228, 43] width 71 height 18
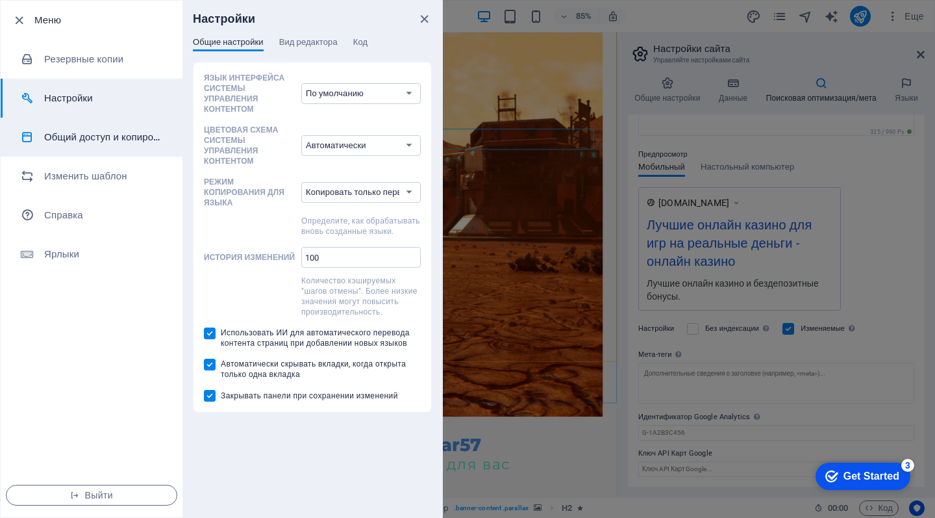
click at [110, 136] on h6 "Общий доступ и копирование сайта" at bounding box center [104, 137] width 120 height 16
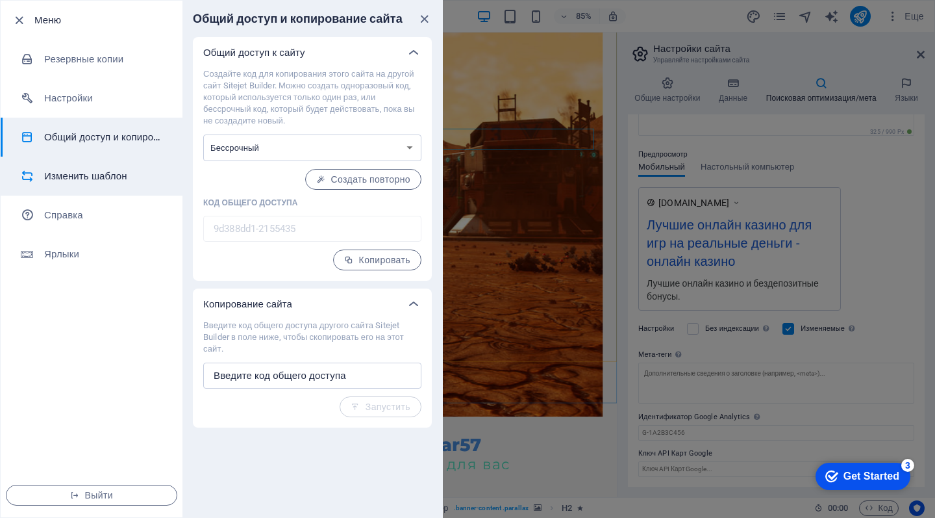
click at [105, 173] on h6 "Изменить шаблон" at bounding box center [104, 176] width 120 height 16
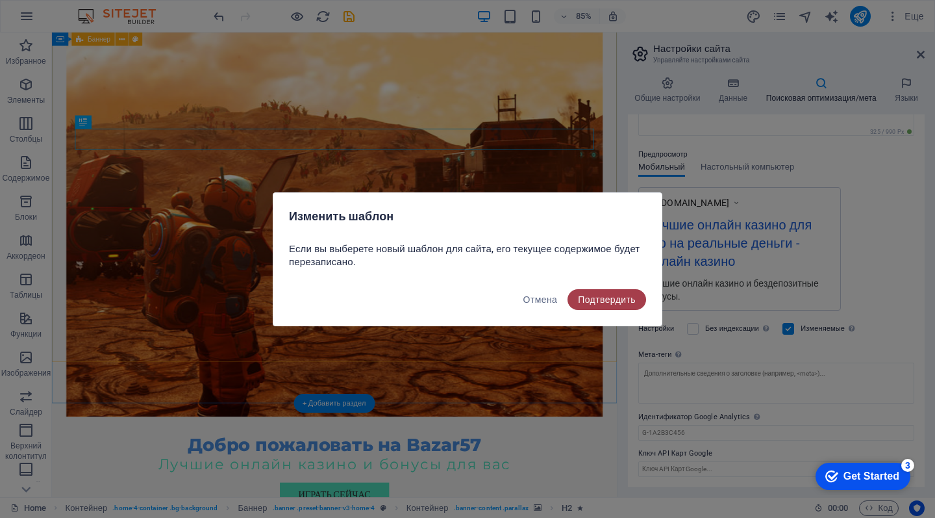
click at [607, 303] on span "Подтвердить" at bounding box center [607, 299] width 58 height 10
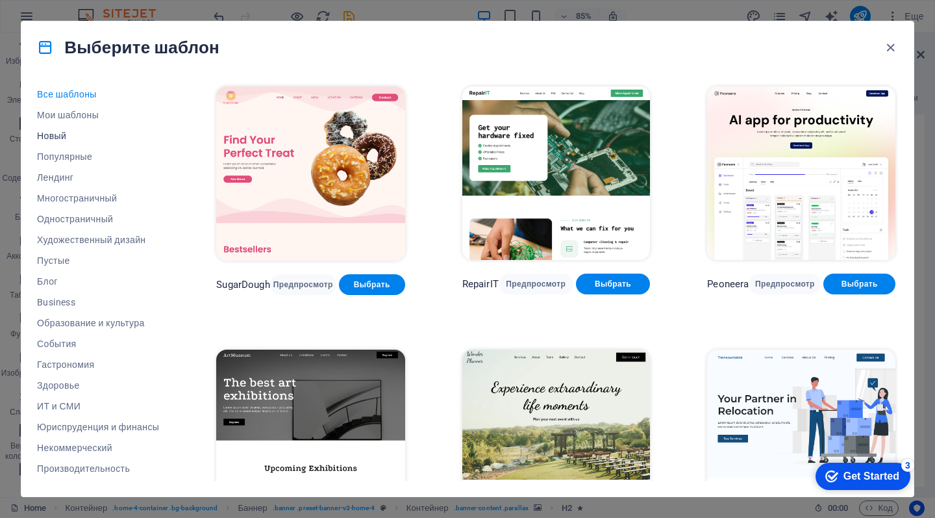
click at [64, 139] on span "Новый" at bounding box center [98, 136] width 122 height 10
click at [73, 116] on span "Мои шаблоны" at bounding box center [98, 115] width 122 height 10
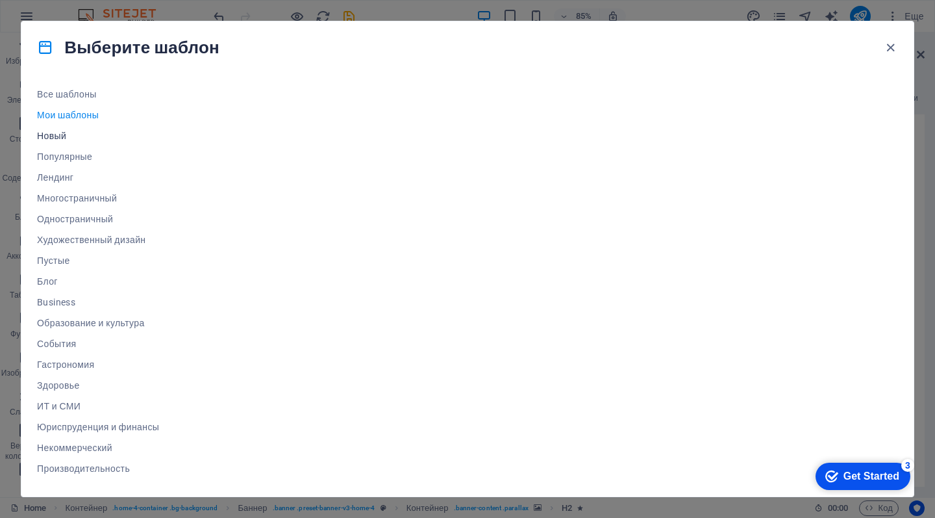
click at [55, 133] on span "Новый" at bounding box center [98, 136] width 122 height 10
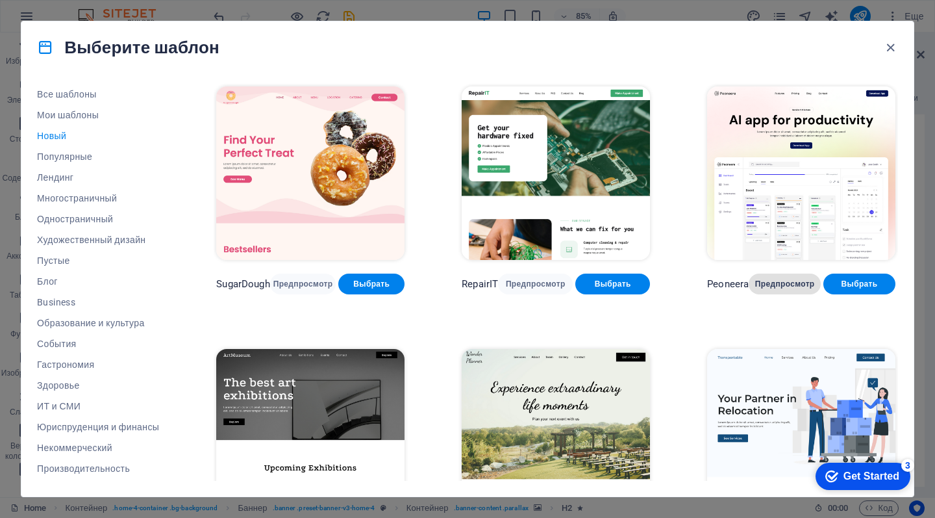
click at [789, 287] on button "Предпросмотр" at bounding box center [785, 283] width 72 height 21
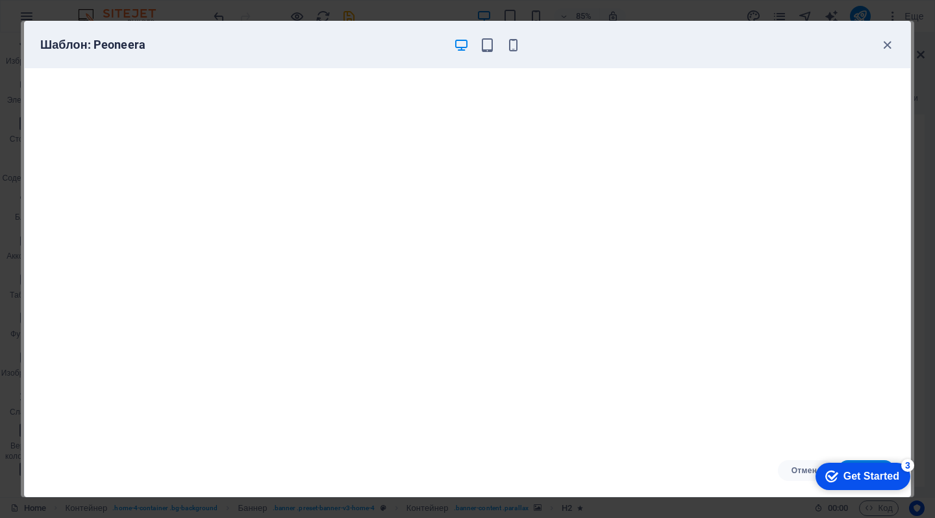
click at [878, 473] on div "Get Started" at bounding box center [872, 476] width 56 height 12
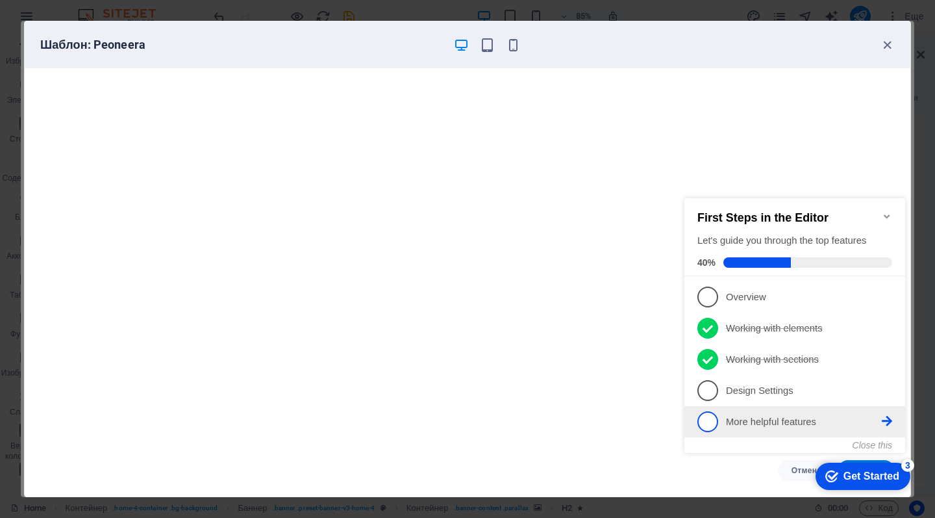
click at [750, 418] on p "More helpful features - incomplete" at bounding box center [804, 422] width 156 height 14
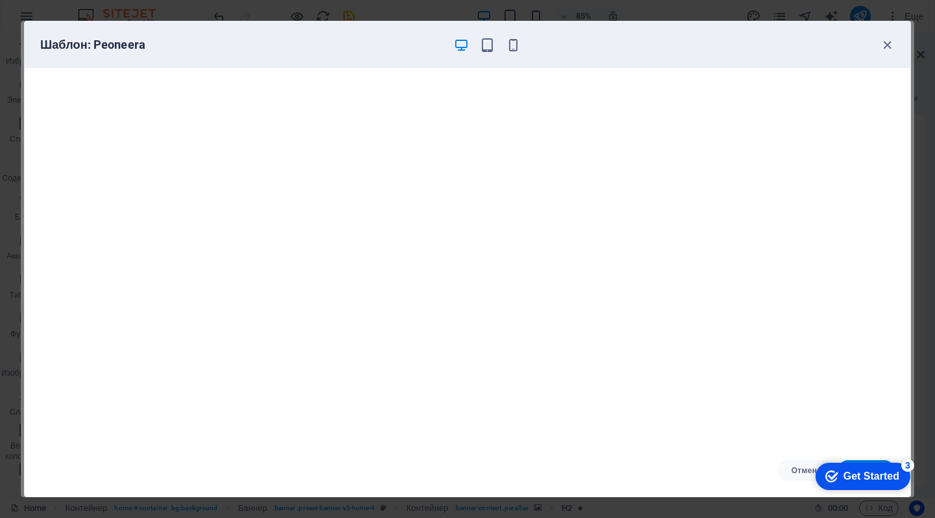
click at [900, 482] on div "Get Started" at bounding box center [872, 476] width 56 height 12
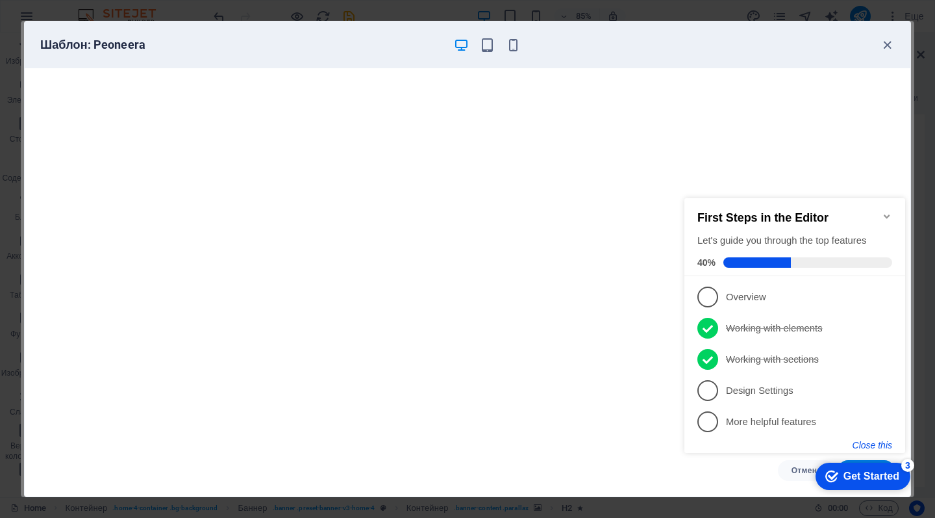
click at [874, 446] on button "Close this" at bounding box center [873, 445] width 40 height 10
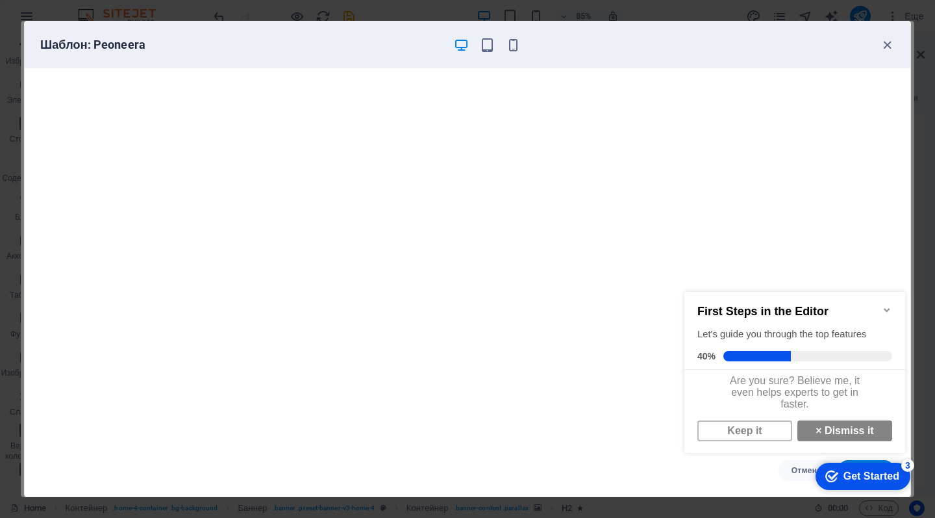
click at [883, 478] on div "Get Started" at bounding box center [872, 476] width 56 height 12
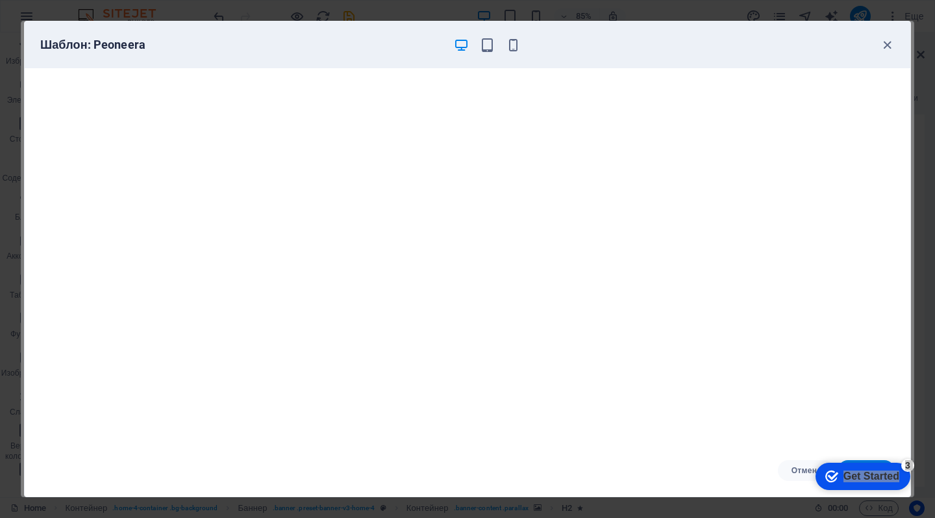
drag, startPoint x: 957, startPoint y: 659, endPoint x: 824, endPoint y: 427, distance: 267.4
click html "checkmark Get Started 3 First Steps in the Editor Let's guide you through the t…"
click div "checkmark Get Started 3 First Steps in the Editor Let's guide you through the t…"
click at [874, 463] on div "checkmark Get Started 3" at bounding box center [863, 476] width 95 height 27
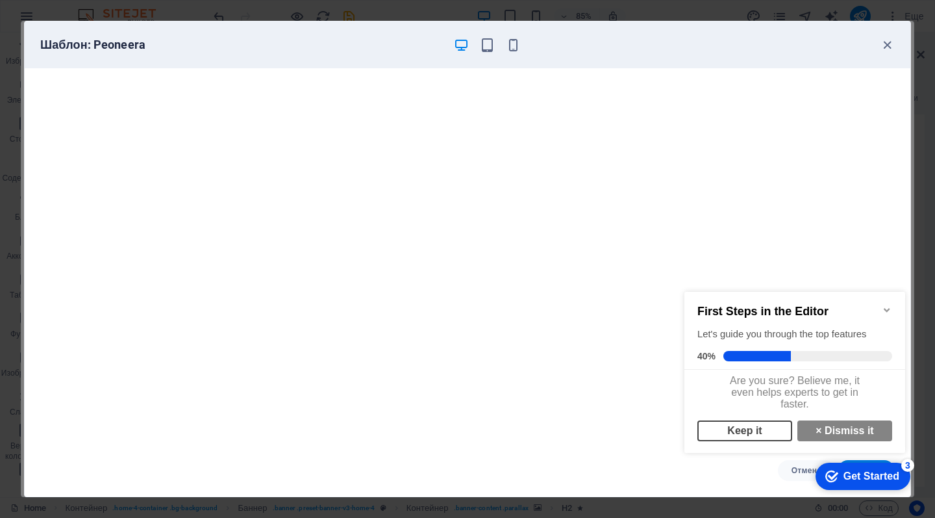
scroll to position [9, 0]
click at [748, 431] on link "Keep it" at bounding box center [745, 430] width 95 height 21
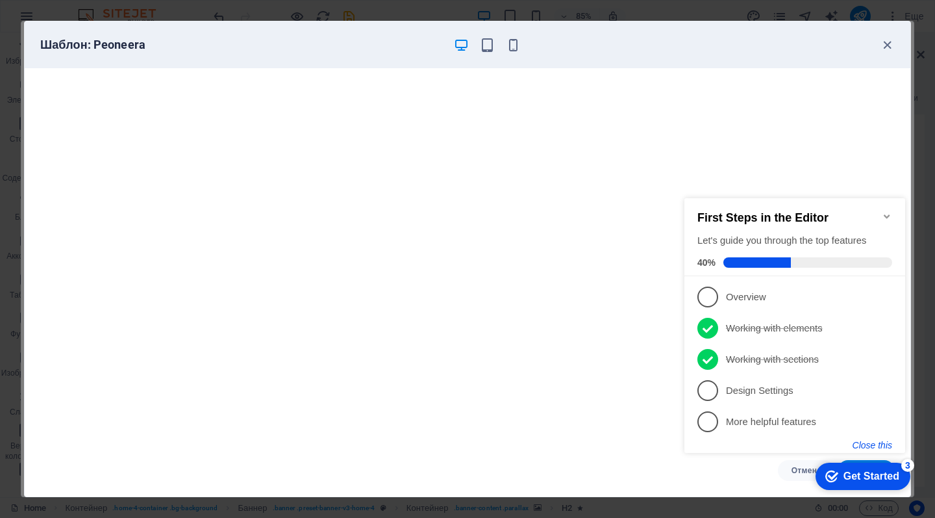
click at [865, 447] on button "Close this" at bounding box center [873, 445] width 40 height 10
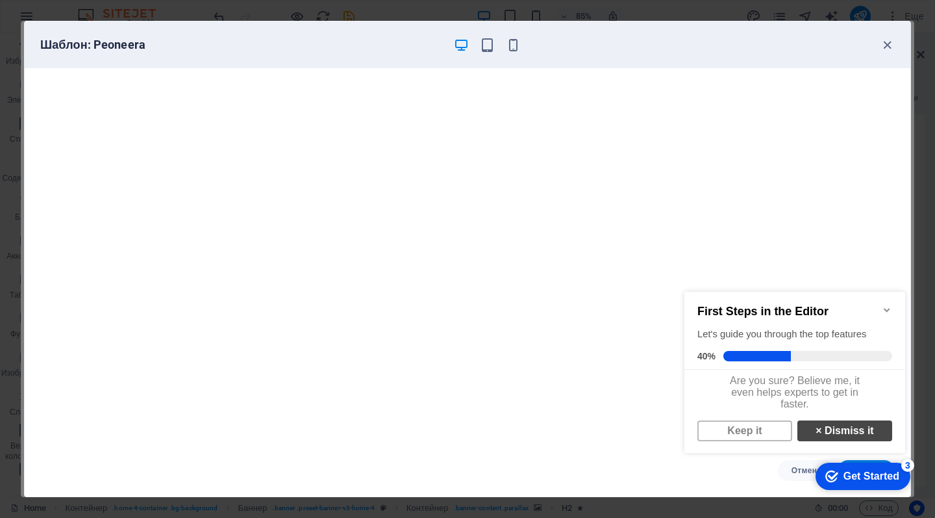
click at [834, 440] on link "× Dismiss it" at bounding box center [845, 430] width 95 height 21
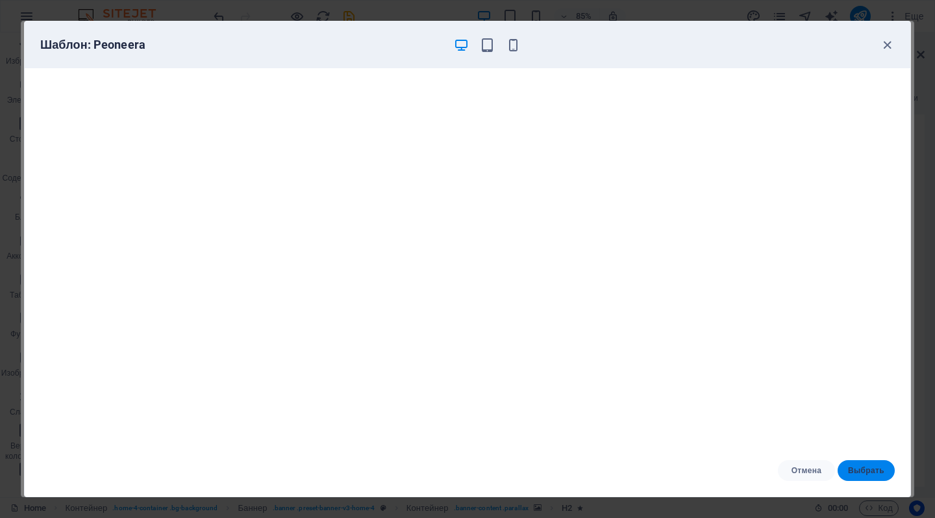
click at [867, 470] on span "Выбрать" at bounding box center [866, 470] width 36 height 10
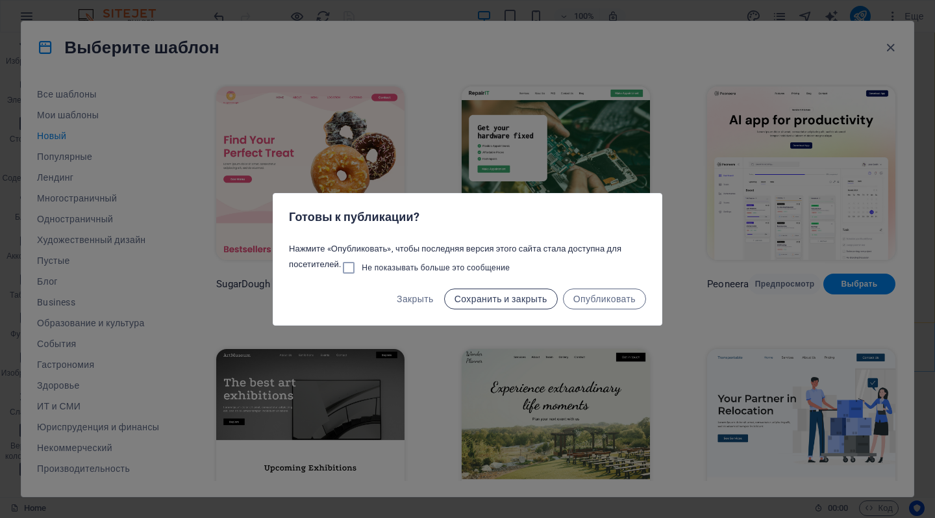
click at [519, 301] on span "Сохранить и закрыть" at bounding box center [501, 299] width 93 height 10
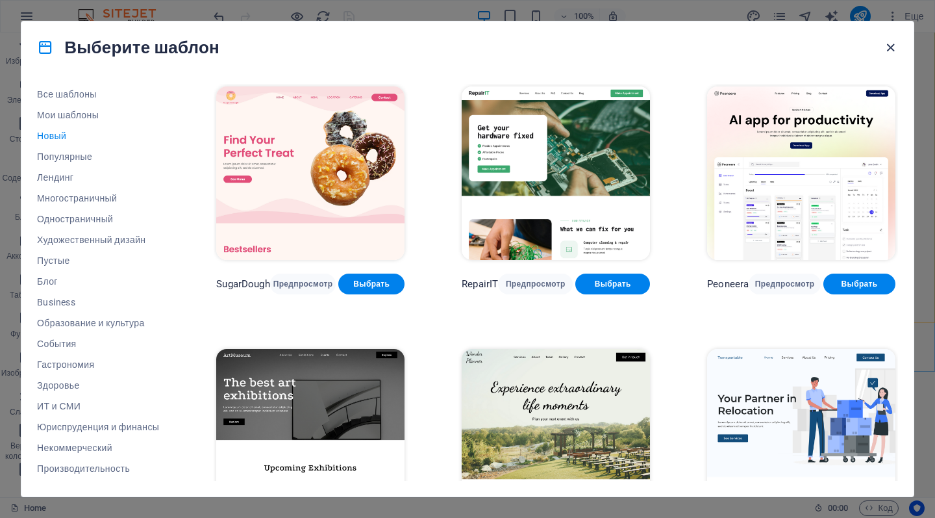
click at [884, 41] on icon "button" at bounding box center [890, 47] width 15 height 15
